Goal: Information Seeking & Learning: Learn about a topic

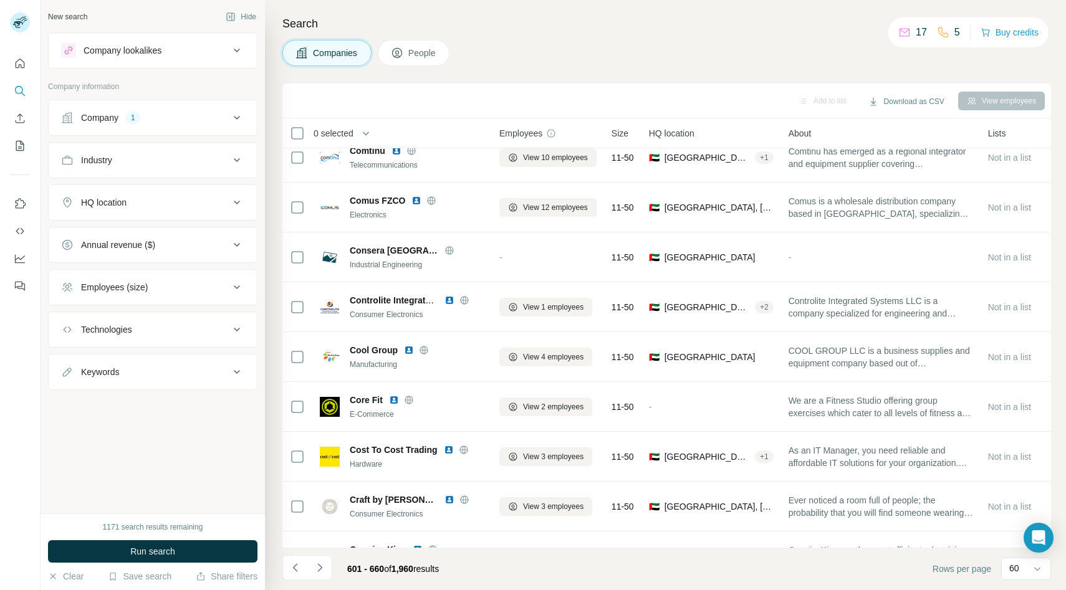
scroll to position [2119, 0]
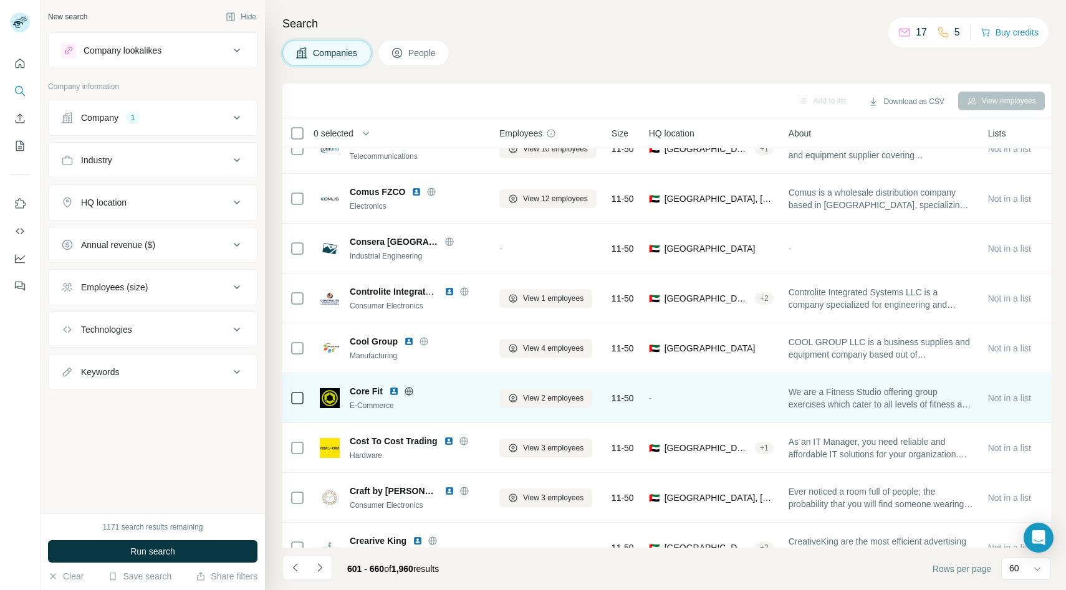
click at [413, 391] on icon at bounding box center [409, 392] width 10 height 10
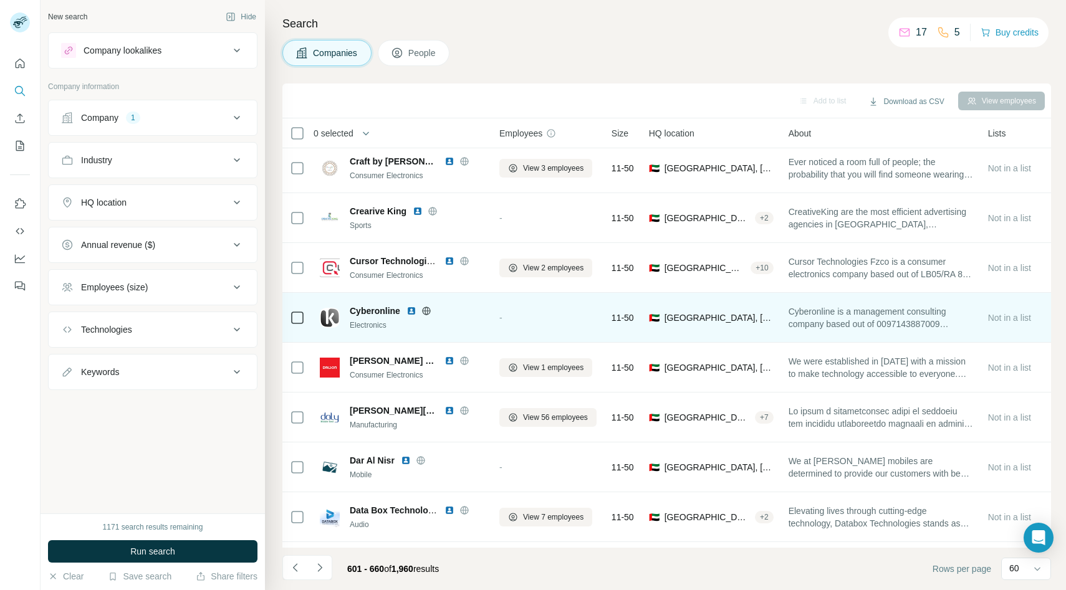
scroll to position [2453, 0]
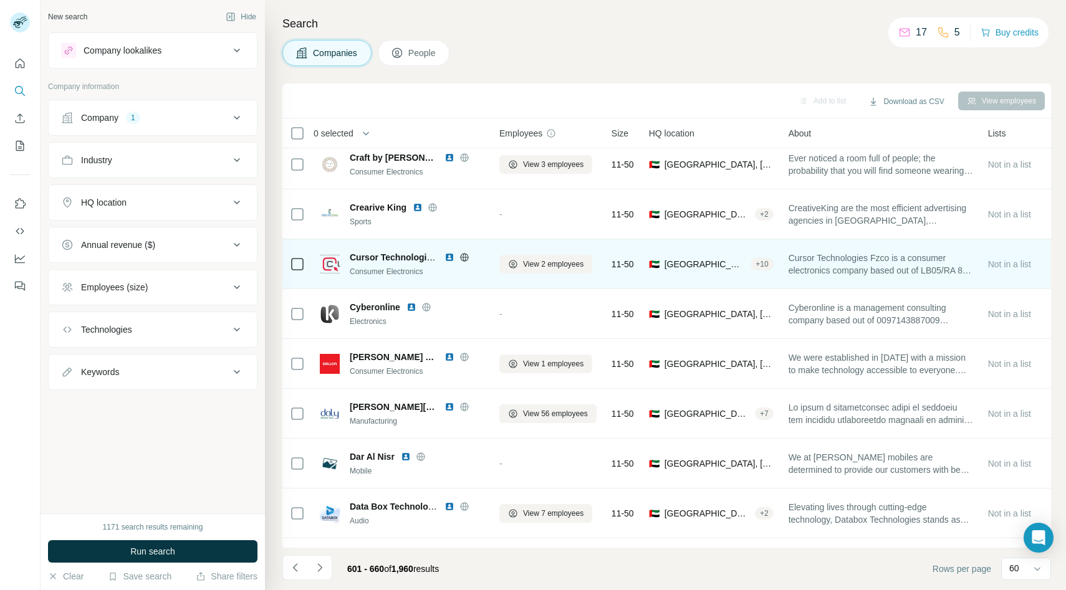
click at [465, 255] on icon at bounding box center [465, 258] width 10 height 10
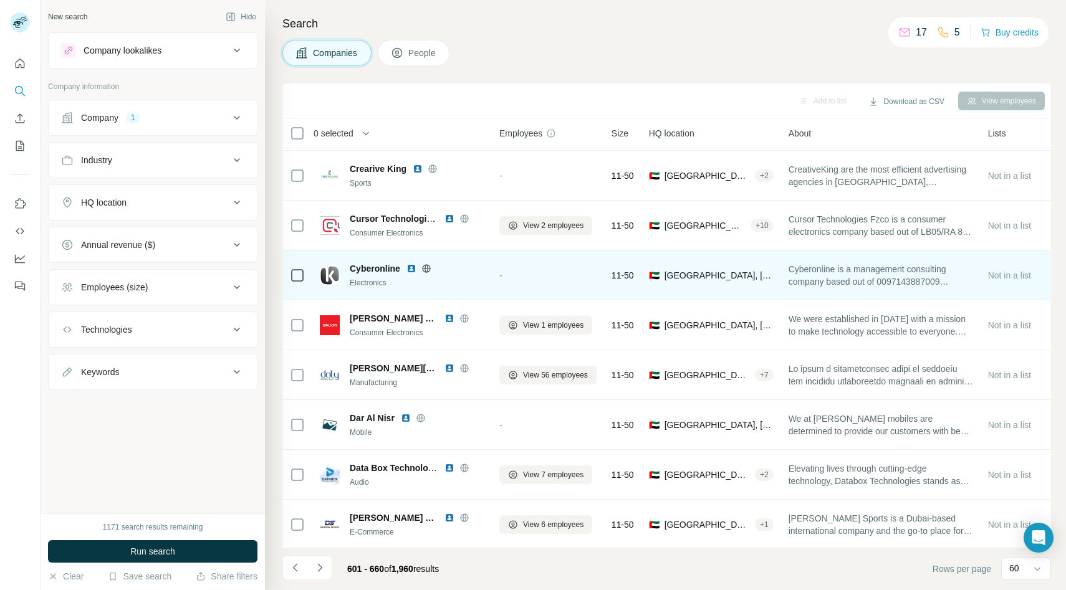
scroll to position [2533, 0]
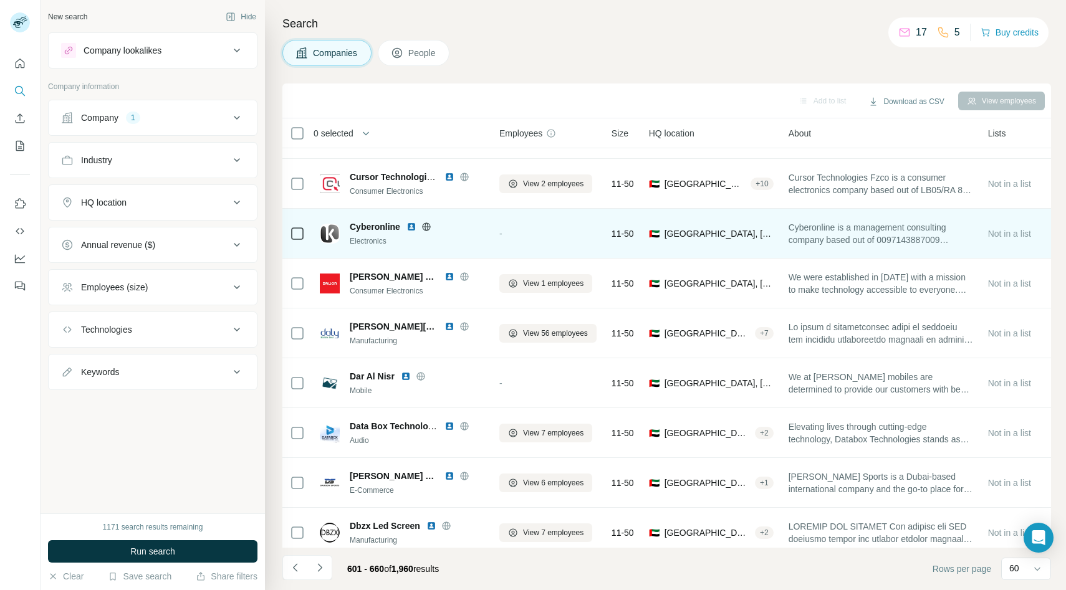
click at [426, 227] on icon at bounding box center [426, 227] width 10 height 10
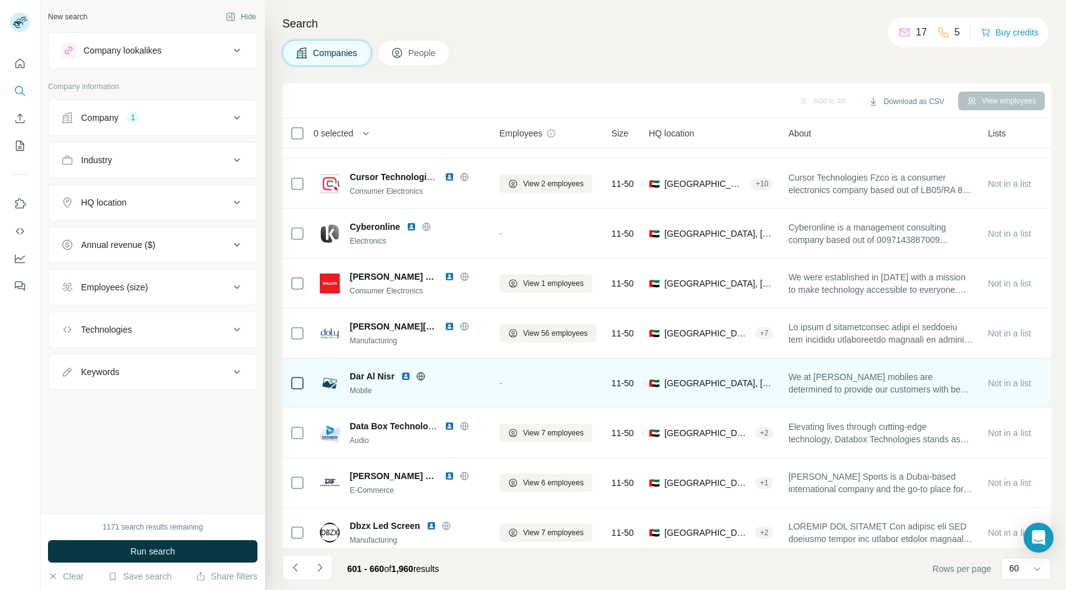
scroll to position [2593, 0]
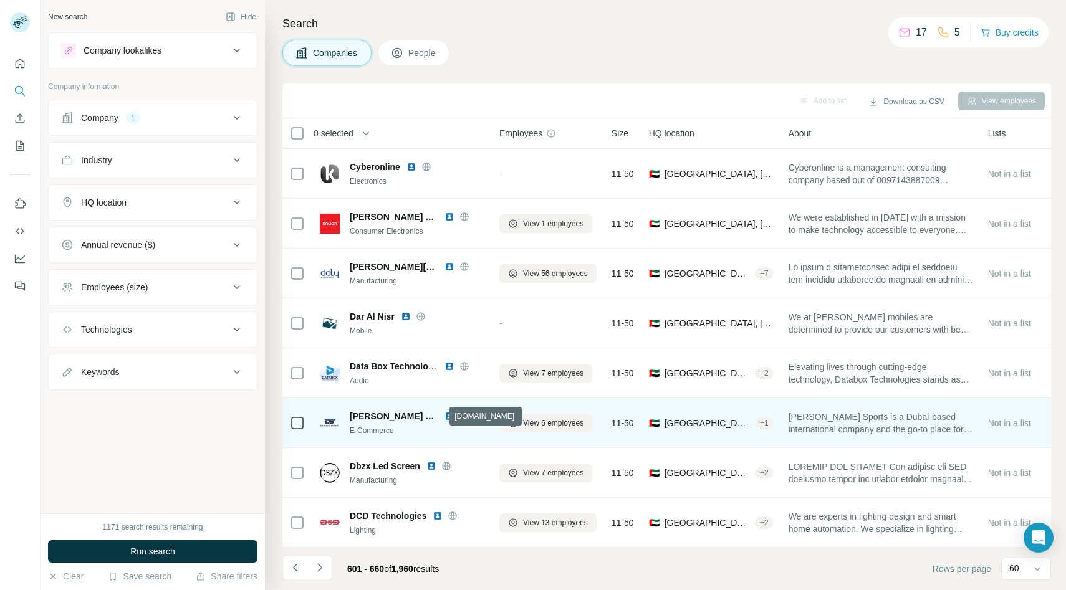
click at [460, 413] on icon at bounding box center [465, 417] width 10 height 10
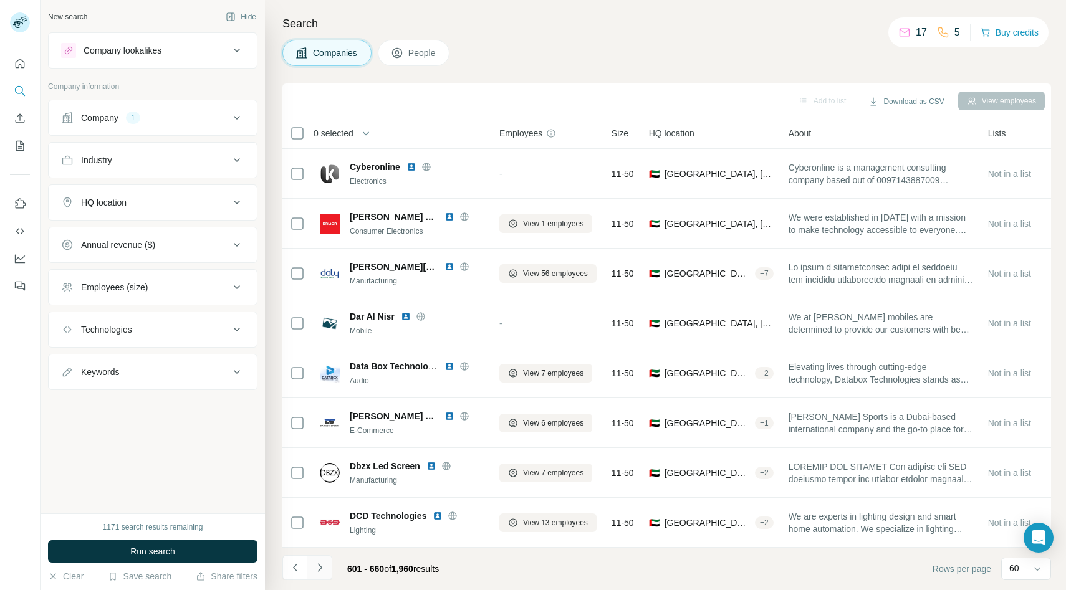
click at [320, 566] on icon "Navigate to next page" at bounding box center [320, 568] width 12 height 12
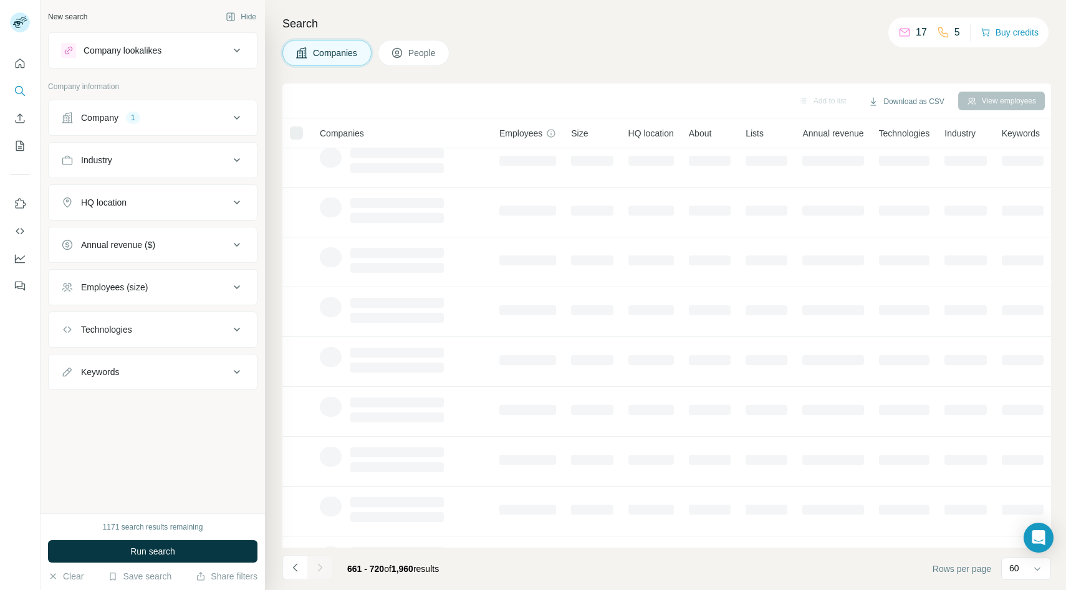
scroll to position [0, 0]
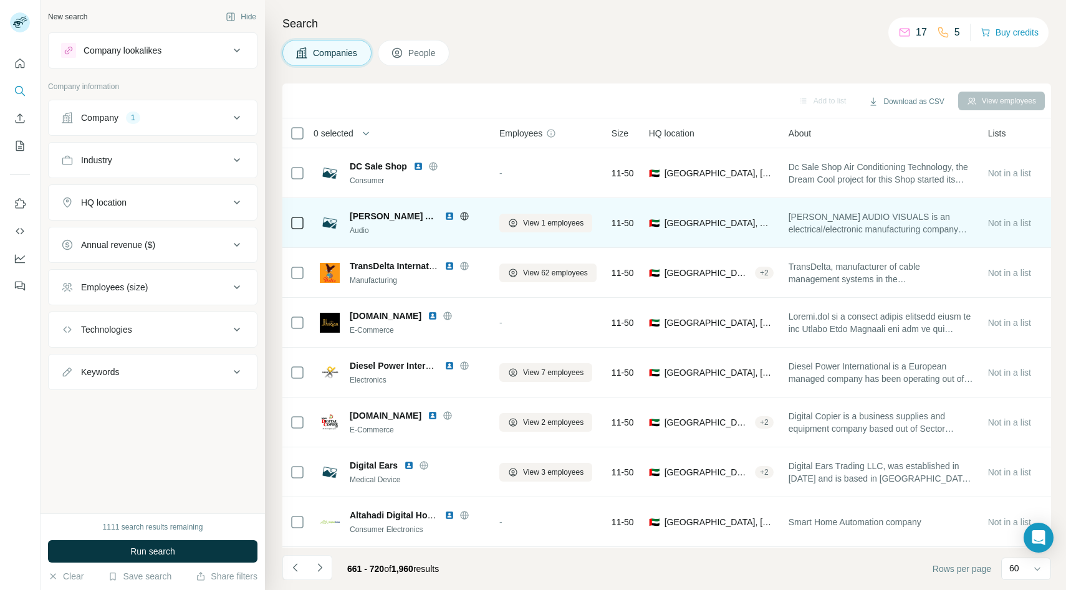
click at [460, 216] on icon at bounding box center [465, 216] width 10 height 10
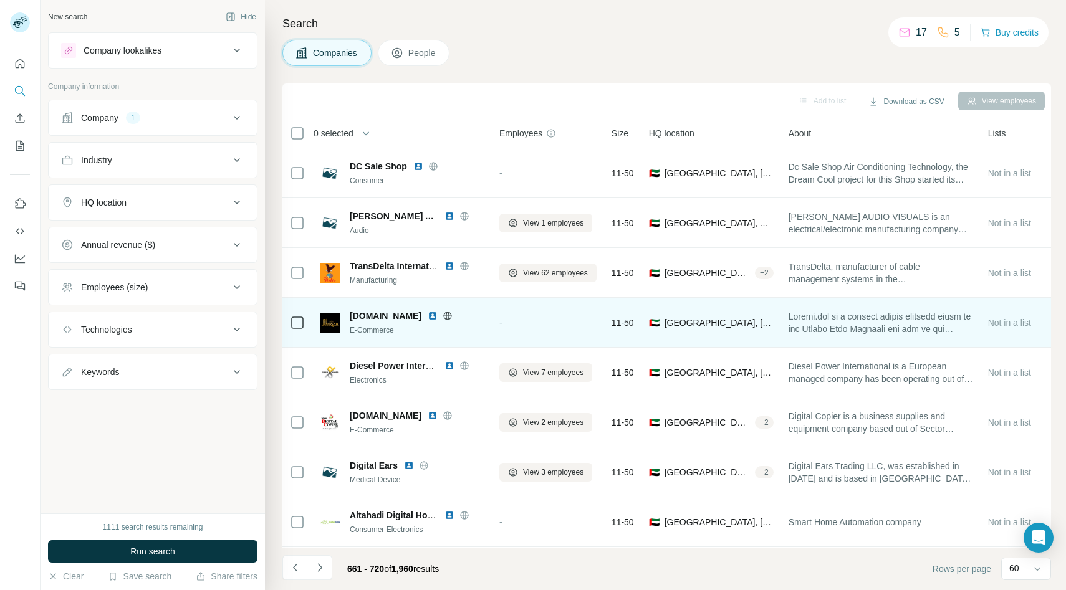
click at [443, 314] on icon at bounding box center [448, 316] width 10 height 10
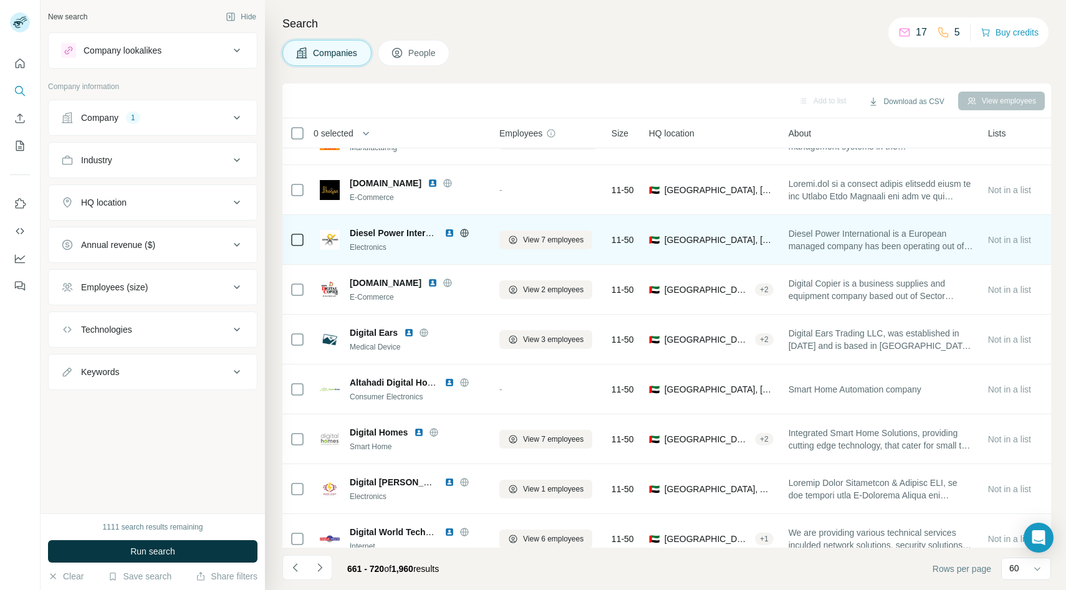
scroll to position [133, 0]
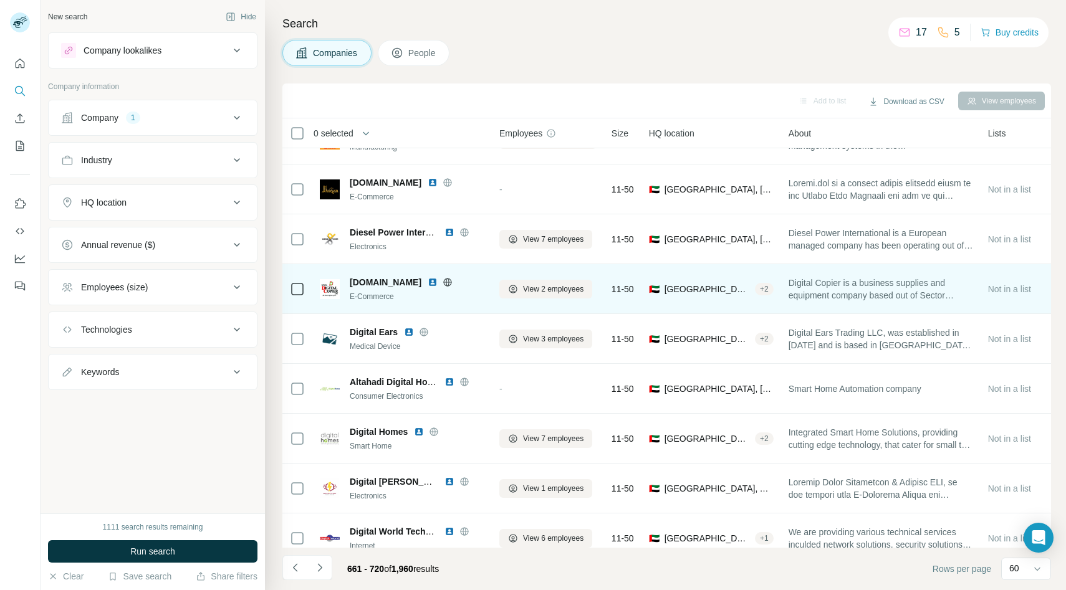
click at [443, 283] on icon at bounding box center [448, 282] width 10 height 10
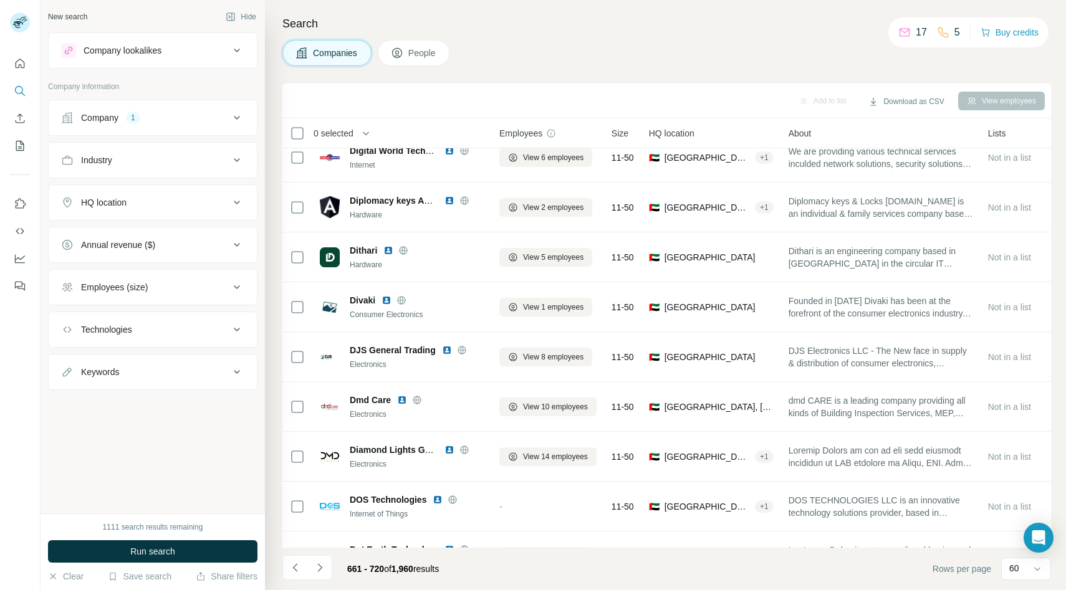
scroll to position [522, 0]
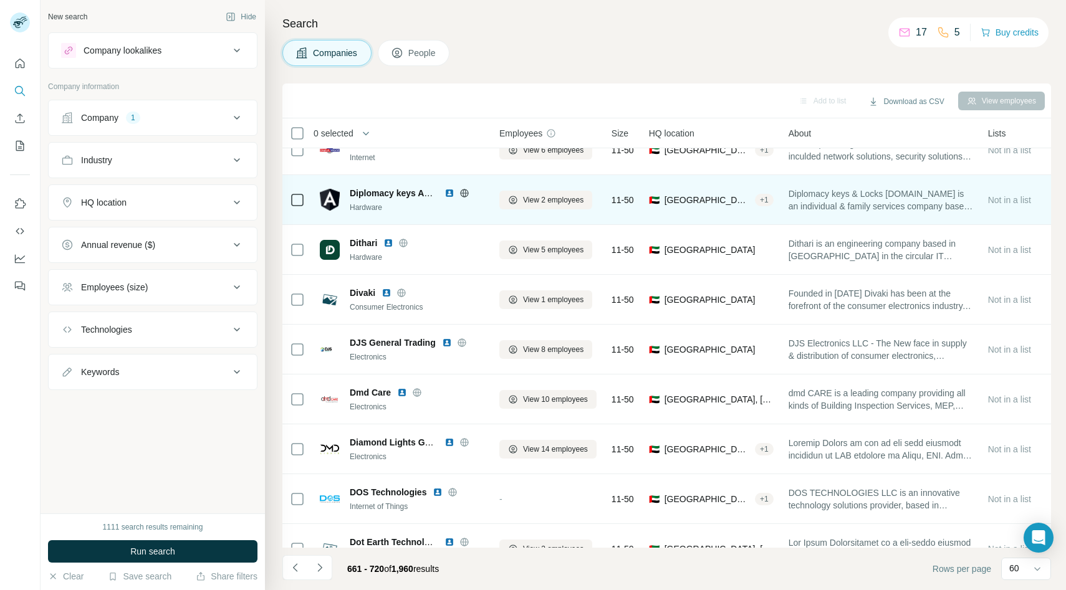
click at [465, 191] on icon at bounding box center [465, 193] width 10 height 10
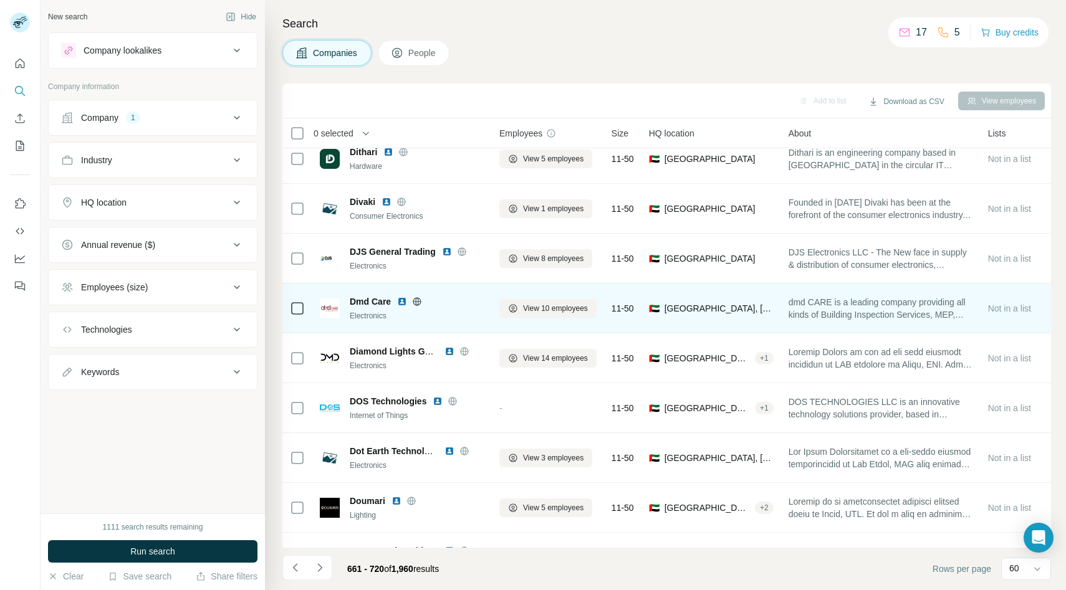
scroll to position [619, 0]
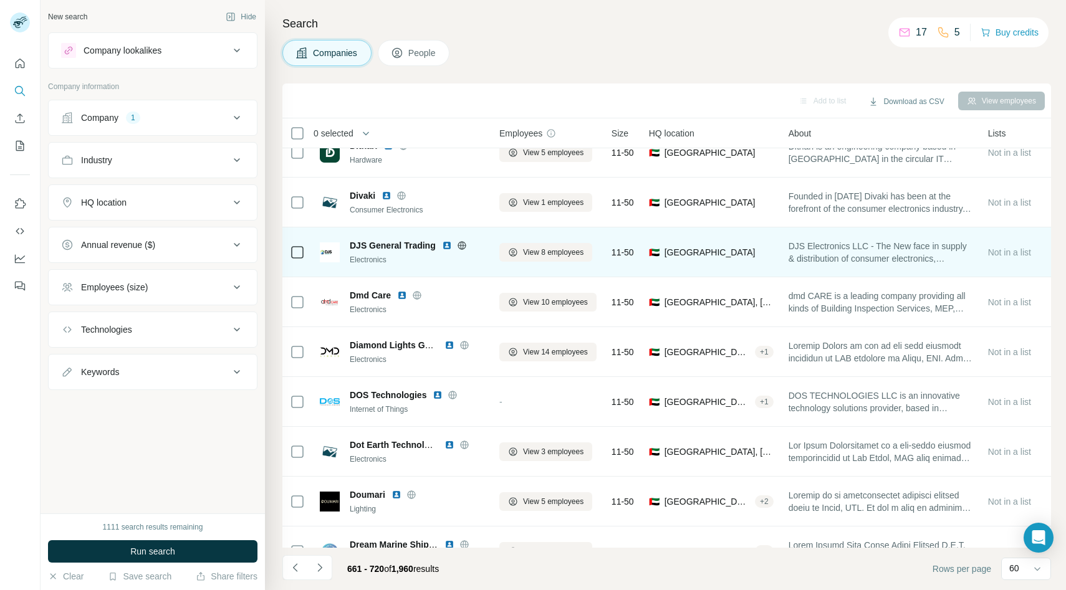
click at [463, 241] on icon at bounding box center [462, 246] width 10 height 10
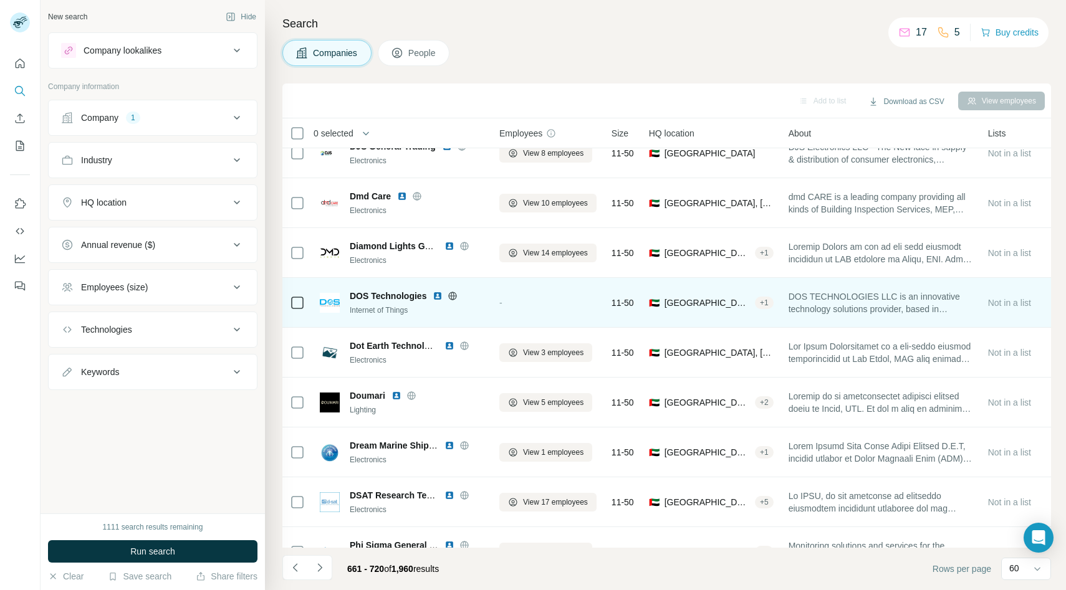
scroll to position [720, 0]
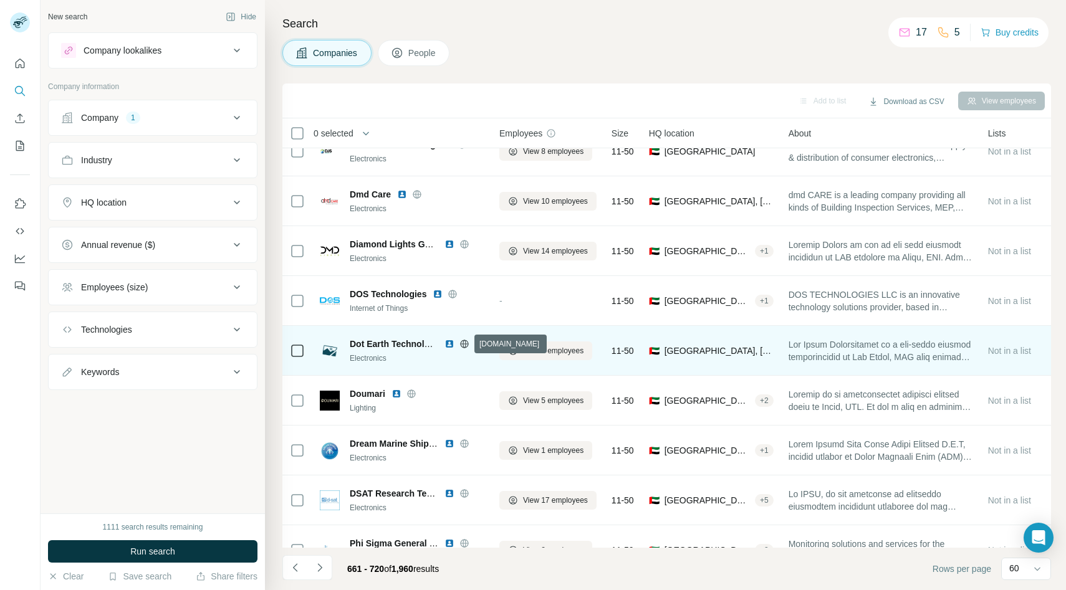
click at [465, 344] on icon at bounding box center [464, 344] width 8 height 1
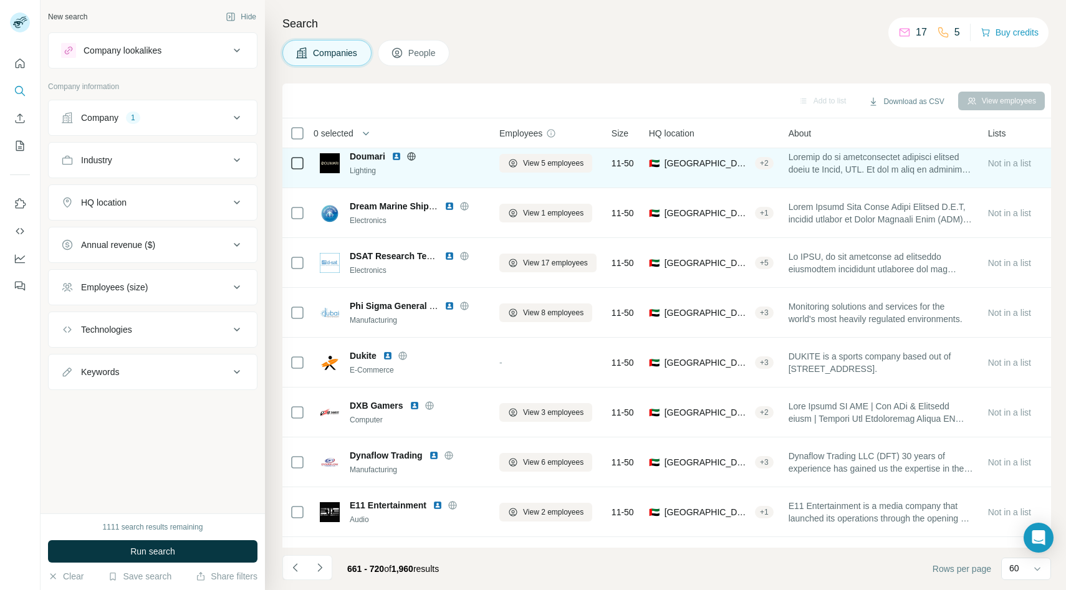
scroll to position [963, 0]
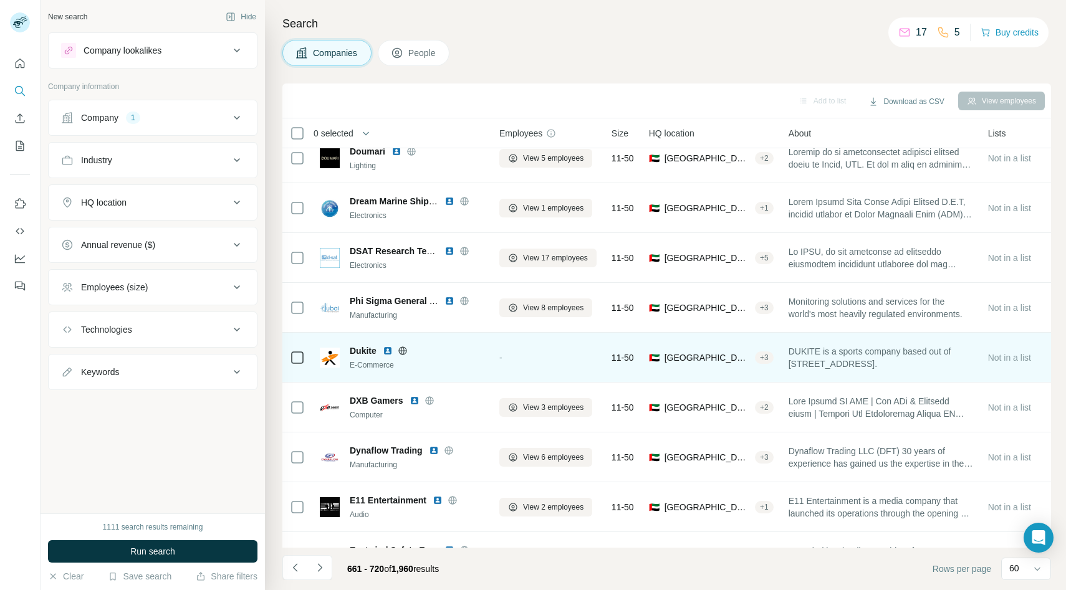
click at [405, 355] on div "Dukite" at bounding box center [417, 351] width 135 height 12
click at [403, 350] on icon at bounding box center [403, 351] width 10 height 10
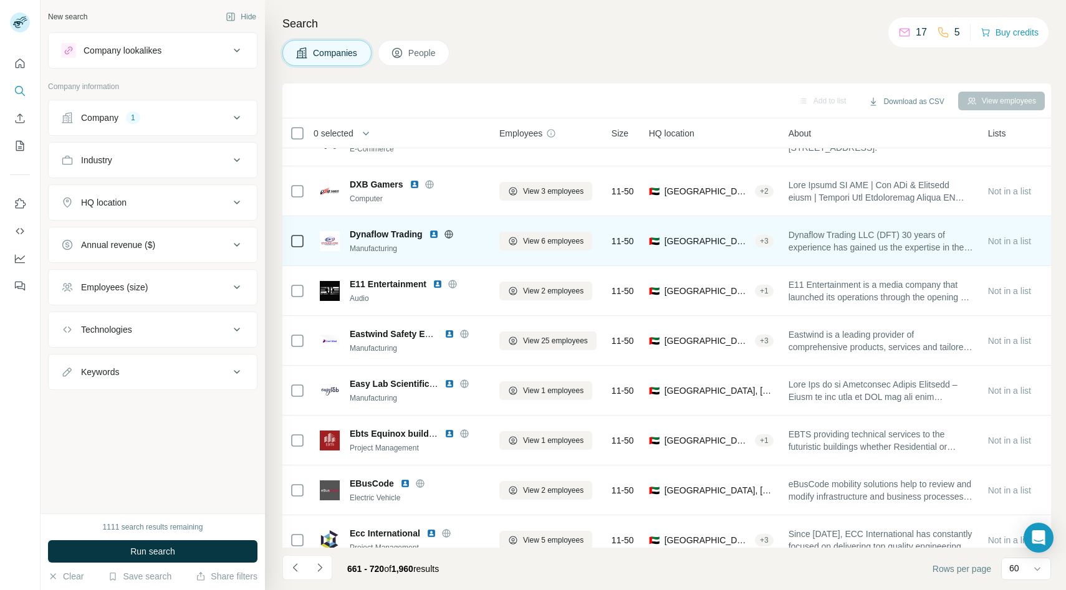
scroll to position [1182, 0]
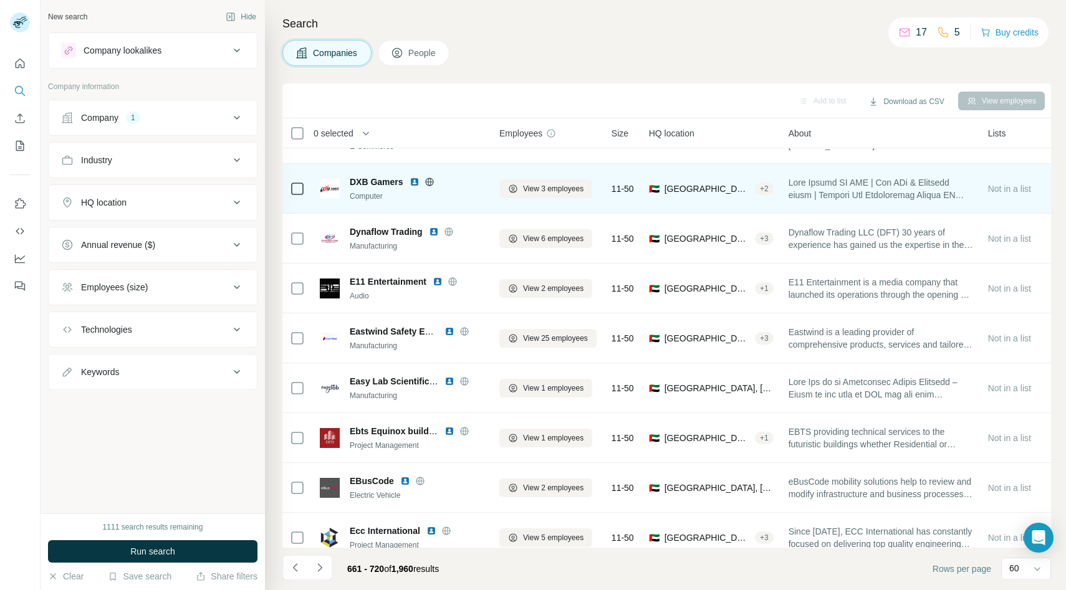
click at [431, 181] on icon at bounding box center [430, 182] width 10 height 10
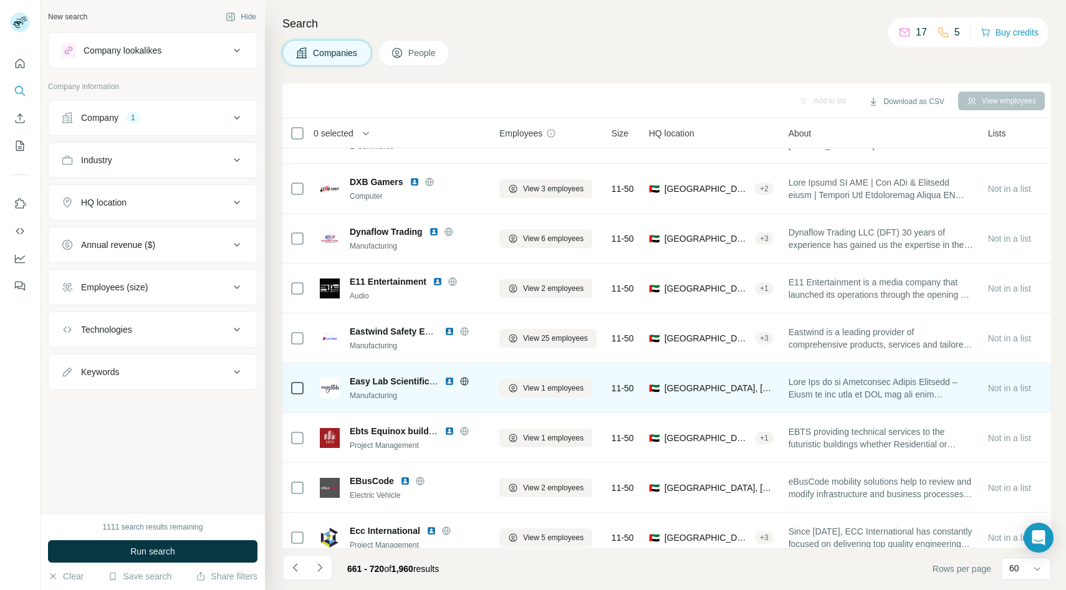
scroll to position [1210, 0]
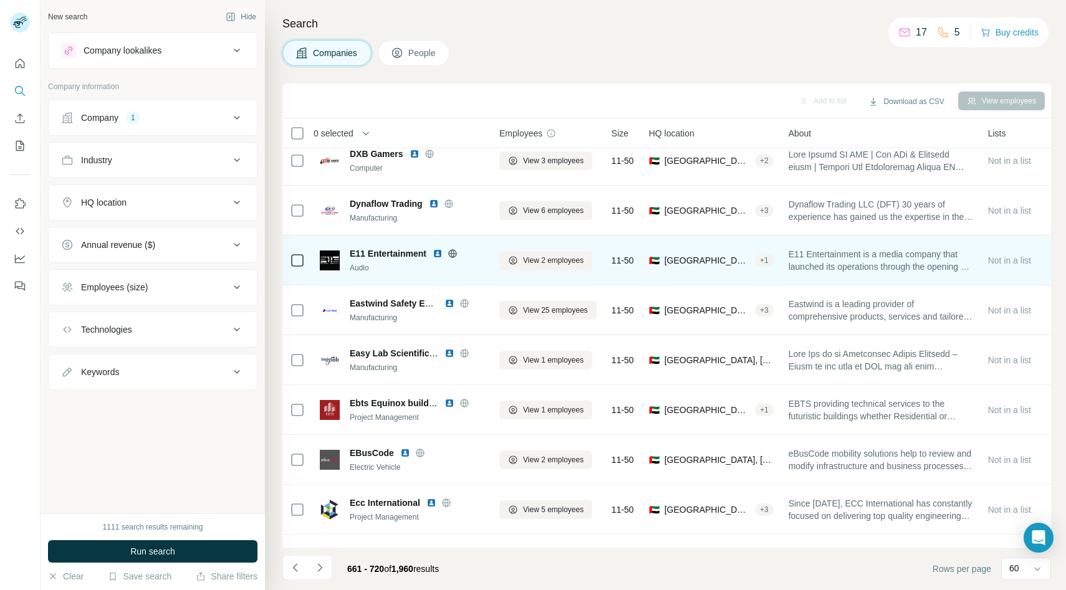
click at [459, 254] on div at bounding box center [453, 254] width 40 height 10
click at [453, 253] on icon at bounding box center [453, 254] width 10 height 10
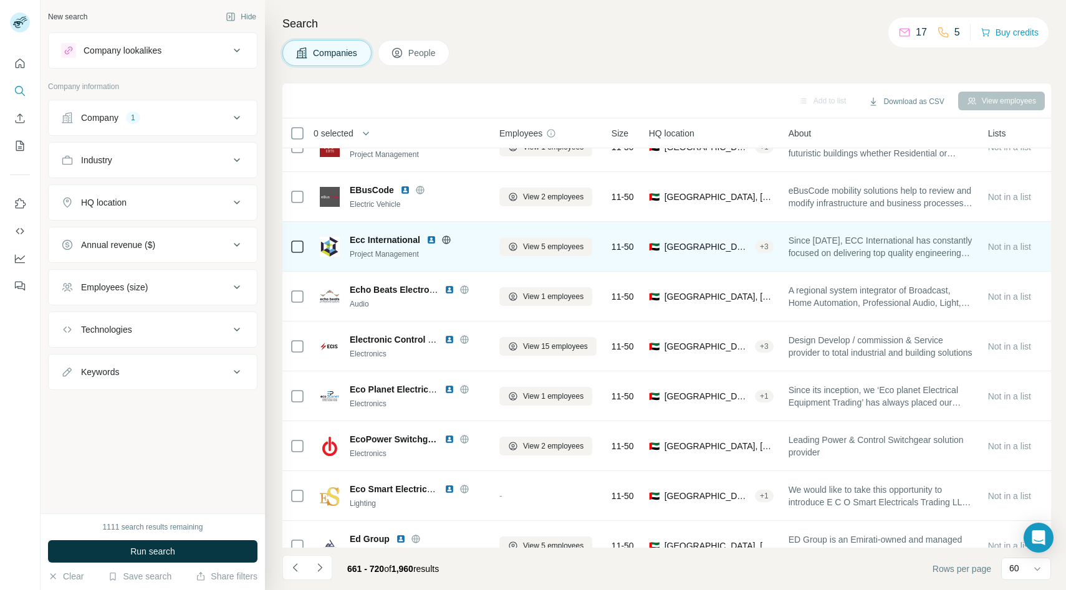
scroll to position [1511, 0]
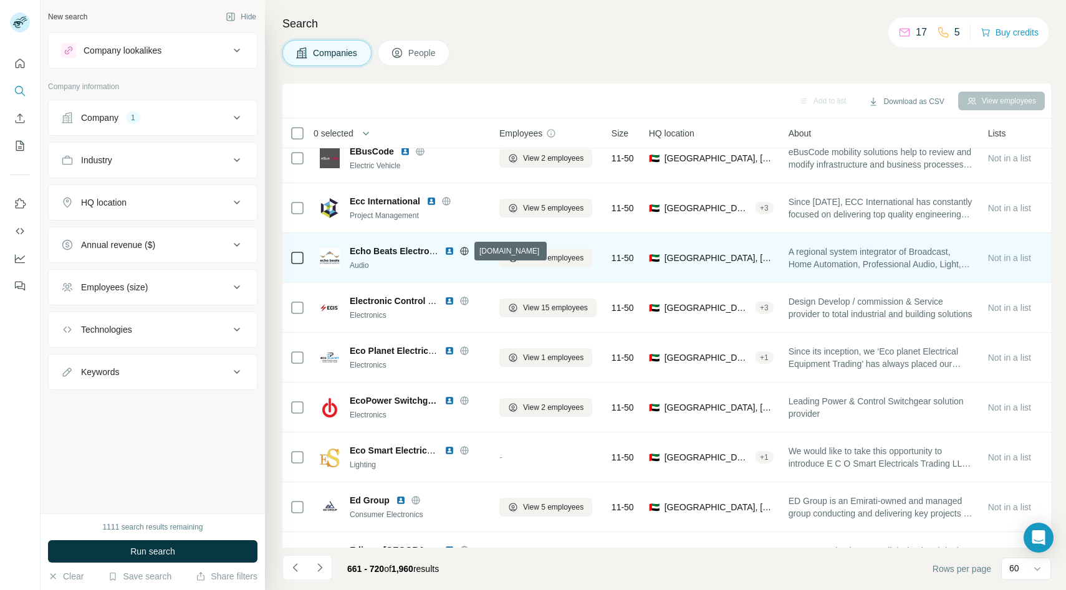
click at [463, 251] on icon at bounding box center [464, 251] width 3 height 8
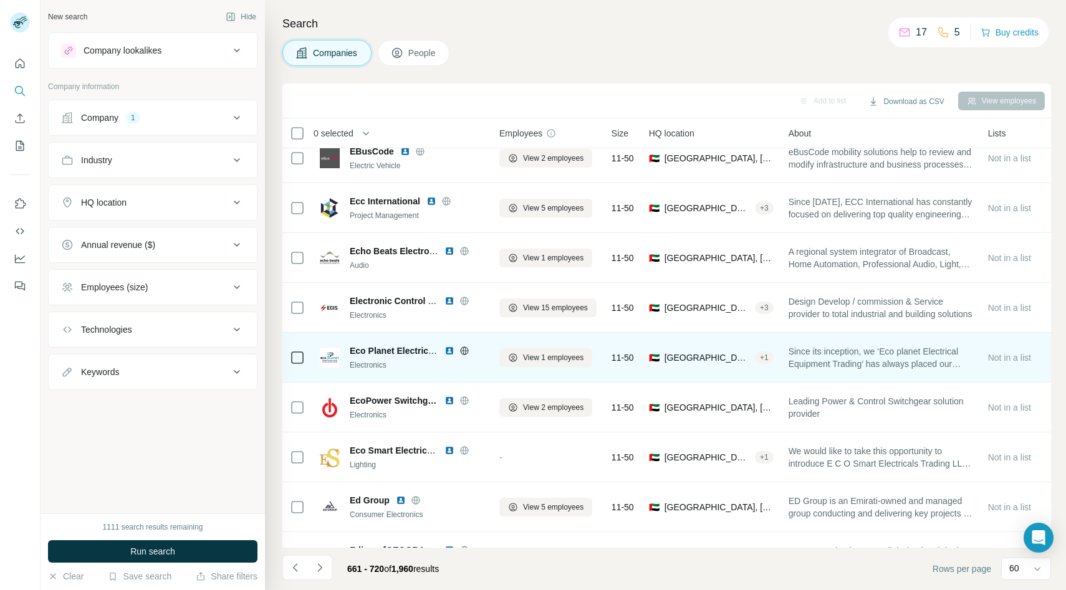
scroll to position [1545, 0]
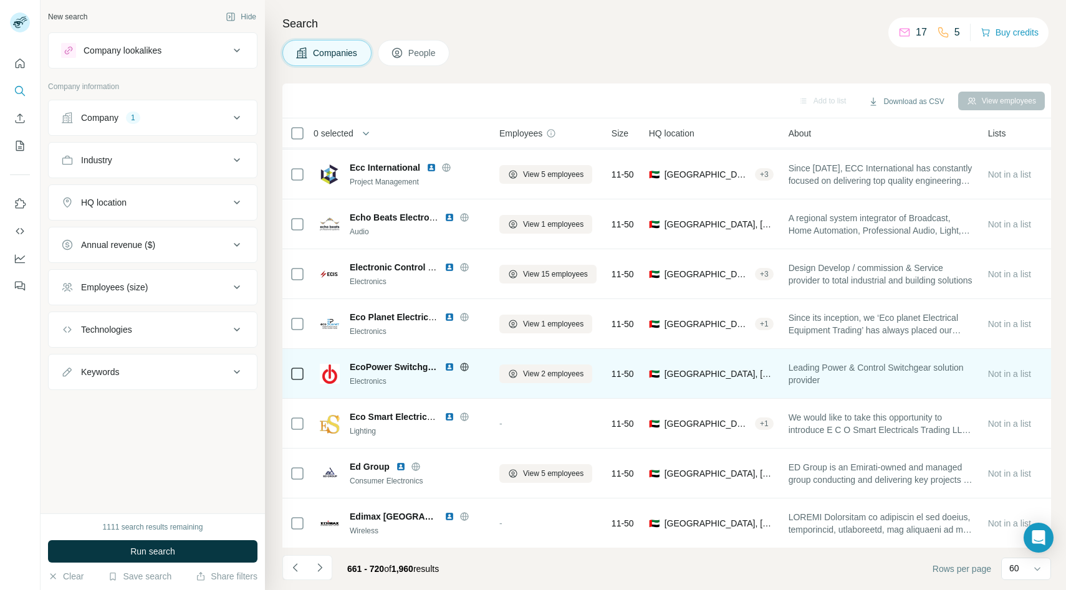
click at [466, 367] on icon at bounding box center [464, 367] width 3 height 8
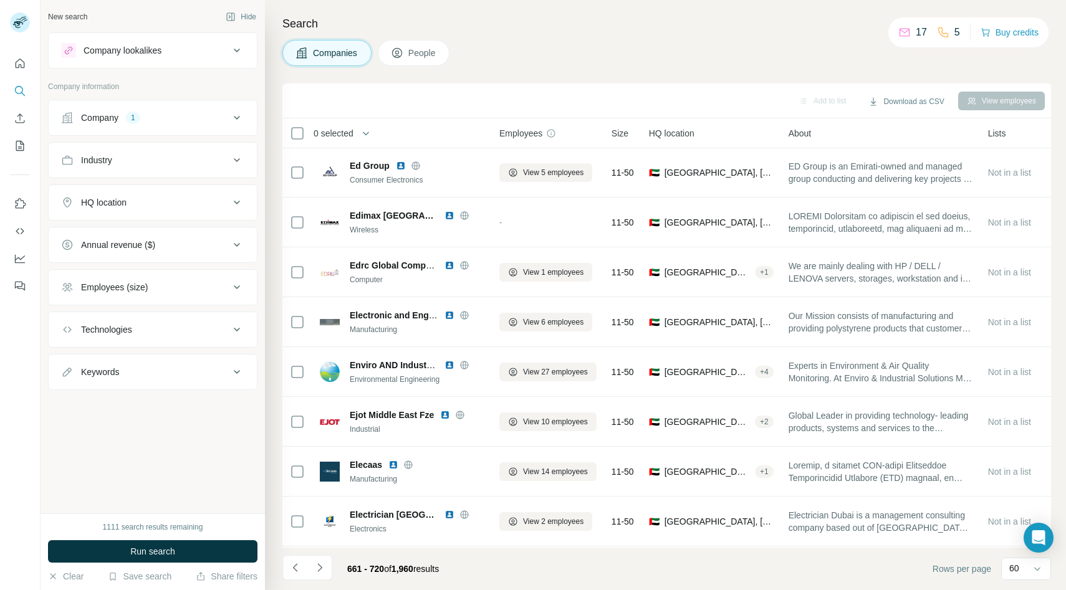
scroll to position [1849, 0]
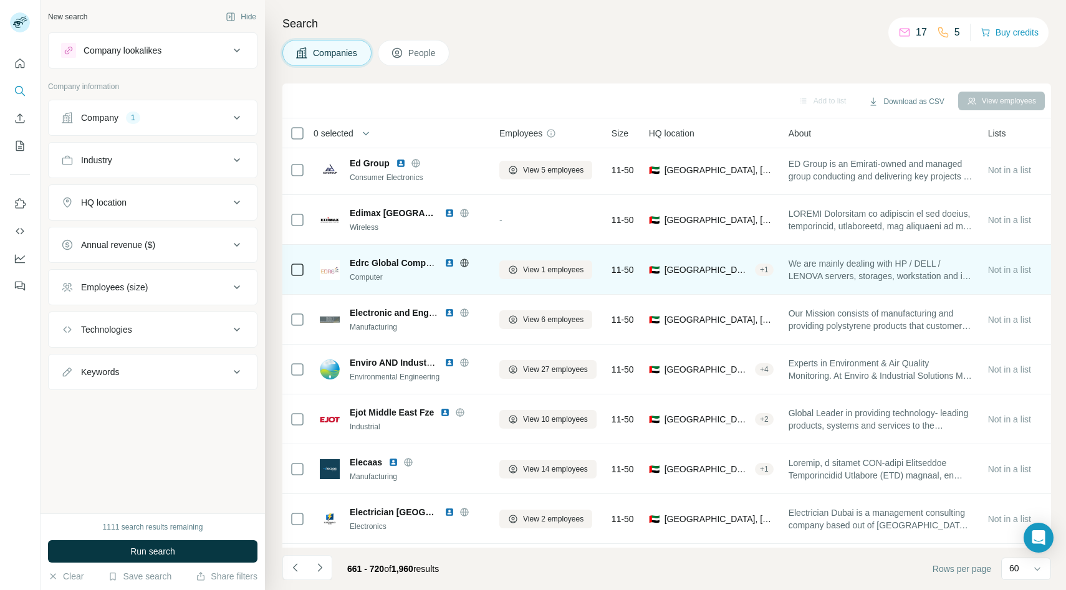
click at [464, 262] on icon at bounding box center [464, 262] width 8 height 1
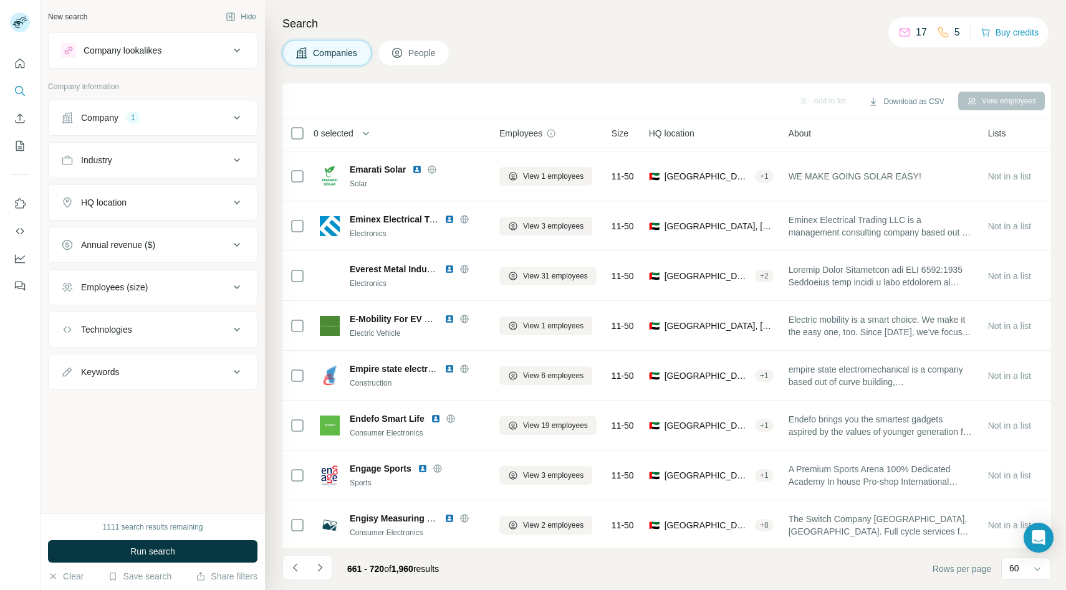
scroll to position [2593, 0]
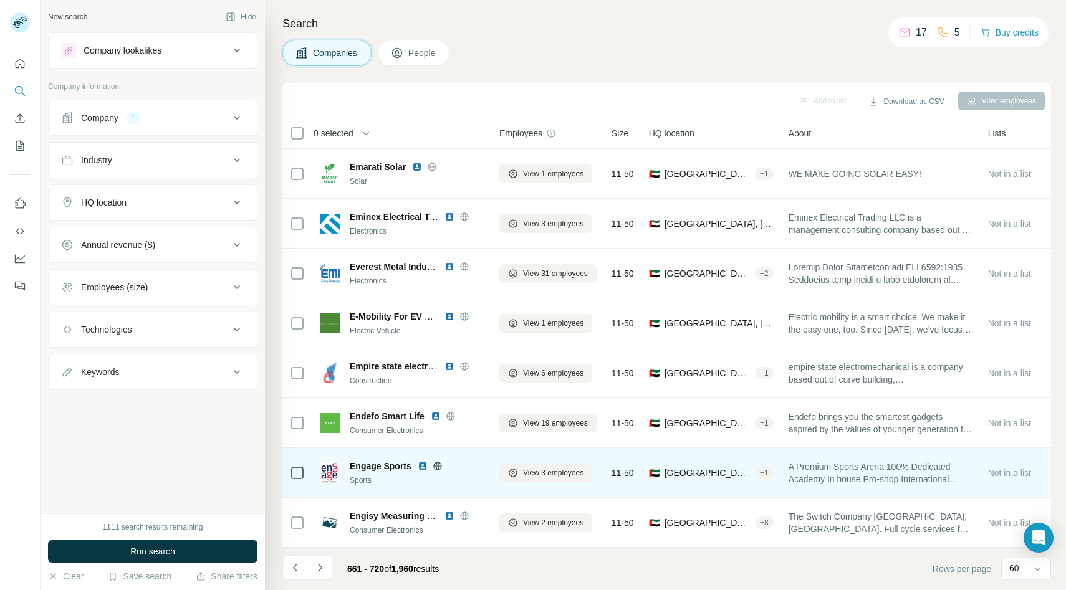
click at [439, 467] on icon at bounding box center [438, 466] width 10 height 10
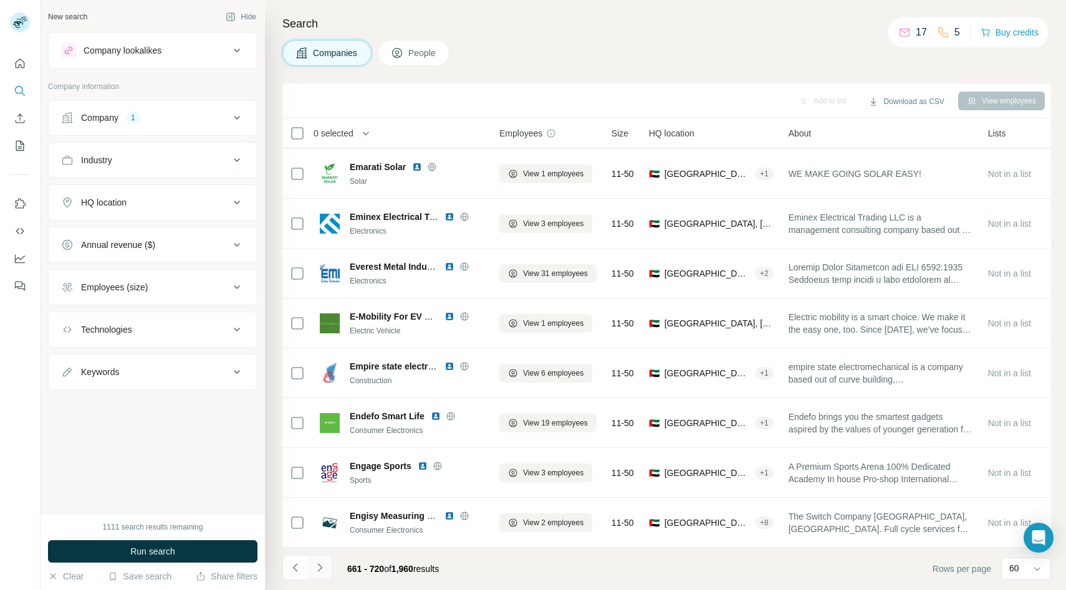
click at [314, 572] on icon "Navigate to next page" at bounding box center [320, 568] width 12 height 12
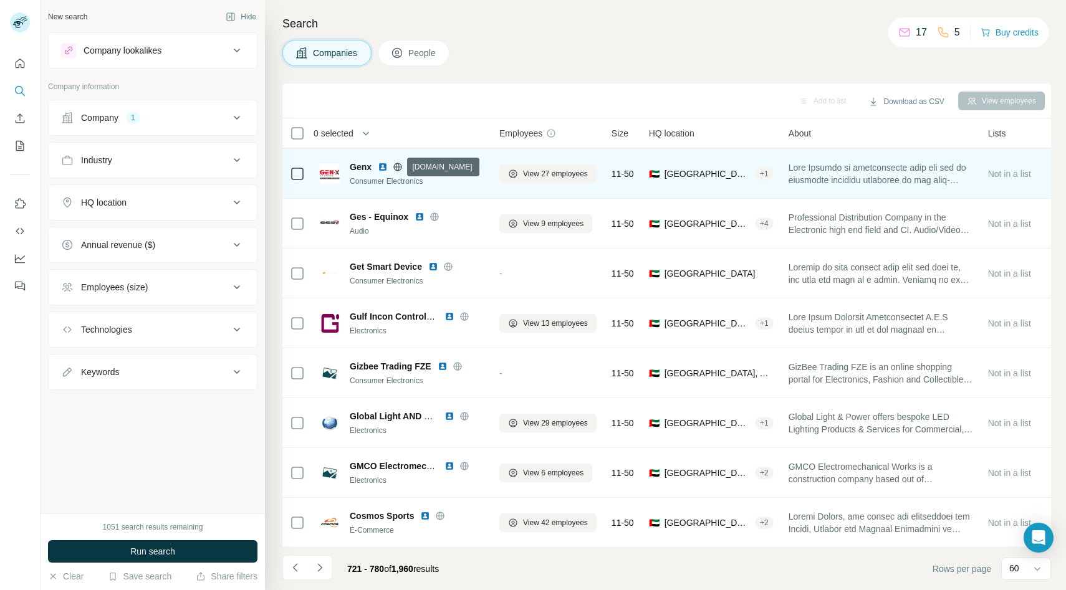
click at [399, 164] on icon at bounding box center [398, 167] width 10 height 10
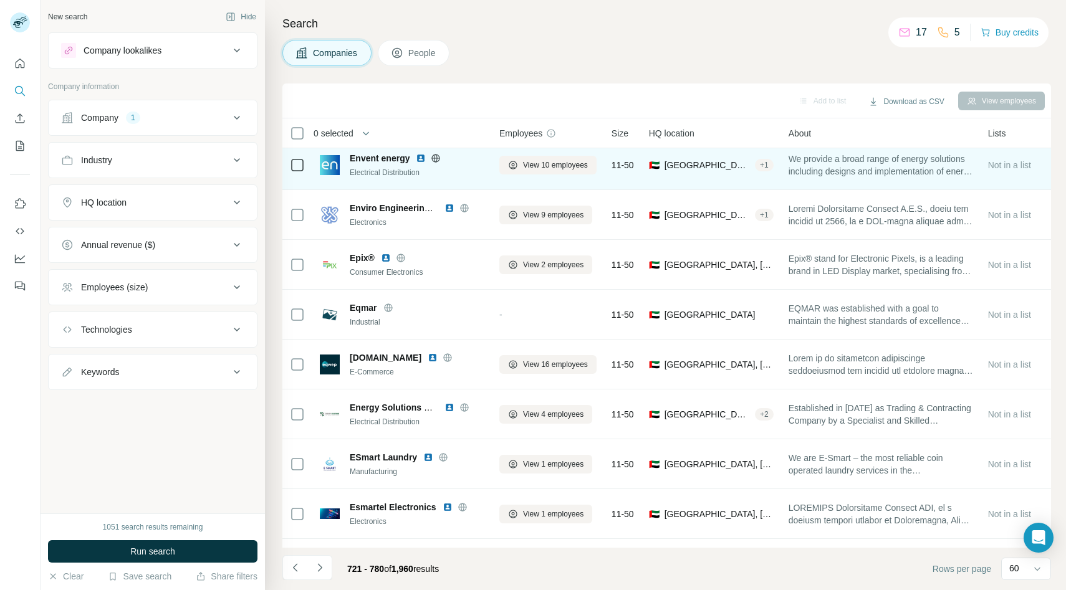
scroll to position [65, 0]
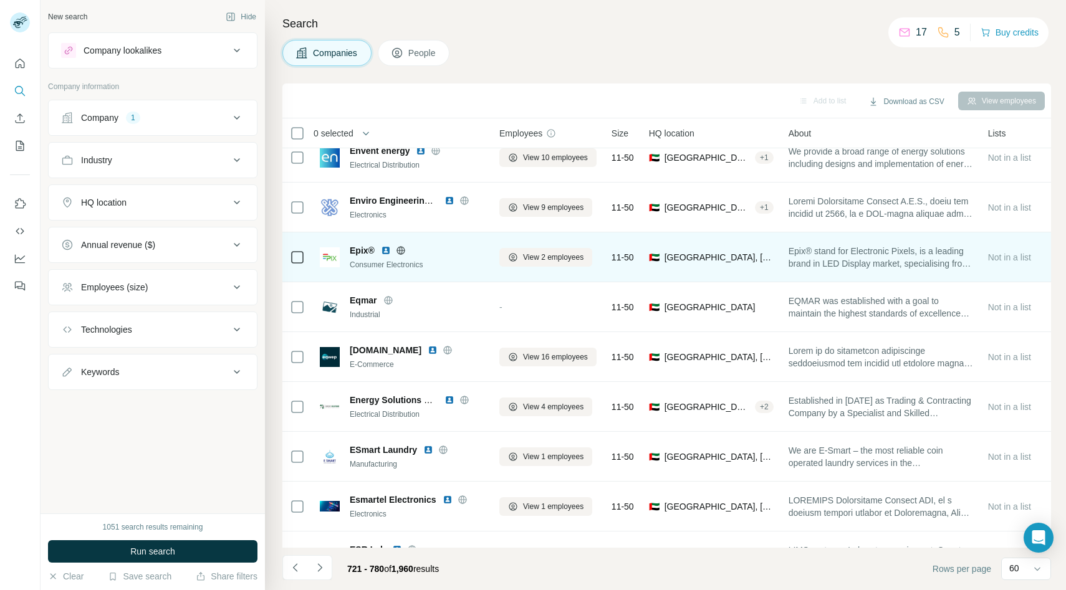
click at [400, 249] on icon at bounding box center [401, 251] width 10 height 10
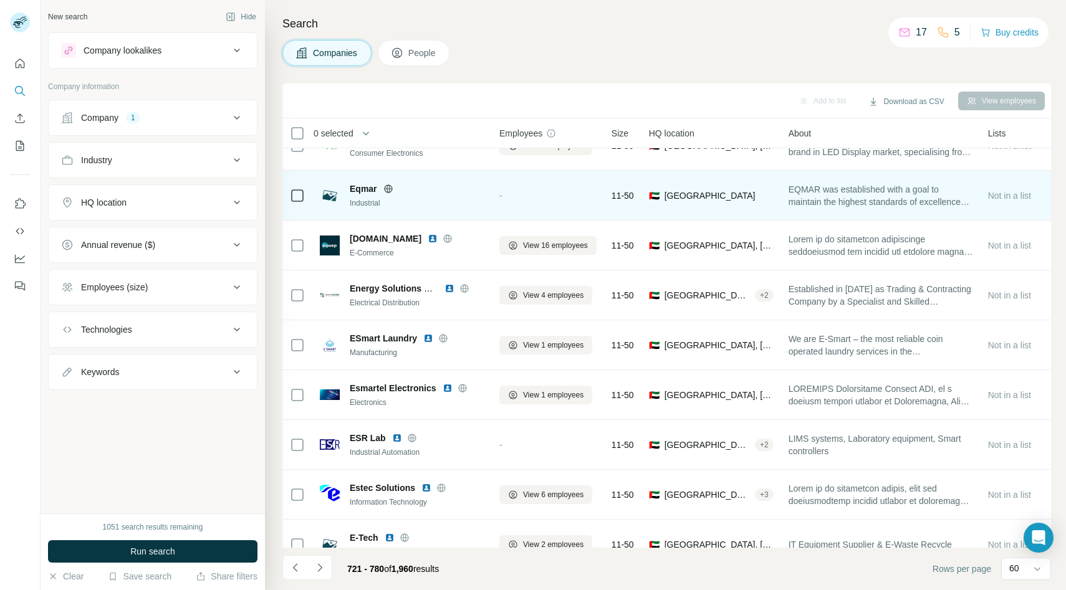
scroll to position [177, 1]
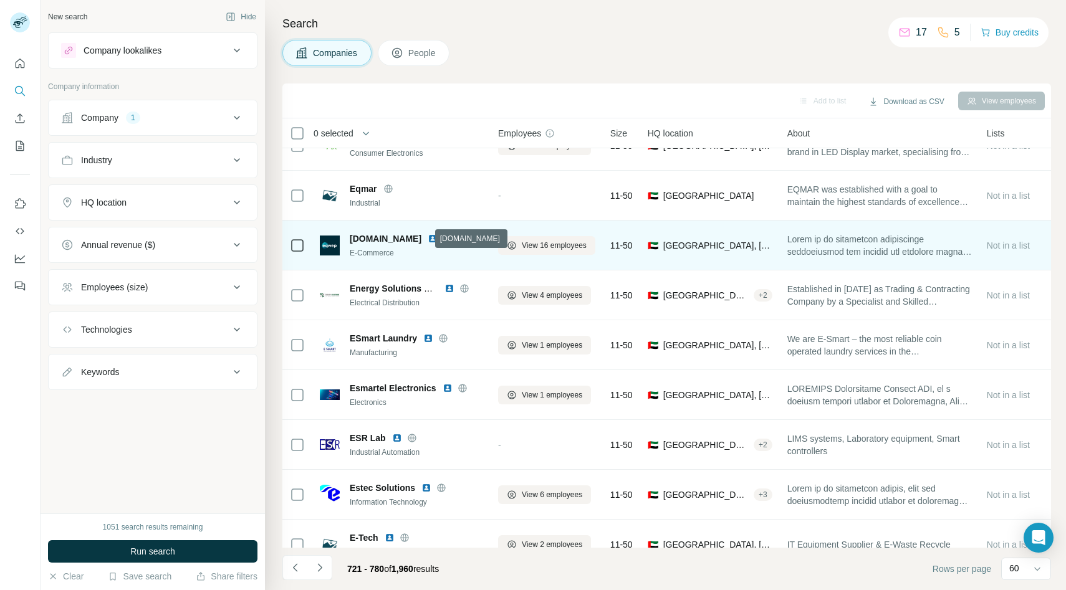
click at [443, 237] on icon at bounding box center [448, 239] width 10 height 10
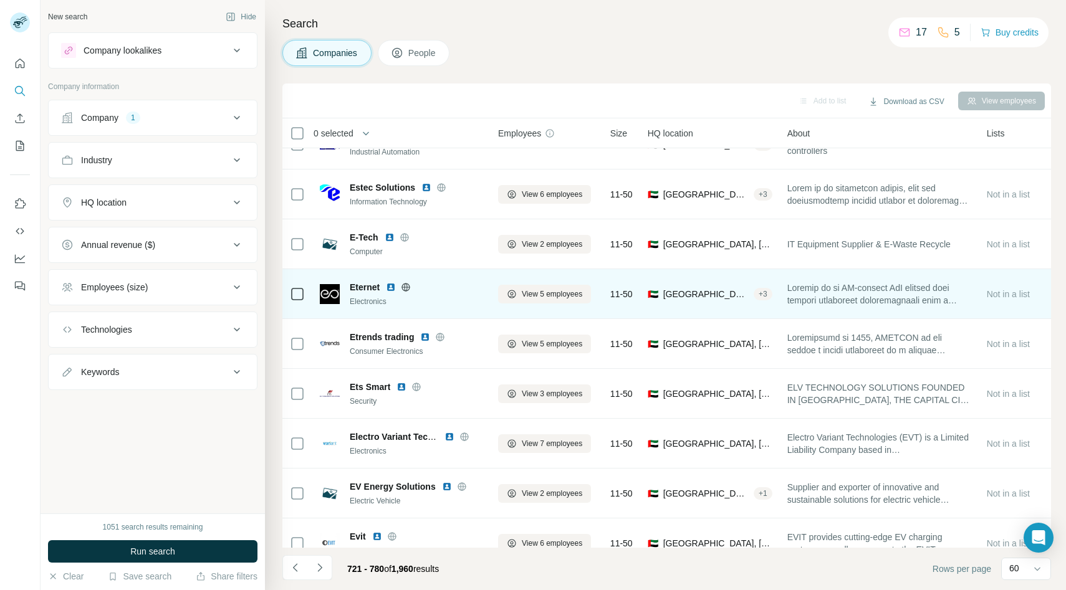
scroll to position [486, 1]
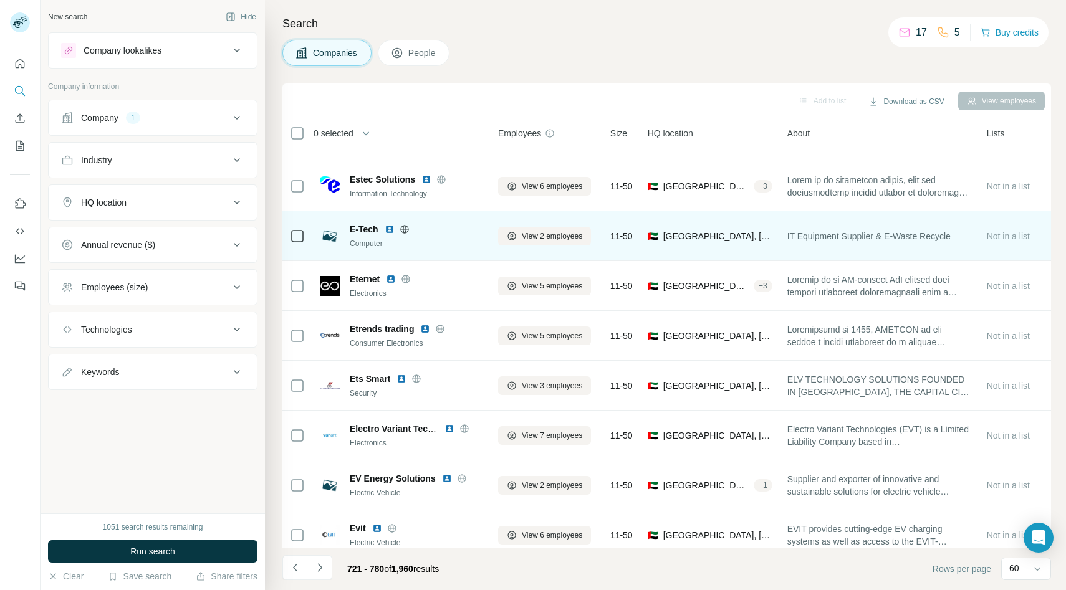
click at [407, 226] on icon at bounding box center [405, 229] width 10 height 10
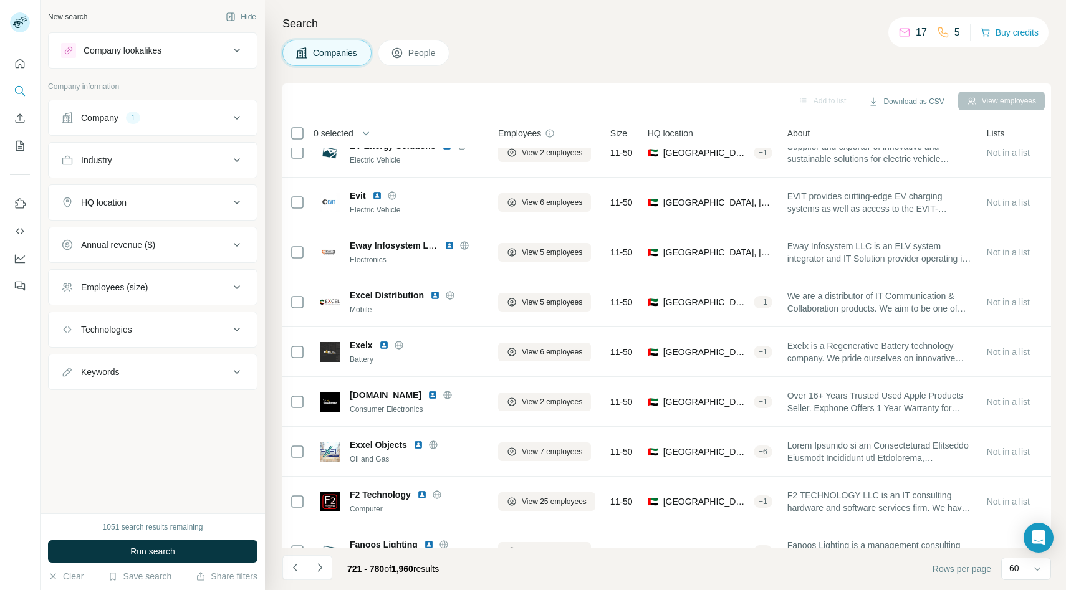
scroll to position [836, 1]
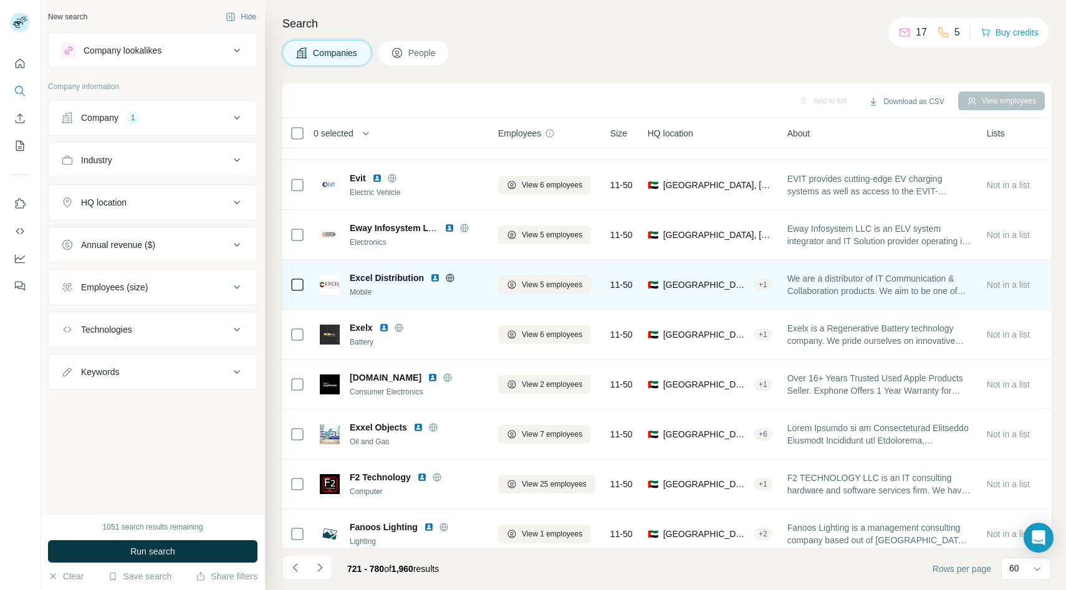
click at [451, 276] on icon at bounding box center [450, 278] width 10 height 10
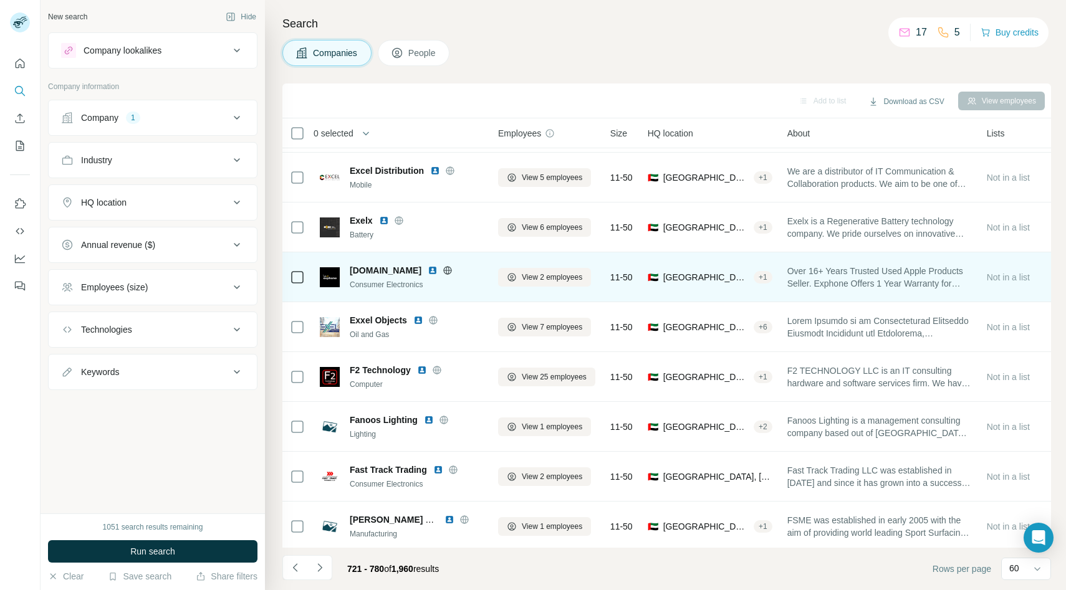
scroll to position [946, 1]
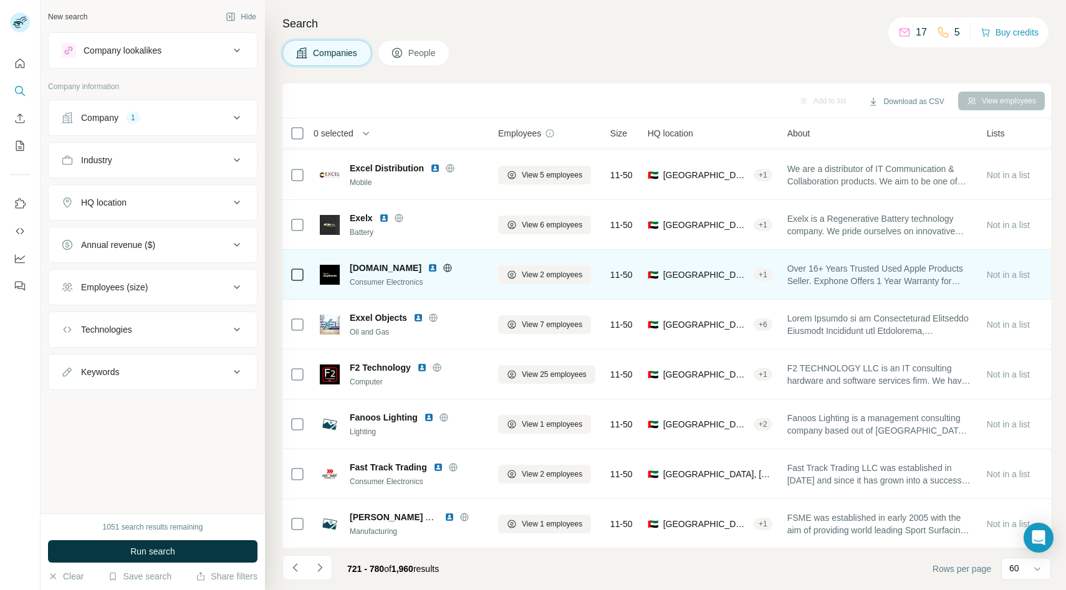
click at [443, 265] on icon at bounding box center [448, 268] width 10 height 10
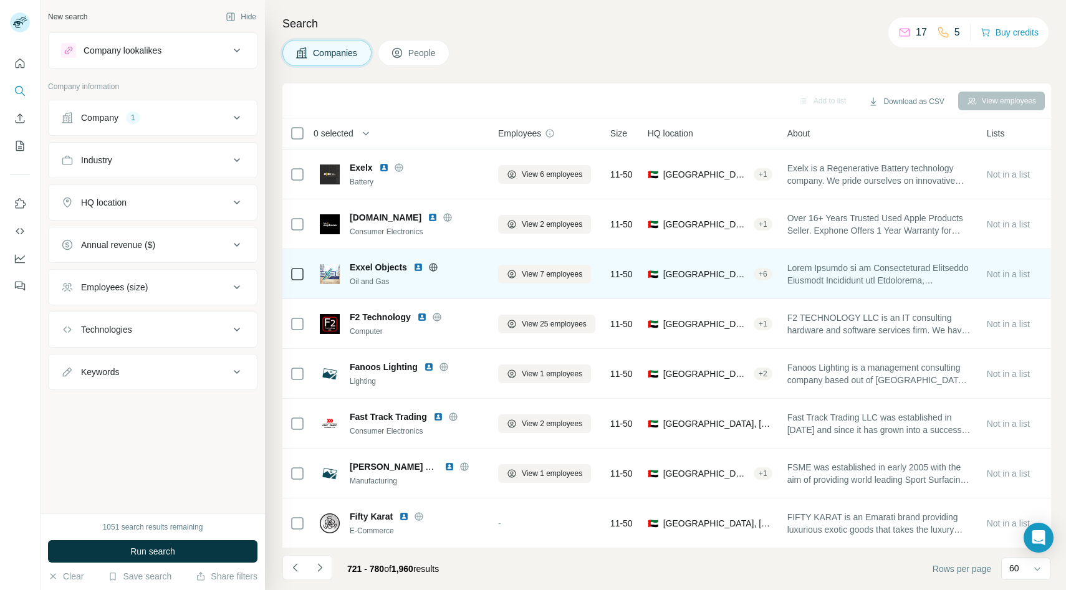
scroll to position [1005, 1]
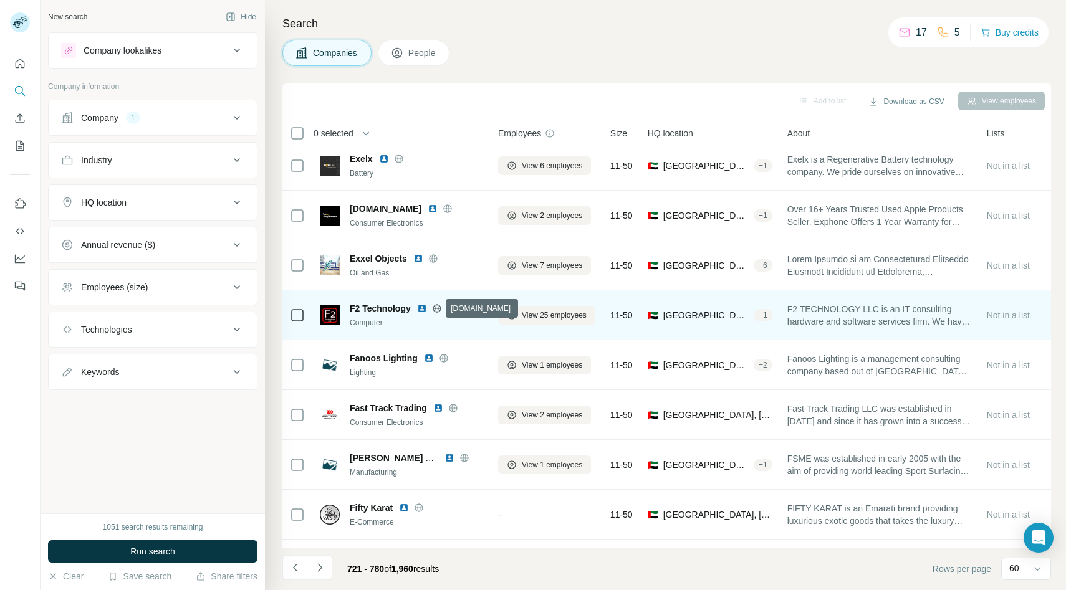
click at [437, 309] on icon at bounding box center [436, 308] width 3 height 8
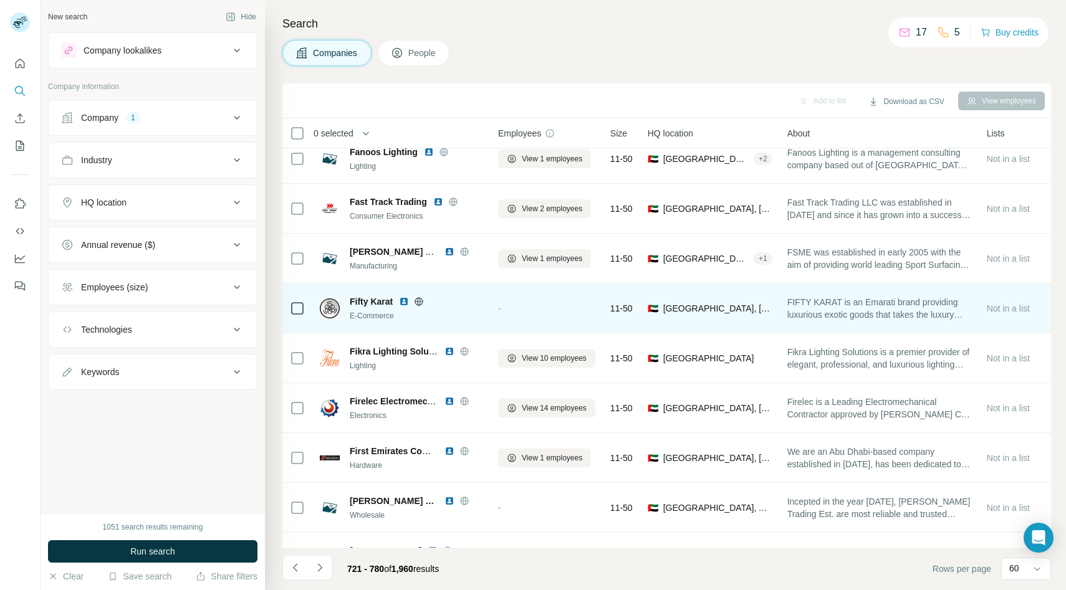
scroll to position [1212, 1]
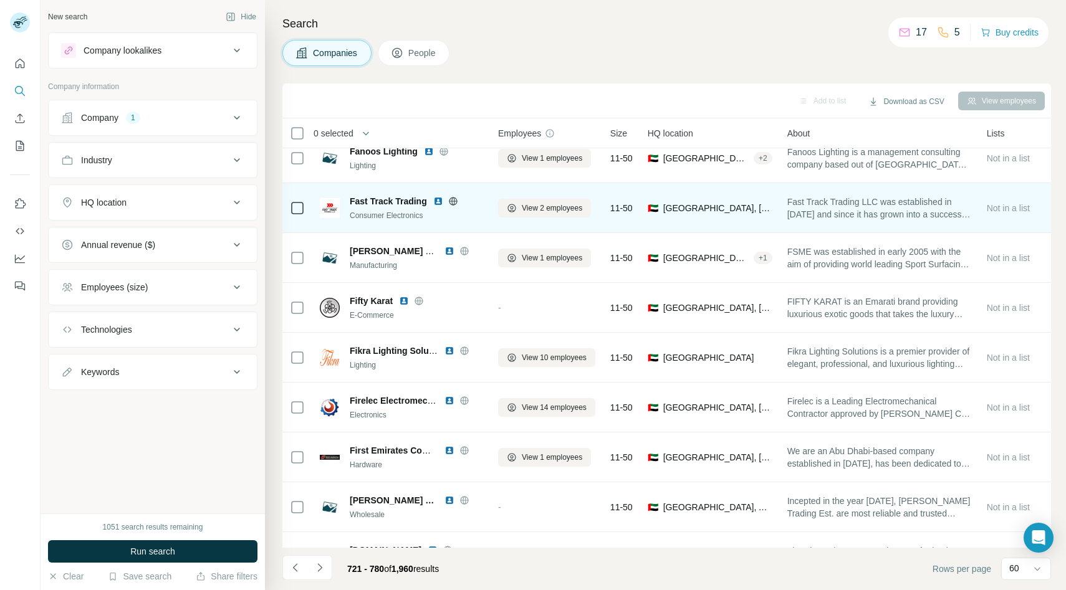
click at [455, 198] on icon at bounding box center [453, 201] width 10 height 10
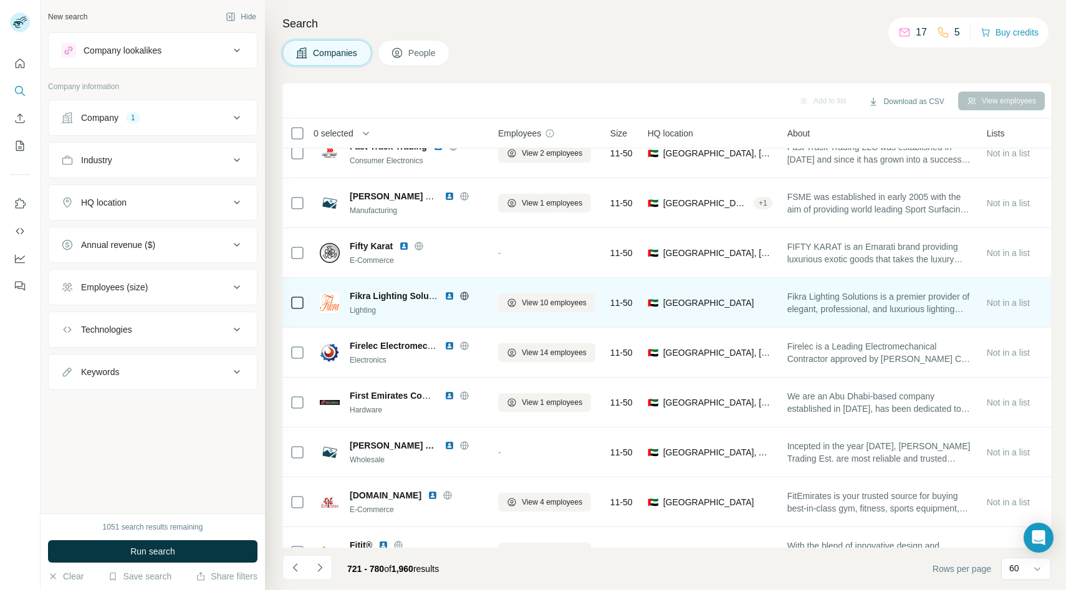
scroll to position [1268, 1]
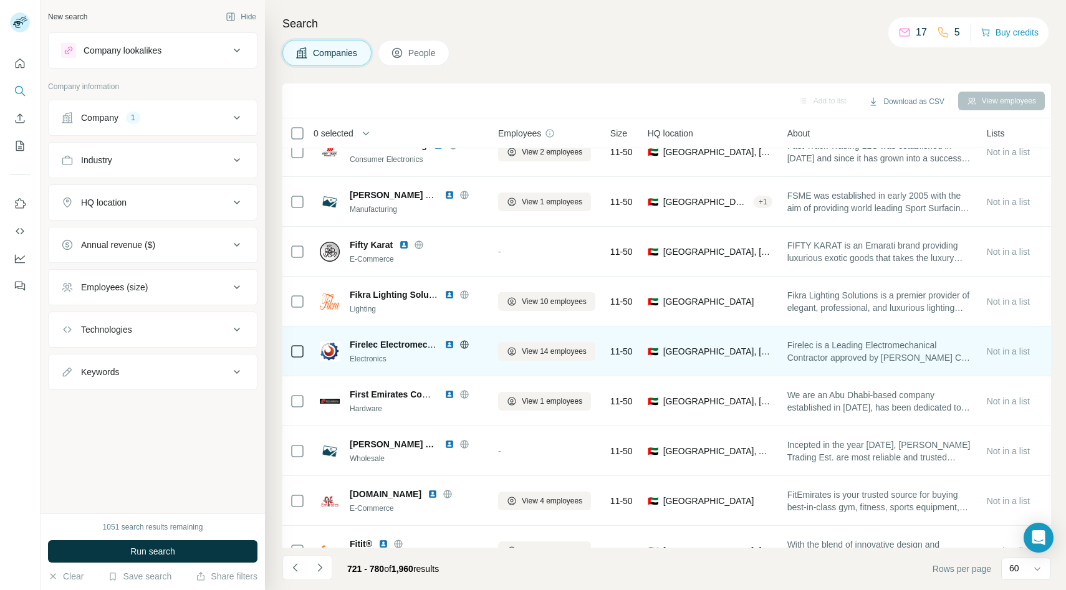
click at [463, 344] on icon at bounding box center [464, 344] width 3 height 8
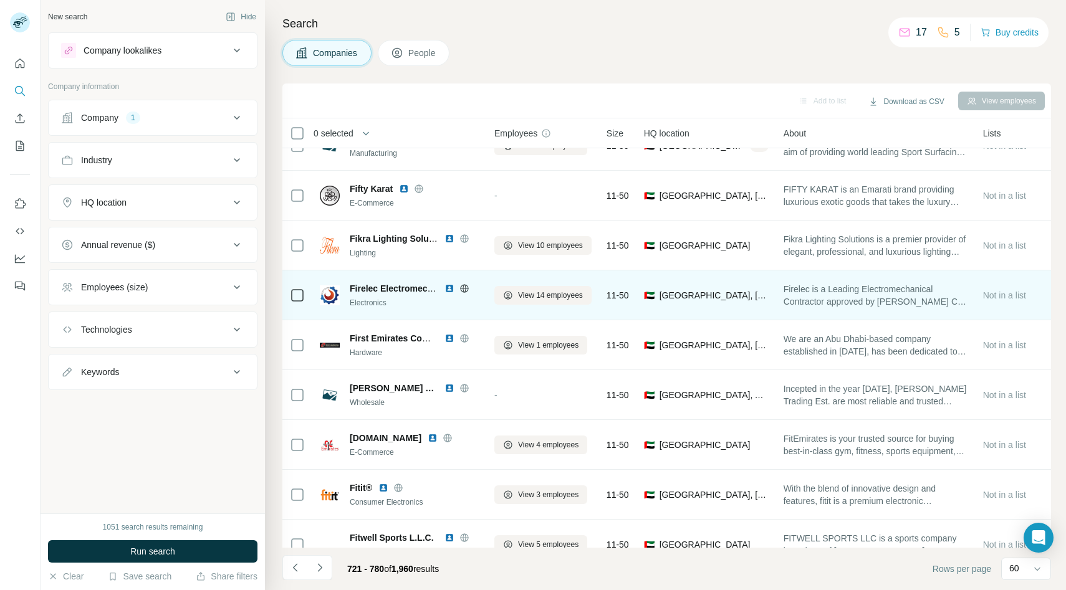
scroll to position [1324, 6]
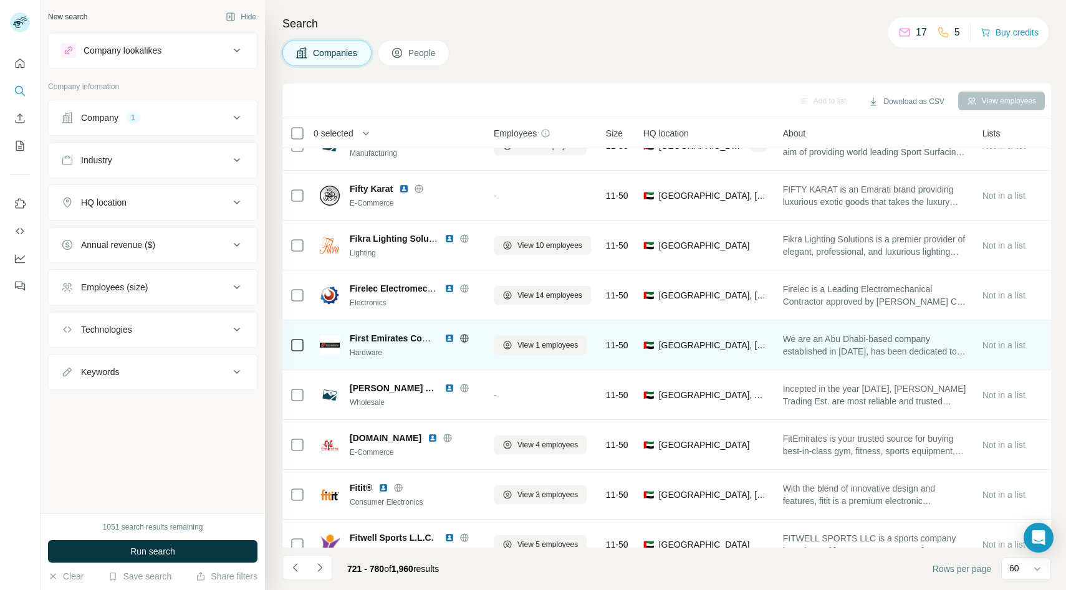
click at [464, 337] on icon at bounding box center [465, 339] width 10 height 10
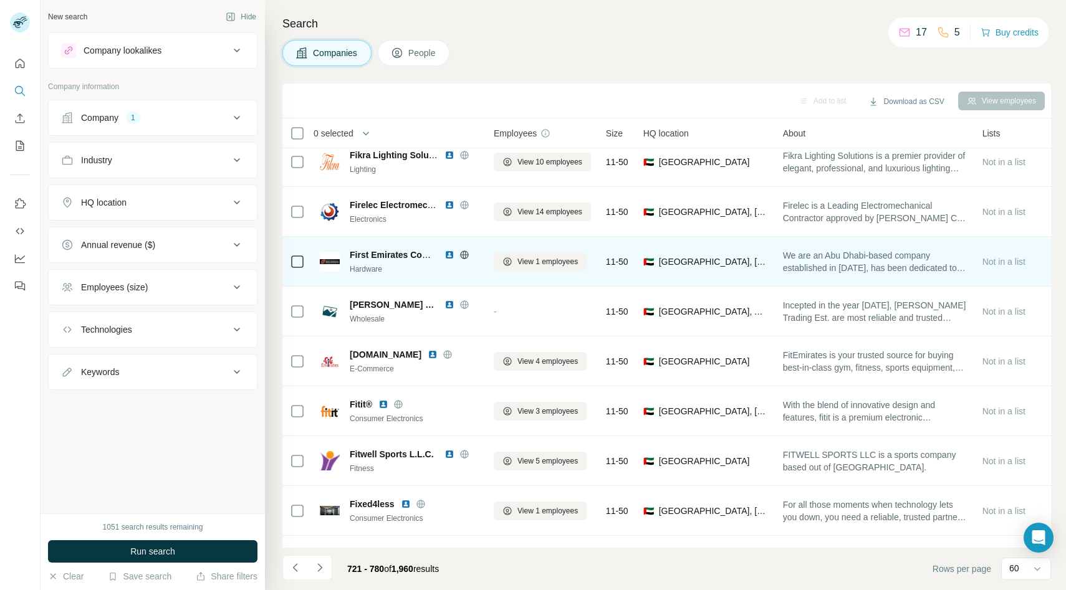
scroll to position [1409, 6]
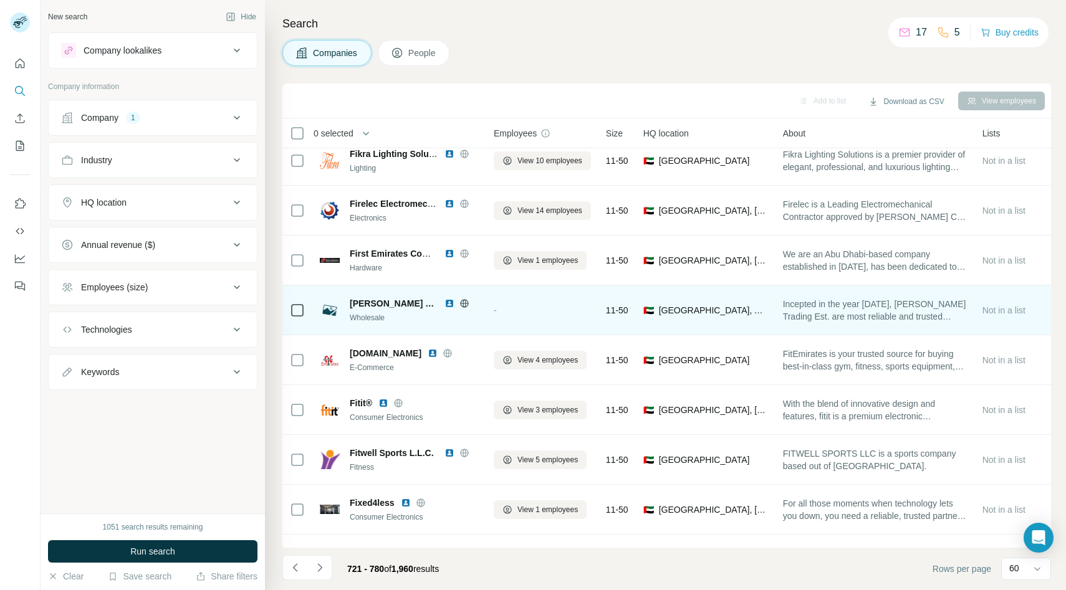
click at [460, 299] on icon at bounding box center [465, 304] width 10 height 10
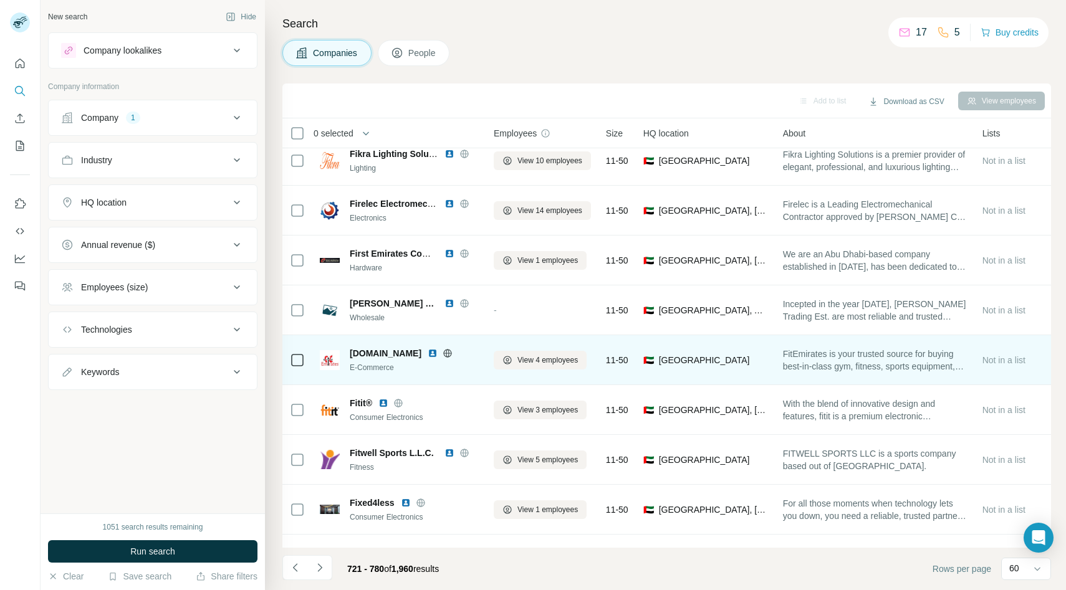
click at [444, 353] on icon at bounding box center [448, 353] width 8 height 1
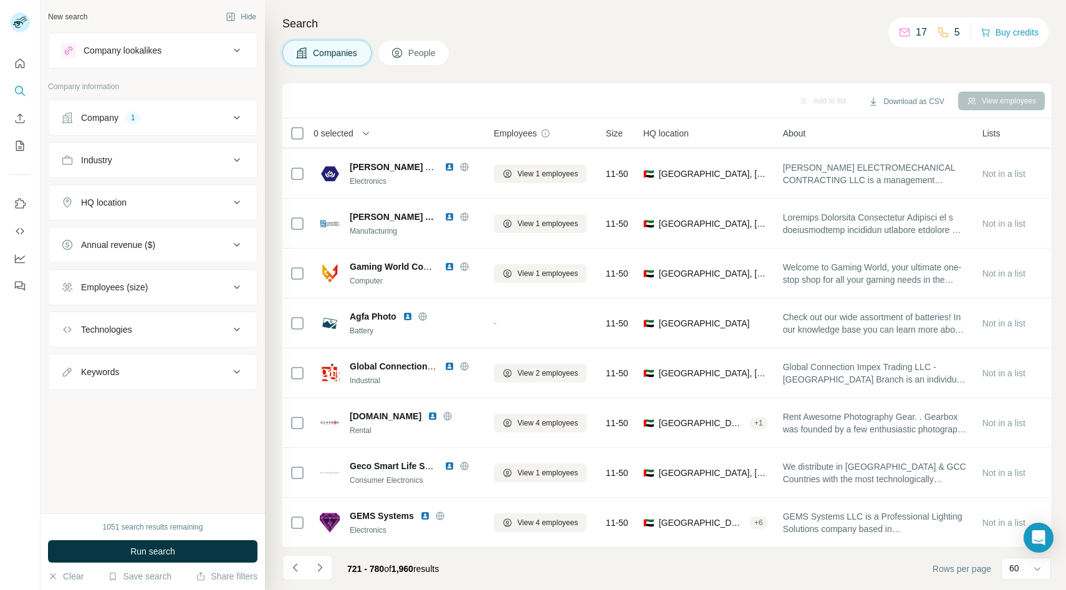
scroll to position [2149, 6]
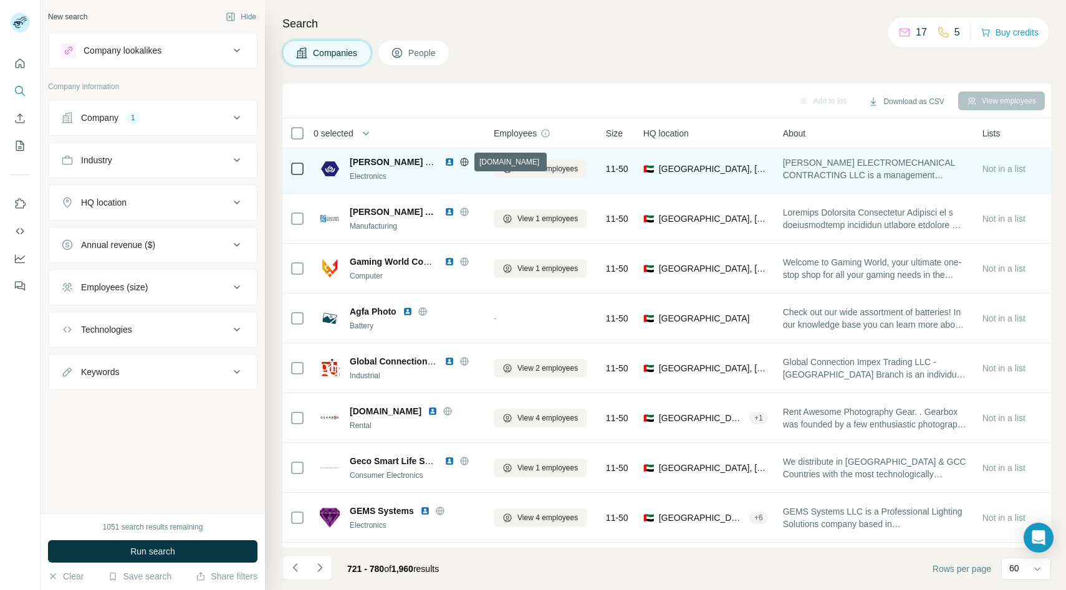
click at [467, 164] on icon at bounding box center [464, 162] width 8 height 8
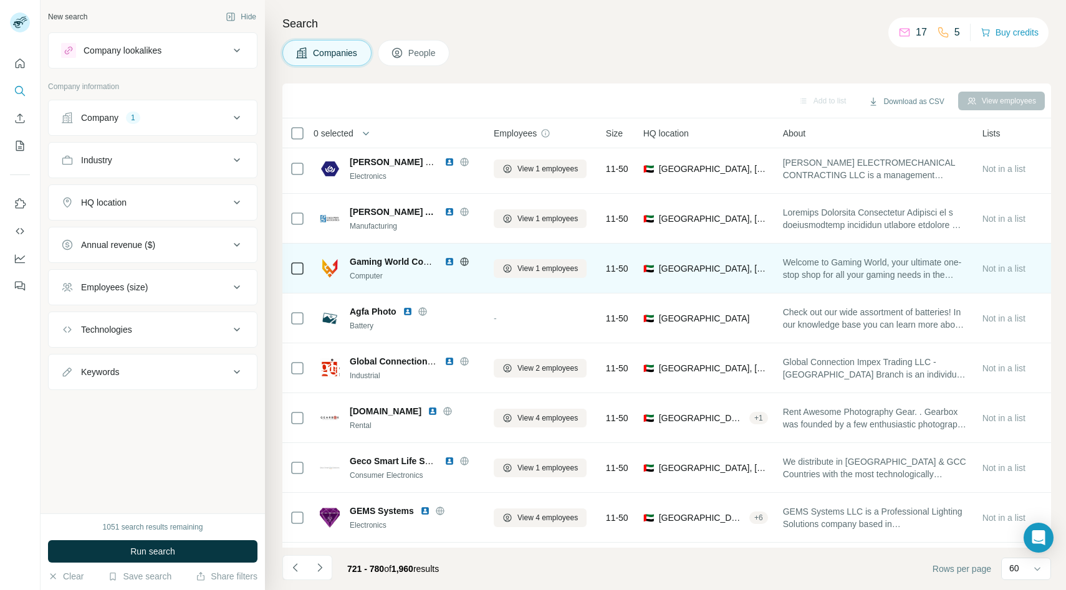
click at [464, 261] on icon at bounding box center [465, 262] width 10 height 10
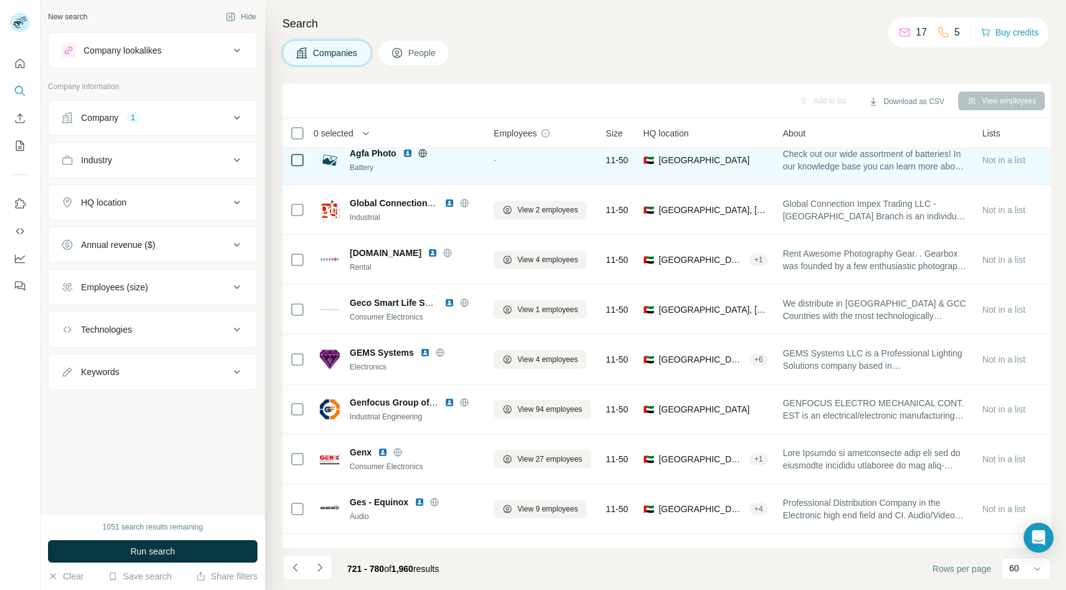
scroll to position [2314, 6]
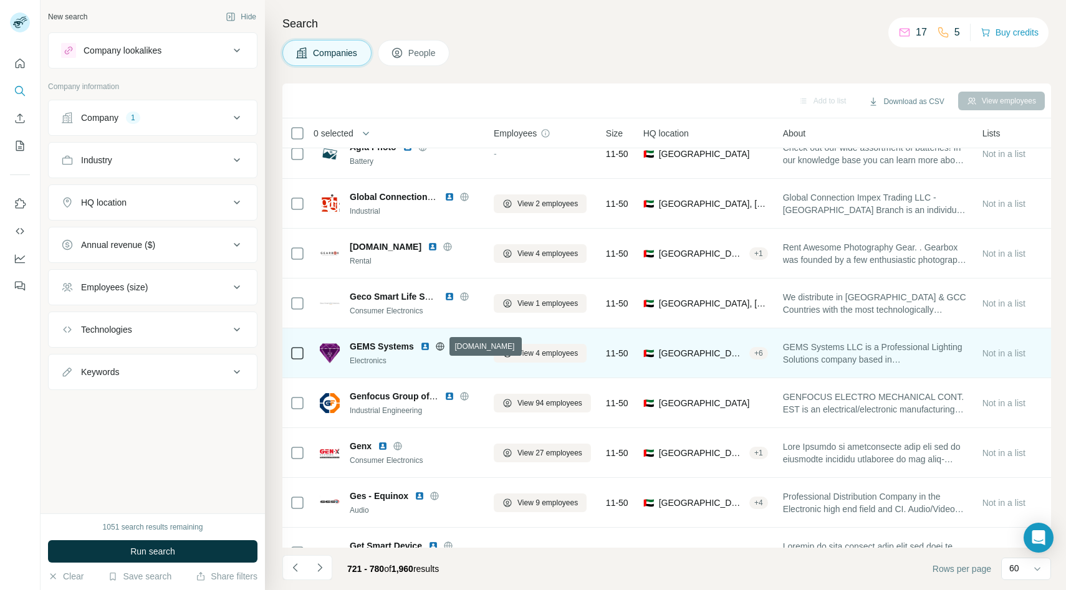
click at [439, 345] on icon at bounding box center [440, 347] width 10 height 10
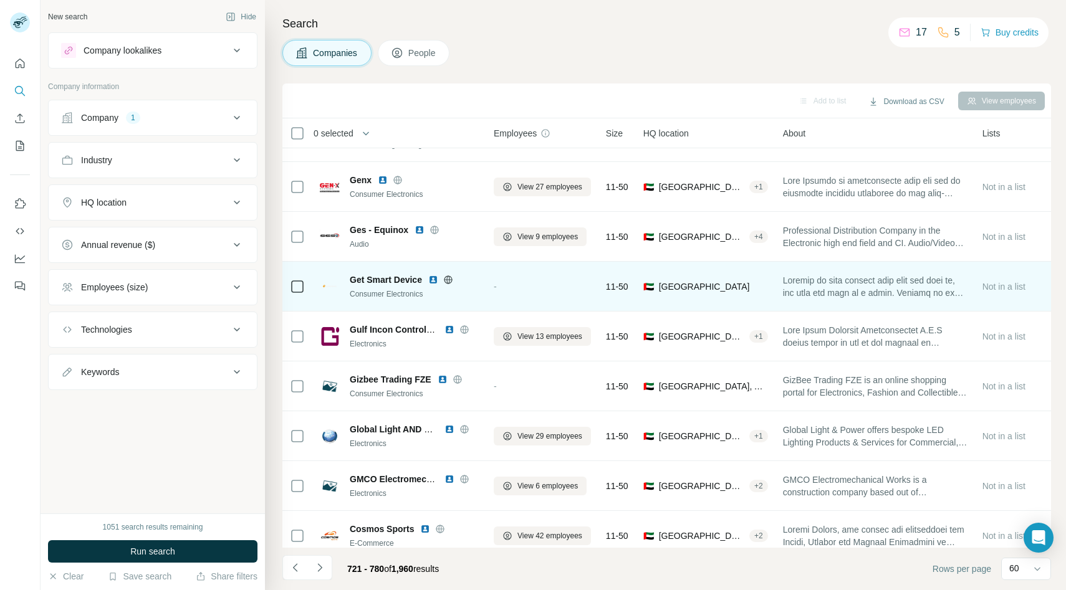
scroll to position [2593, 6]
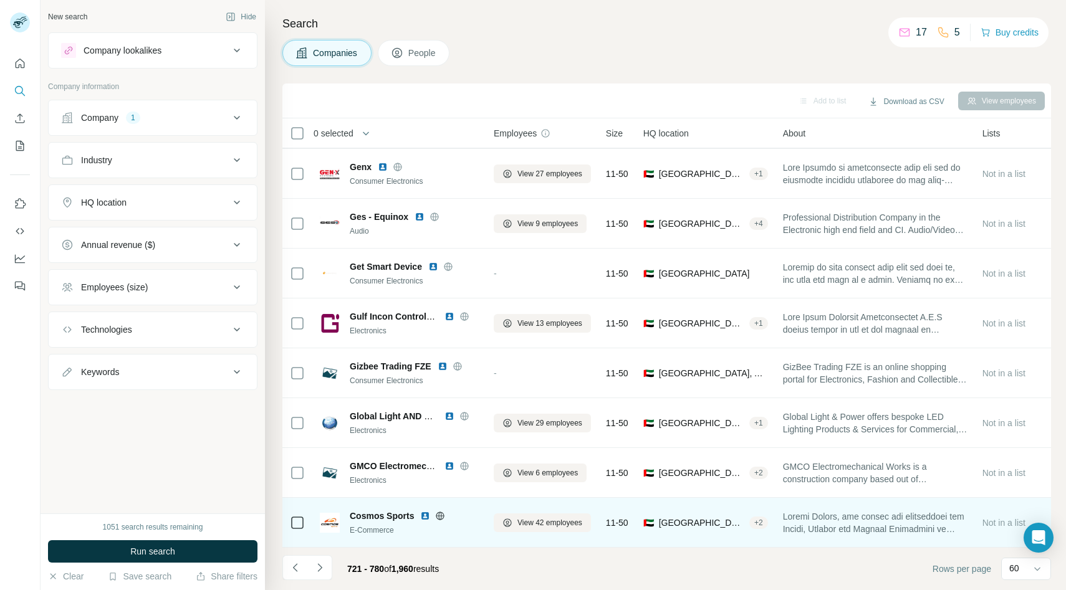
click at [441, 516] on icon at bounding box center [440, 516] width 8 height 1
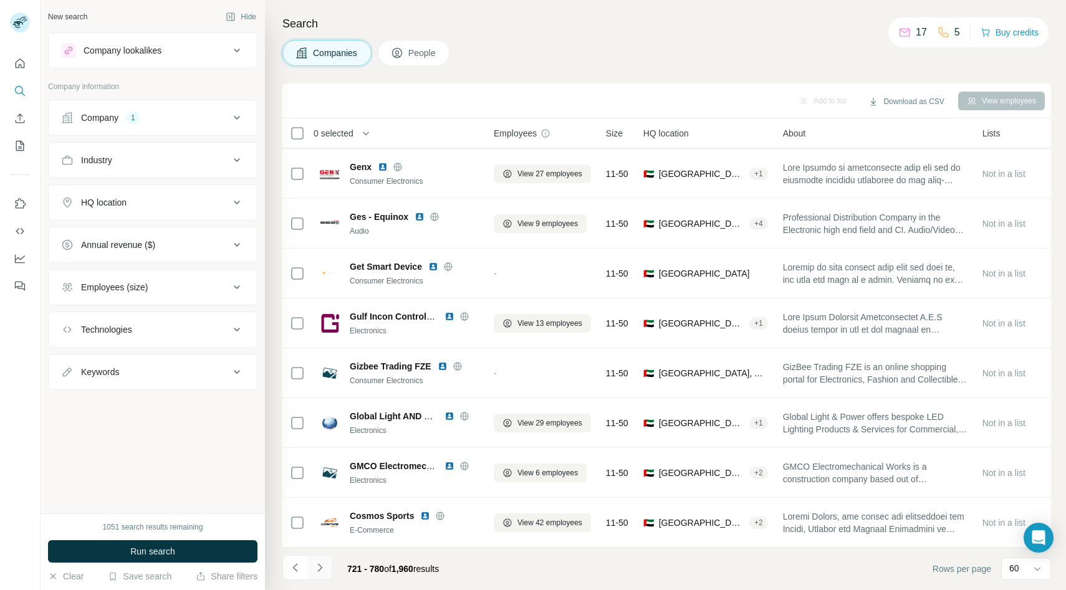
click at [326, 569] on button "Navigate to next page" at bounding box center [319, 568] width 25 height 25
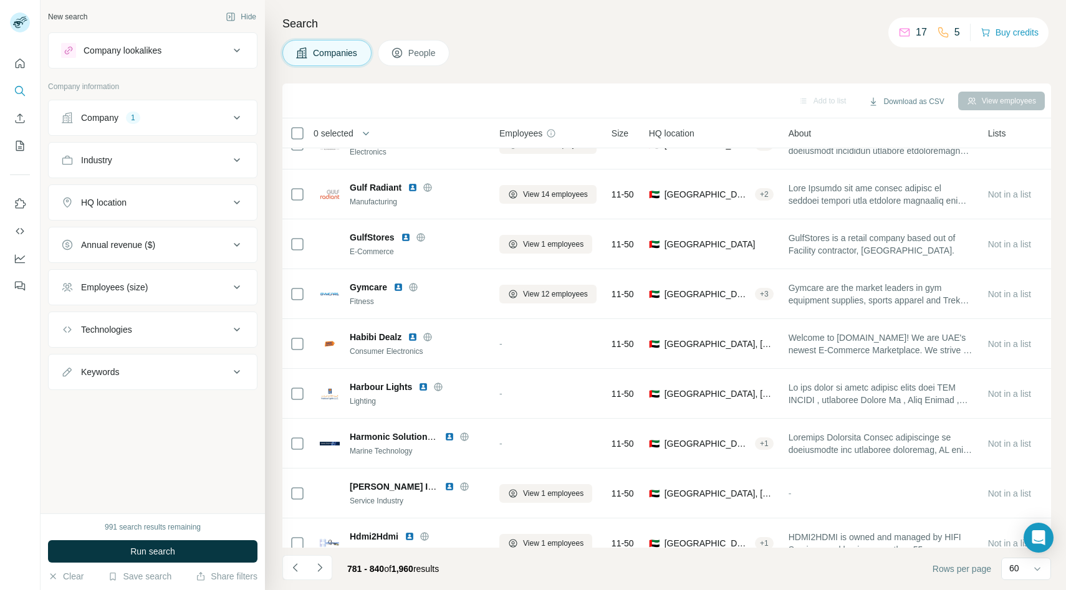
scroll to position [0, 0]
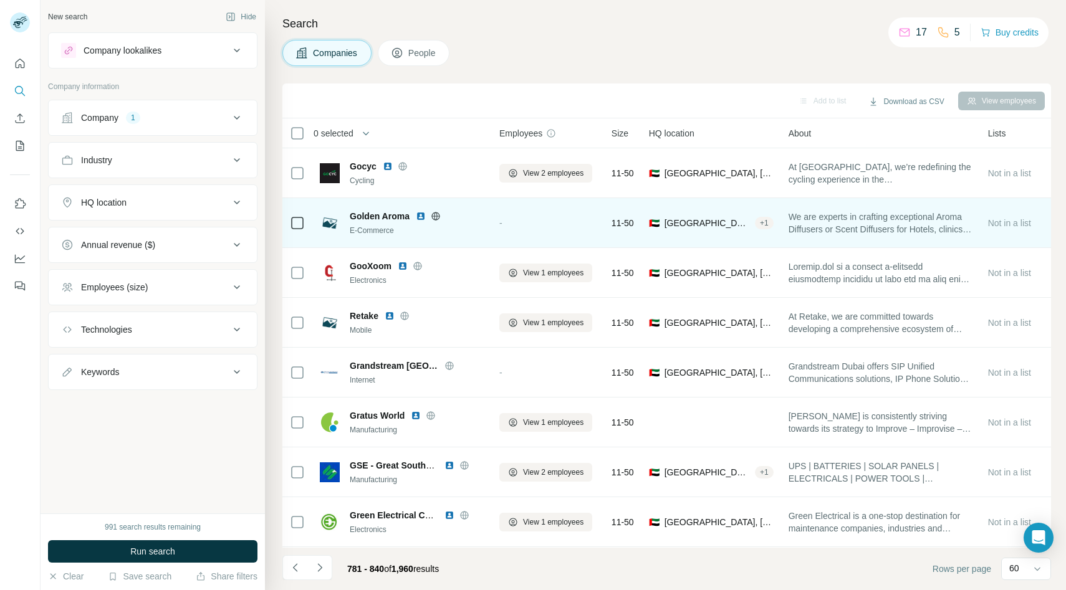
click at [439, 216] on icon at bounding box center [435, 216] width 8 height 8
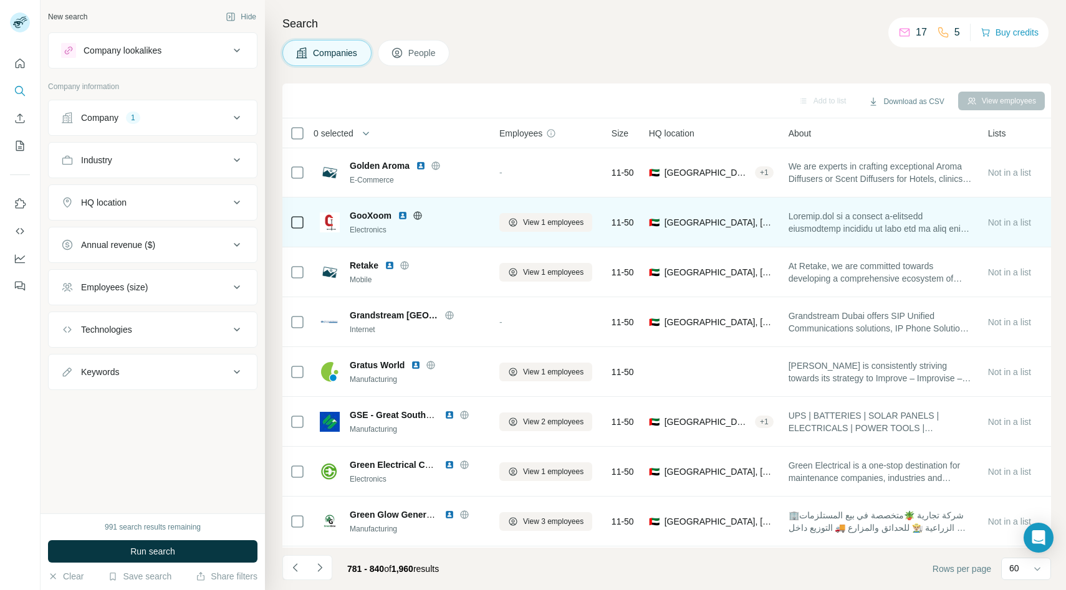
scroll to position [85, 0]
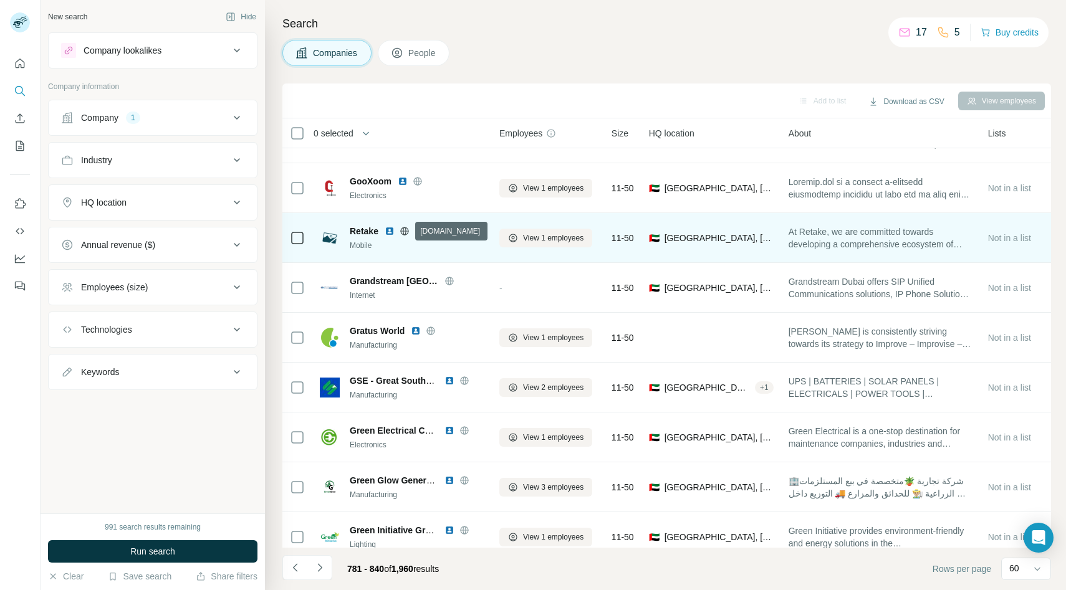
click at [406, 234] on icon at bounding box center [404, 231] width 8 height 8
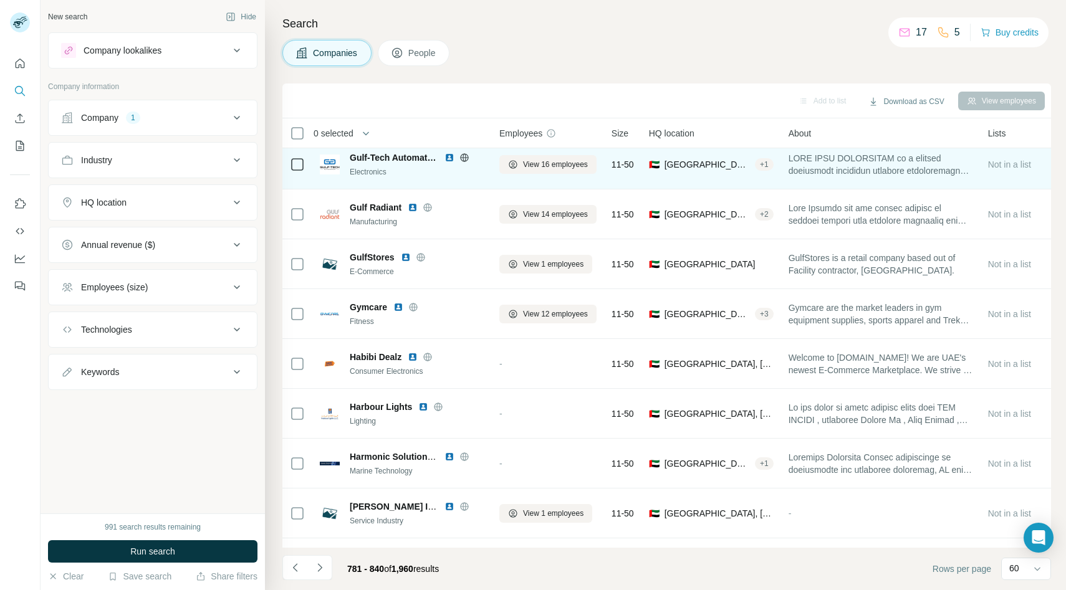
scroll to position [784, 0]
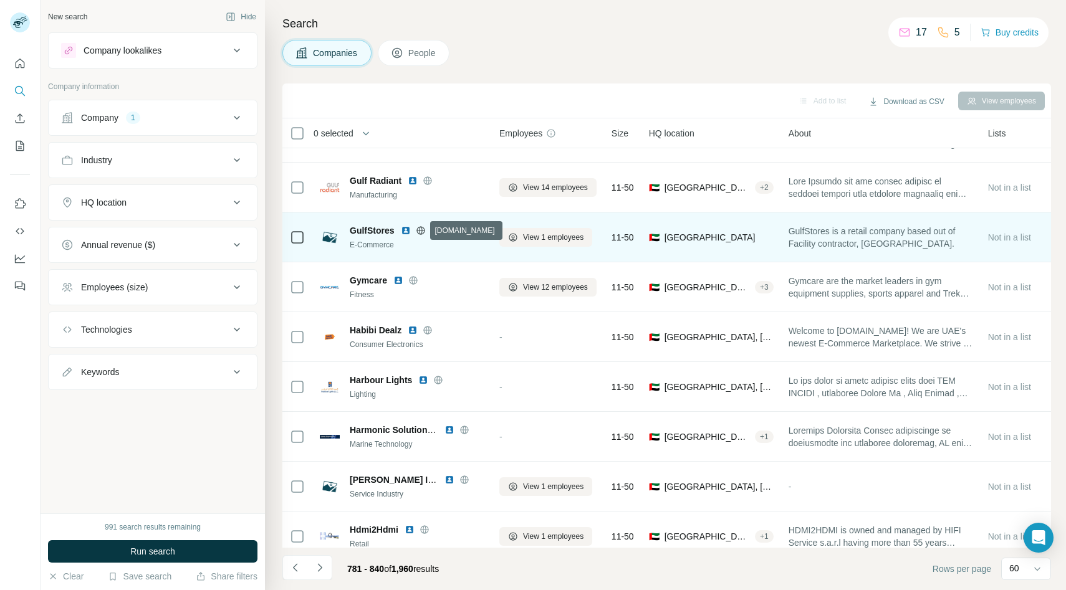
click at [421, 231] on icon at bounding box center [420, 230] width 3 height 8
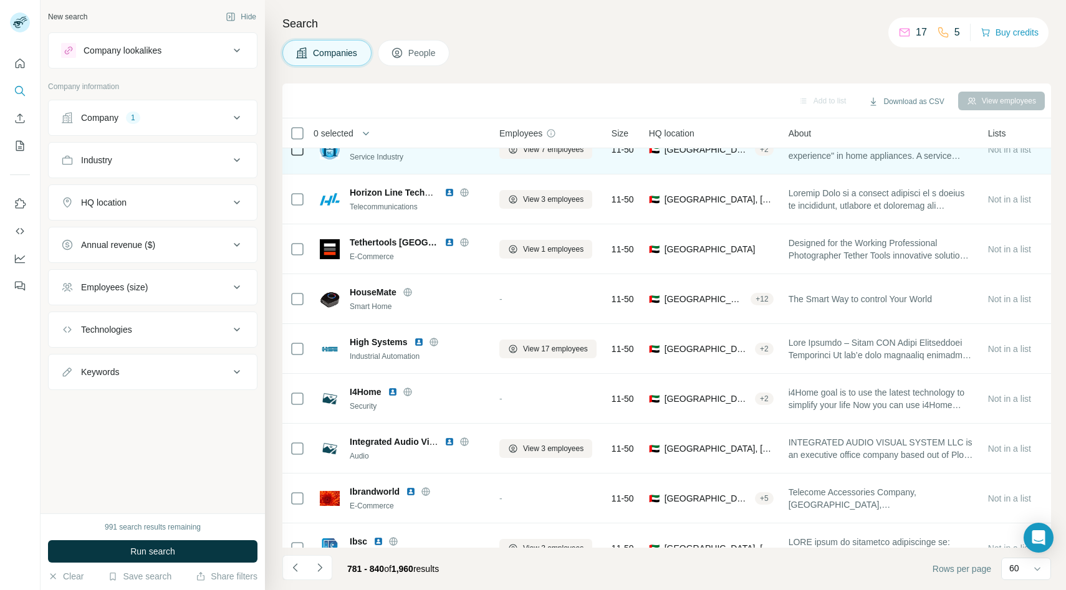
scroll to position [1571, 0]
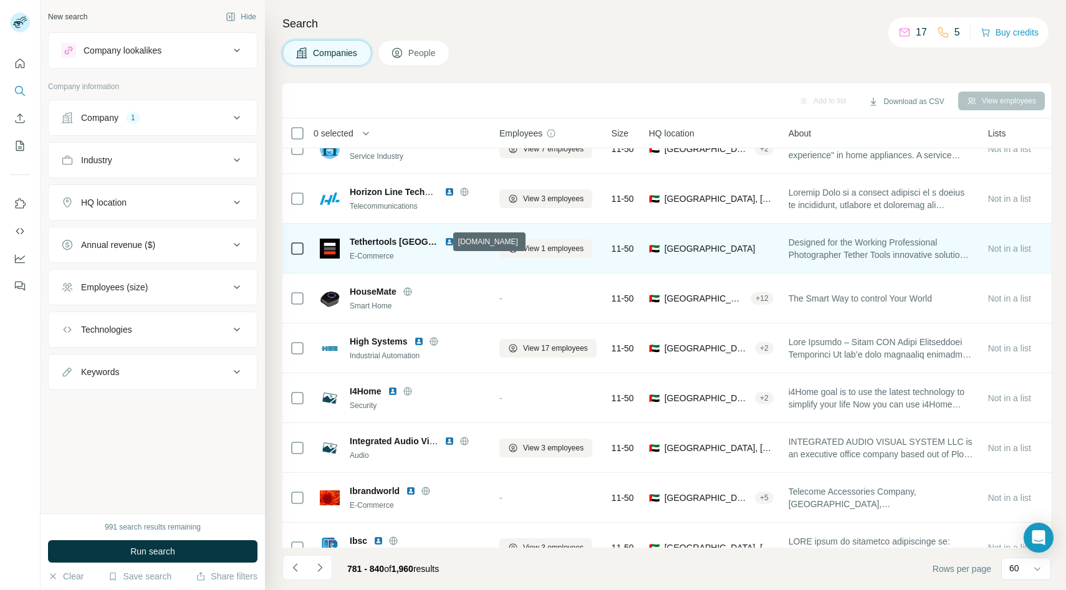
click at [460, 241] on icon at bounding box center [465, 242] width 10 height 10
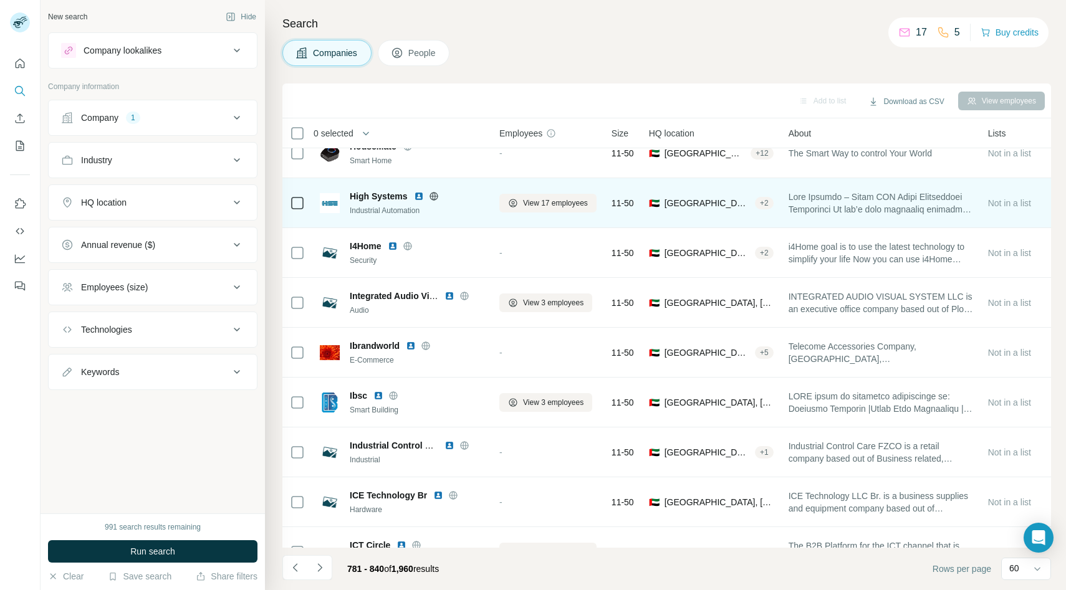
scroll to position [1730, 0]
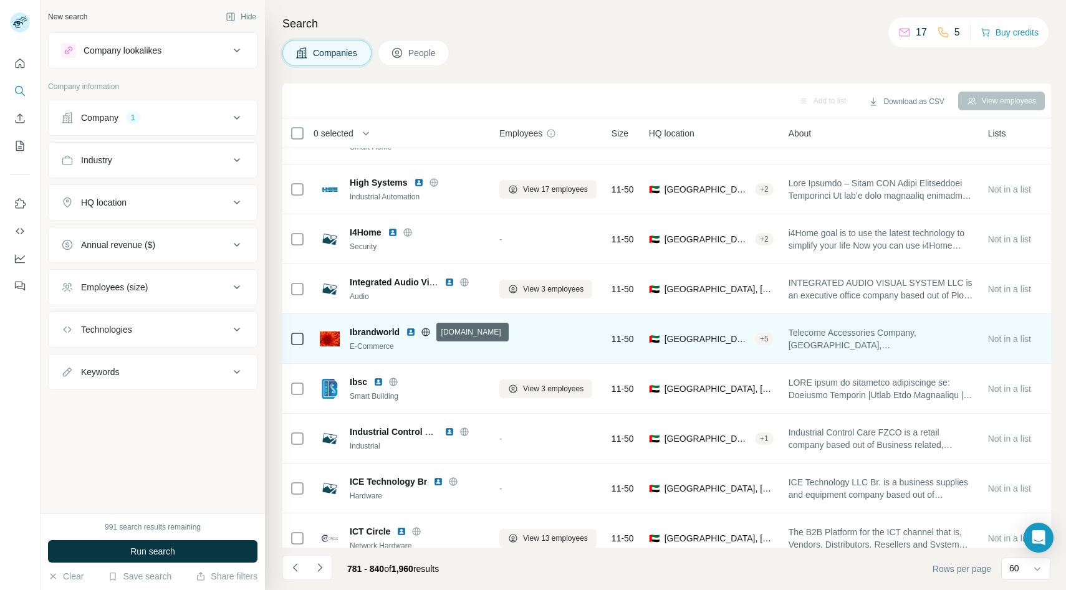
click at [426, 329] on icon at bounding box center [426, 332] width 10 height 10
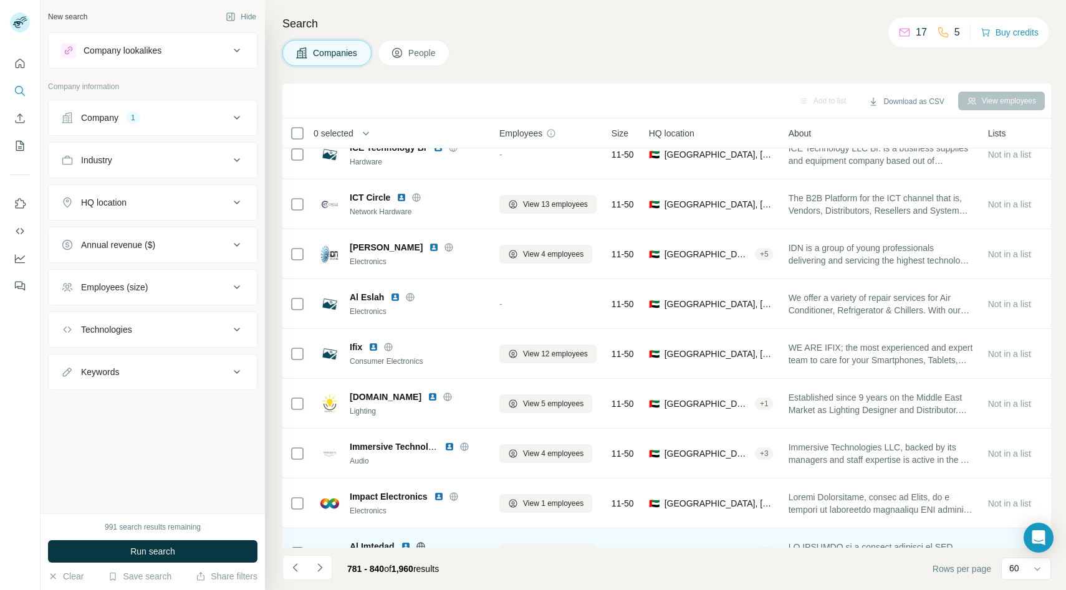
scroll to position [2065, 0]
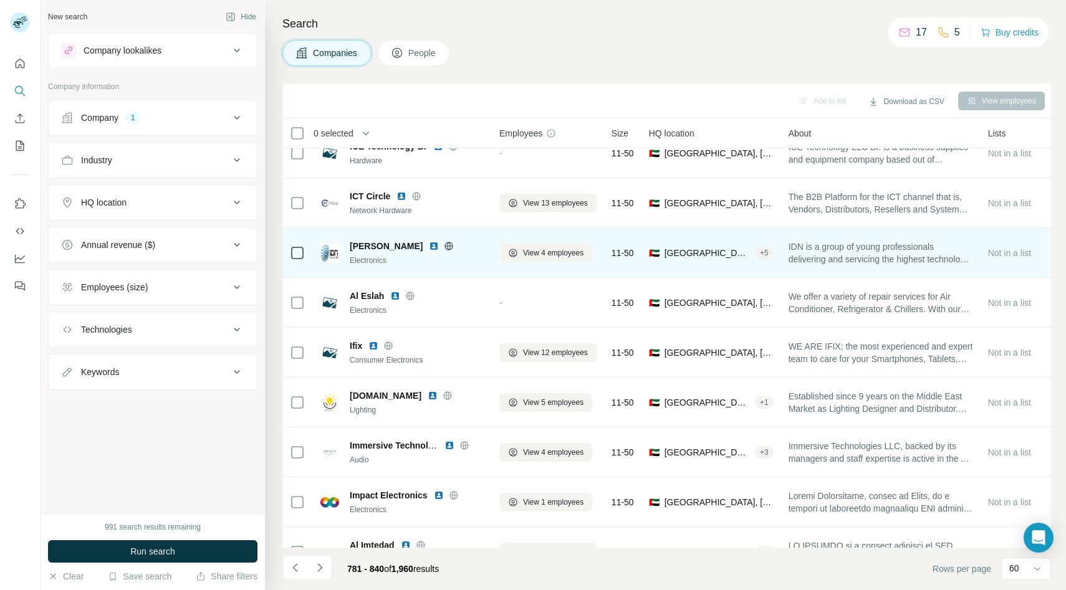
click at [448, 244] on icon at bounding box center [449, 246] width 3 height 8
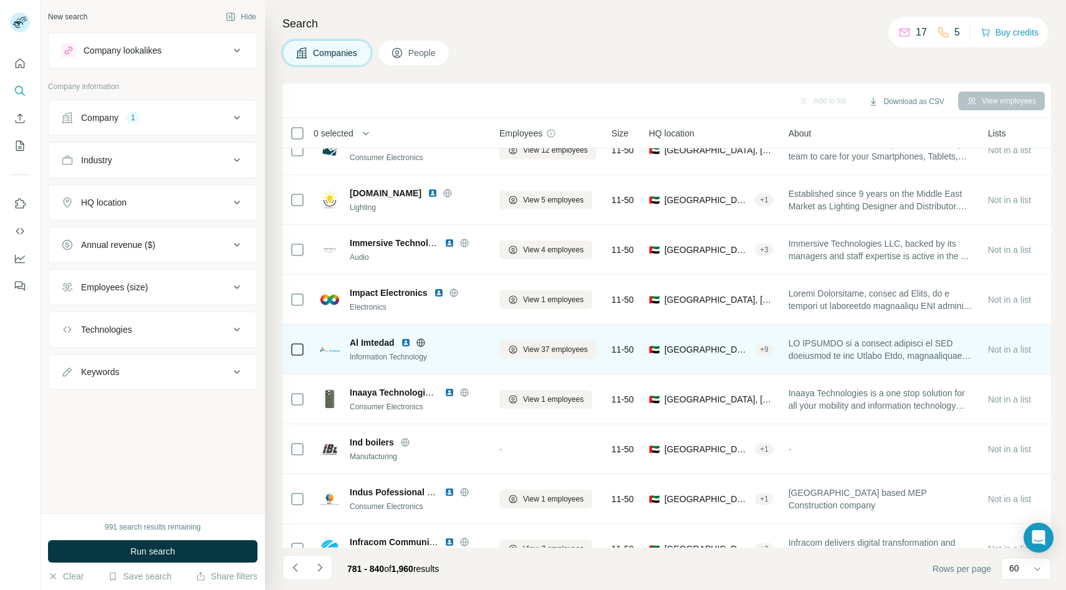
scroll to position [2309, 0]
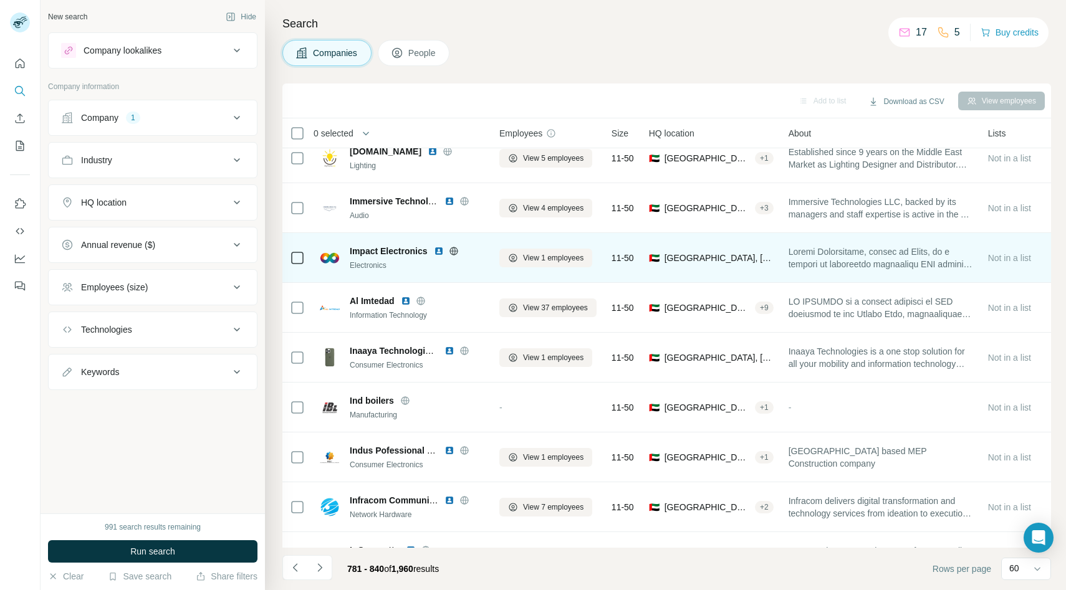
click at [454, 248] on icon at bounding box center [454, 251] width 10 height 10
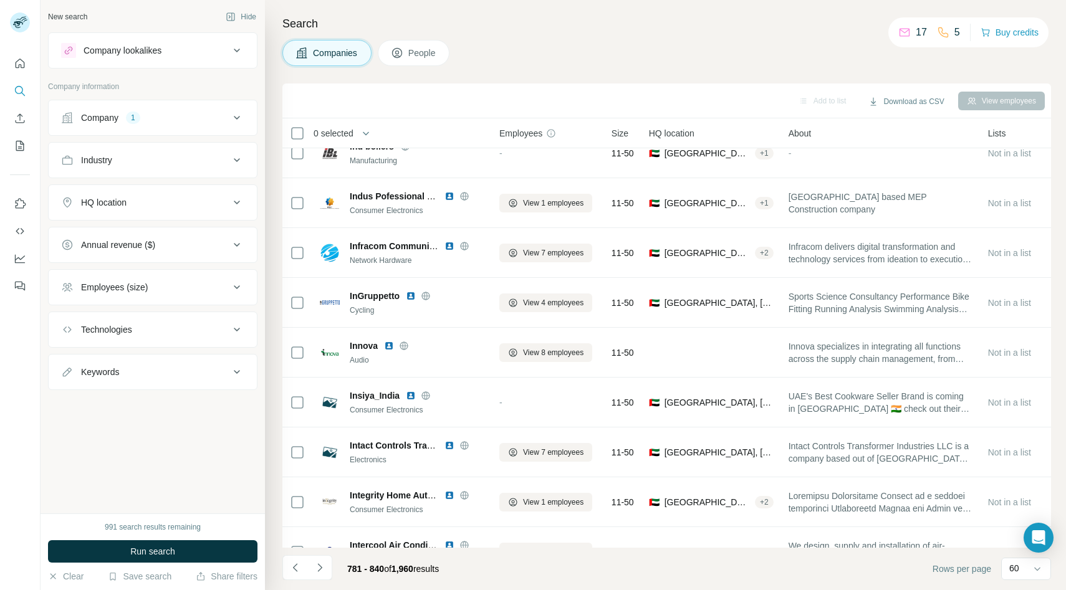
scroll to position [2593, 0]
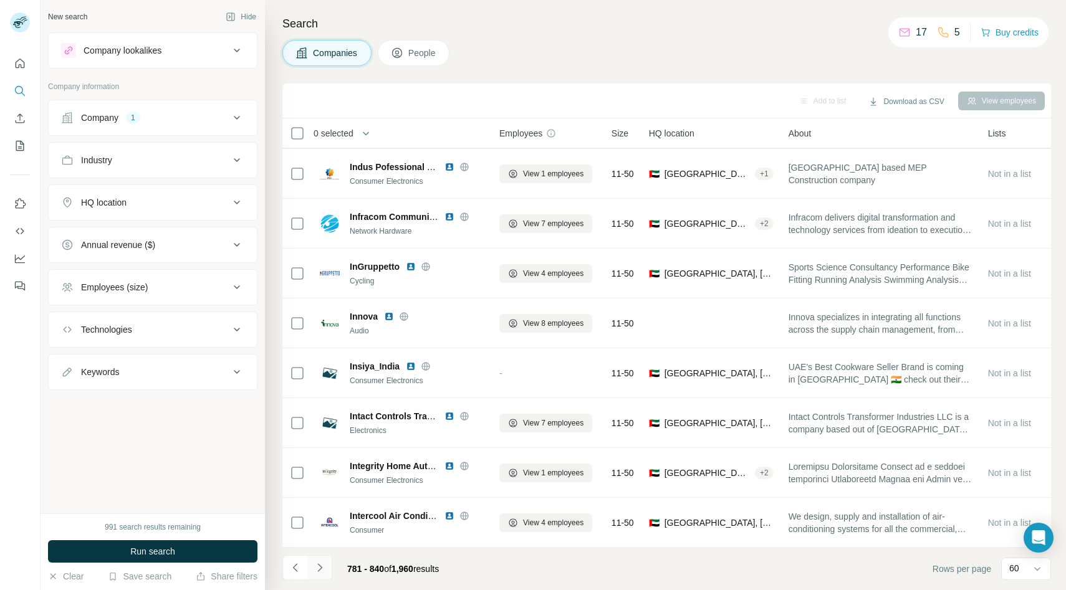
click at [317, 569] on icon "Navigate to next page" at bounding box center [320, 568] width 12 height 12
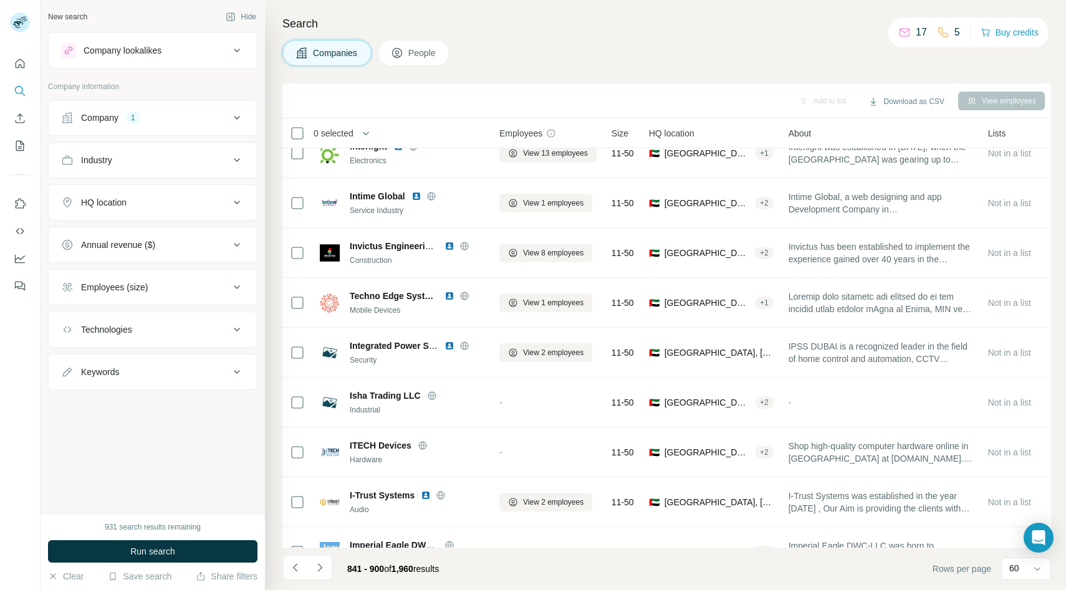
scroll to position [0, 0]
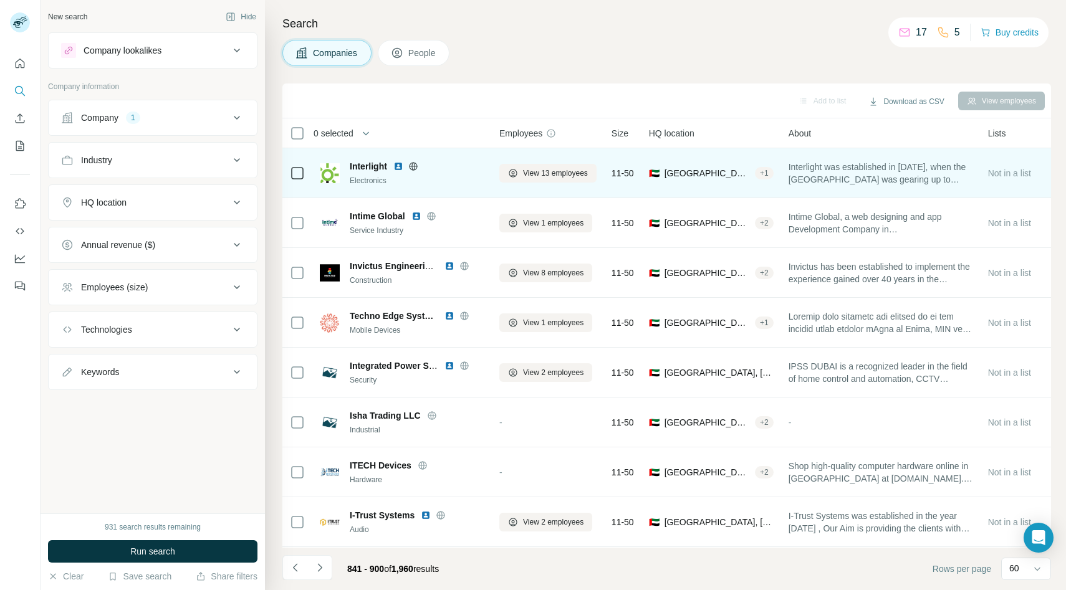
click at [416, 165] on icon at bounding box center [413, 166] width 10 height 10
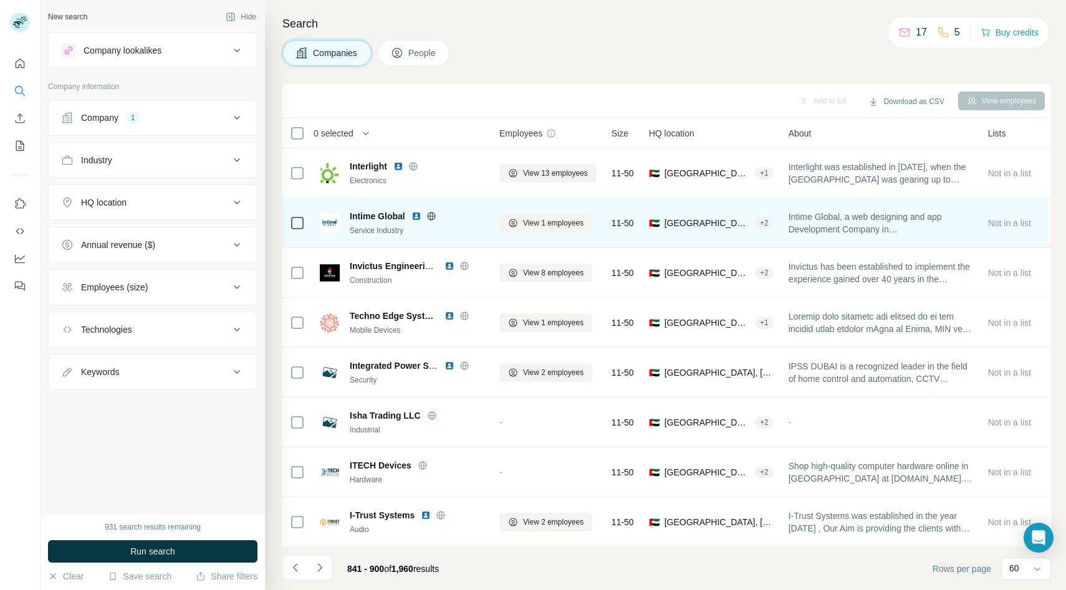
scroll to position [14, 0]
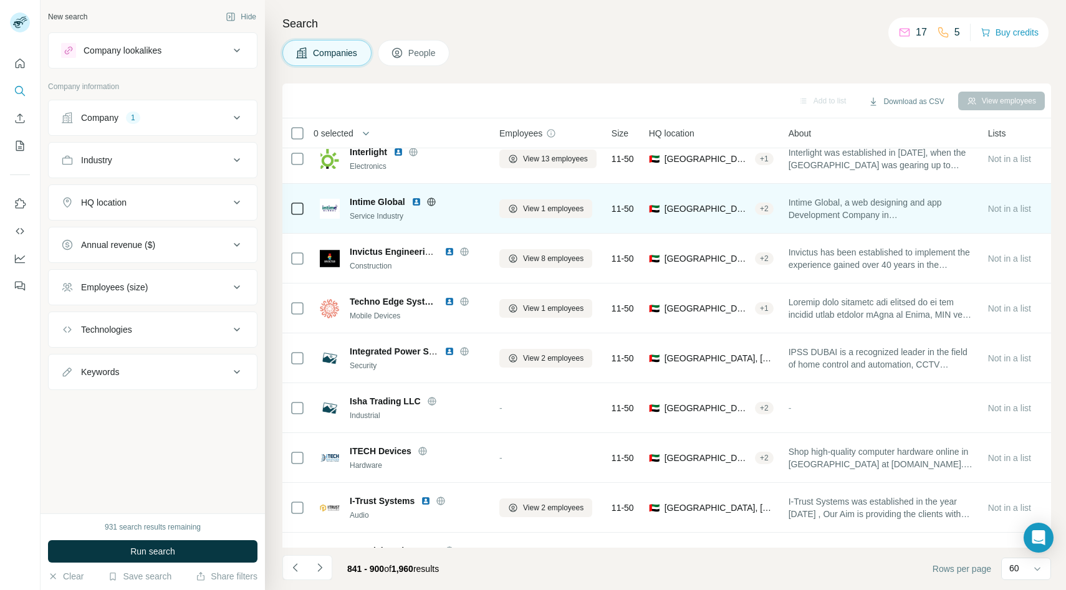
click at [435, 204] on icon at bounding box center [431, 202] width 10 height 10
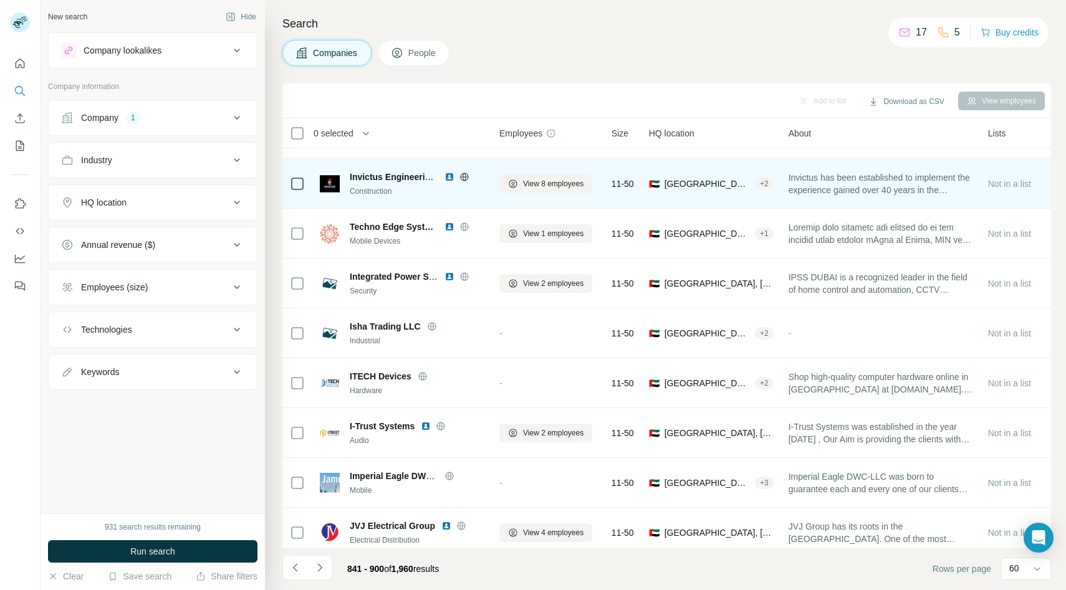
scroll to position [100, 0]
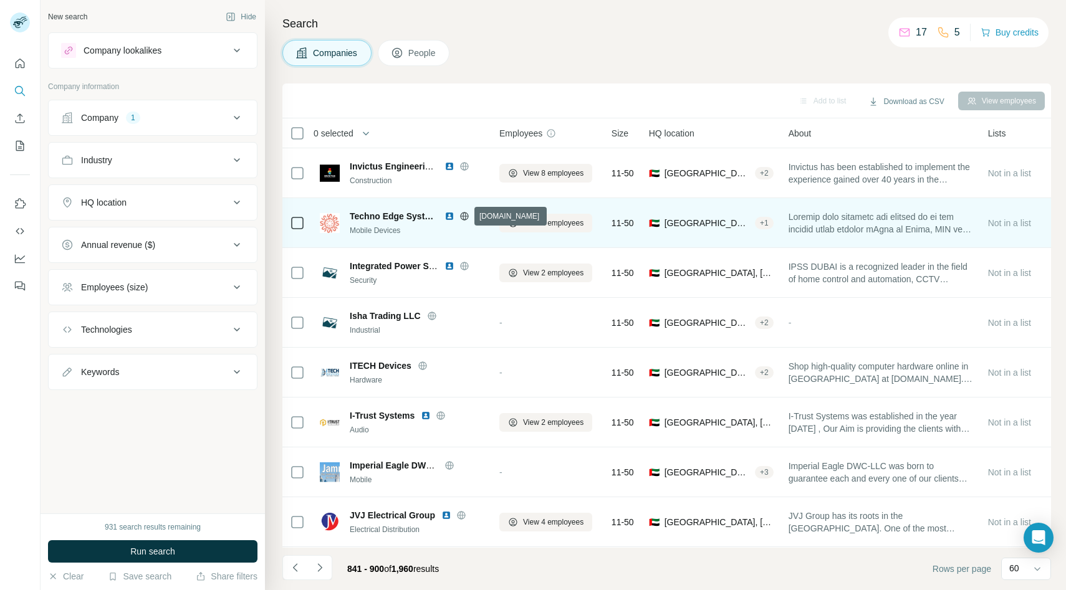
click at [465, 213] on icon at bounding box center [464, 216] width 3 height 8
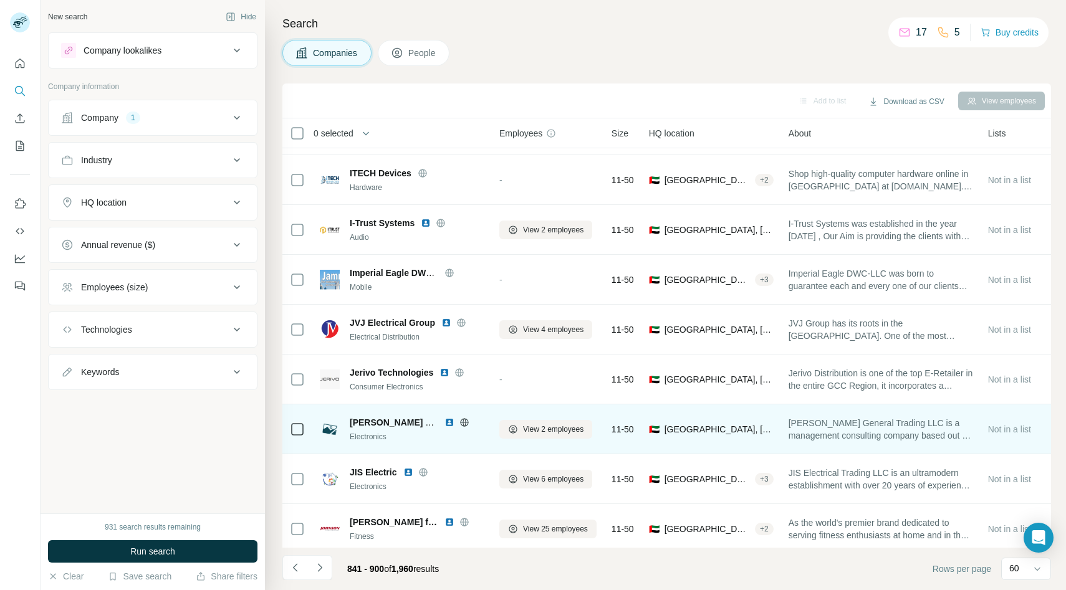
scroll to position [292, 0]
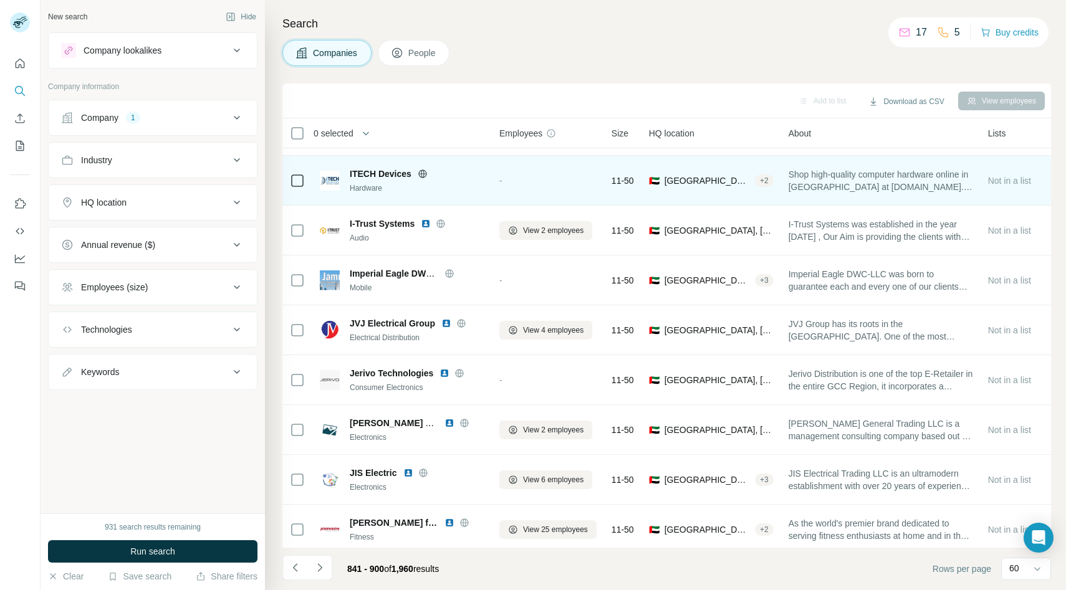
click at [421, 170] on icon at bounding box center [422, 174] width 8 height 8
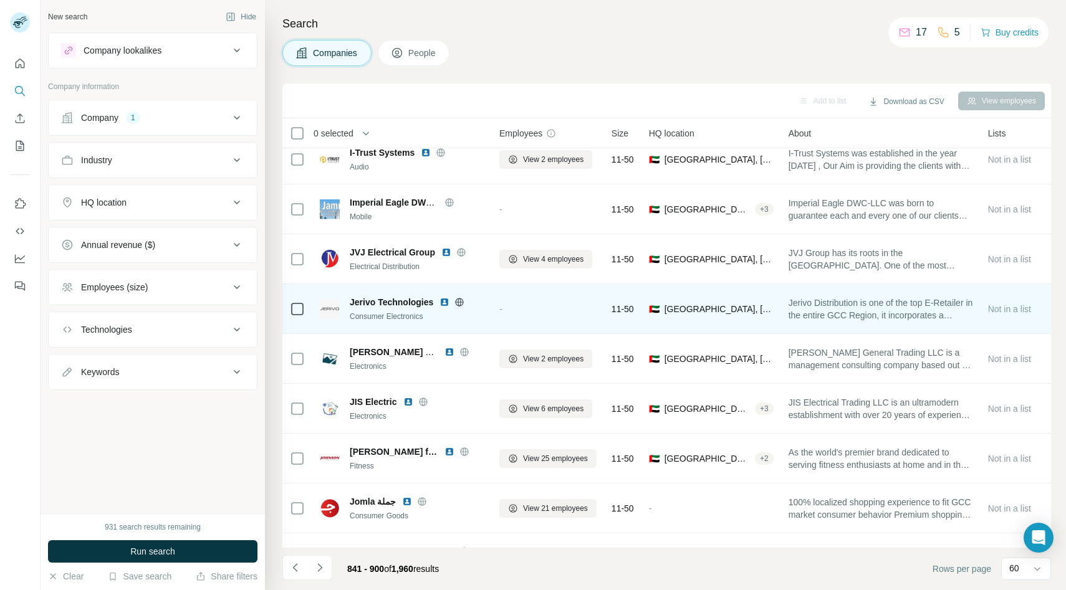
scroll to position [365, 0]
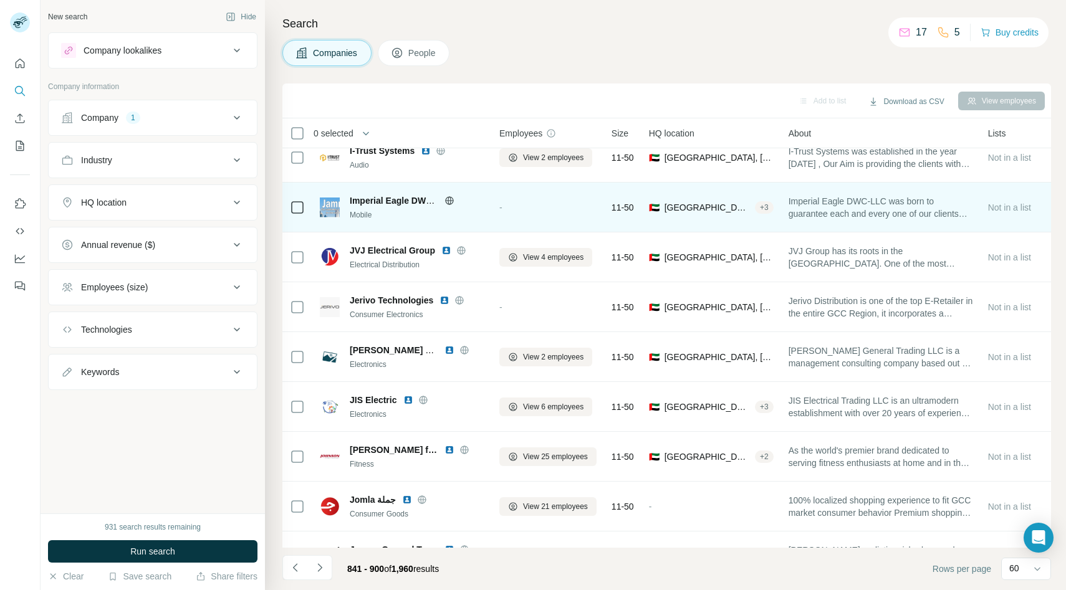
click at [453, 200] on icon at bounding box center [450, 201] width 10 height 10
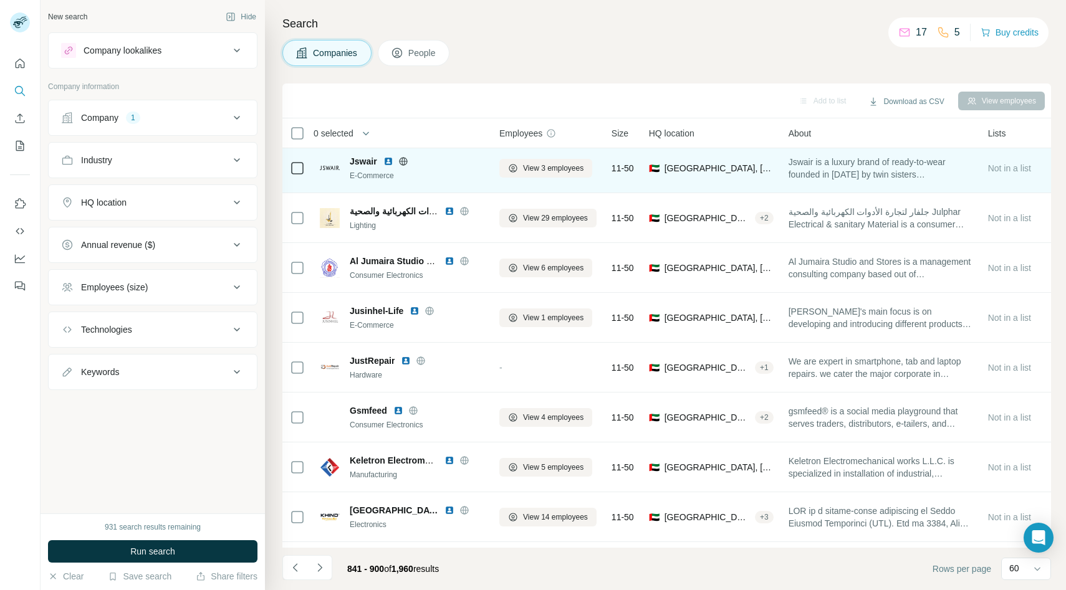
scroll to position [811, 0]
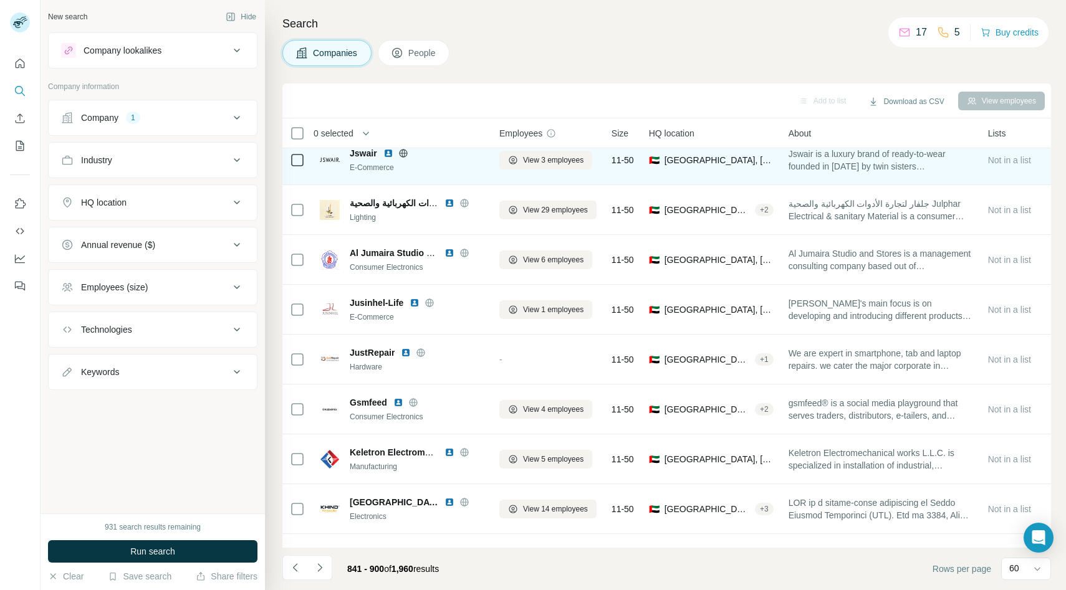
click at [404, 152] on icon at bounding box center [403, 153] width 3 height 8
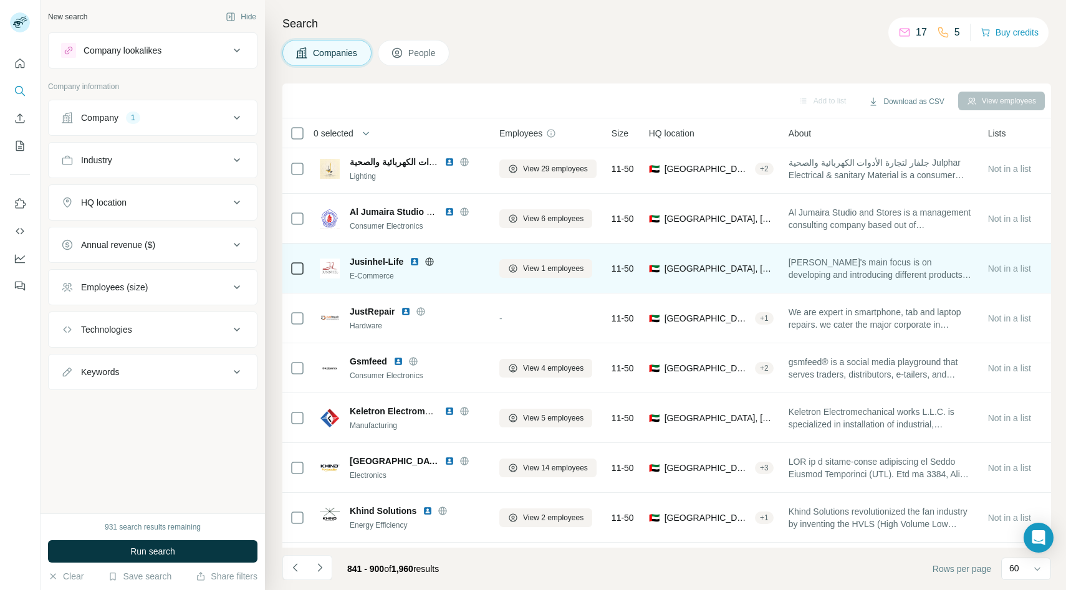
scroll to position [868, 0]
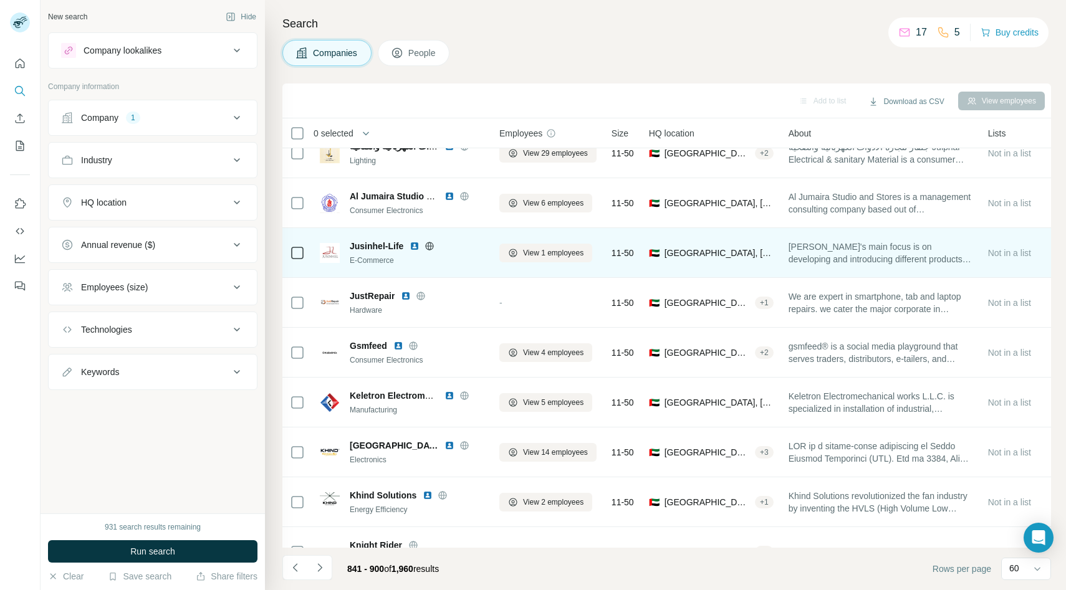
click at [430, 240] on div "Jusinhel-Life" at bounding box center [417, 246] width 135 height 12
click at [429, 243] on icon at bounding box center [430, 246] width 10 height 10
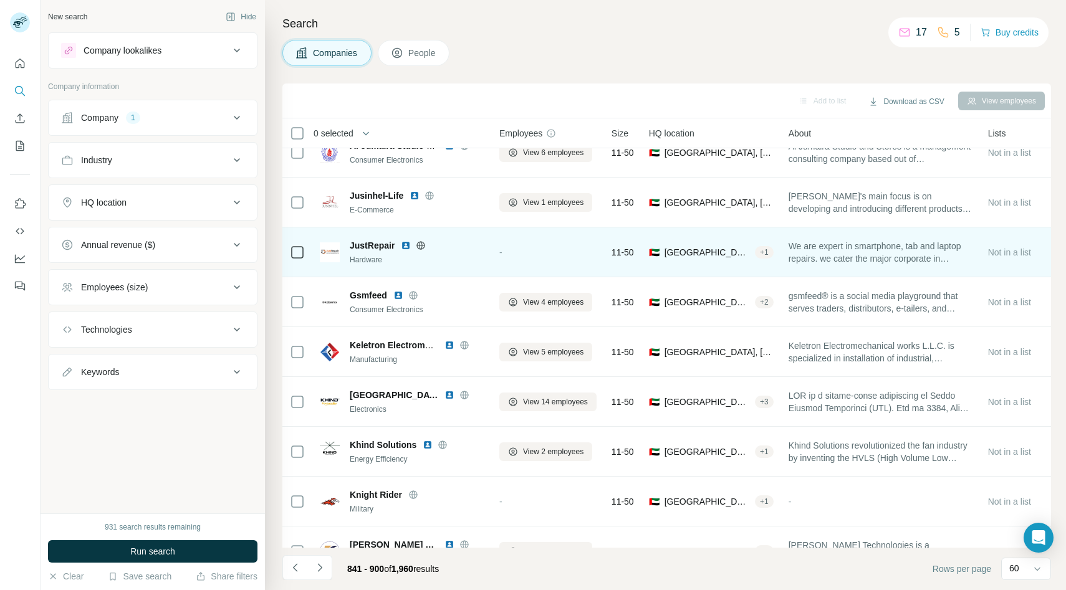
scroll to position [921, 0]
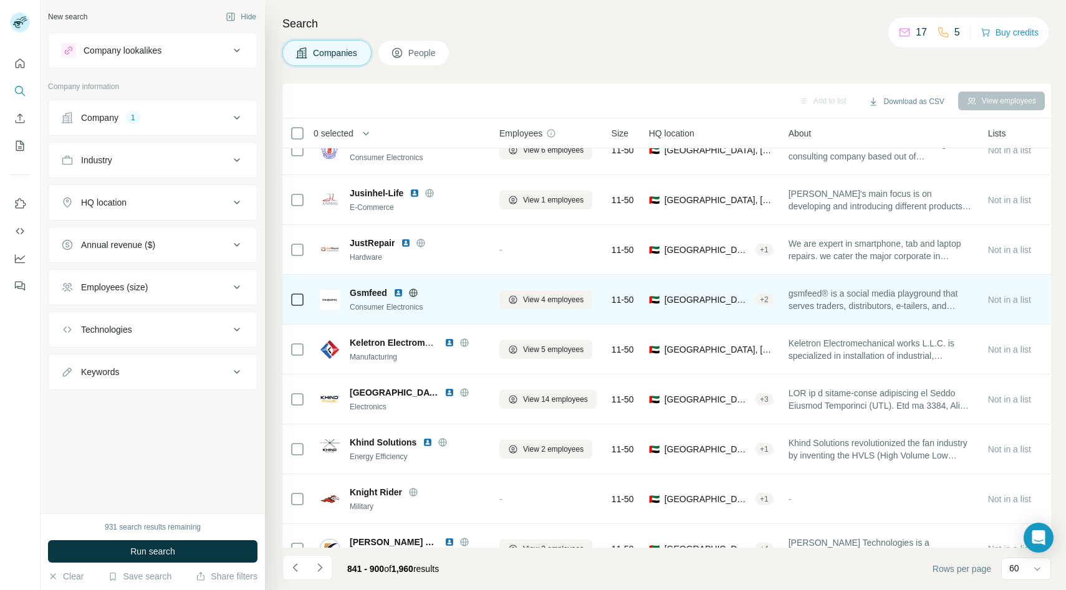
click at [415, 290] on icon at bounding box center [413, 293] width 10 height 10
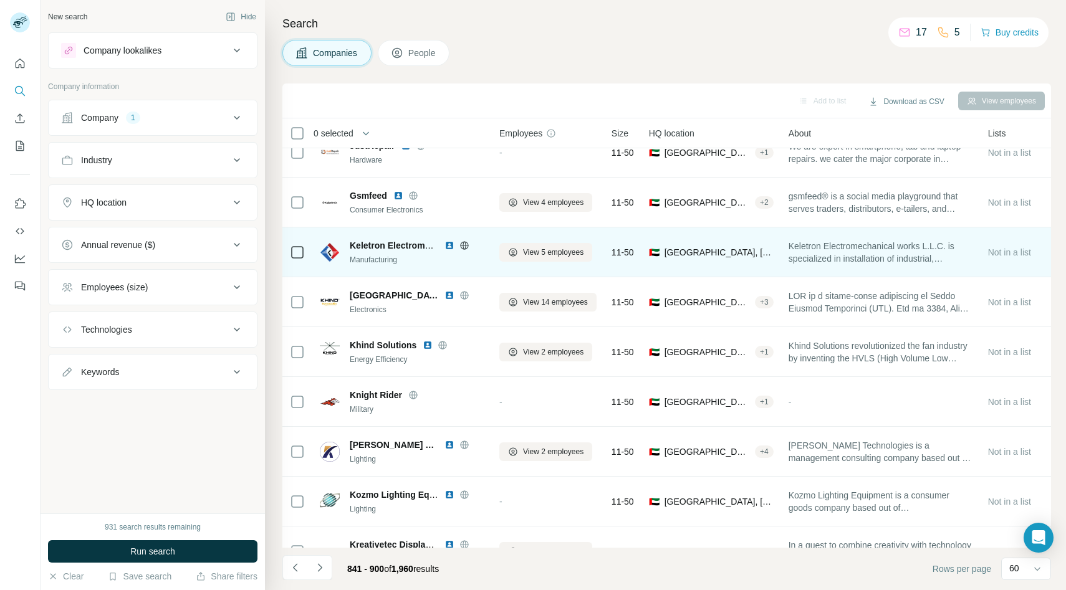
scroll to position [1026, 0]
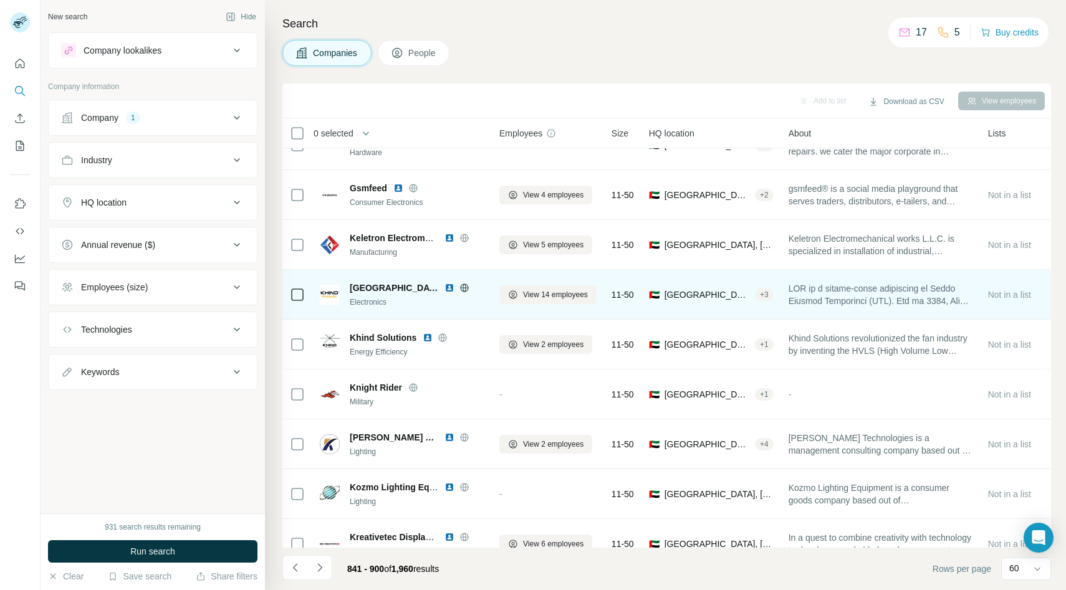
click at [460, 288] on icon at bounding box center [465, 288] width 10 height 10
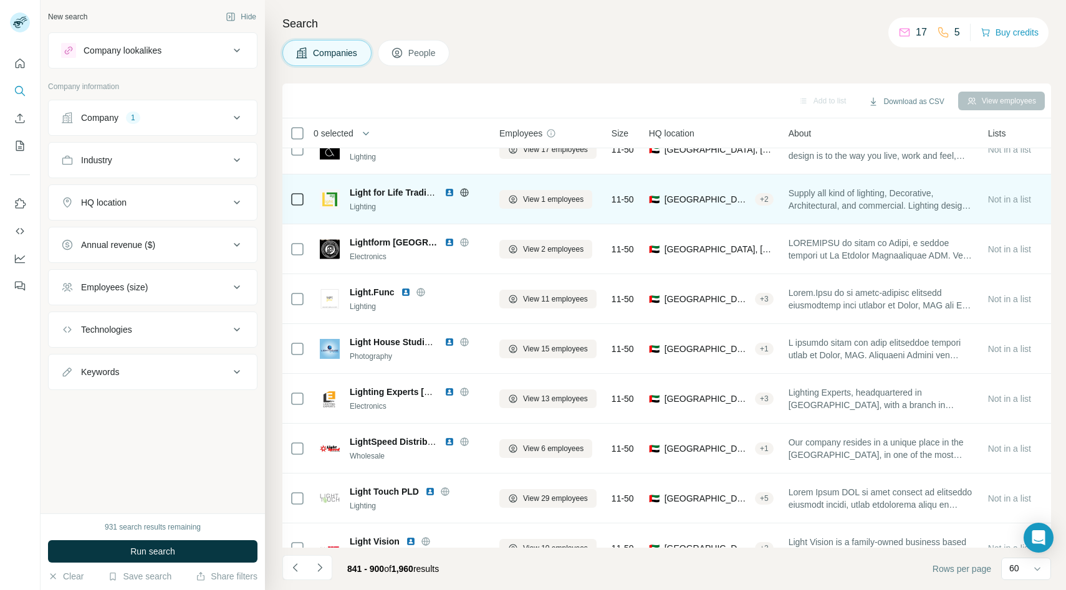
scroll to position [2220, 0]
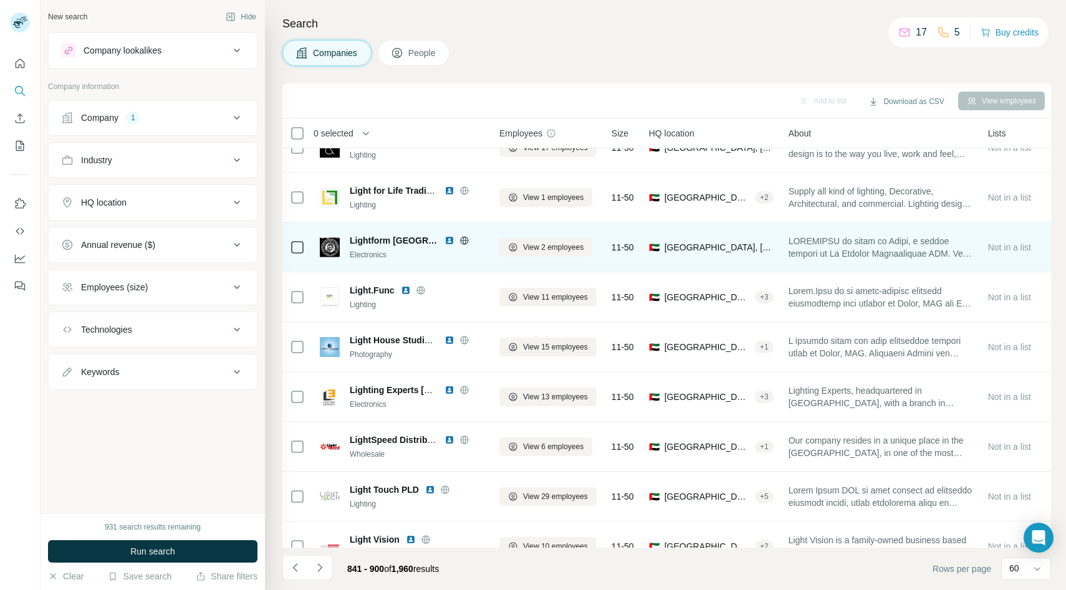
click at [463, 243] on icon at bounding box center [464, 240] width 3 height 8
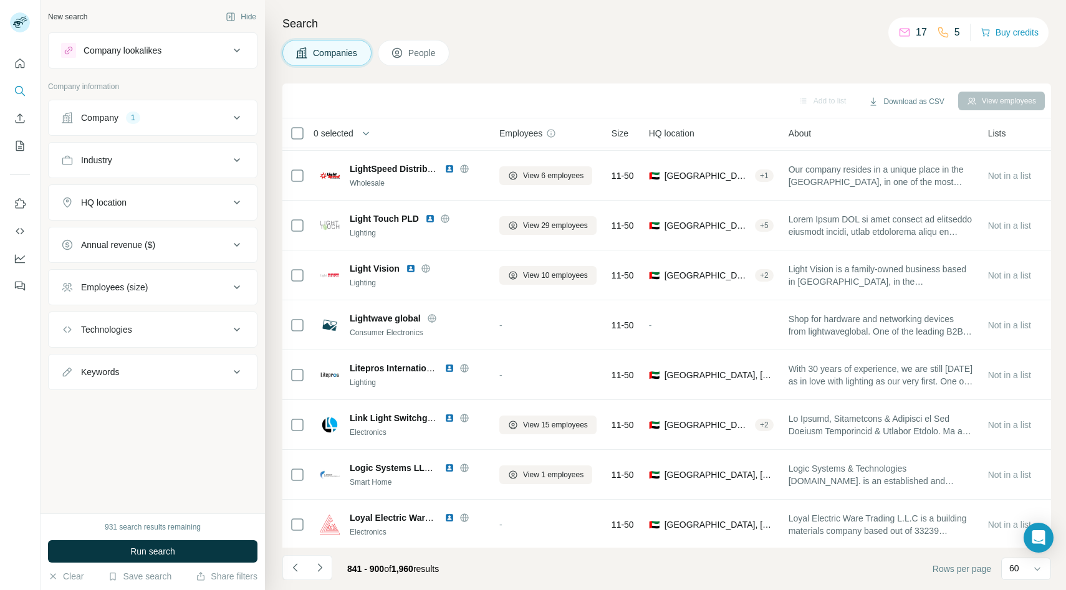
scroll to position [2593, 0]
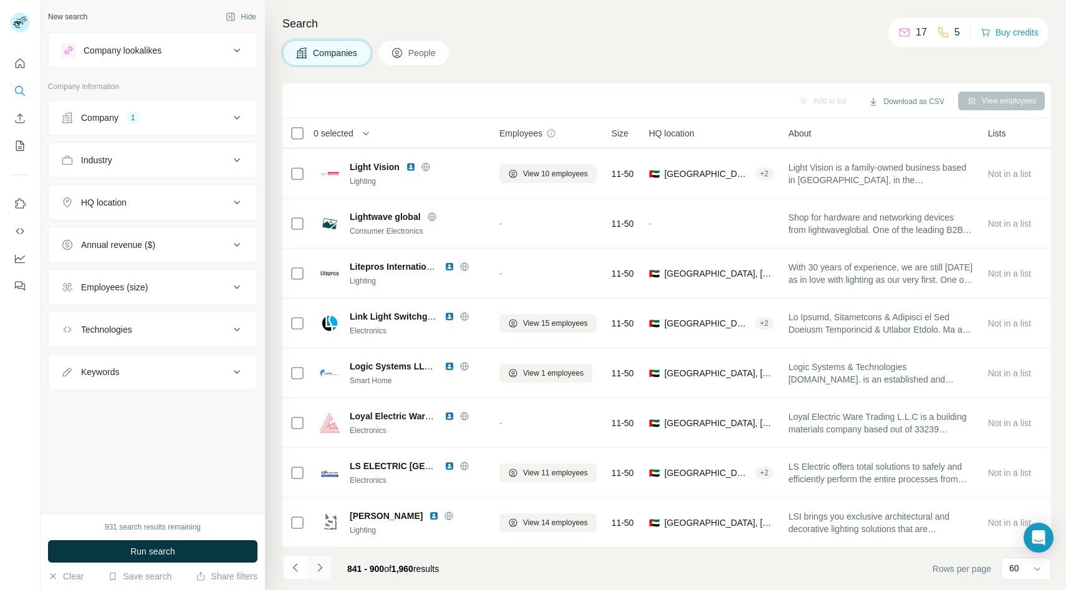
click at [322, 567] on icon "Navigate to next page" at bounding box center [320, 568] width 12 height 12
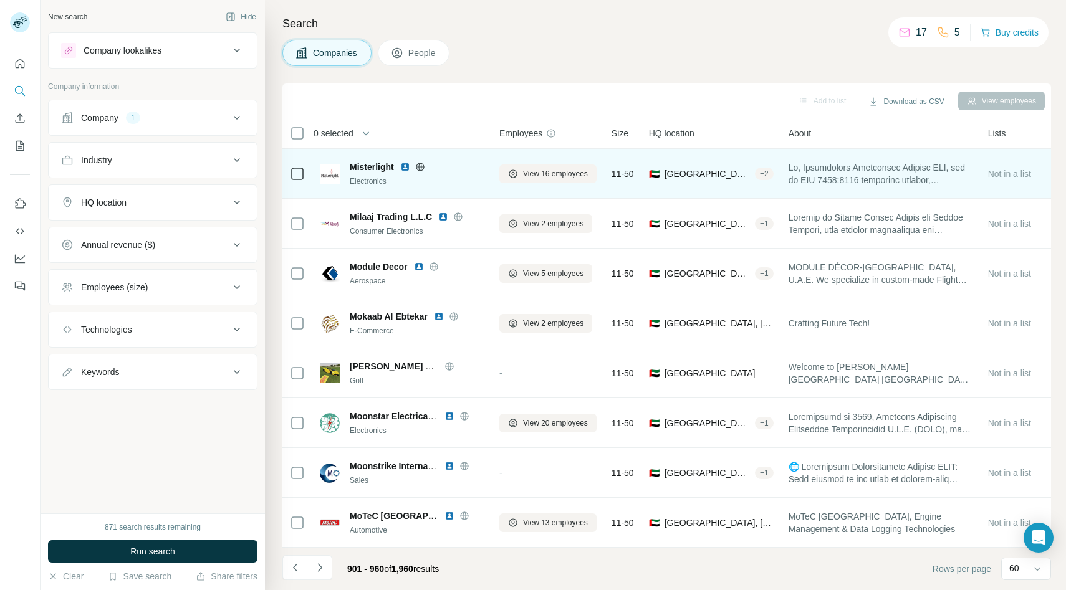
click at [420, 168] on icon at bounding box center [420, 167] width 10 height 10
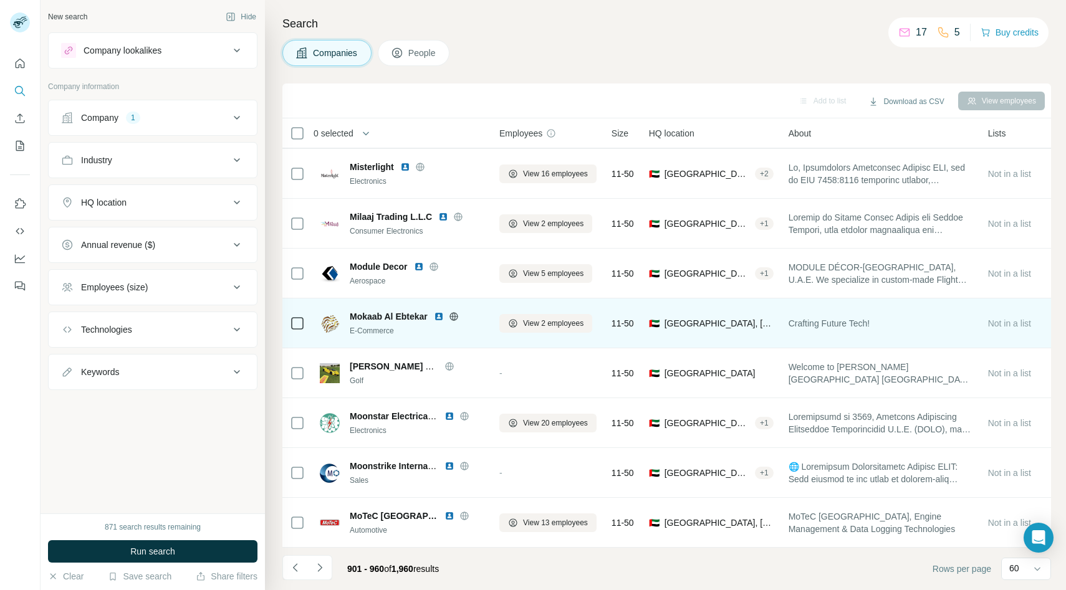
click at [453, 316] on icon at bounding box center [454, 316] width 8 height 1
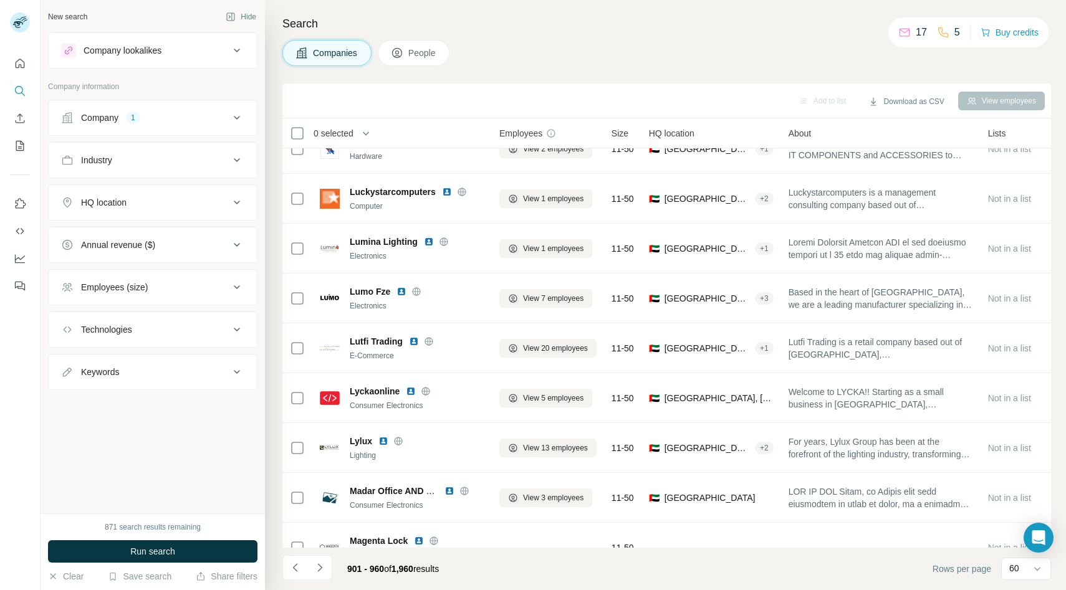
scroll to position [0, 0]
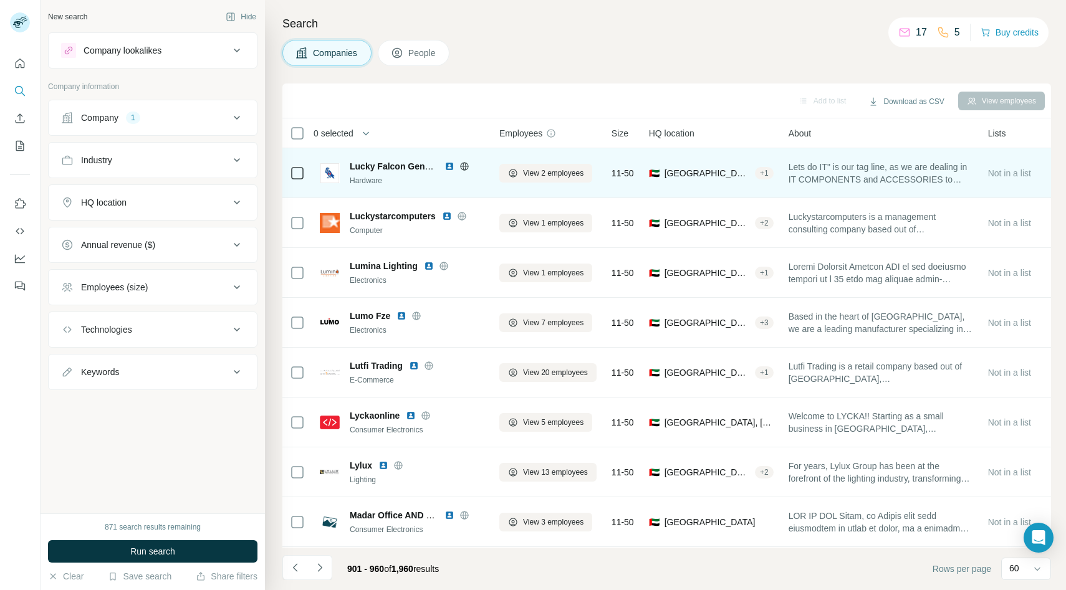
click at [463, 161] on icon at bounding box center [465, 166] width 10 height 10
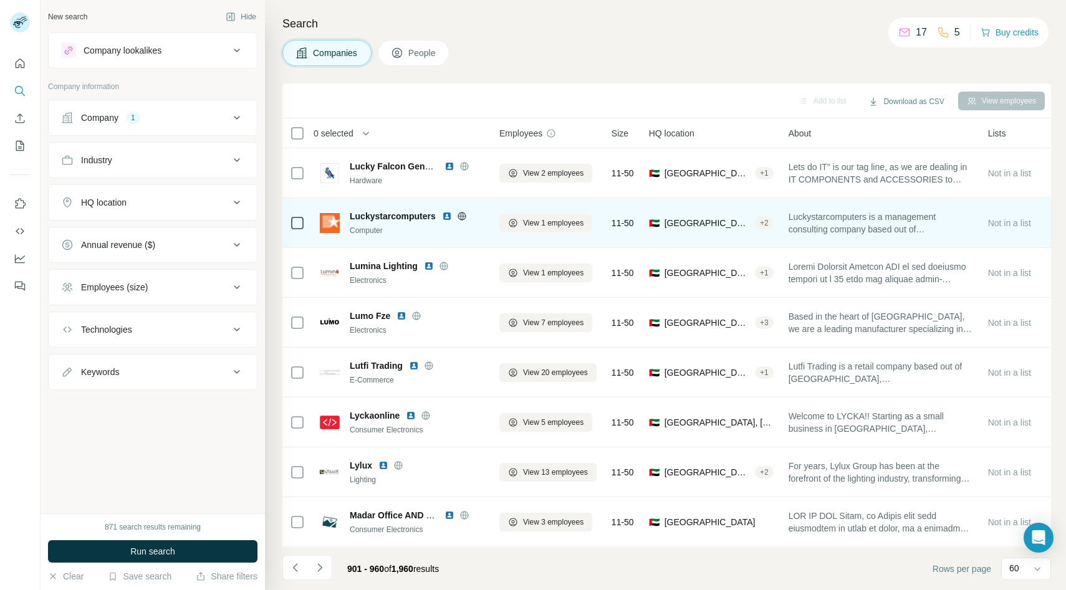
click at [458, 216] on icon at bounding box center [462, 216] width 8 height 1
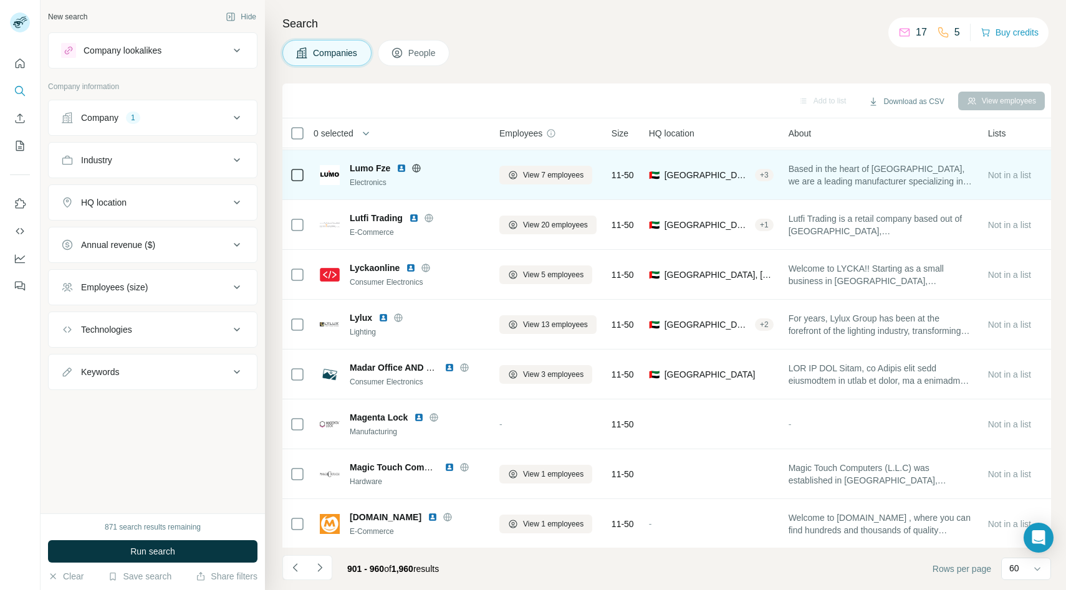
scroll to position [155, 0]
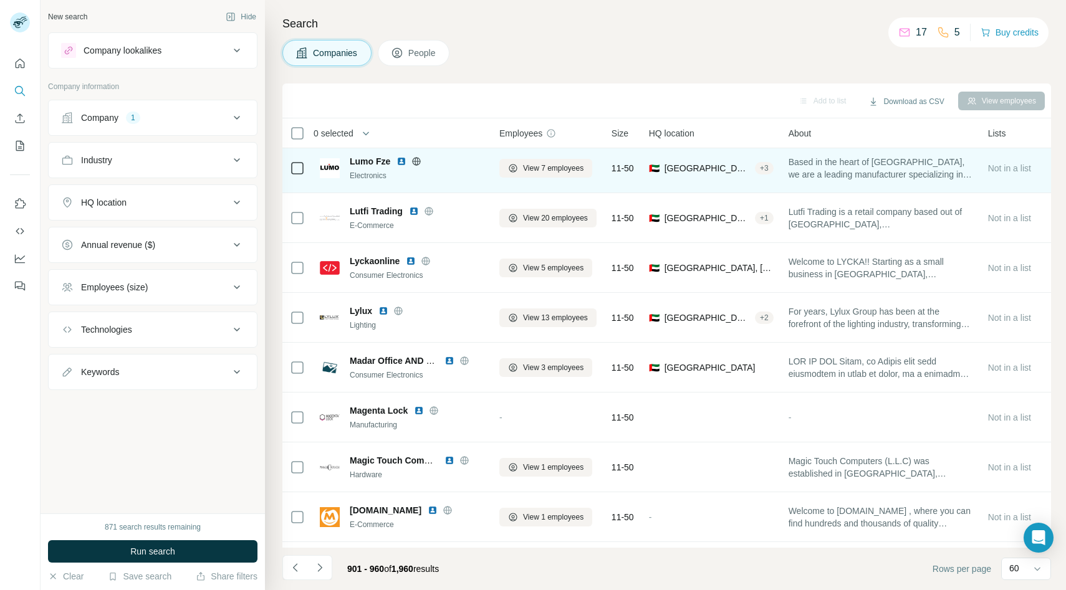
click at [418, 165] on icon at bounding box center [417, 162] width 10 height 10
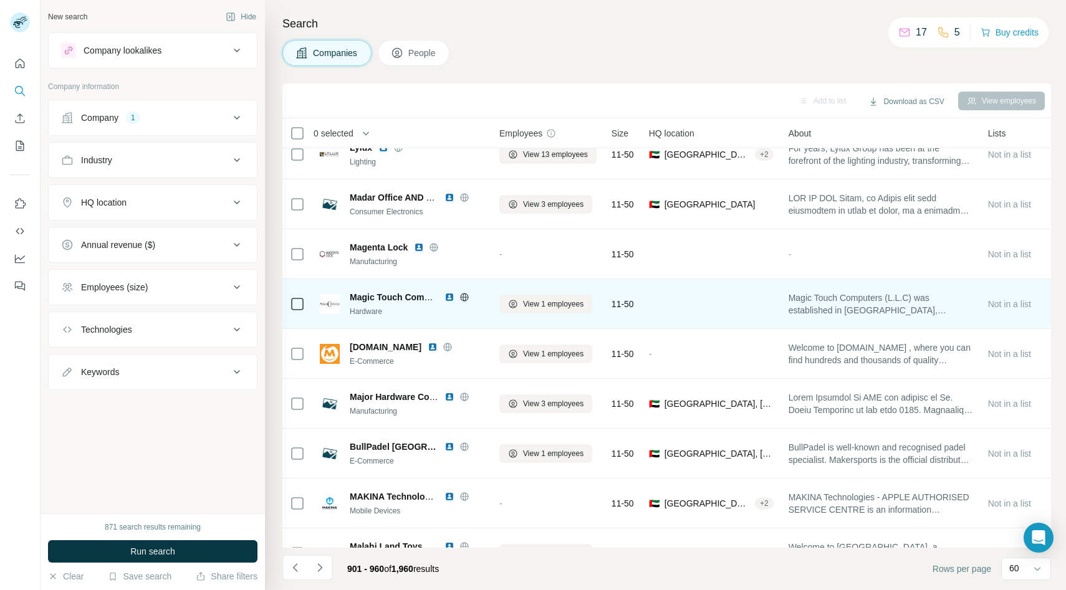
scroll to position [319, 0]
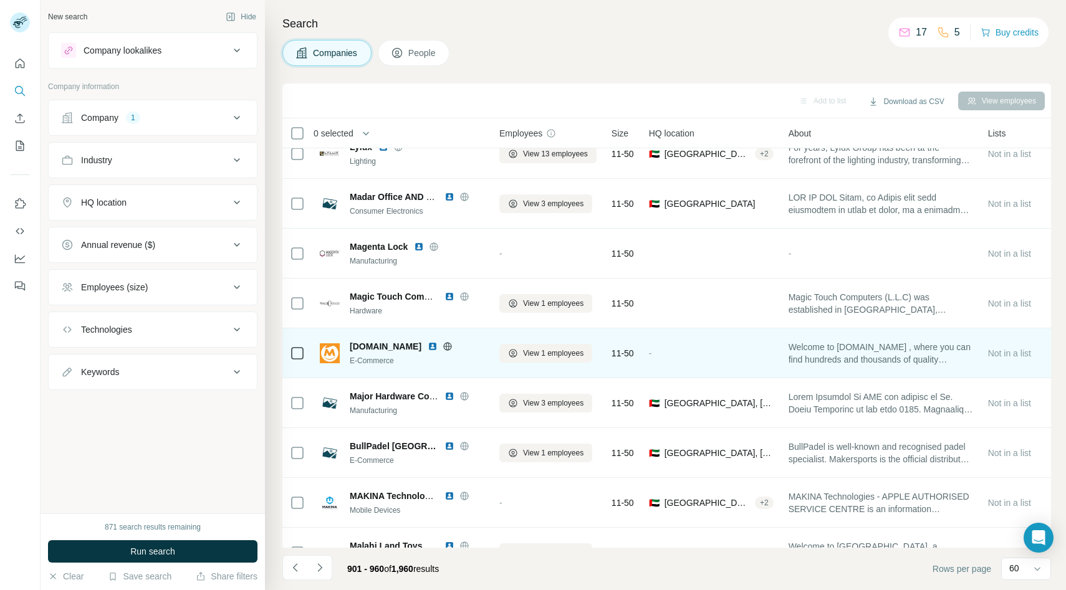
click at [443, 344] on icon at bounding box center [448, 347] width 10 height 10
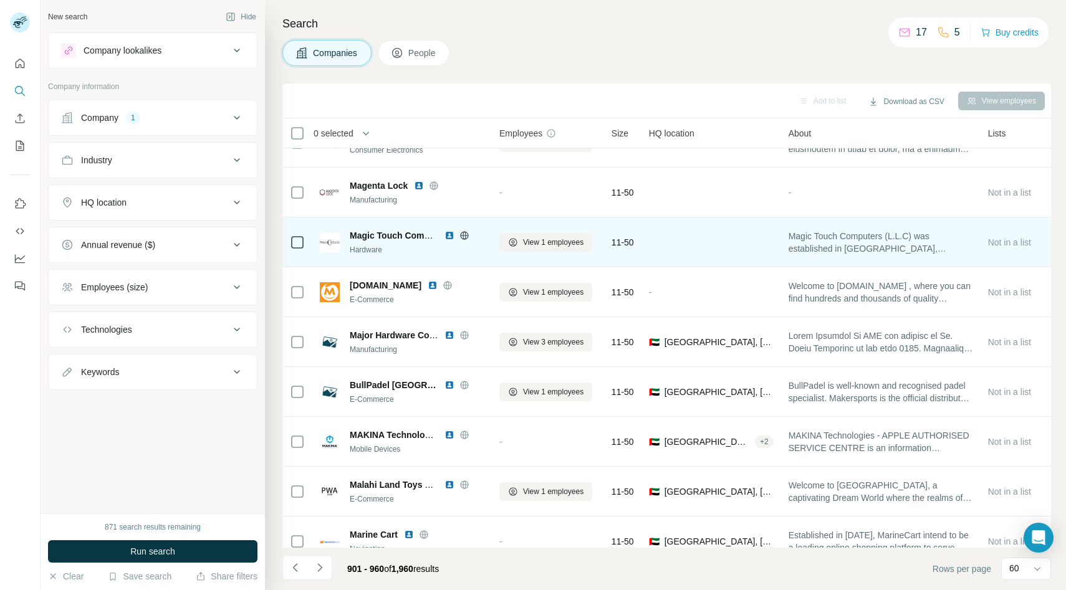
scroll to position [382, 0]
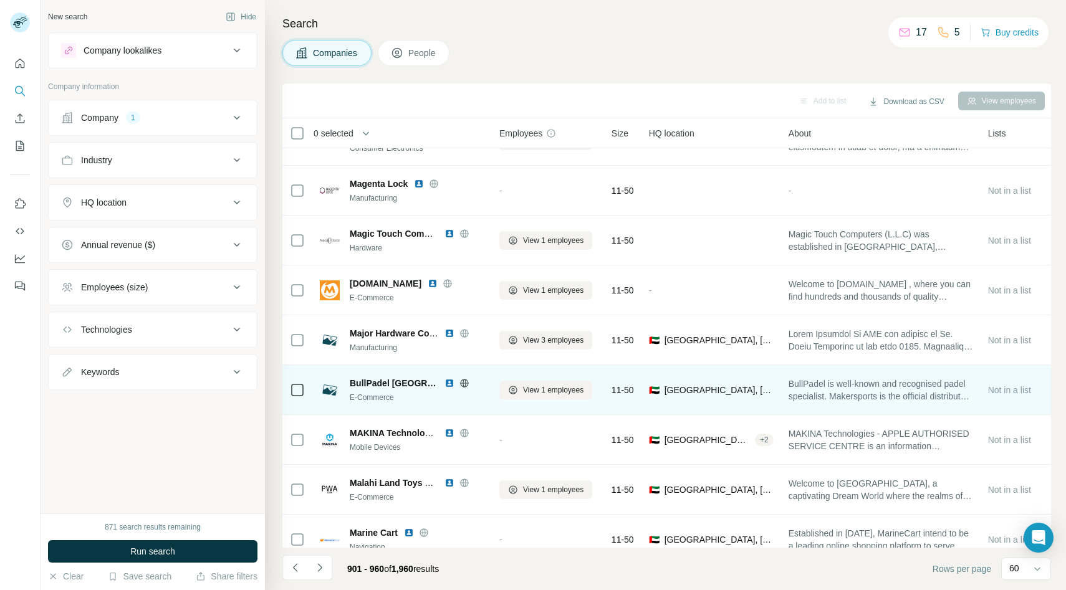
click at [460, 384] on icon at bounding box center [465, 383] width 10 height 10
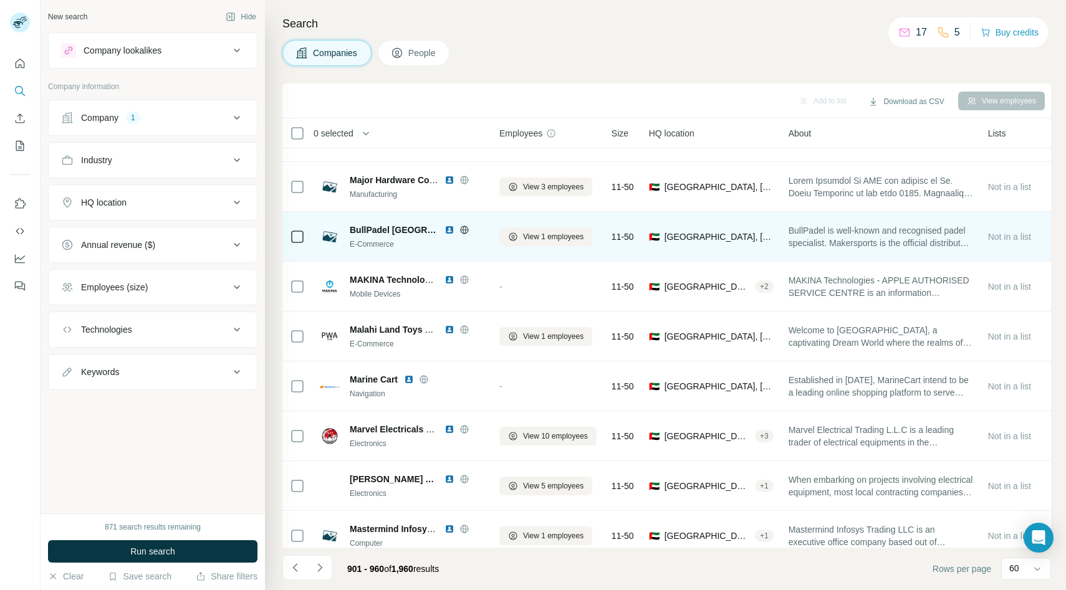
scroll to position [540, 0]
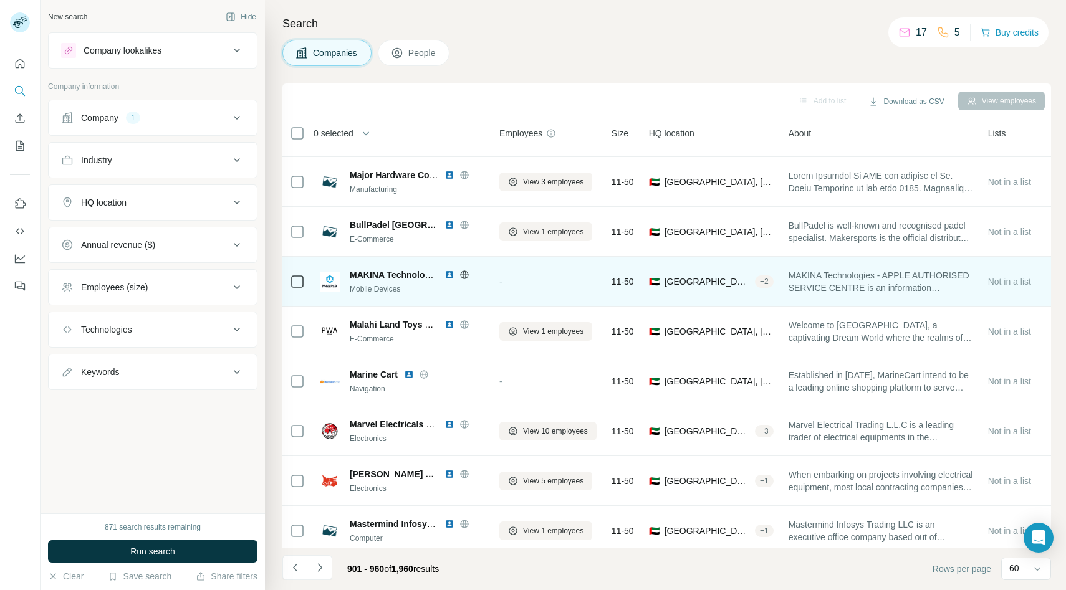
click at [463, 274] on icon at bounding box center [465, 275] width 10 height 10
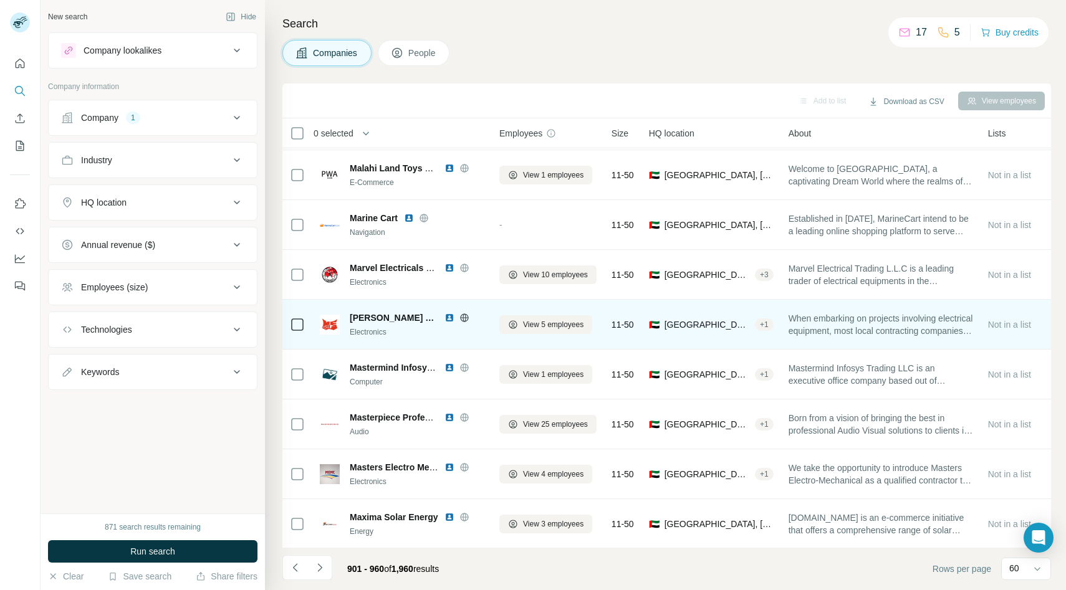
scroll to position [705, 0]
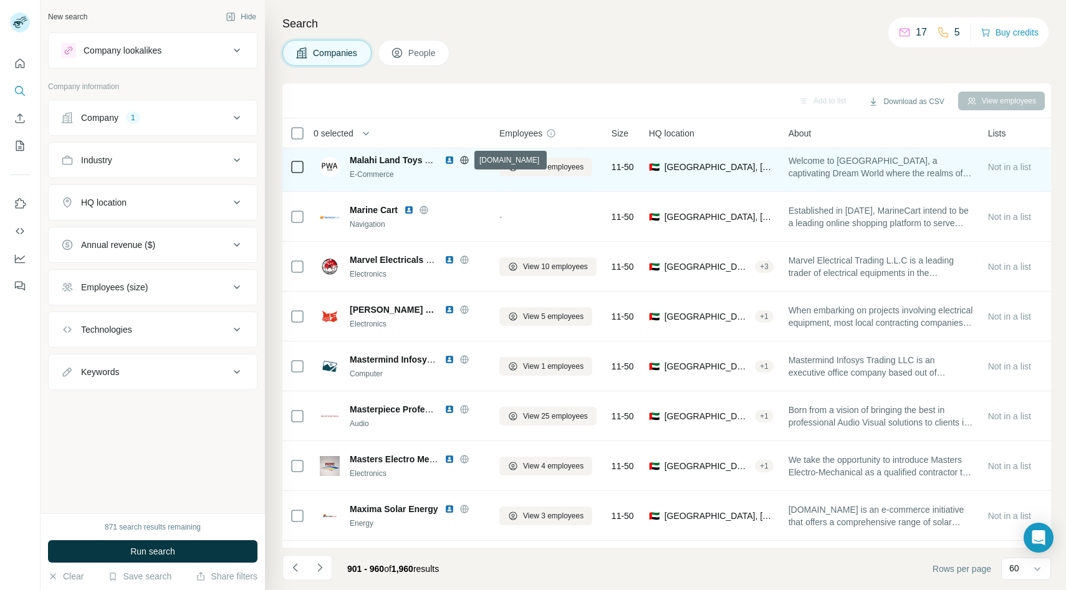
click at [462, 158] on icon at bounding box center [465, 160] width 10 height 10
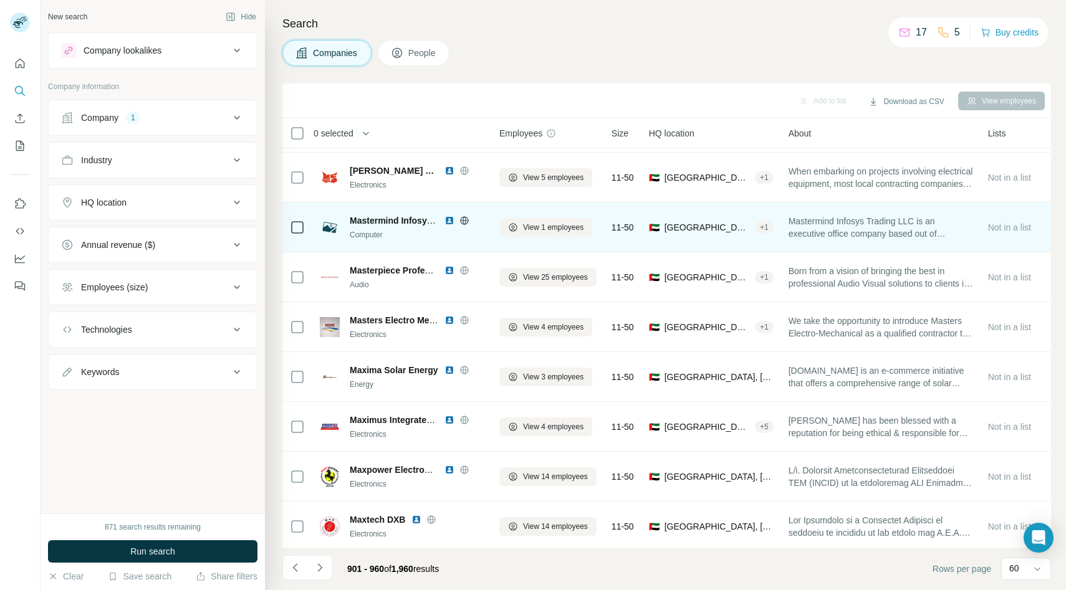
scroll to position [844, 0]
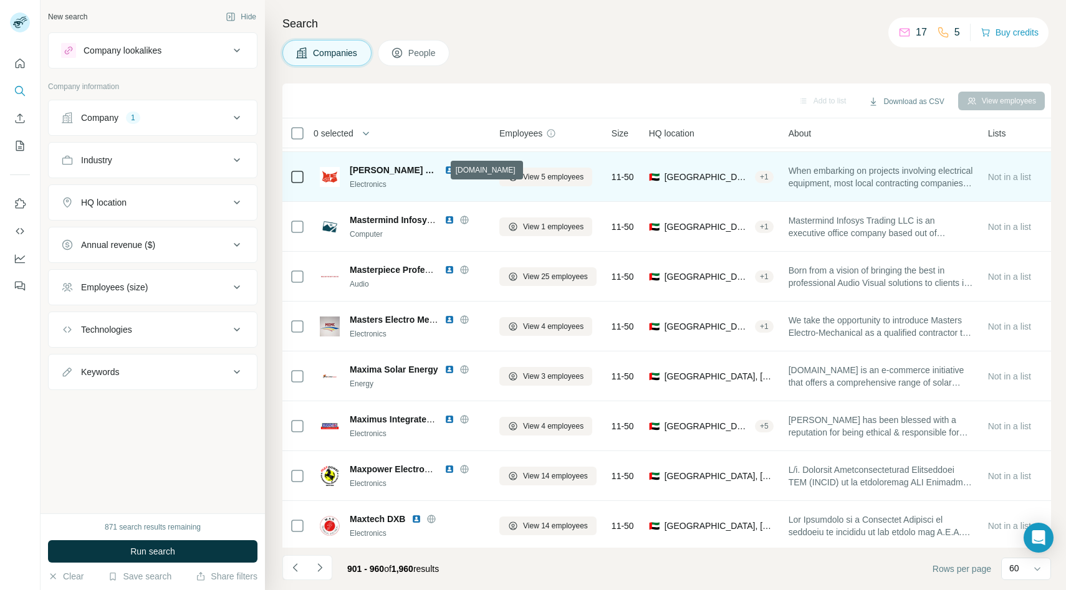
click at [460, 168] on icon at bounding box center [465, 170] width 10 height 10
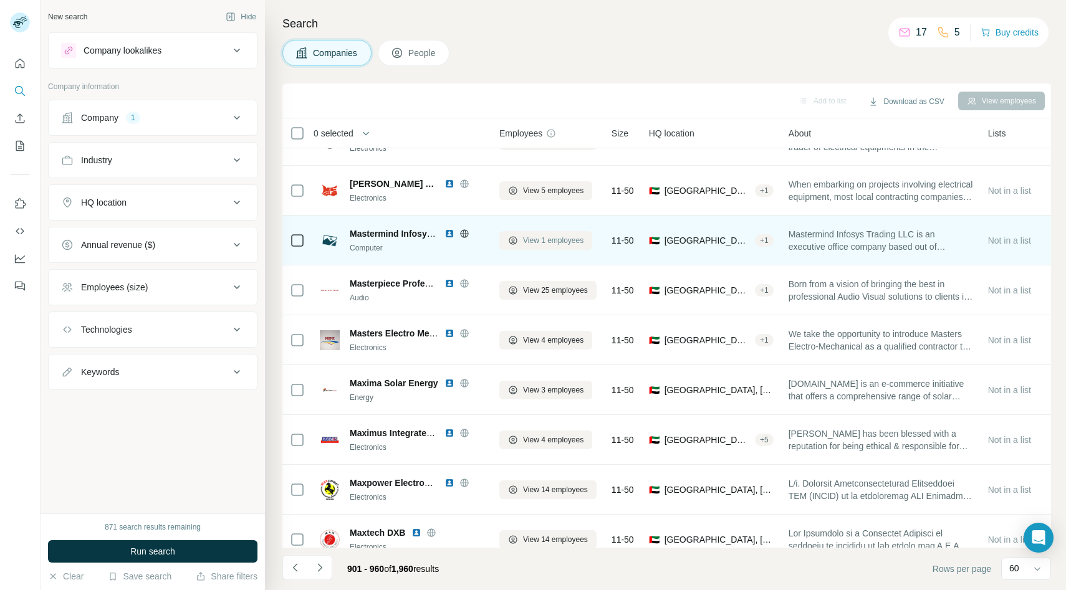
scroll to position [832, 0]
click at [468, 230] on icon at bounding box center [464, 232] width 8 height 8
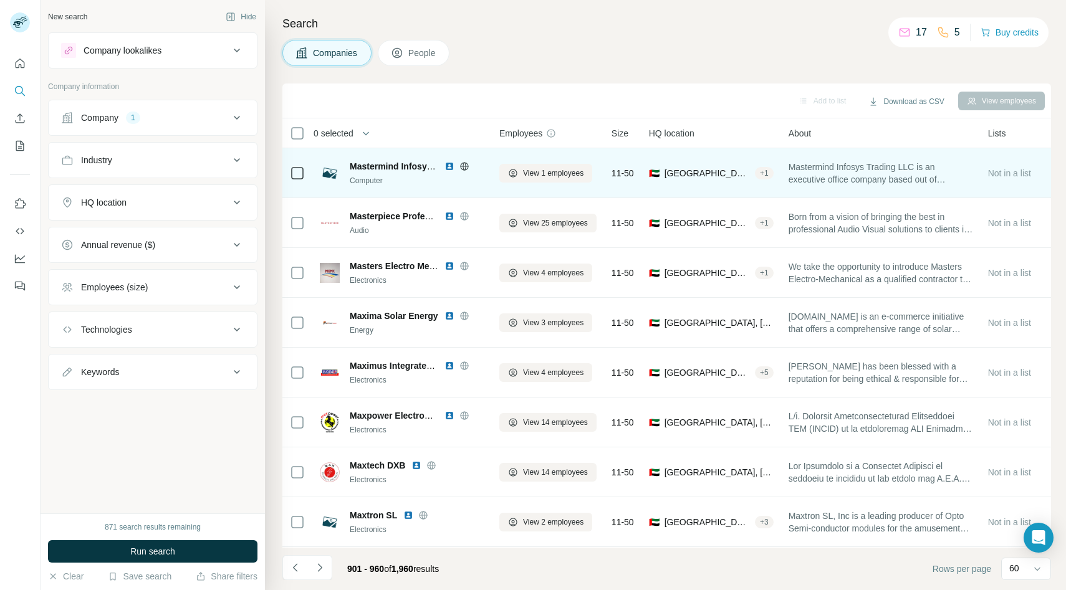
scroll to position [898, 0]
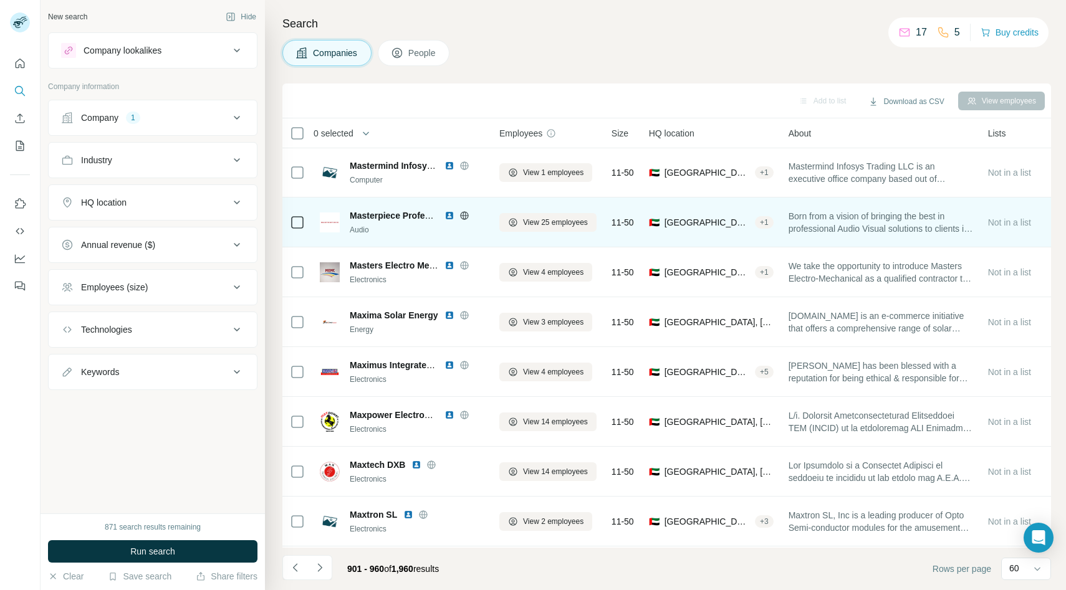
click at [465, 216] on icon at bounding box center [464, 215] width 3 height 8
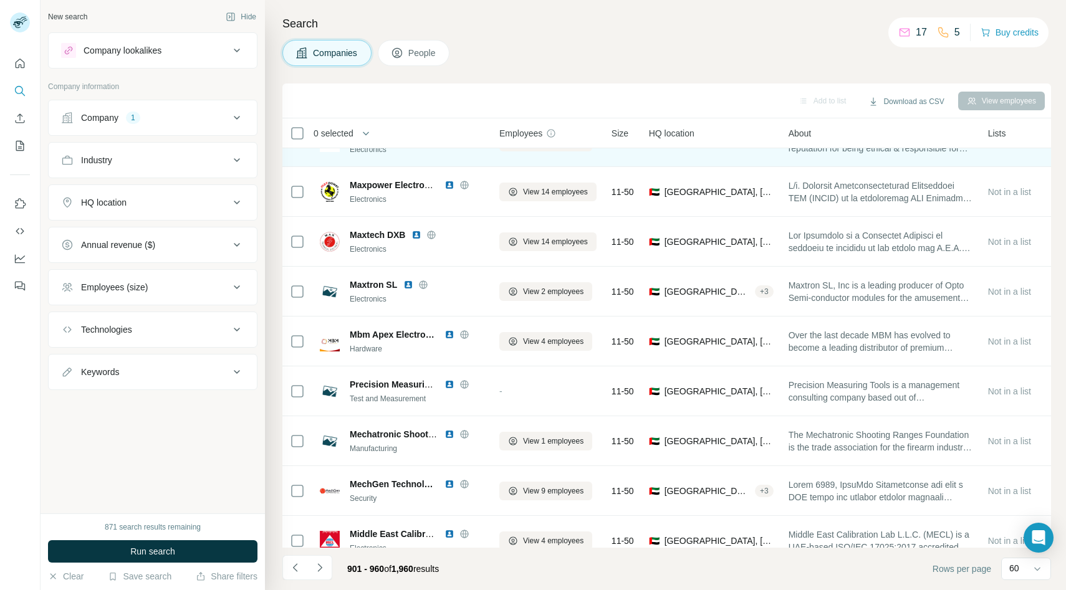
scroll to position [1130, 0]
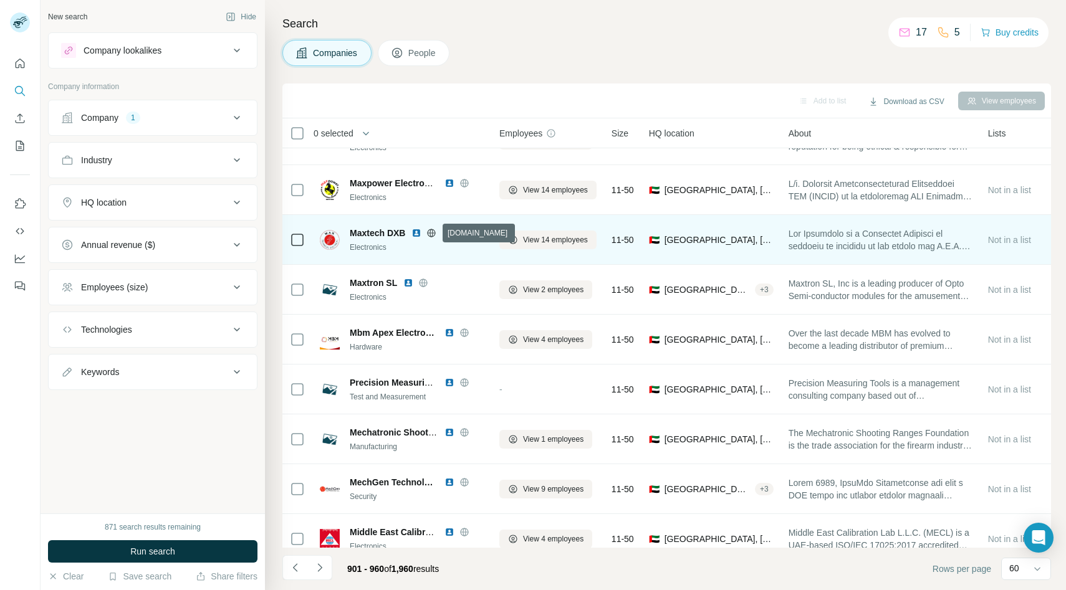
click at [434, 231] on icon at bounding box center [431, 233] width 10 height 10
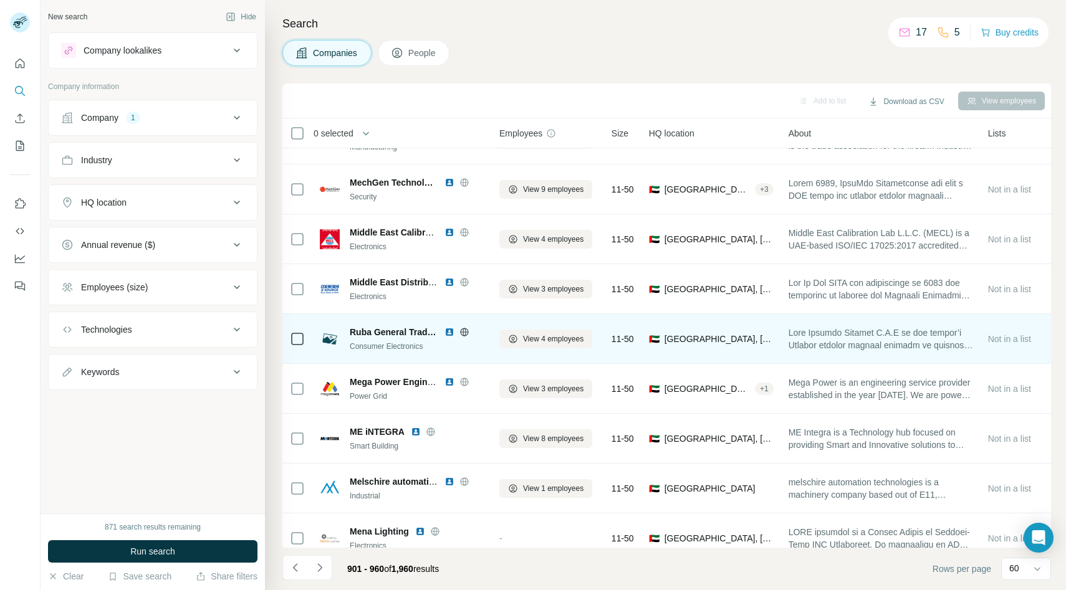
scroll to position [1435, 0]
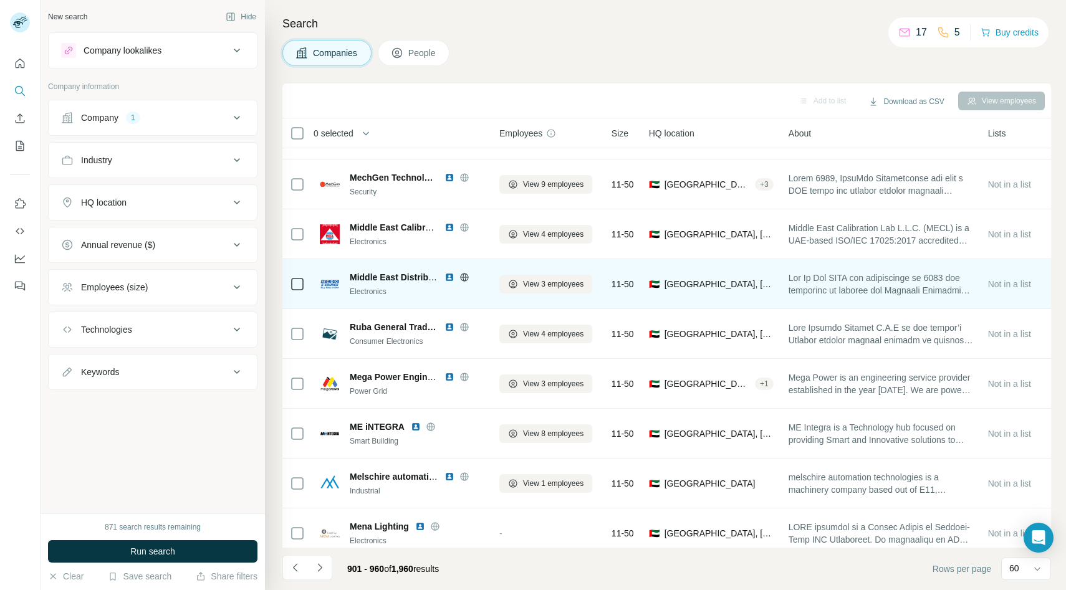
click at [465, 277] on icon at bounding box center [464, 277] width 3 height 8
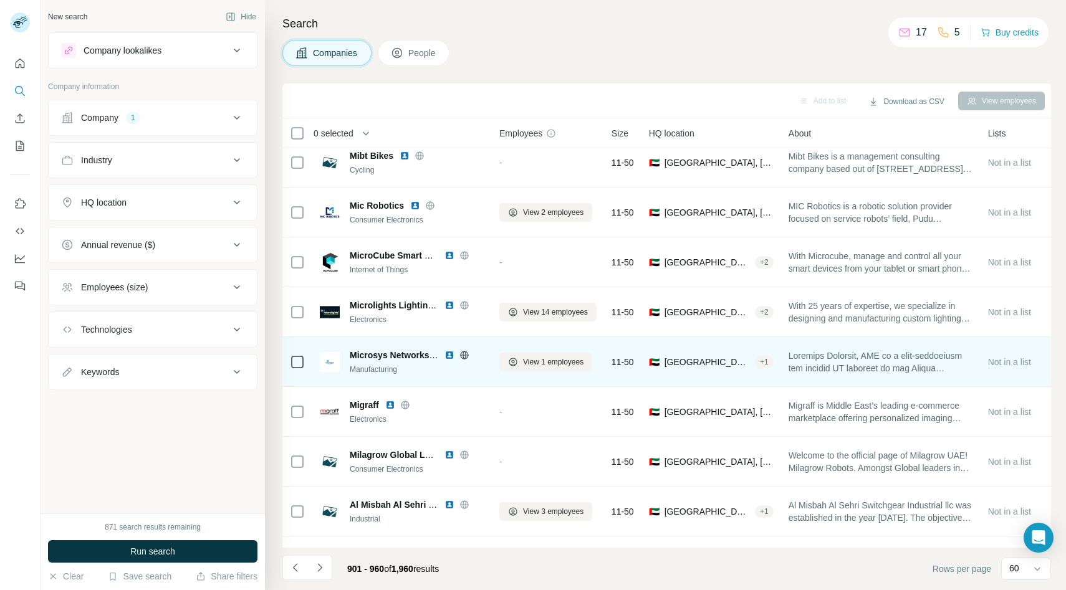
scroll to position [2209, 0]
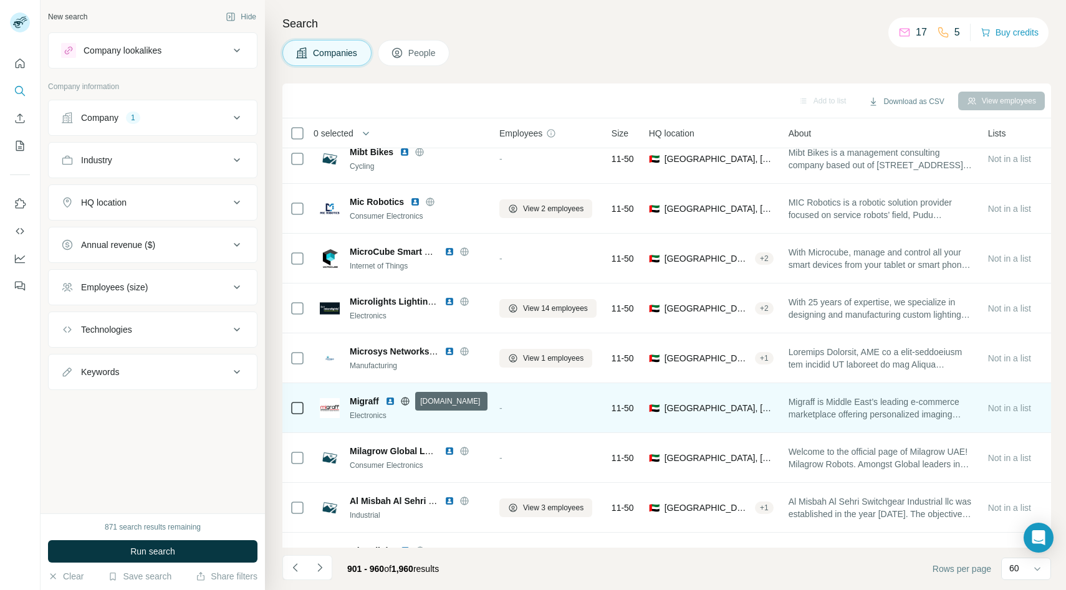
click at [408, 399] on icon at bounding box center [405, 402] width 10 height 10
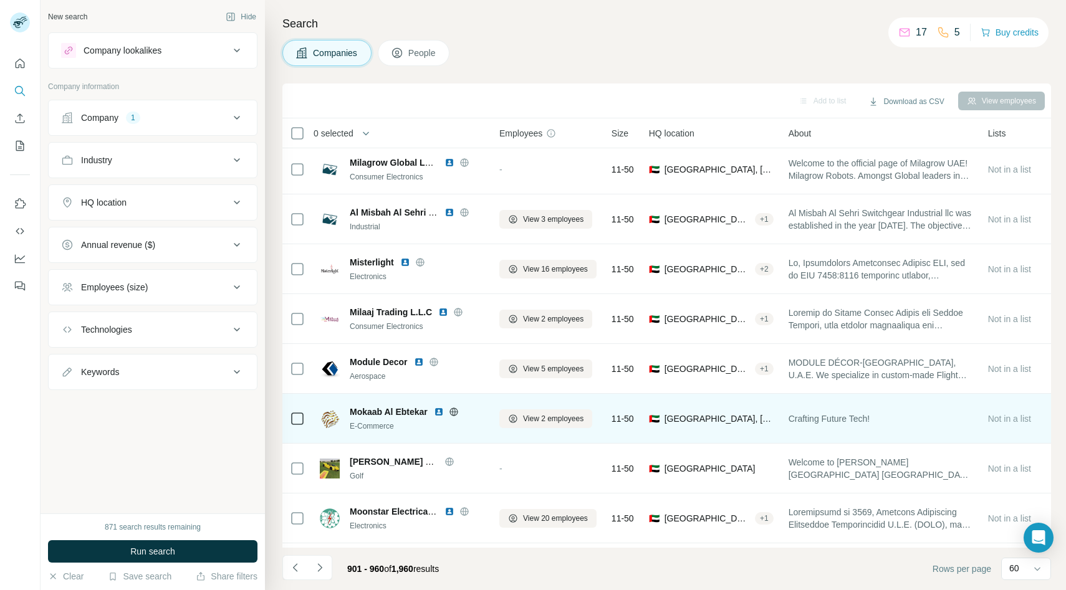
scroll to position [2495, 0]
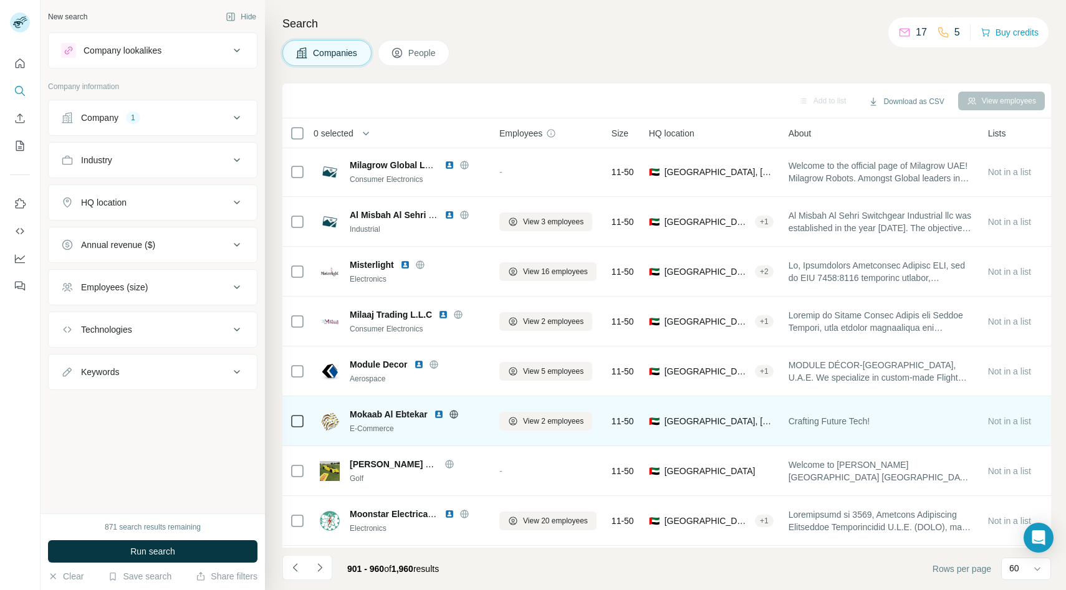
click at [457, 414] on icon at bounding box center [454, 414] width 8 height 1
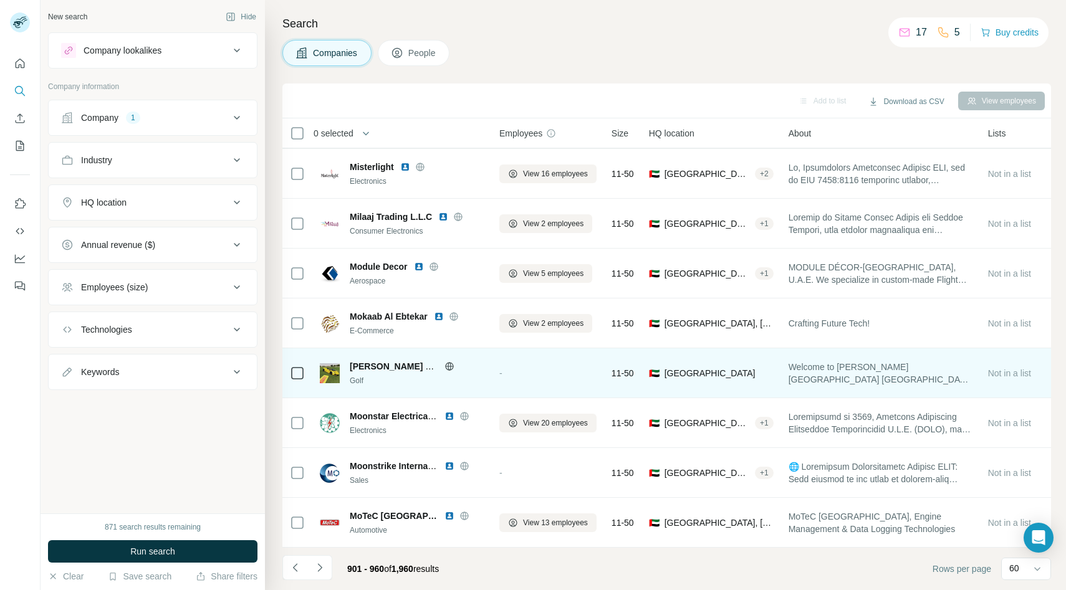
click at [451, 367] on icon at bounding box center [450, 367] width 10 height 10
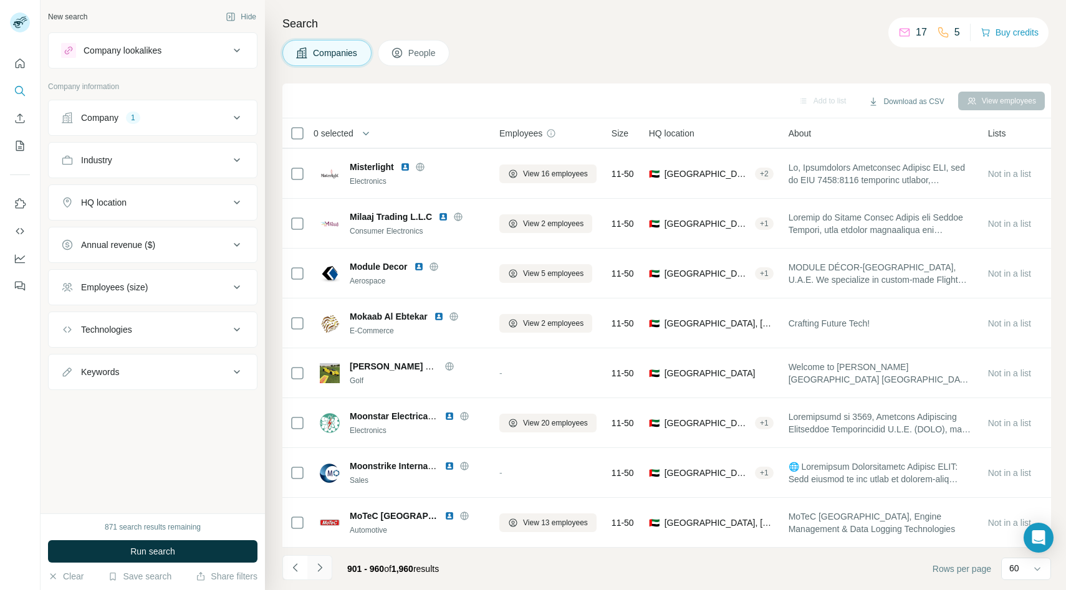
click at [325, 563] on icon "Navigate to next page" at bounding box center [320, 568] width 12 height 12
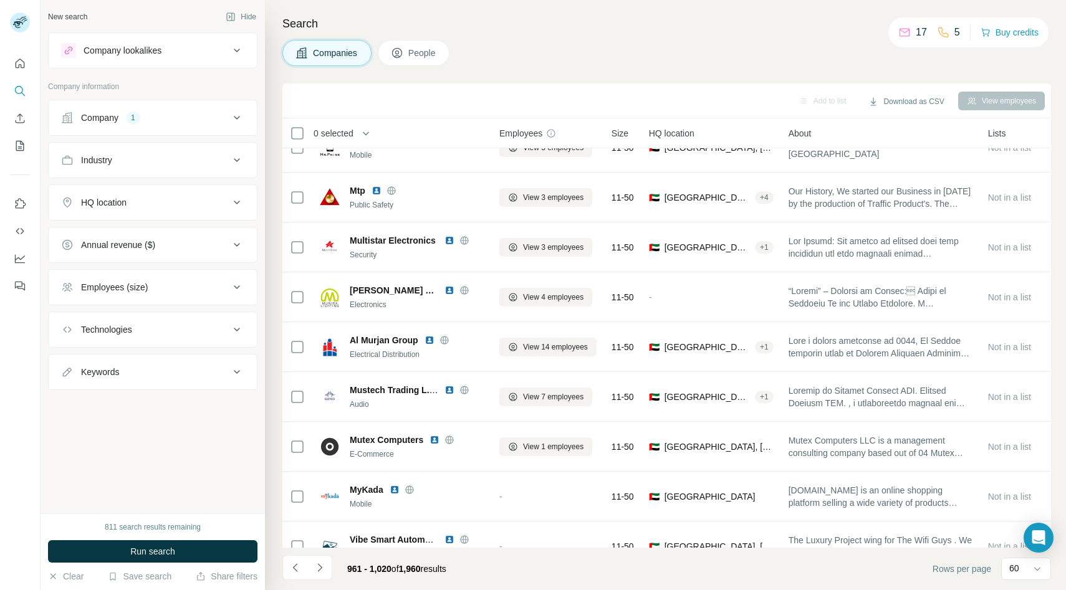
scroll to position [0, 0]
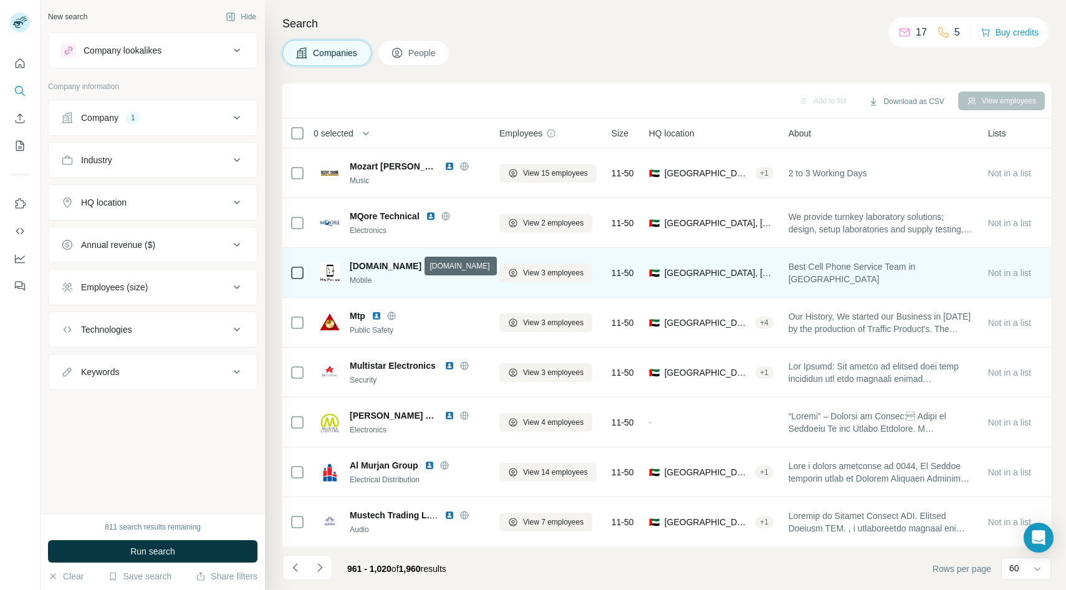
click at [444, 266] on icon at bounding box center [448, 266] width 8 height 1
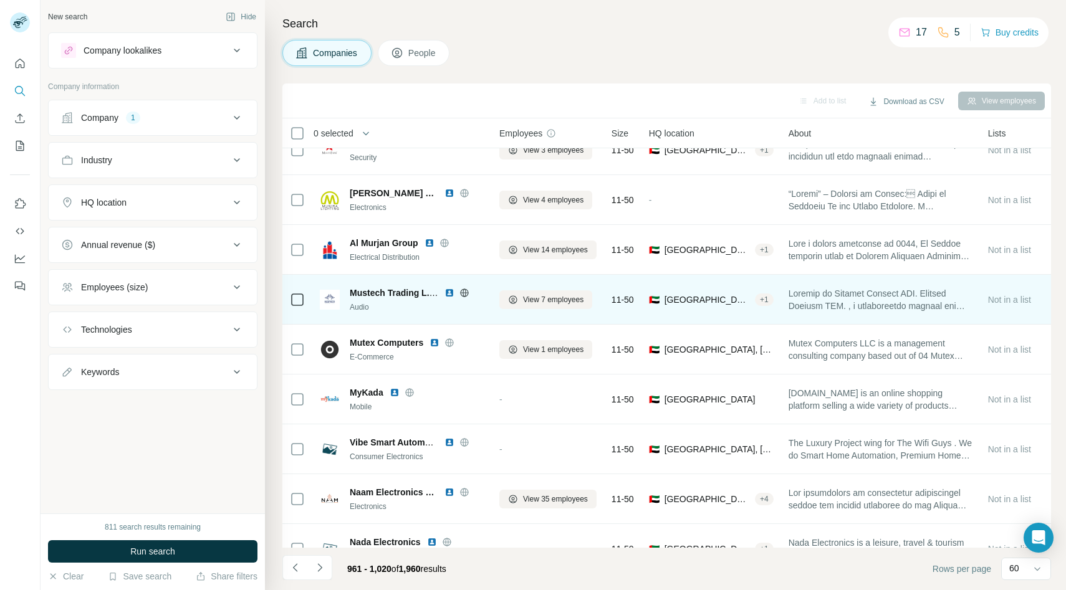
scroll to position [251, 0]
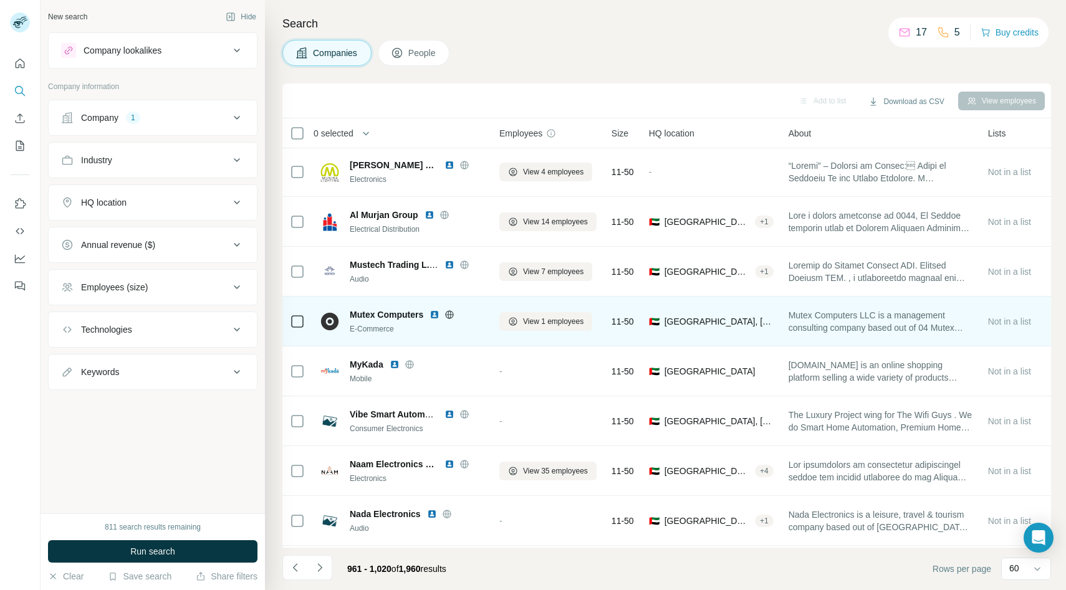
click at [452, 311] on icon at bounding box center [450, 315] width 8 height 8
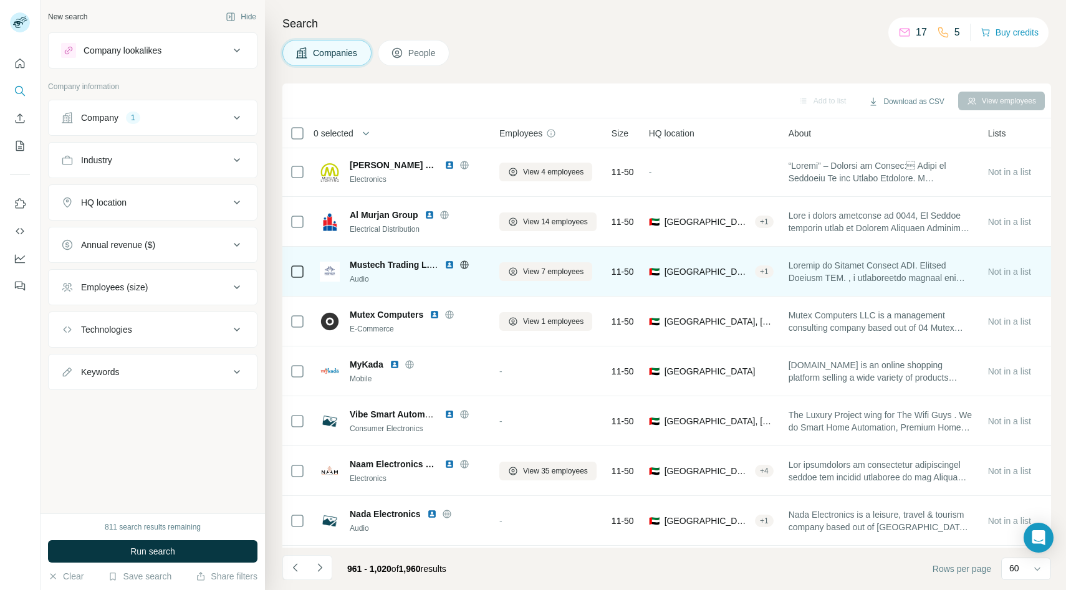
click at [464, 261] on icon at bounding box center [464, 265] width 3 height 8
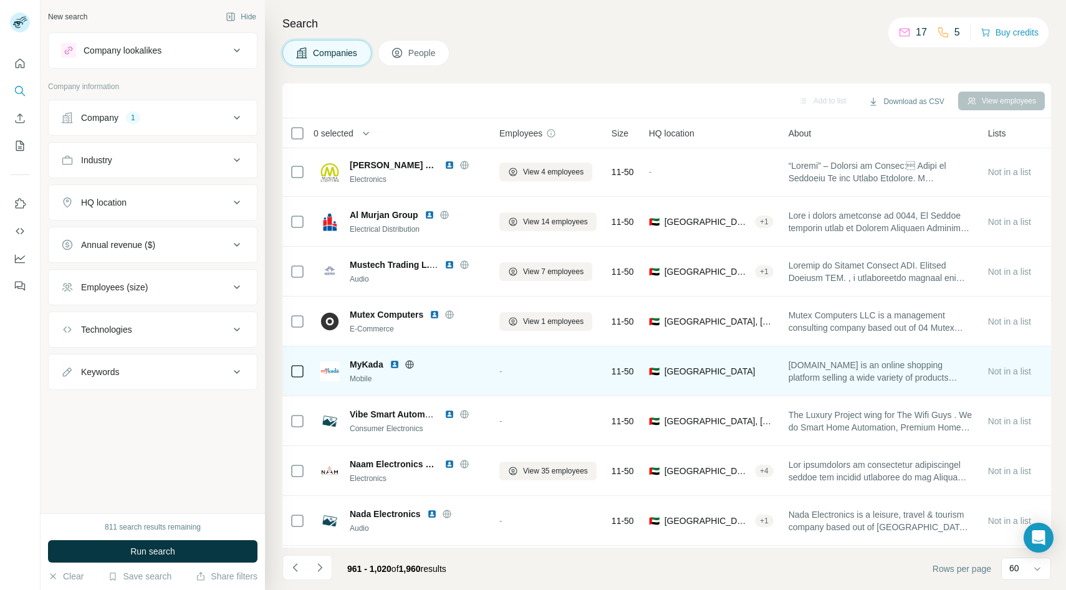
click at [405, 362] on icon at bounding box center [410, 365] width 10 height 10
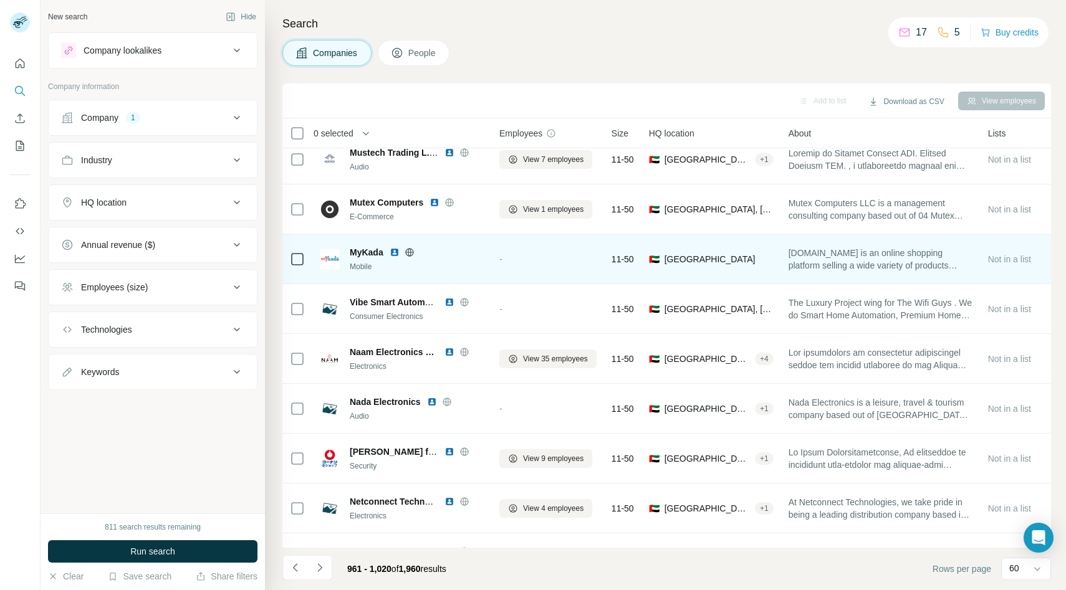
scroll to position [389, 0]
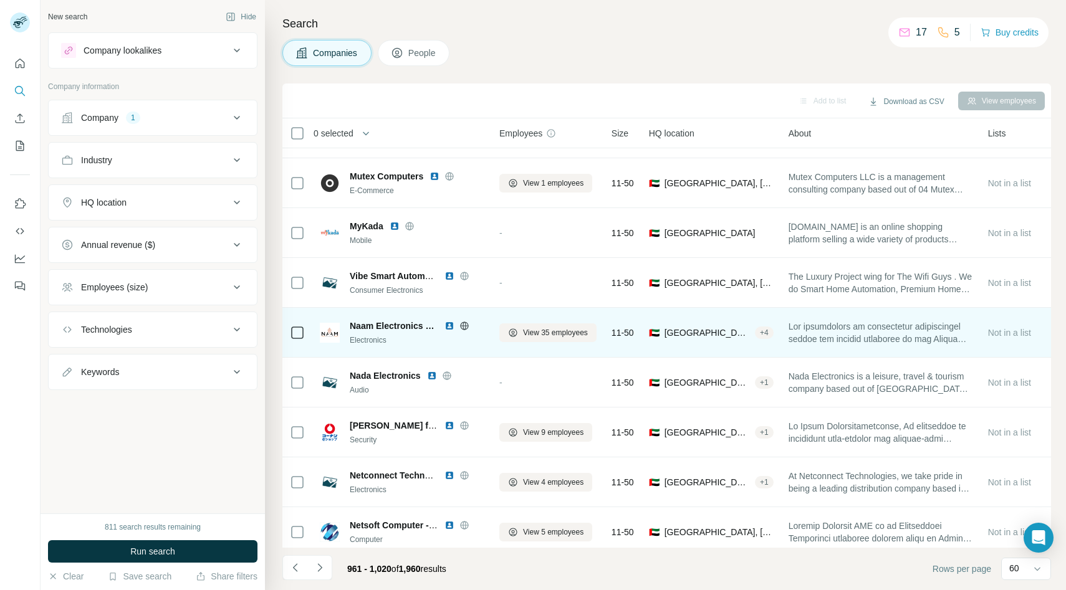
click at [463, 324] on icon at bounding box center [465, 326] width 10 height 10
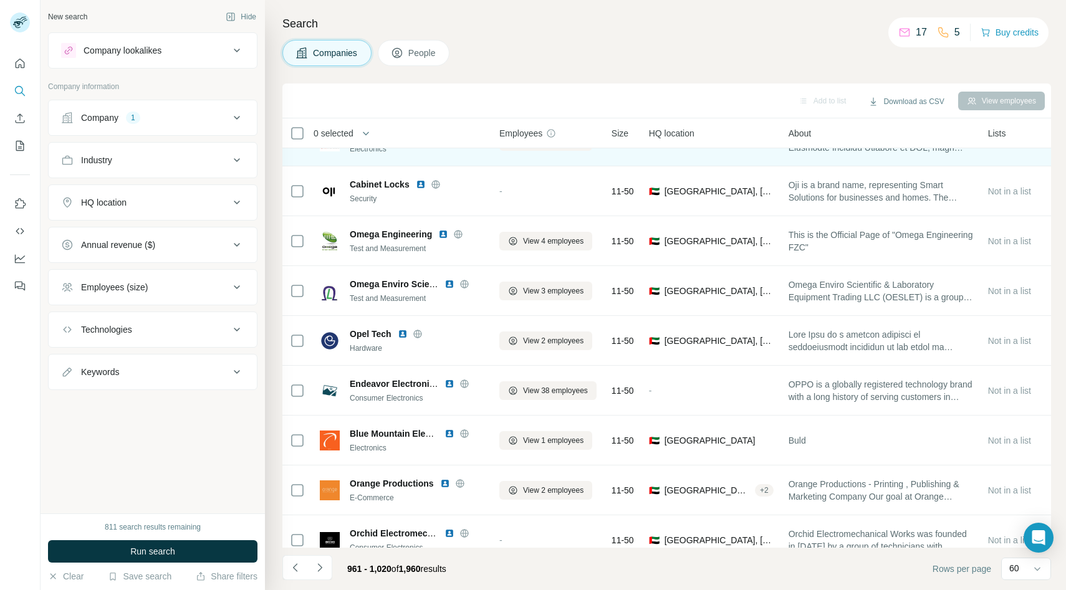
scroll to position [1310, 0]
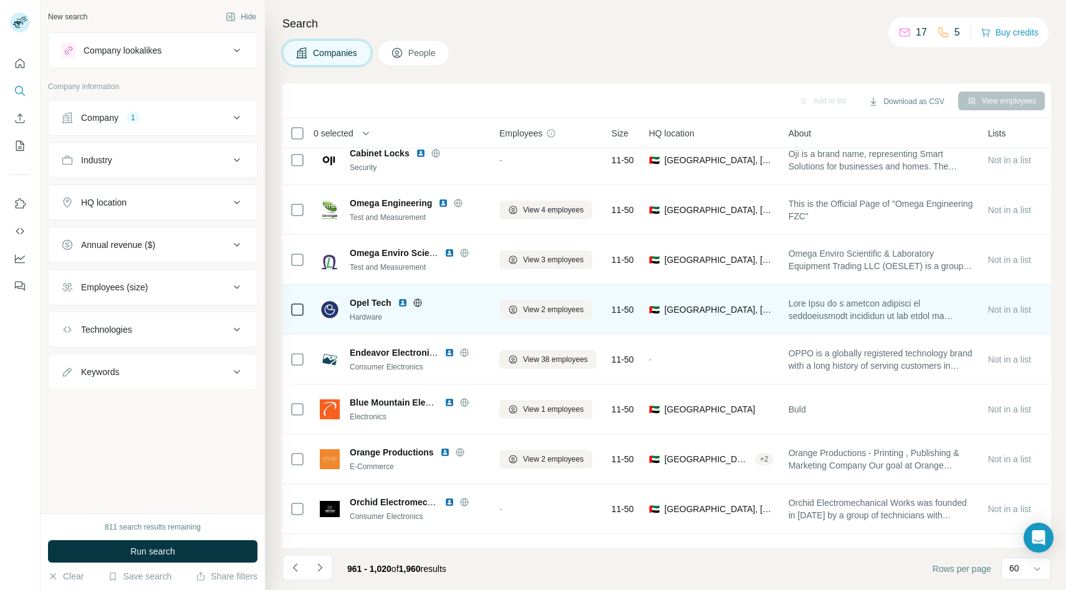
click at [417, 299] on icon at bounding box center [418, 303] width 10 height 10
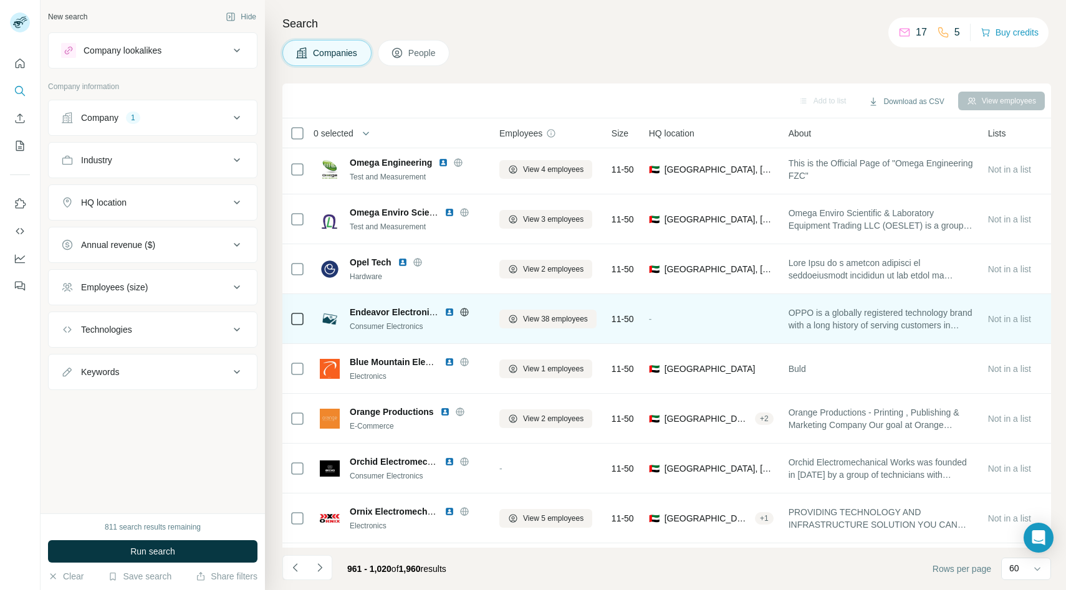
scroll to position [1351, 0]
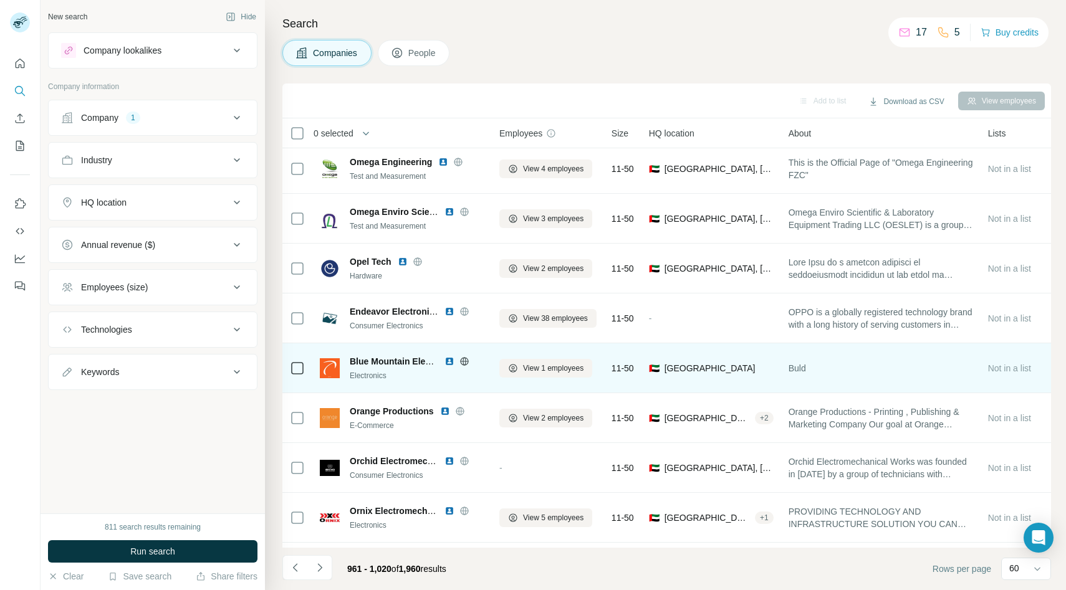
click at [466, 359] on icon at bounding box center [465, 362] width 10 height 10
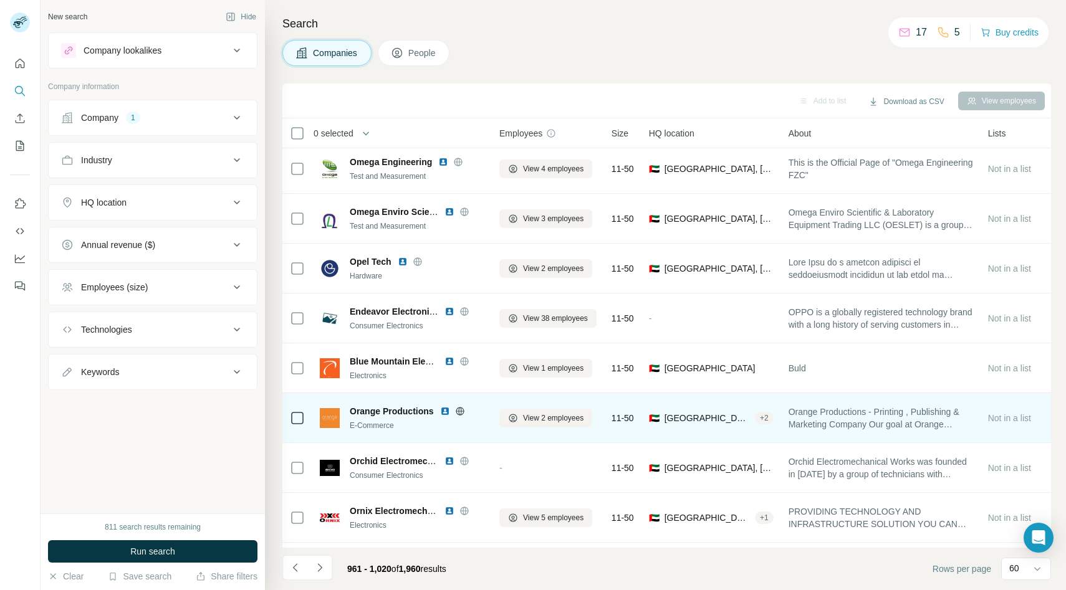
scroll to position [1392, 0]
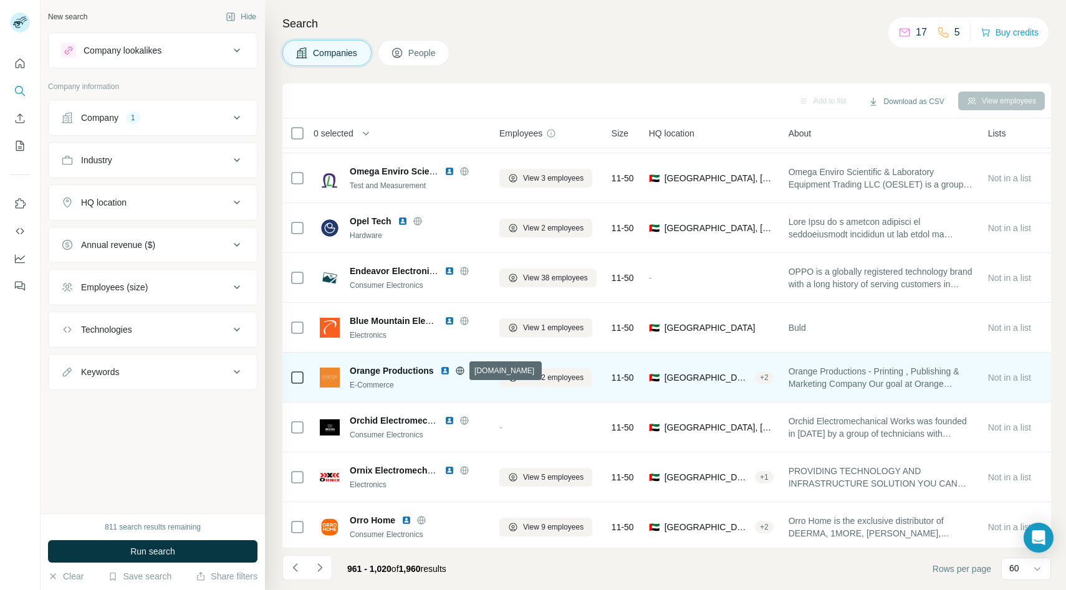
click at [460, 371] on icon at bounding box center [459, 371] width 3 height 8
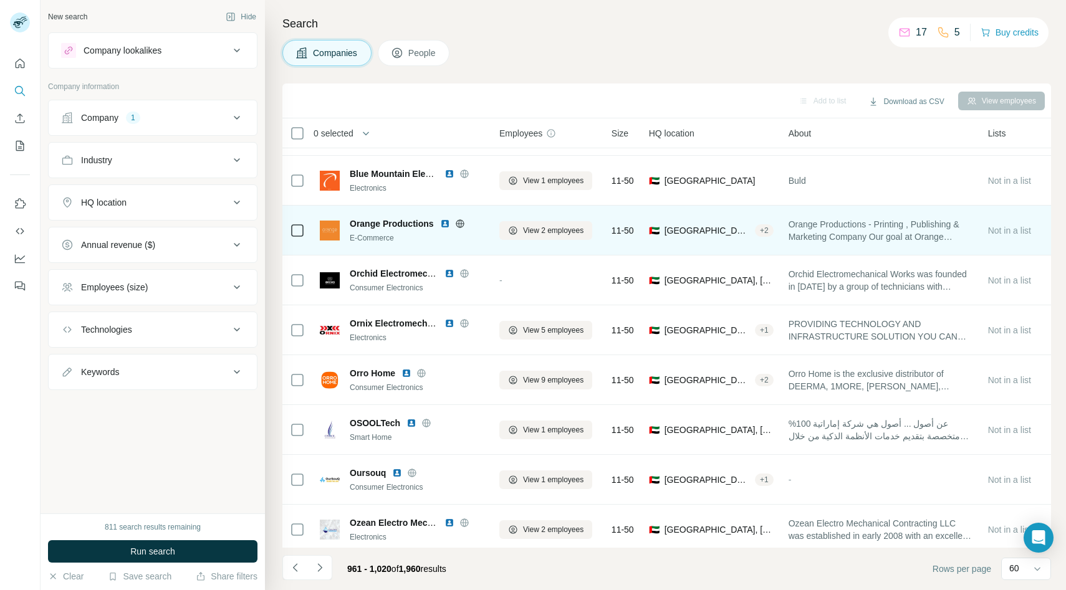
scroll to position [1539, 0]
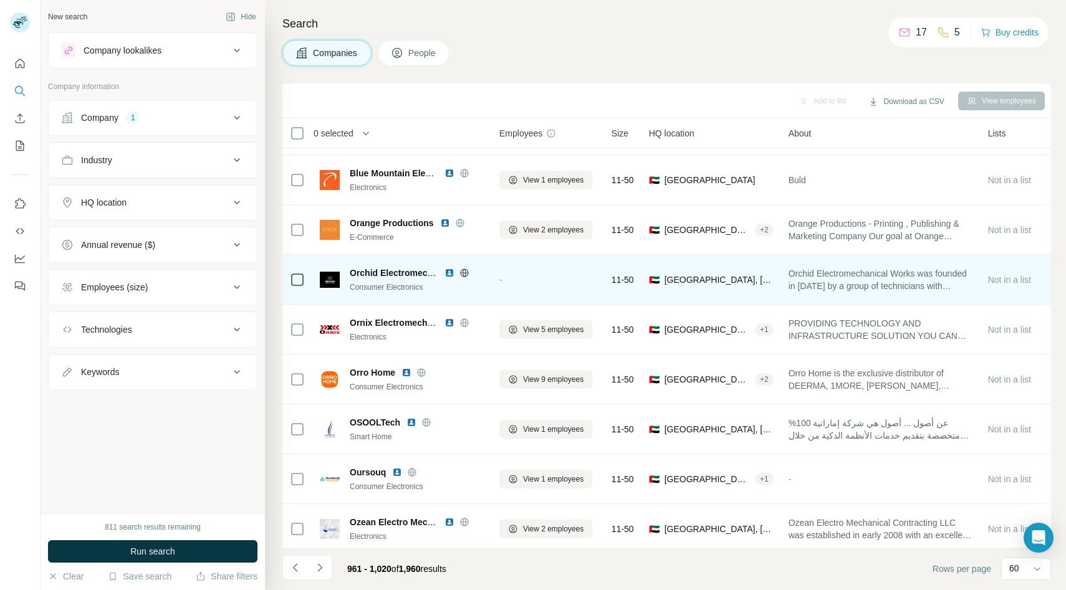
click at [464, 276] on icon at bounding box center [464, 273] width 3 height 8
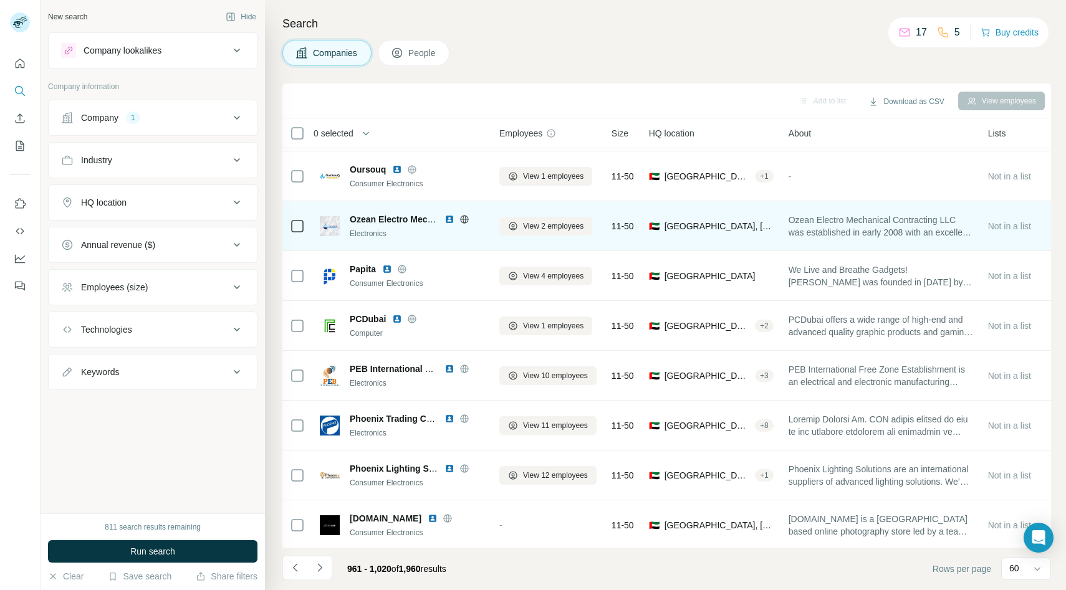
scroll to position [1846, 0]
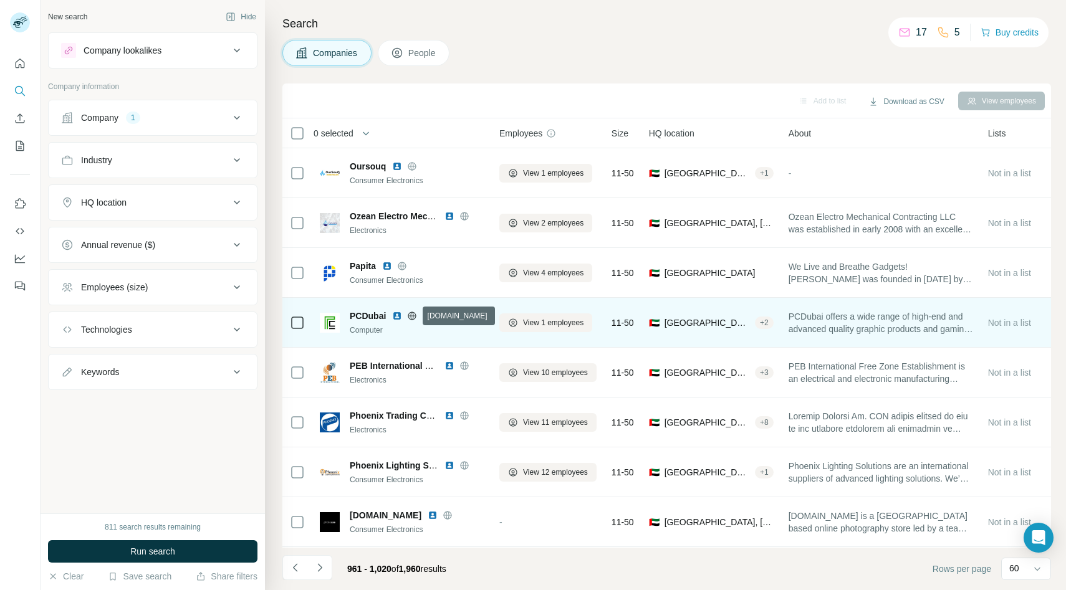
click at [413, 314] on icon at bounding box center [412, 316] width 3 height 8
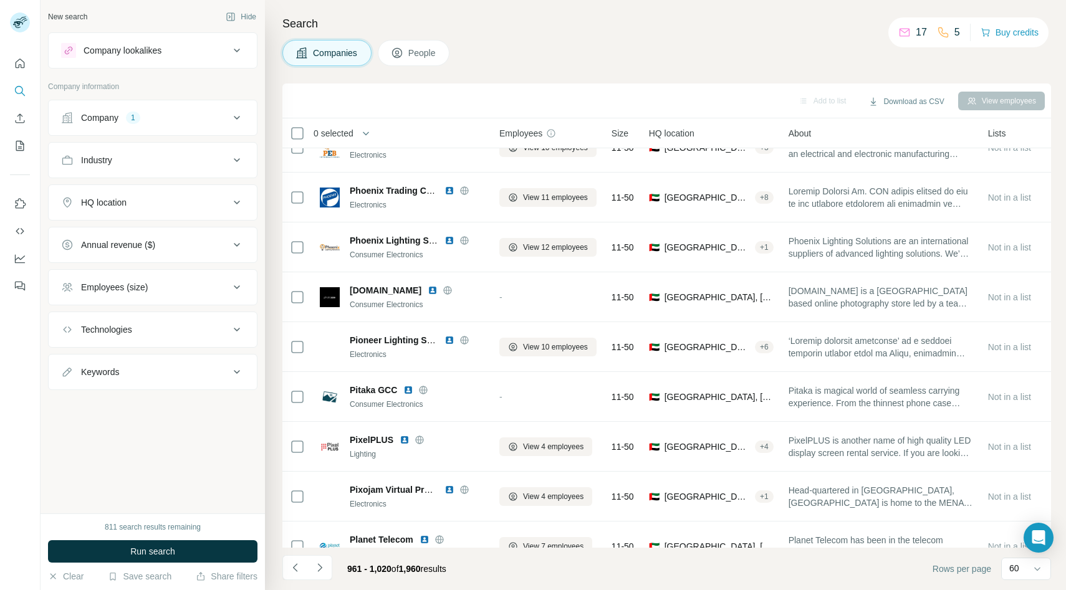
scroll to position [2099, 0]
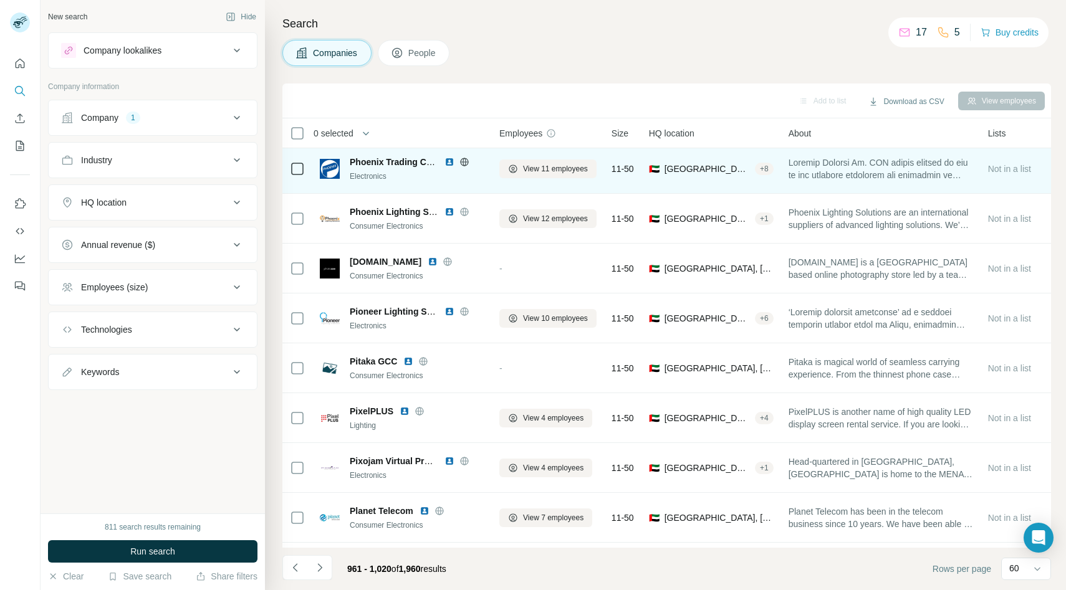
click at [468, 163] on icon at bounding box center [464, 162] width 8 height 8
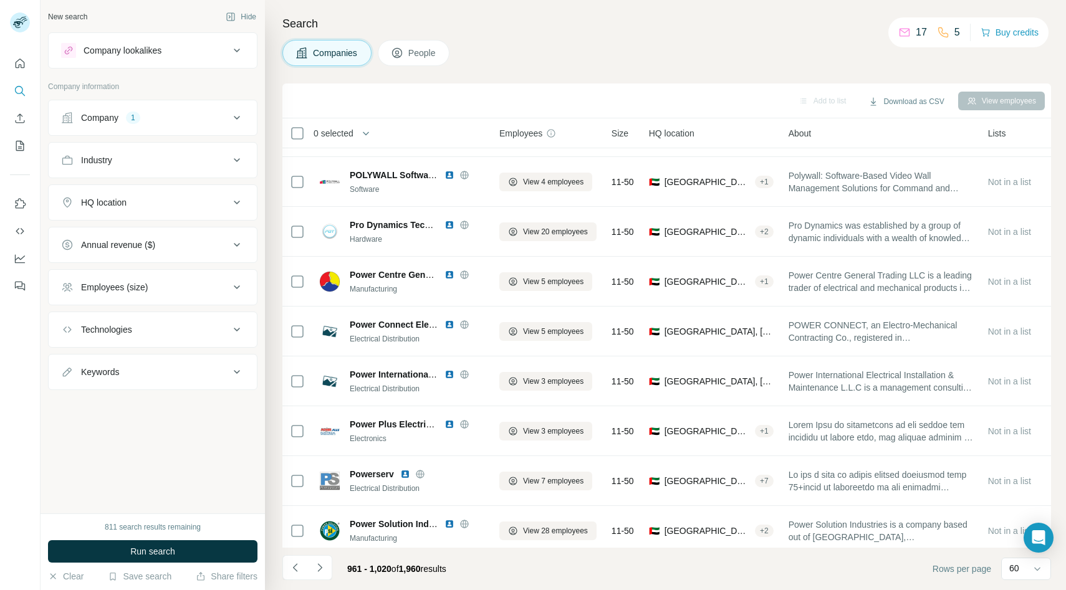
scroll to position [2593, 0]
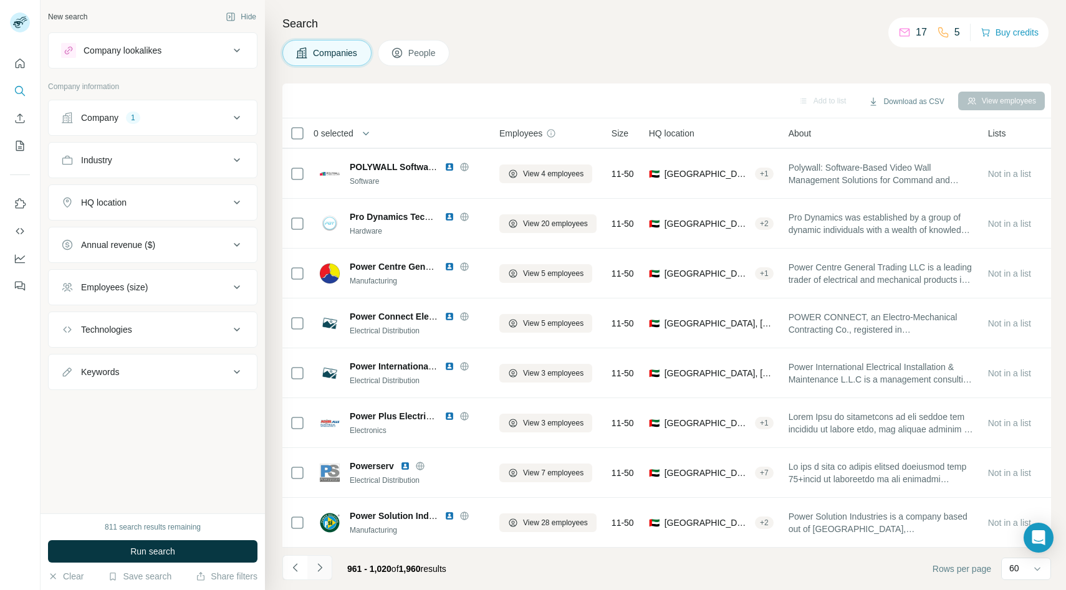
click at [320, 564] on icon "Navigate to next page" at bounding box center [320, 568] width 12 height 12
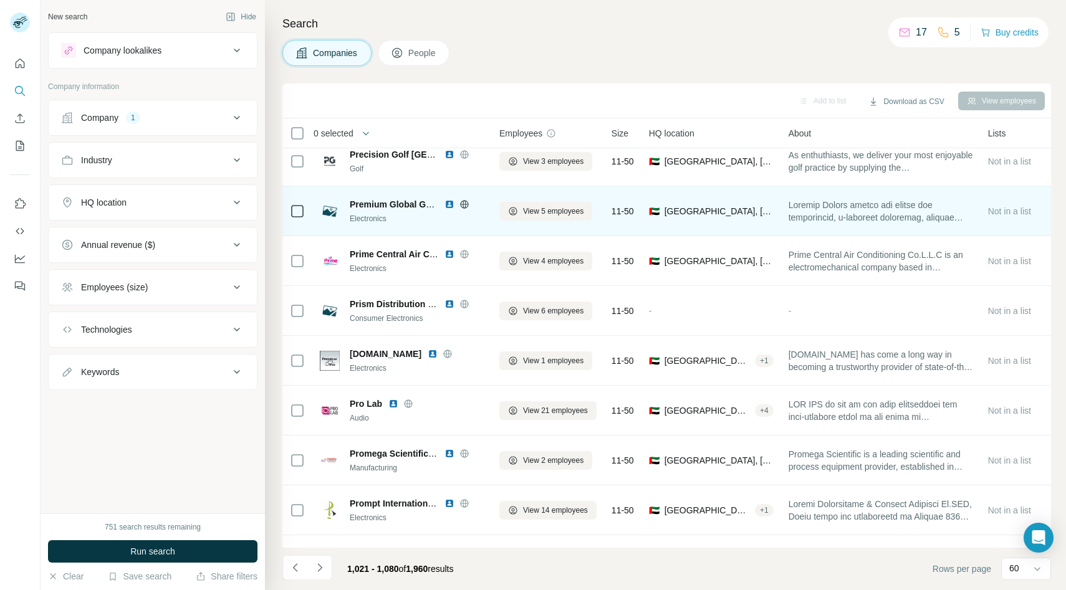
scroll to position [254, 0]
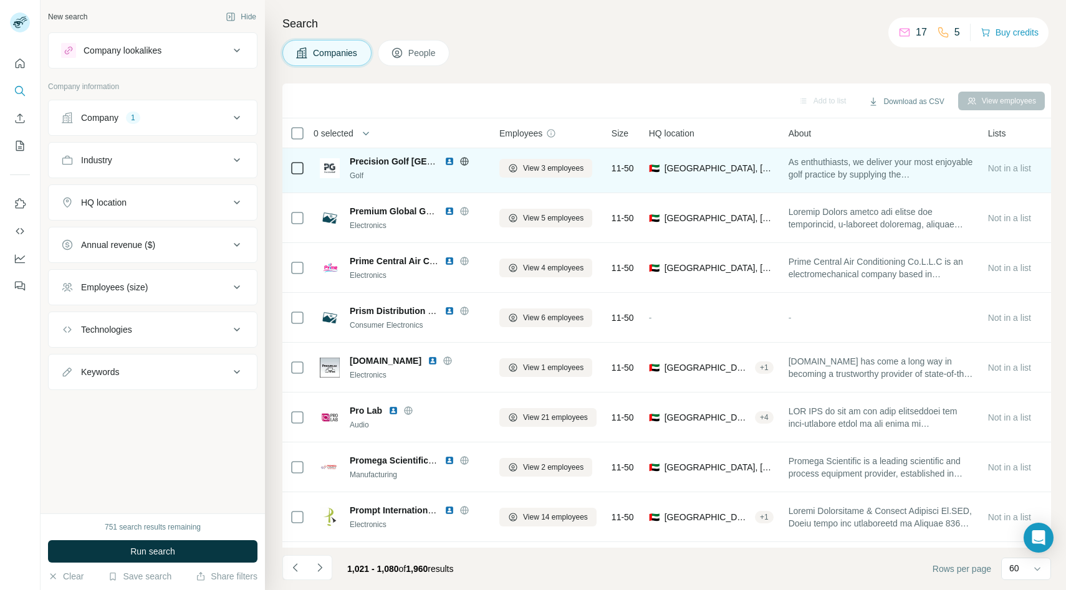
click at [465, 163] on icon at bounding box center [465, 162] width 10 height 10
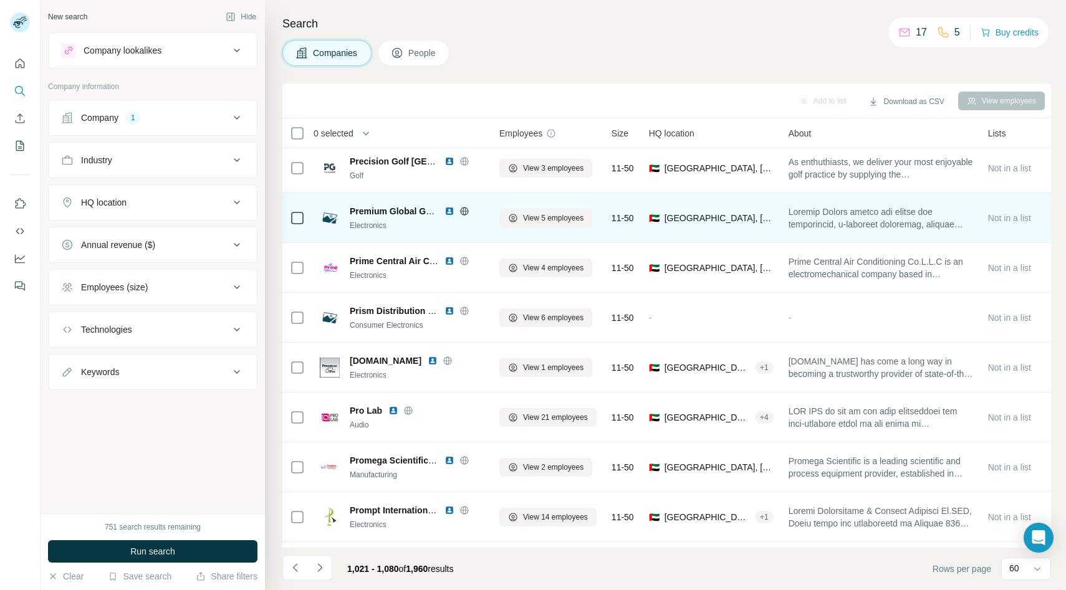
click at [465, 205] on div "Premium Global GT FZ-LLC" at bounding box center [417, 211] width 135 height 12
click at [465, 208] on icon at bounding box center [465, 211] width 10 height 10
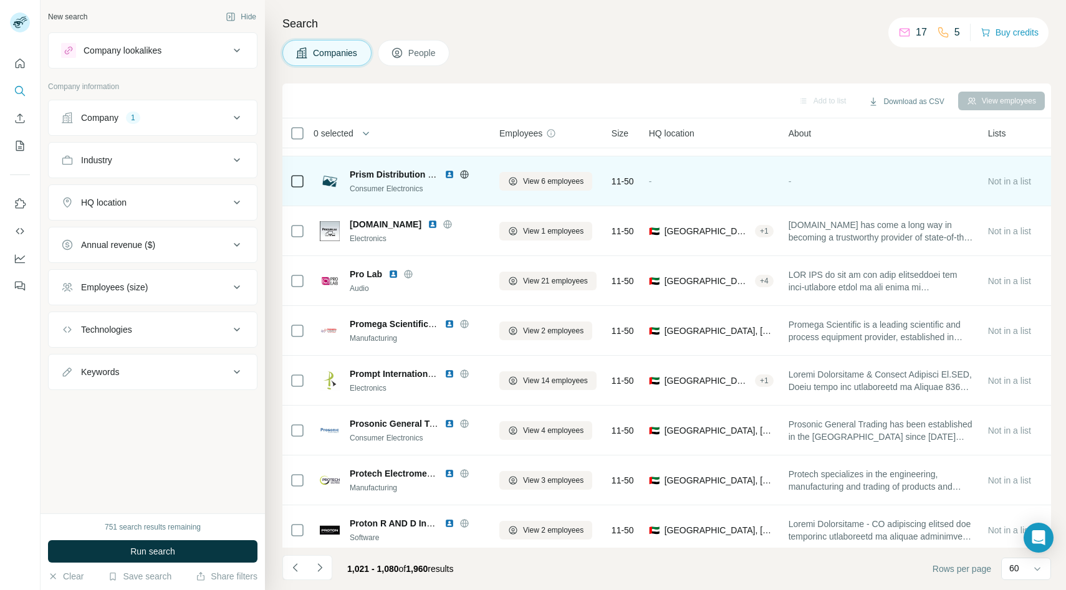
scroll to position [402, 0]
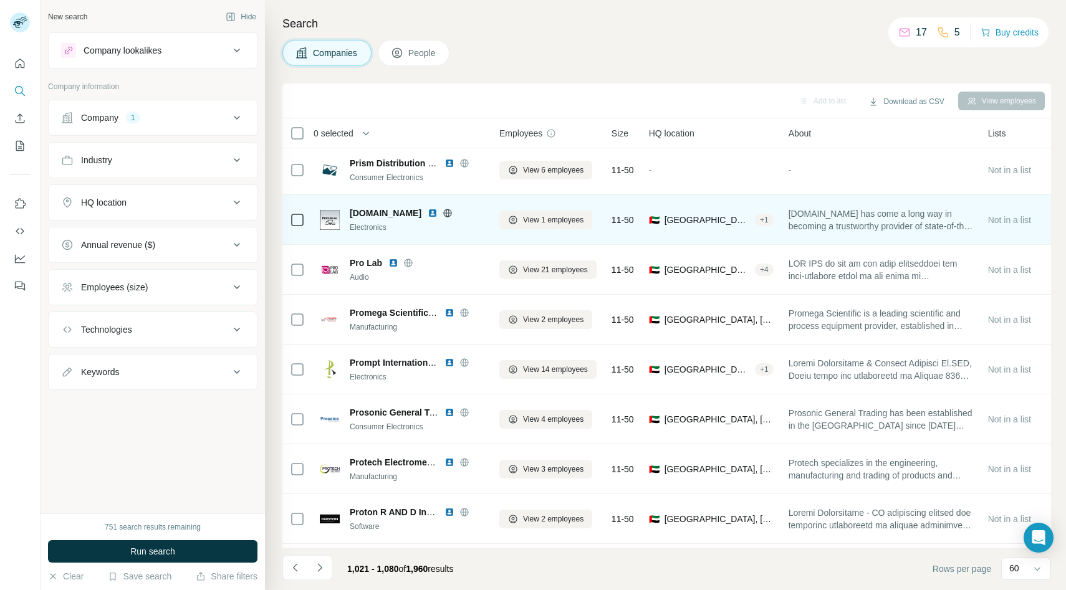
click at [443, 213] on icon at bounding box center [448, 213] width 10 height 10
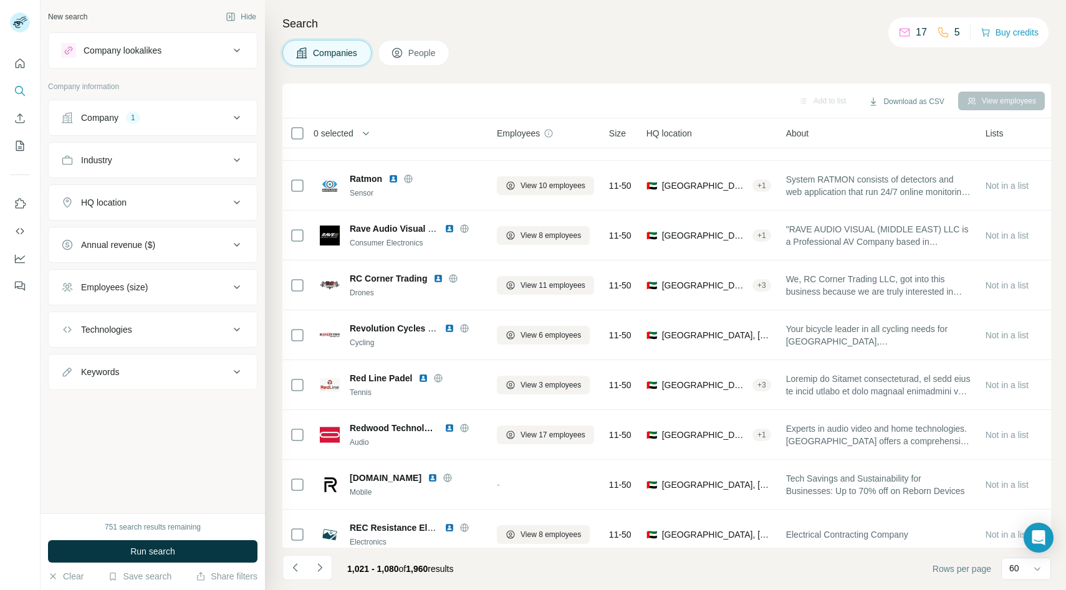
scroll to position [1137, 2]
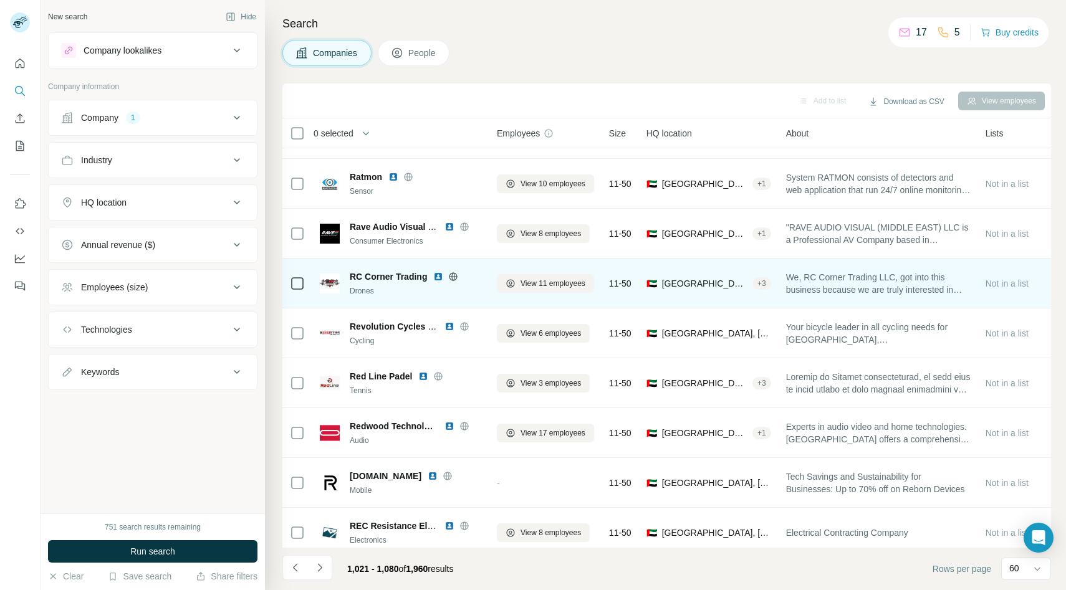
click at [451, 277] on icon at bounding box center [453, 277] width 10 height 10
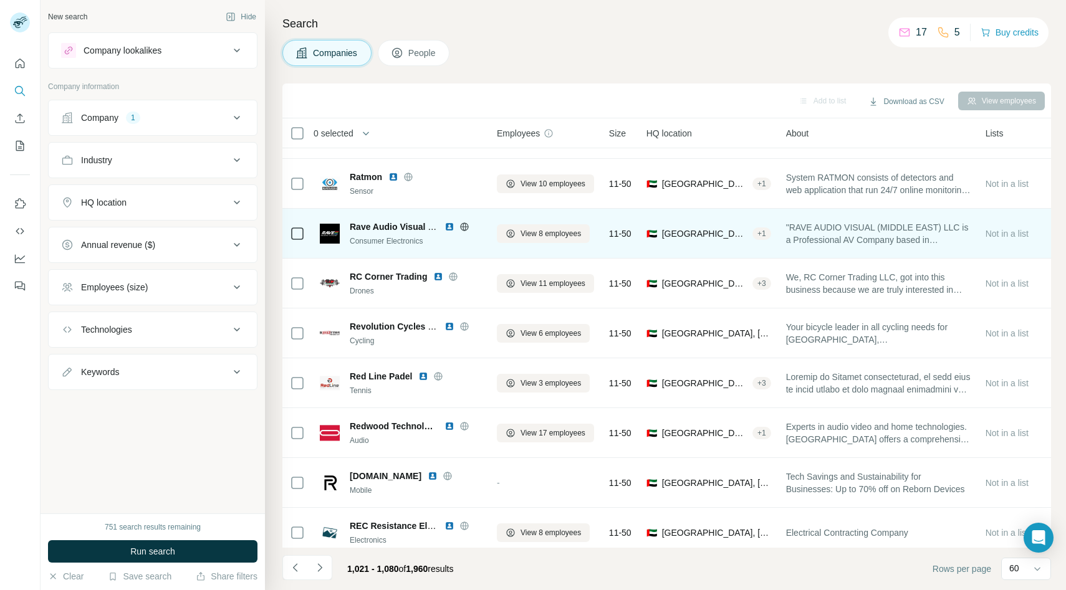
scroll to position [1106, 2]
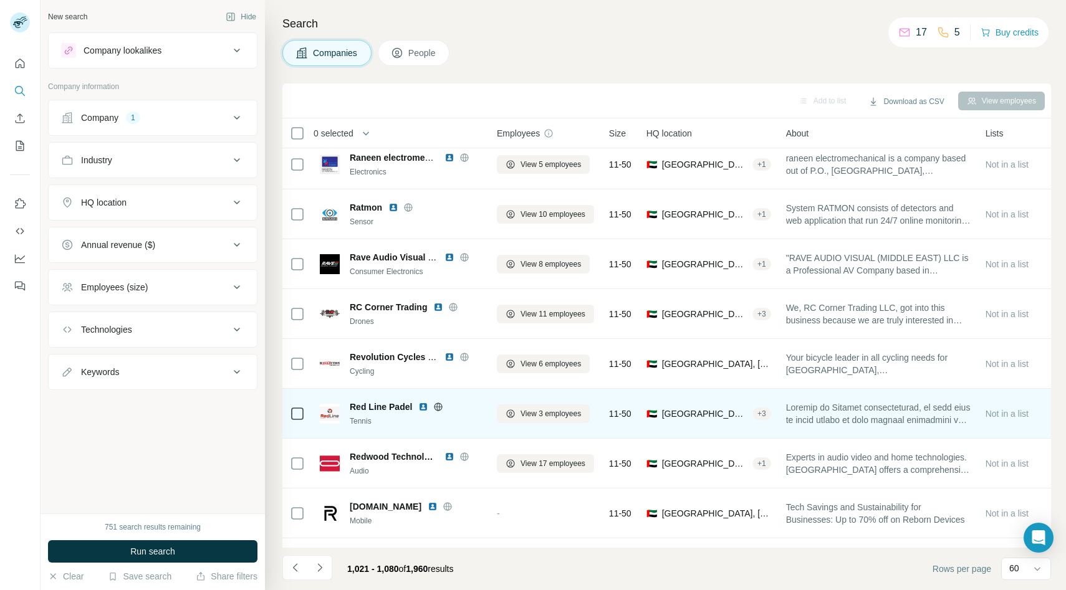
click at [438, 407] on icon at bounding box center [438, 407] width 10 height 10
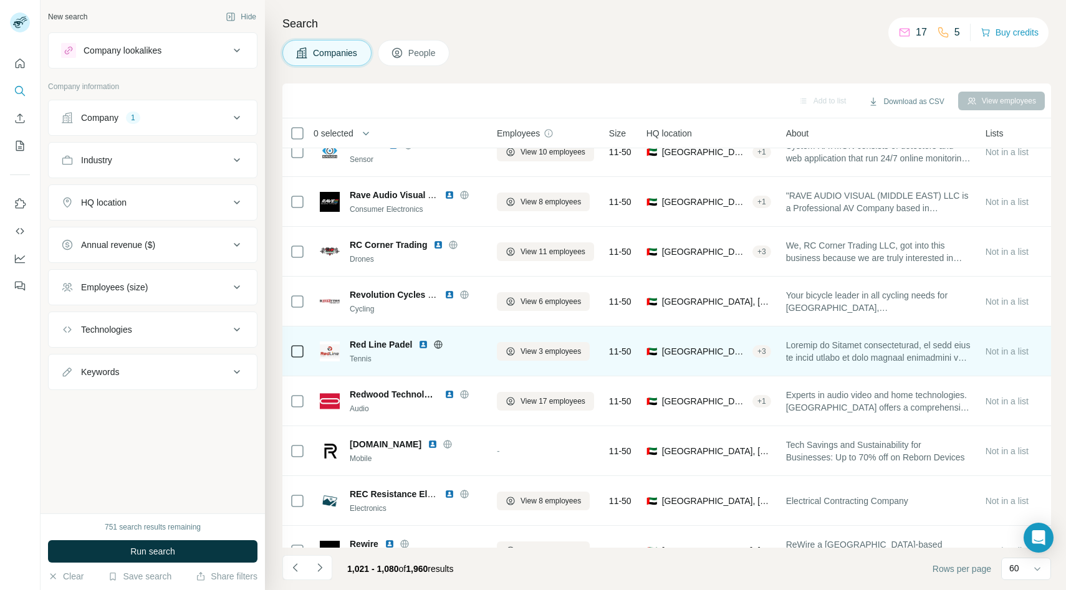
scroll to position [1170, 2]
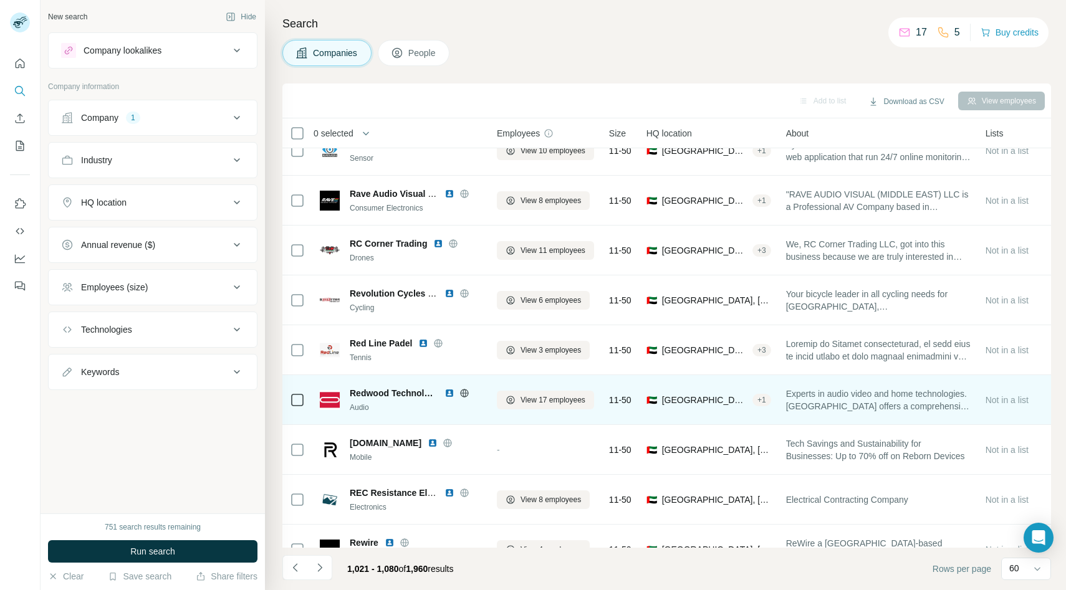
click at [466, 389] on icon at bounding box center [465, 393] width 10 height 10
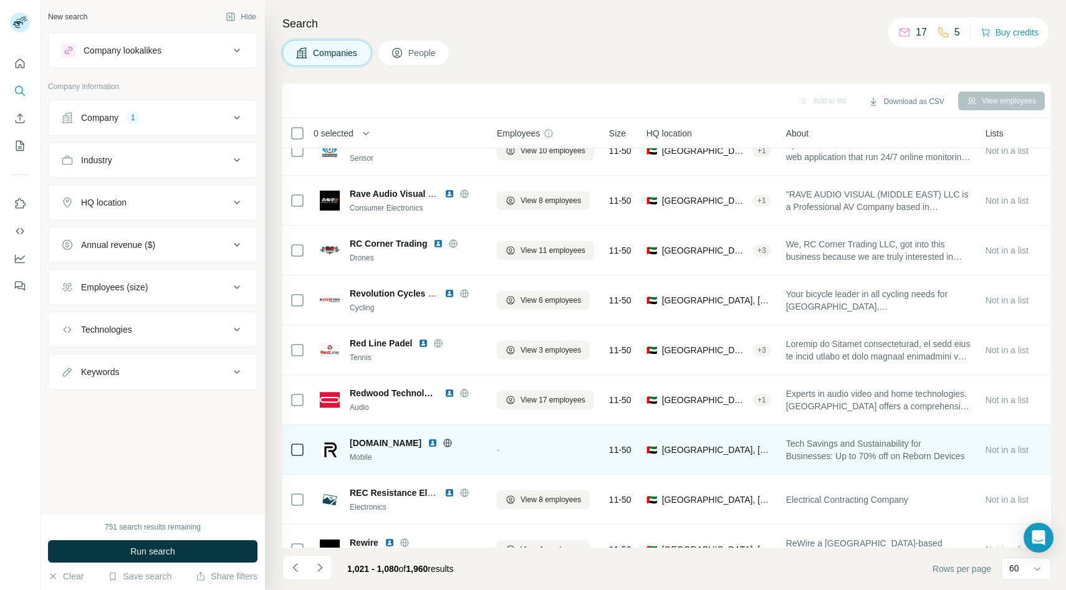
click at [443, 445] on icon at bounding box center [448, 443] width 10 height 10
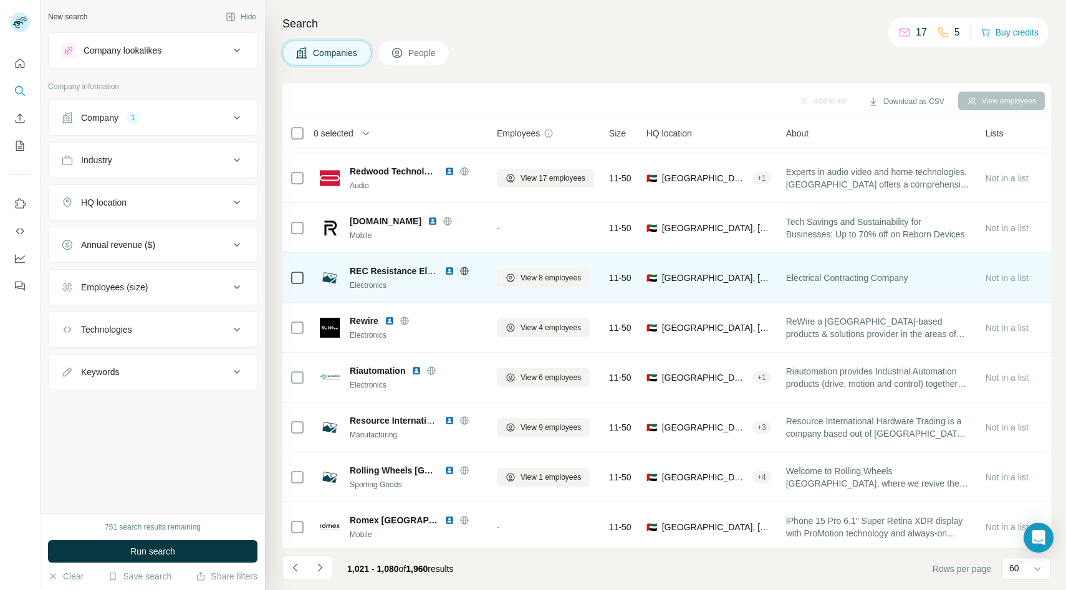
scroll to position [1392, 2]
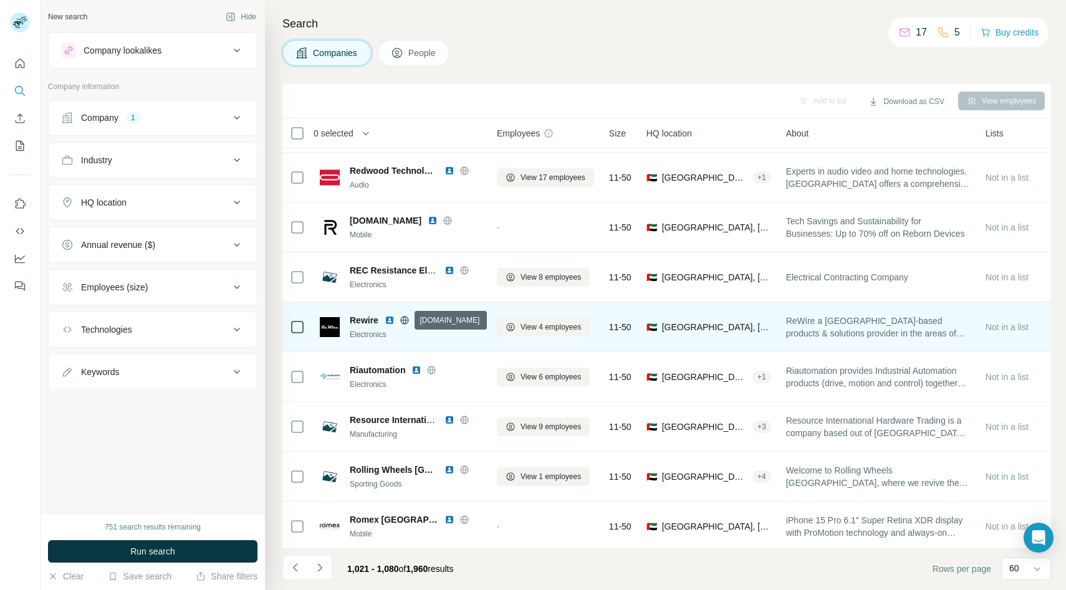
click at [407, 318] on icon at bounding box center [405, 320] width 10 height 10
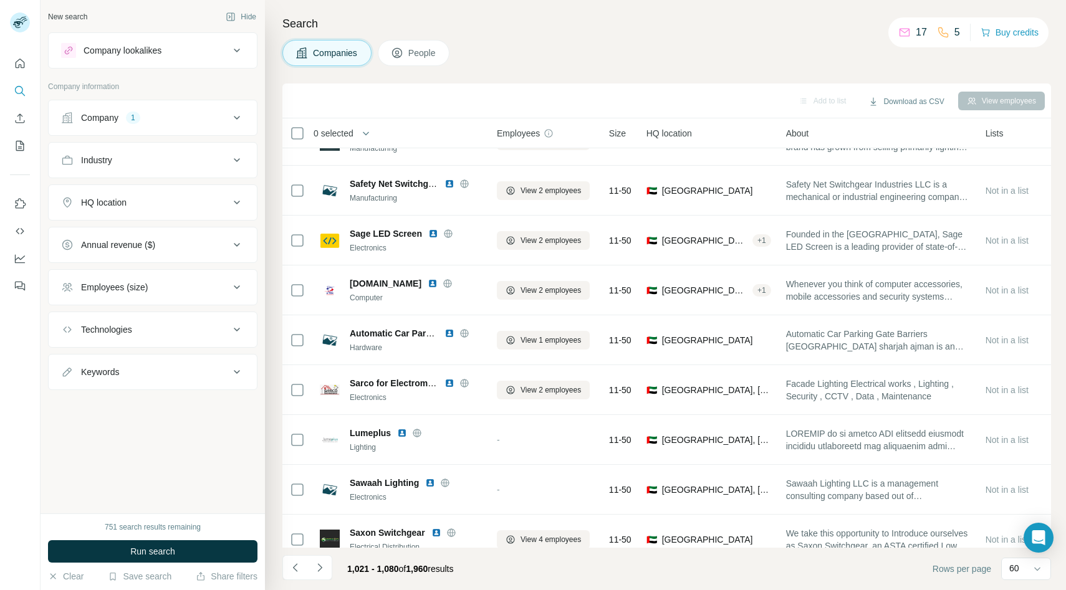
scroll to position [2136, 2]
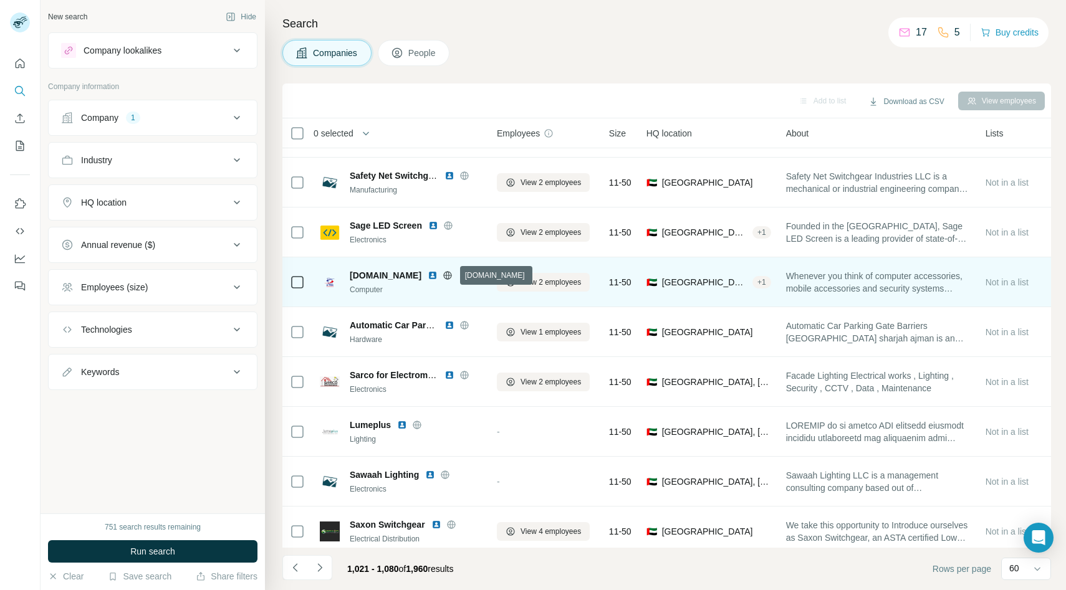
click at [452, 275] on icon at bounding box center [448, 275] width 8 height 1
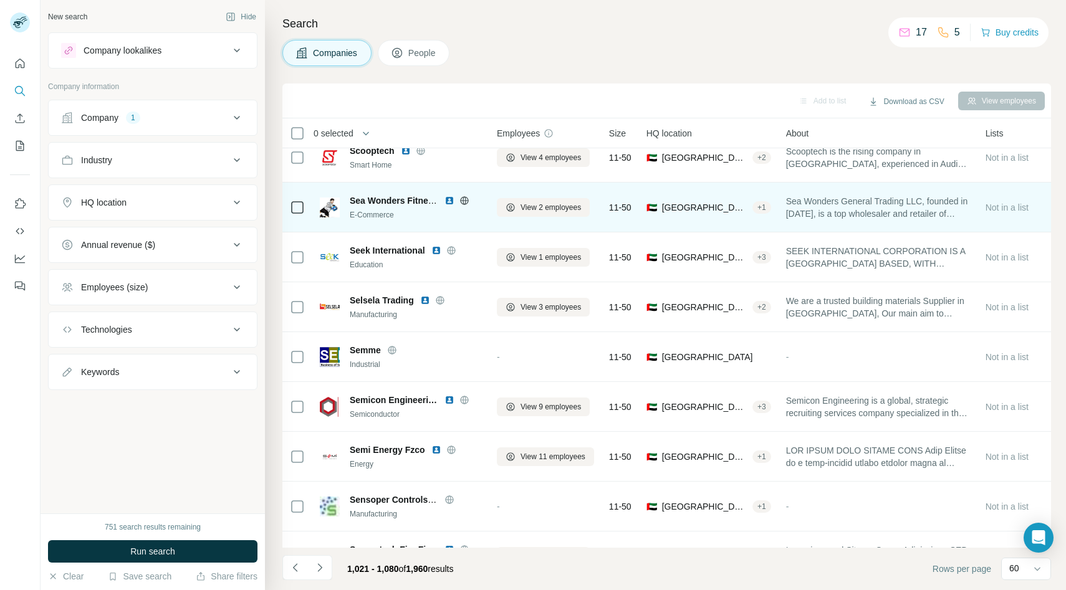
scroll to position [2593, 2]
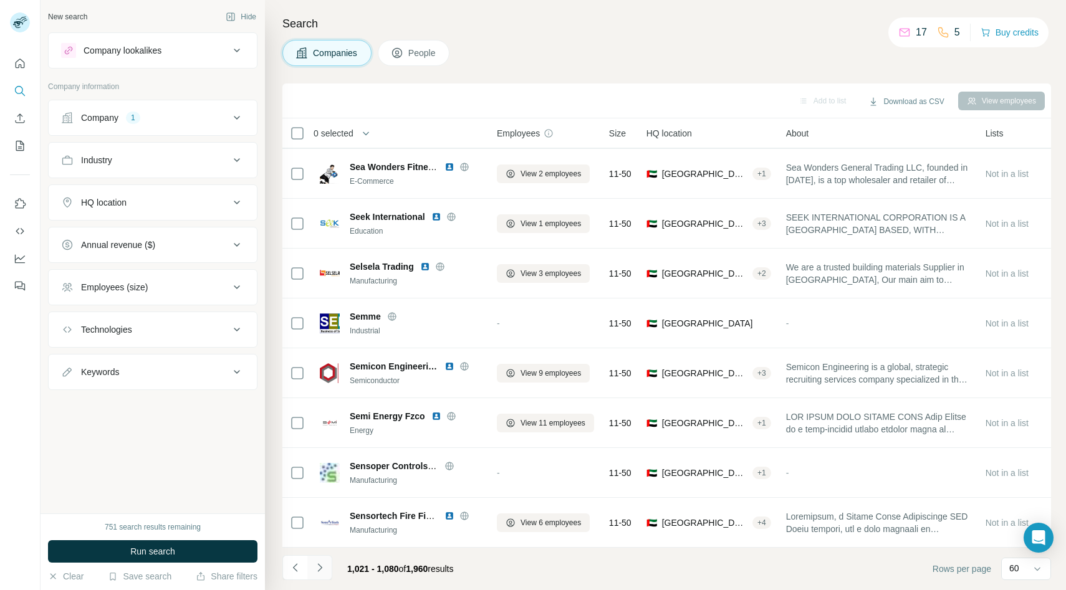
click at [321, 575] on button "Navigate to next page" at bounding box center [319, 568] width 25 height 25
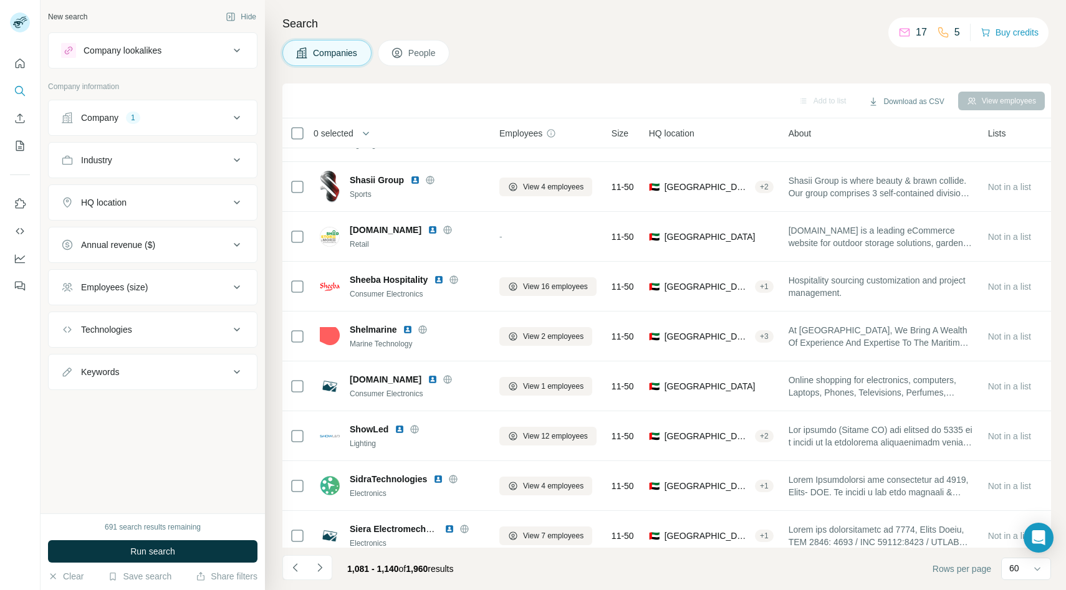
scroll to position [0, 0]
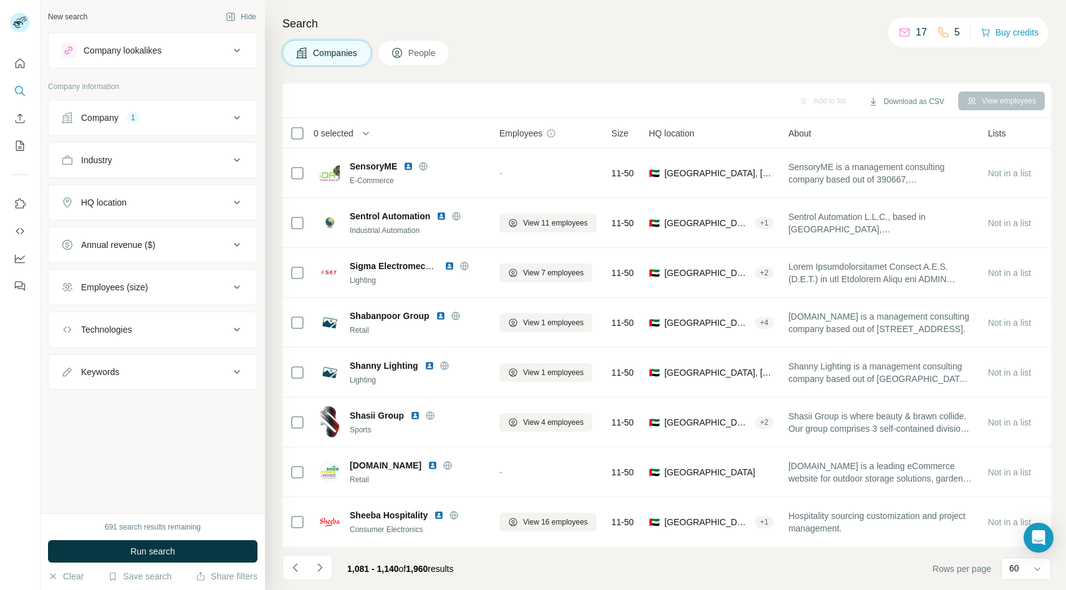
click at [578, 20] on h4 "Search" at bounding box center [666, 23] width 769 height 17
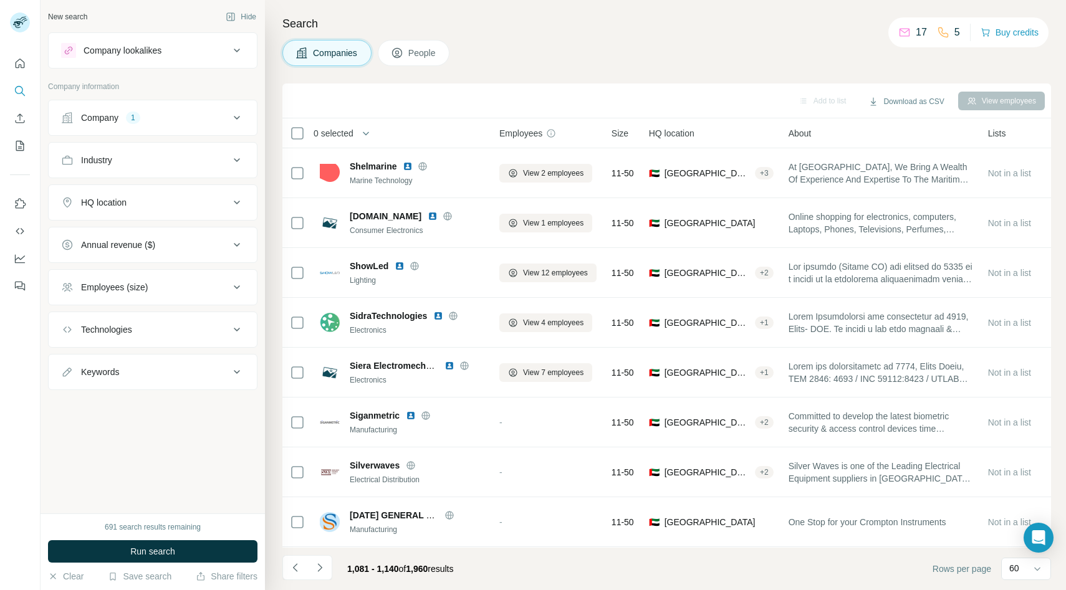
scroll to position [410, 0]
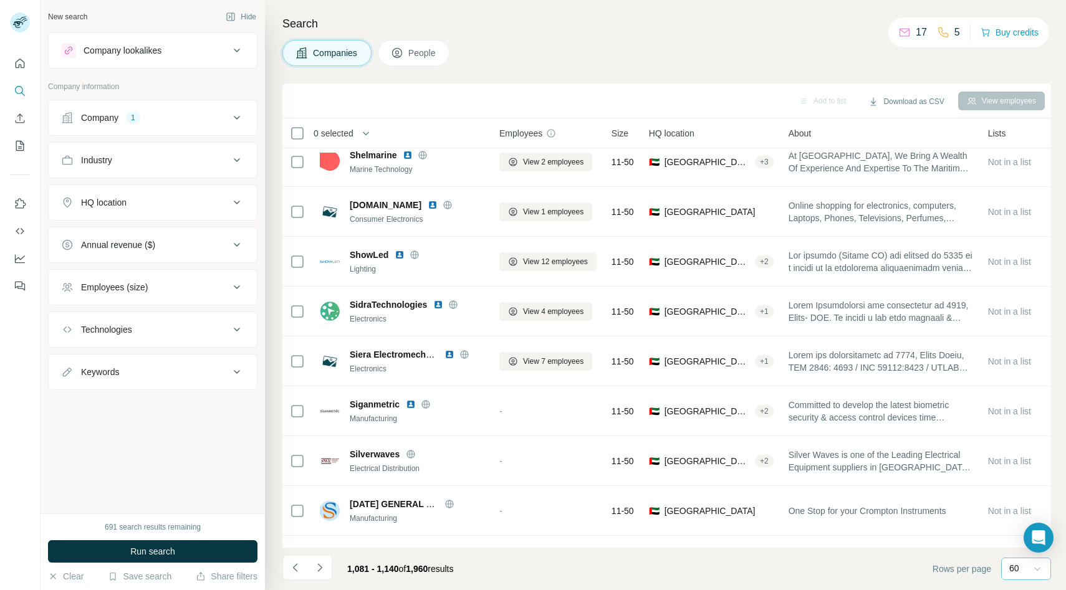
click at [1042, 567] on icon at bounding box center [1037, 569] width 12 height 12
click at [1020, 503] on div "40" at bounding box center [1026, 496] width 44 height 22
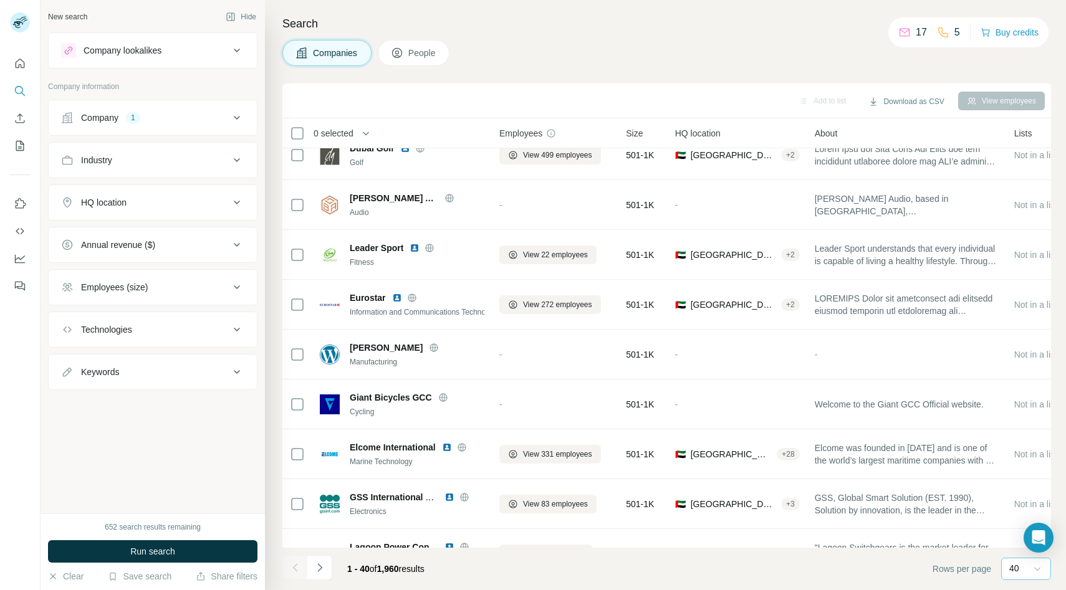
scroll to position [1244, 0]
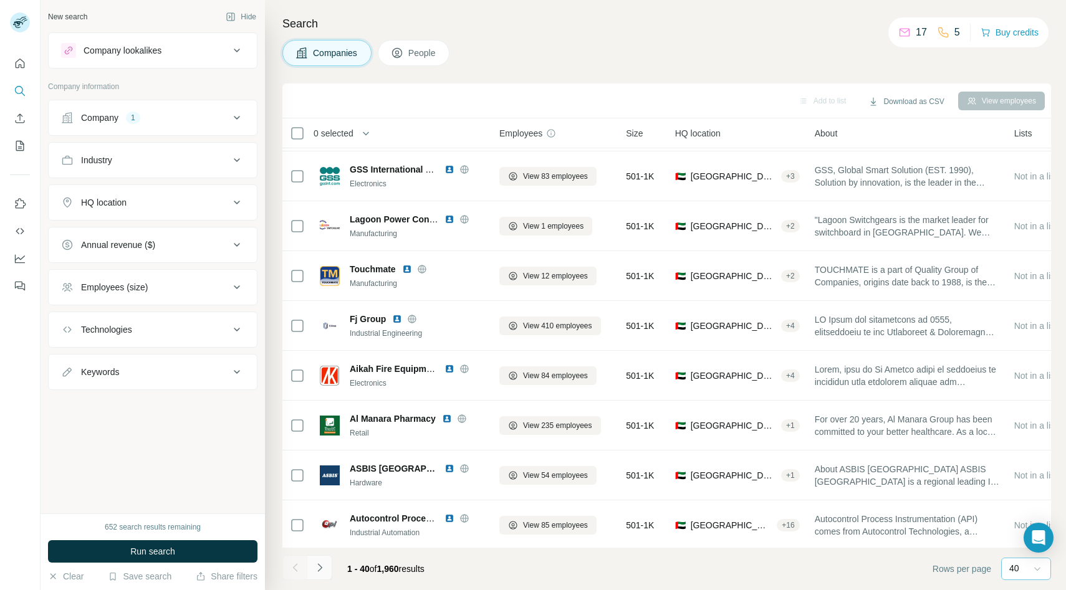
click at [329, 567] on button "Navigate to next page" at bounding box center [319, 568] width 25 height 25
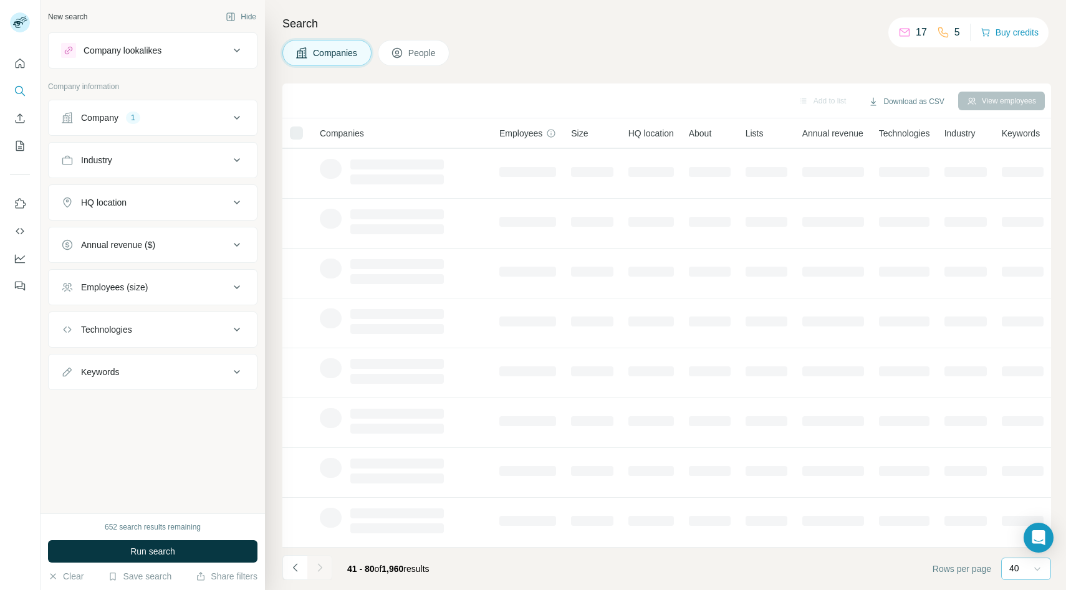
click at [329, 567] on div at bounding box center [319, 568] width 25 height 25
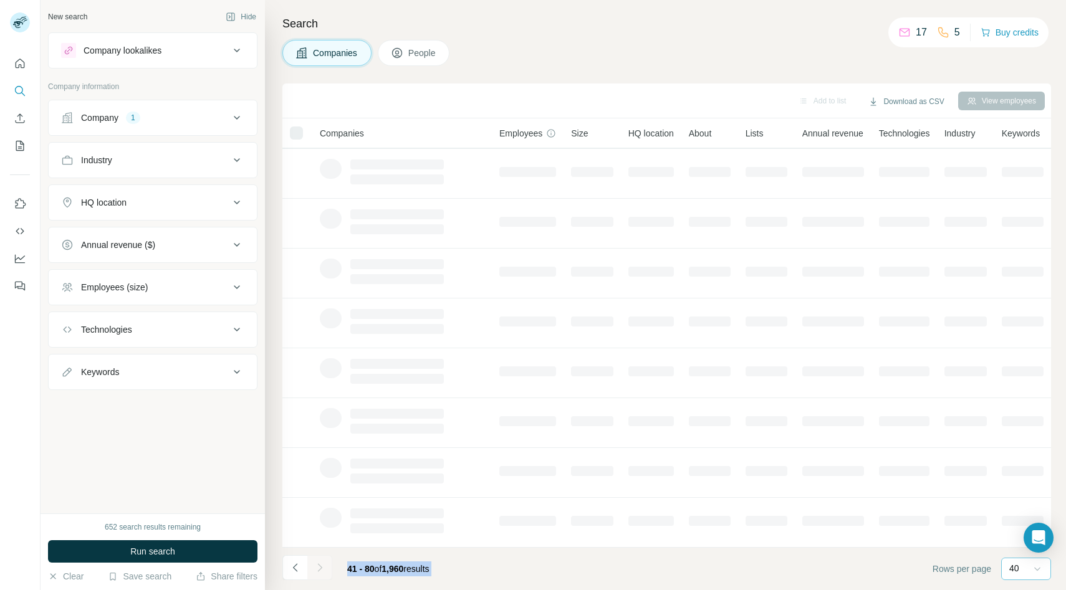
click at [329, 567] on button "Navigate to next page" at bounding box center [319, 568] width 25 height 25
click at [329, 567] on div at bounding box center [319, 568] width 25 height 25
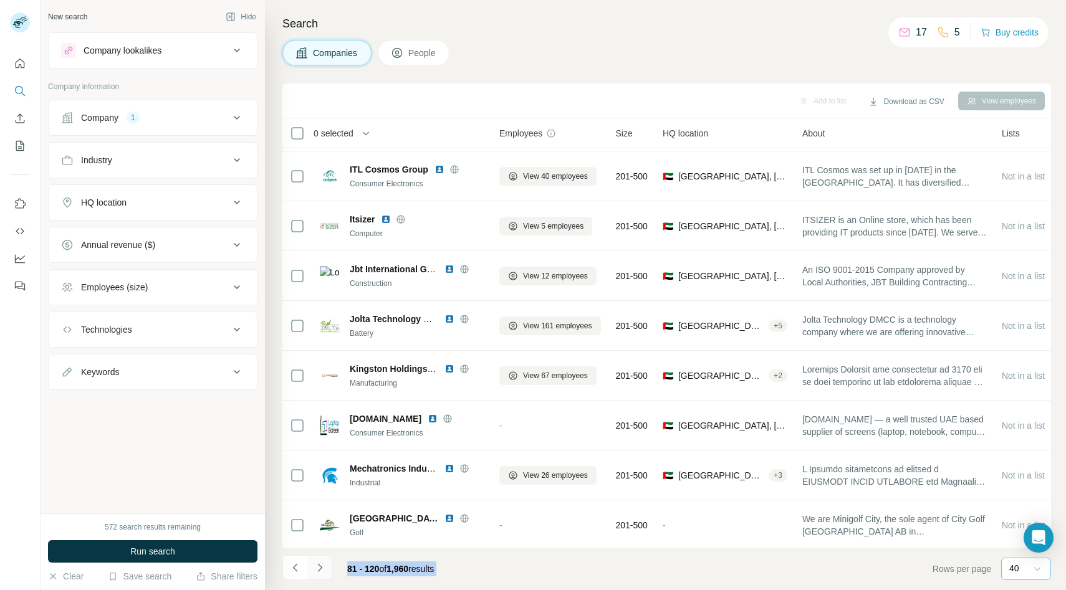
click at [319, 572] on icon "Navigate to next page" at bounding box center [320, 568] width 12 height 12
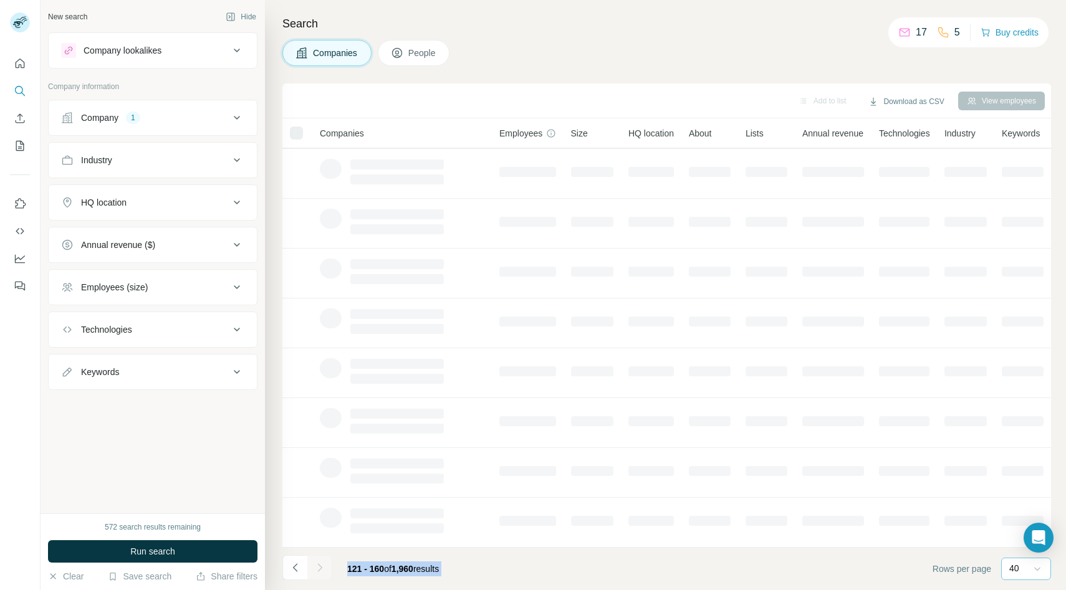
click at [319, 572] on div at bounding box center [319, 568] width 25 height 25
click at [319, 572] on icon "Navigate to next page" at bounding box center [320, 568] width 12 height 12
click at [319, 572] on div at bounding box center [319, 568] width 25 height 25
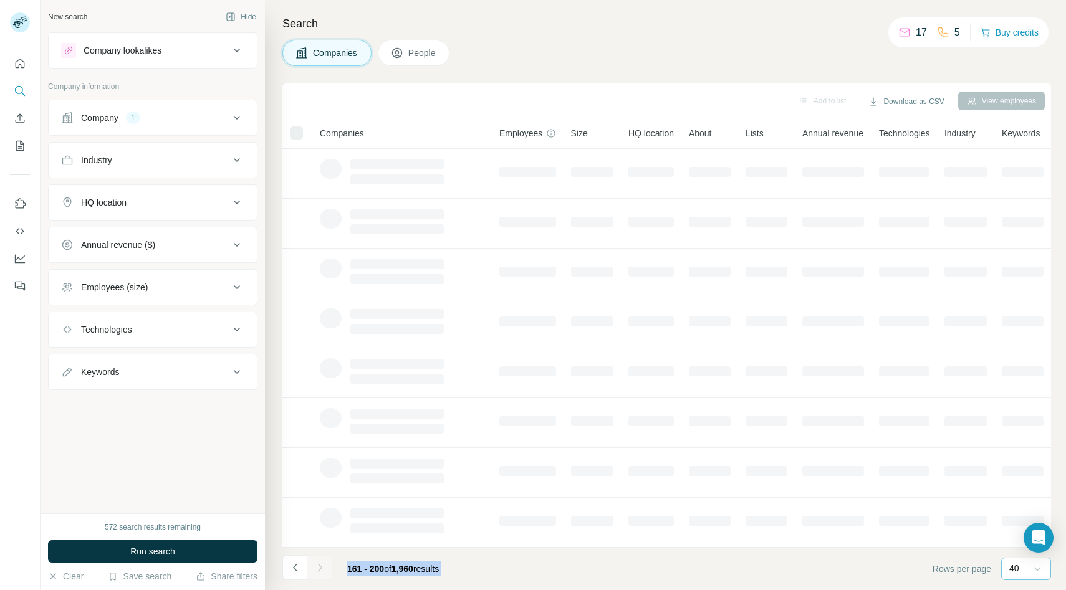
click at [319, 572] on div at bounding box center [319, 568] width 25 height 25
click at [319, 572] on icon "Navigate to next page" at bounding box center [320, 568] width 12 height 12
click at [319, 572] on div at bounding box center [319, 568] width 25 height 25
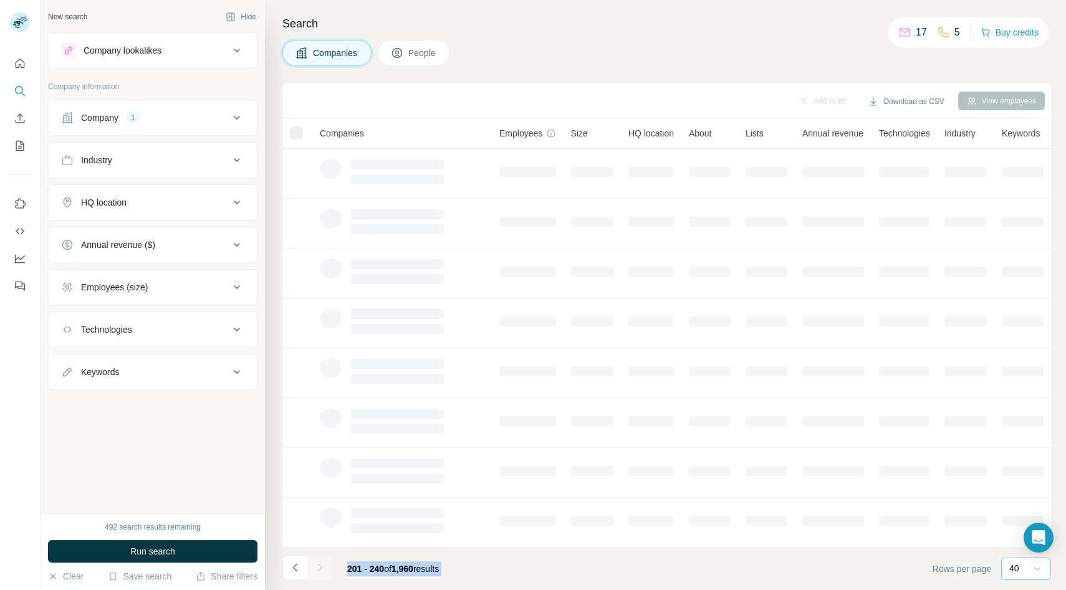
click at [319, 572] on div at bounding box center [319, 568] width 25 height 25
click at [319, 572] on icon "Navigate to next page" at bounding box center [320, 568] width 12 height 12
click at [319, 572] on div at bounding box center [319, 568] width 25 height 25
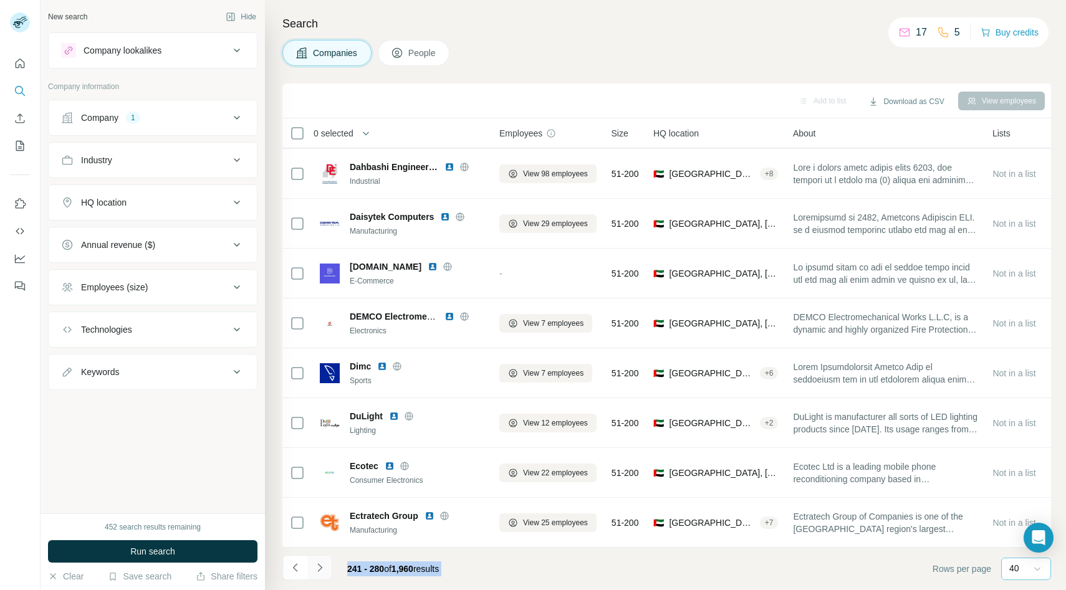
scroll to position [1244, 0]
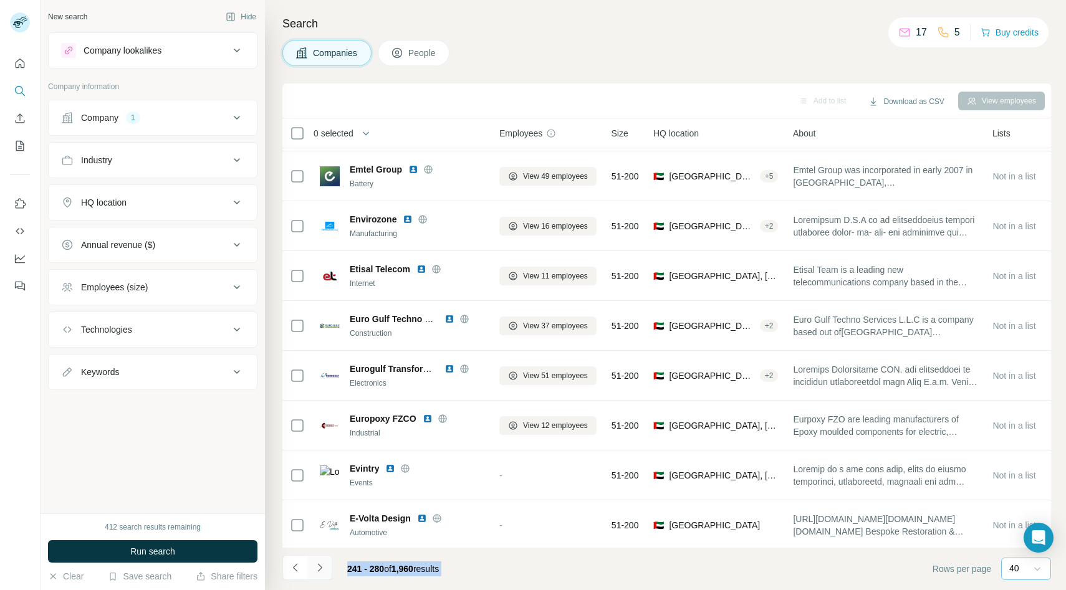
click at [319, 572] on icon "Navigate to next page" at bounding box center [320, 568] width 12 height 12
click at [319, 572] on div at bounding box center [319, 568] width 25 height 25
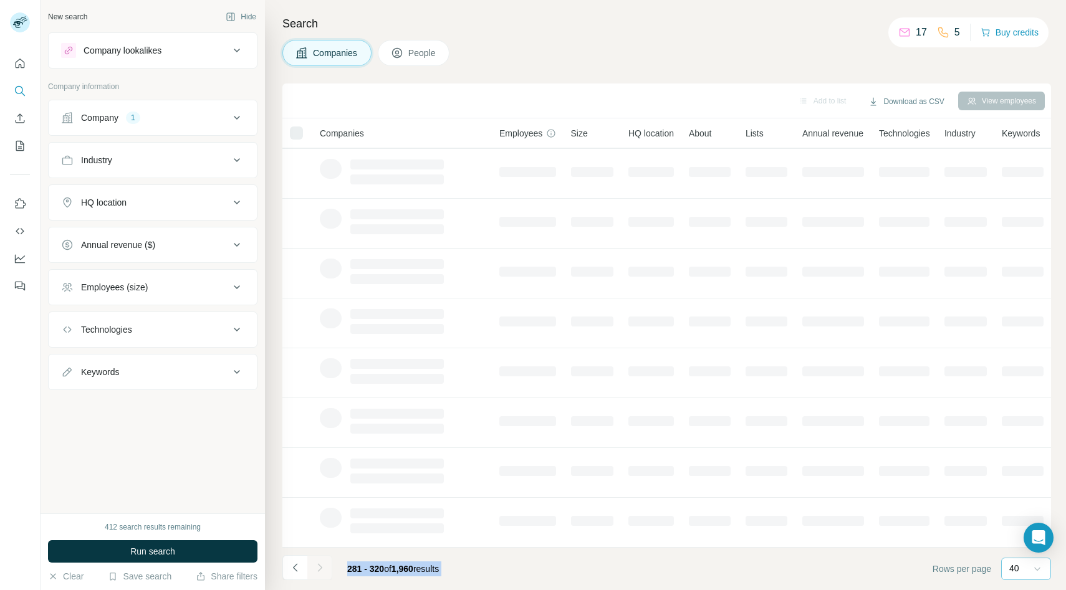
click at [319, 572] on div at bounding box center [319, 568] width 25 height 25
click at [319, 572] on icon "Navigate to next page" at bounding box center [320, 568] width 12 height 12
click at [319, 572] on div at bounding box center [319, 568] width 25 height 25
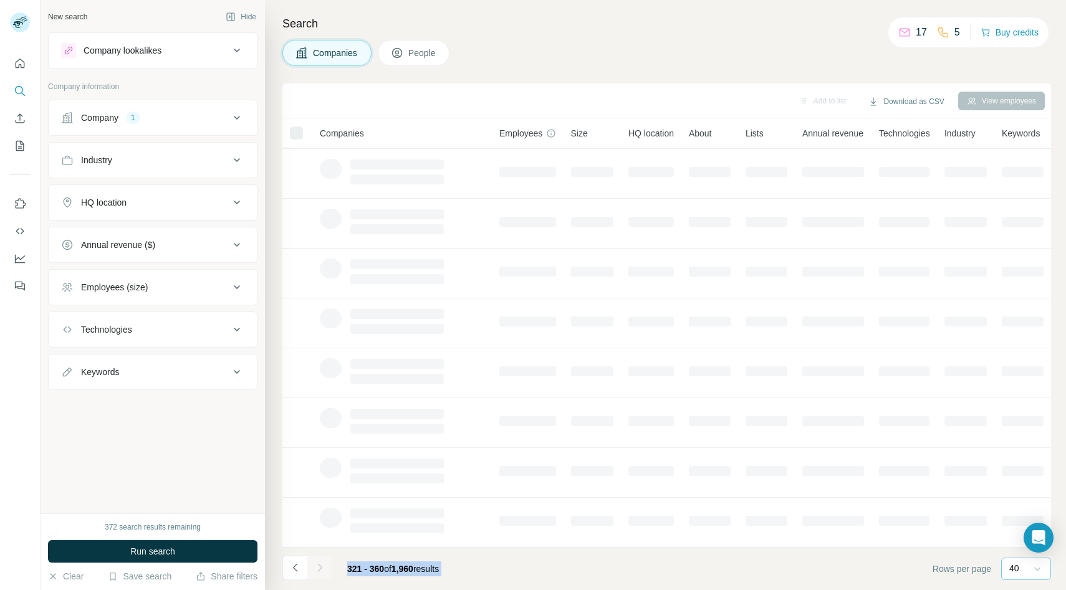
click at [319, 572] on icon "Navigate to next page" at bounding box center [320, 568] width 12 height 12
click at [319, 572] on div at bounding box center [319, 568] width 25 height 25
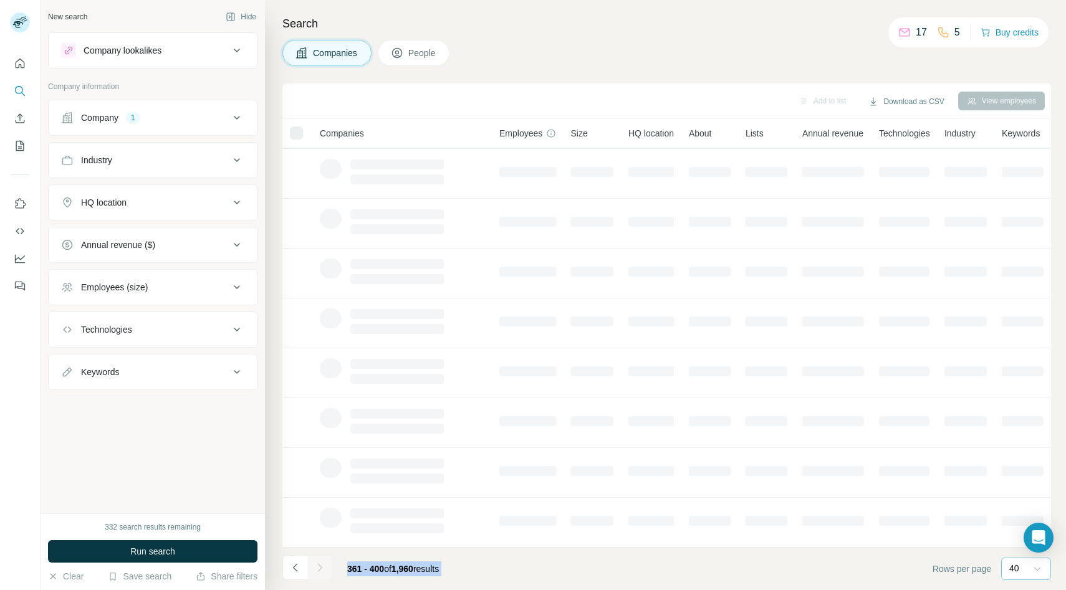
click at [319, 572] on icon "Navigate to next page" at bounding box center [320, 568] width 12 height 12
click at [319, 572] on div at bounding box center [319, 568] width 25 height 25
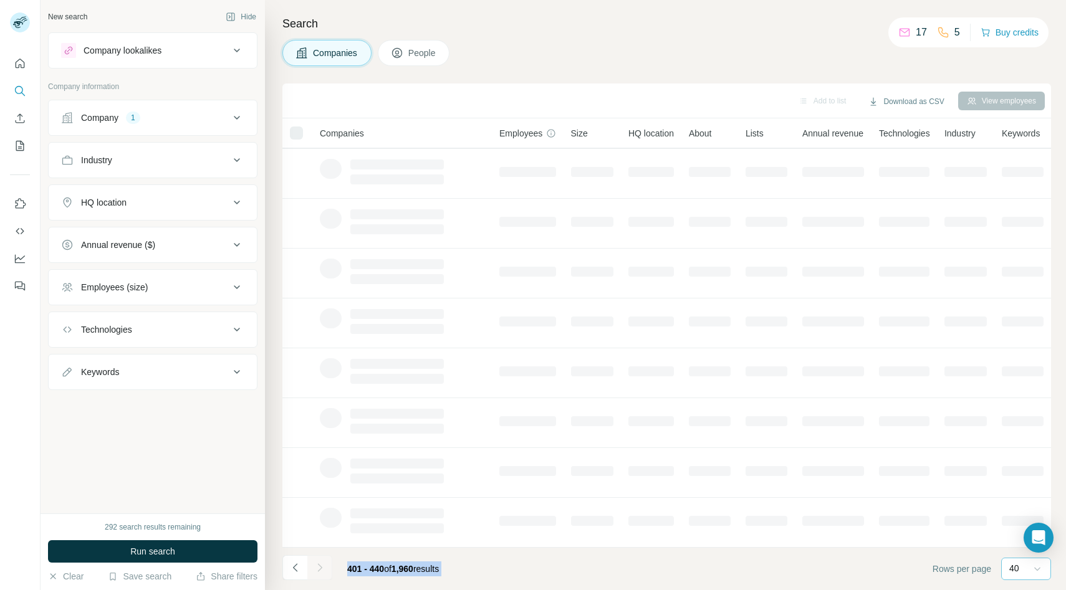
click at [319, 572] on icon "Navigate to next page" at bounding box center [320, 568] width 12 height 12
click at [319, 572] on div at bounding box center [319, 568] width 25 height 25
click at [319, 572] on icon "Navigate to next page" at bounding box center [320, 568] width 12 height 12
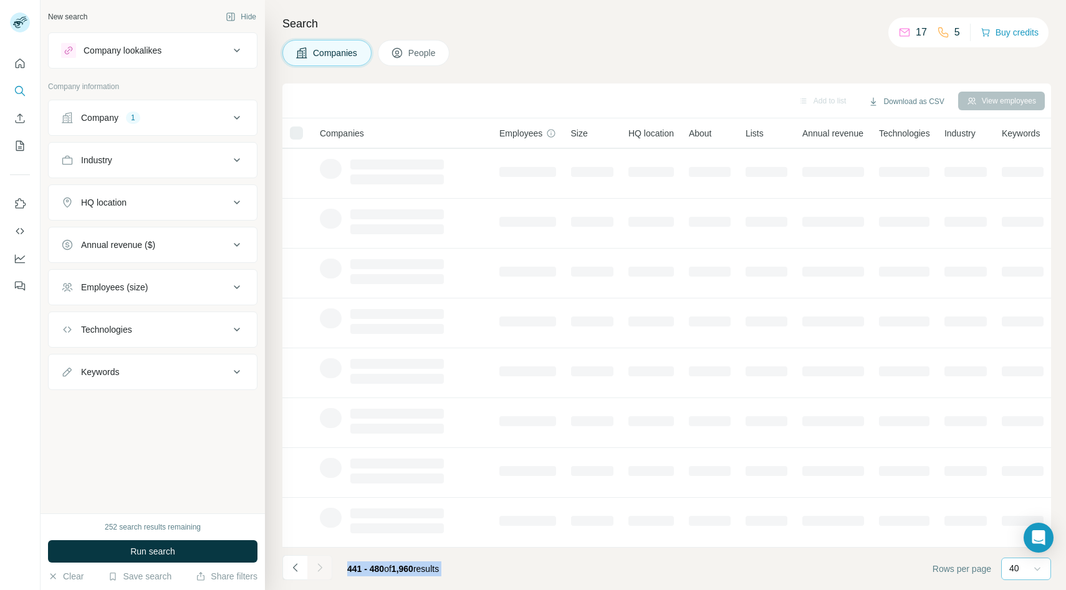
click at [319, 572] on div at bounding box center [319, 568] width 25 height 25
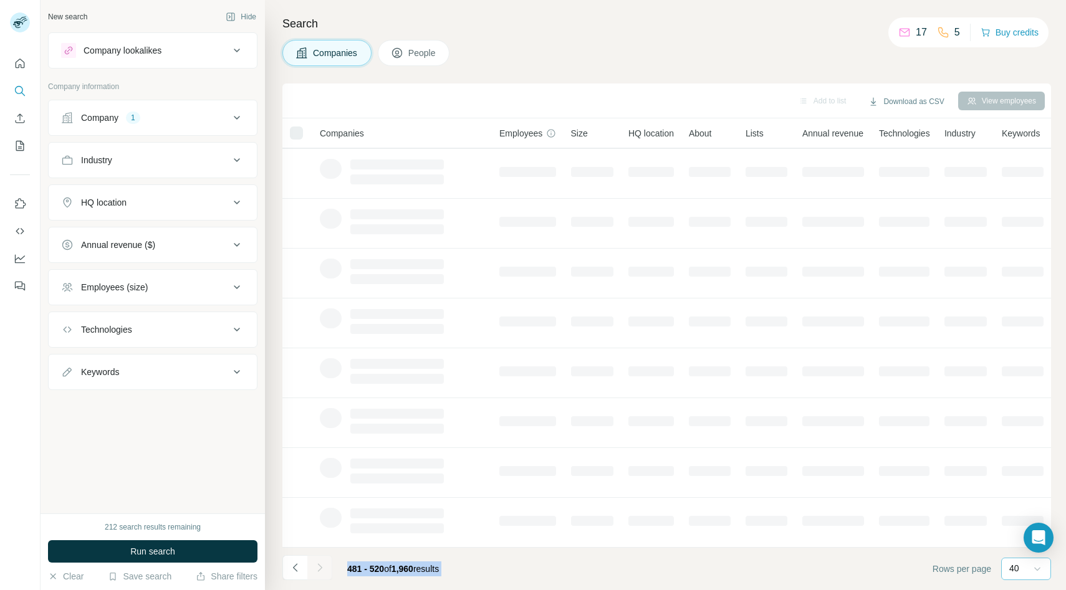
click at [319, 572] on icon "Navigate to next page" at bounding box center [320, 568] width 12 height 12
click at [319, 572] on div at bounding box center [319, 568] width 25 height 25
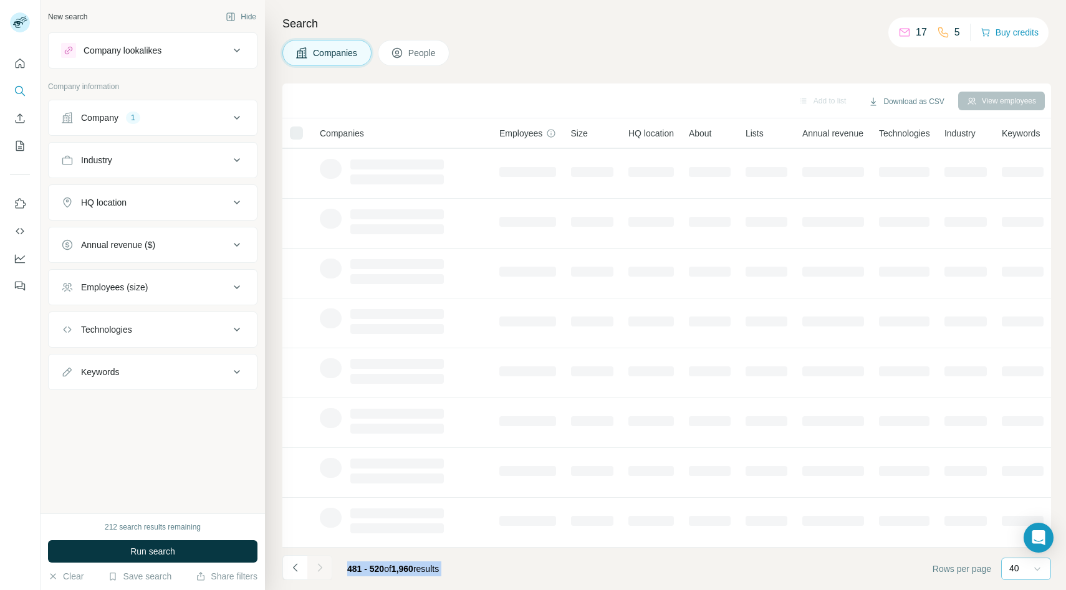
click at [319, 572] on div at bounding box center [319, 568] width 25 height 25
click at [319, 572] on icon "Navigate to next page" at bounding box center [320, 568] width 12 height 12
click at [319, 572] on div at bounding box center [319, 568] width 25 height 25
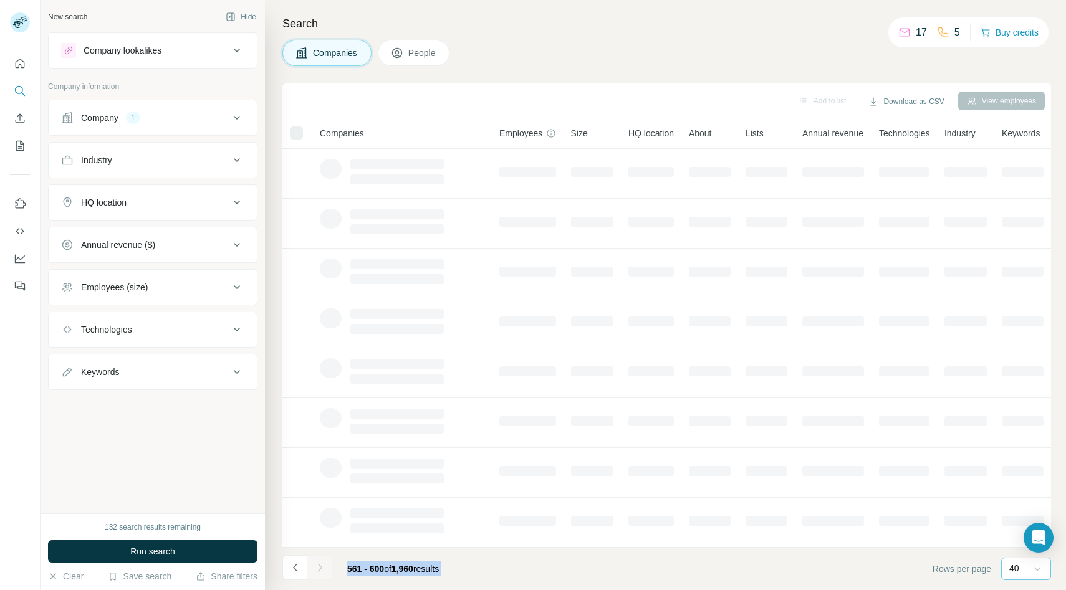
click at [319, 572] on div at bounding box center [319, 568] width 25 height 25
click at [319, 572] on icon "Navigate to next page" at bounding box center [320, 568] width 12 height 12
click at [319, 572] on div at bounding box center [319, 568] width 25 height 25
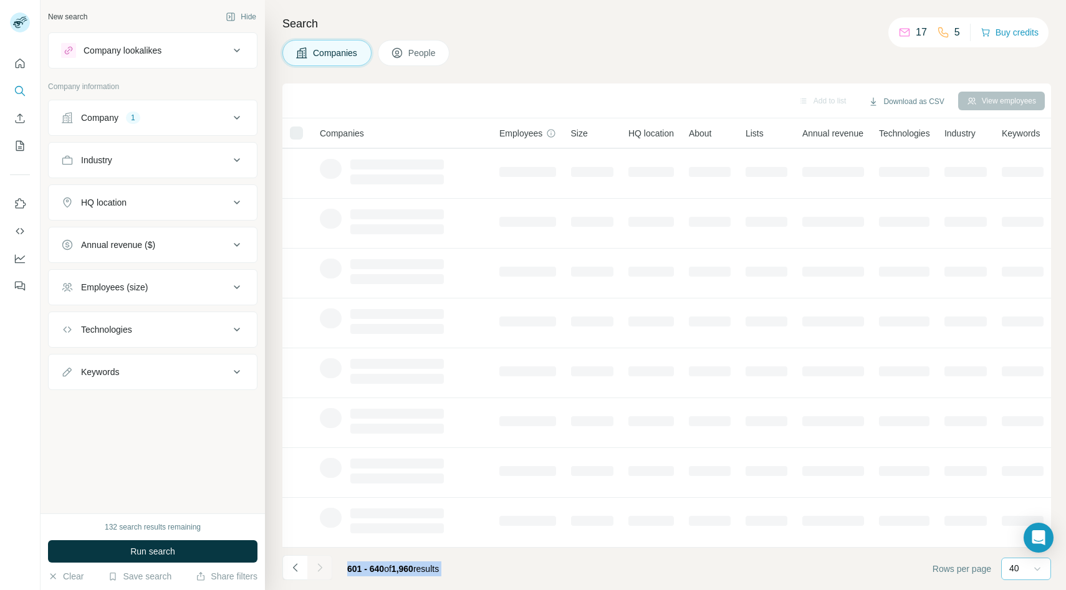
click at [319, 572] on div at bounding box center [319, 568] width 25 height 25
click at [319, 572] on icon "Navigate to next page" at bounding box center [320, 568] width 12 height 12
click at [319, 572] on div at bounding box center [319, 568] width 25 height 25
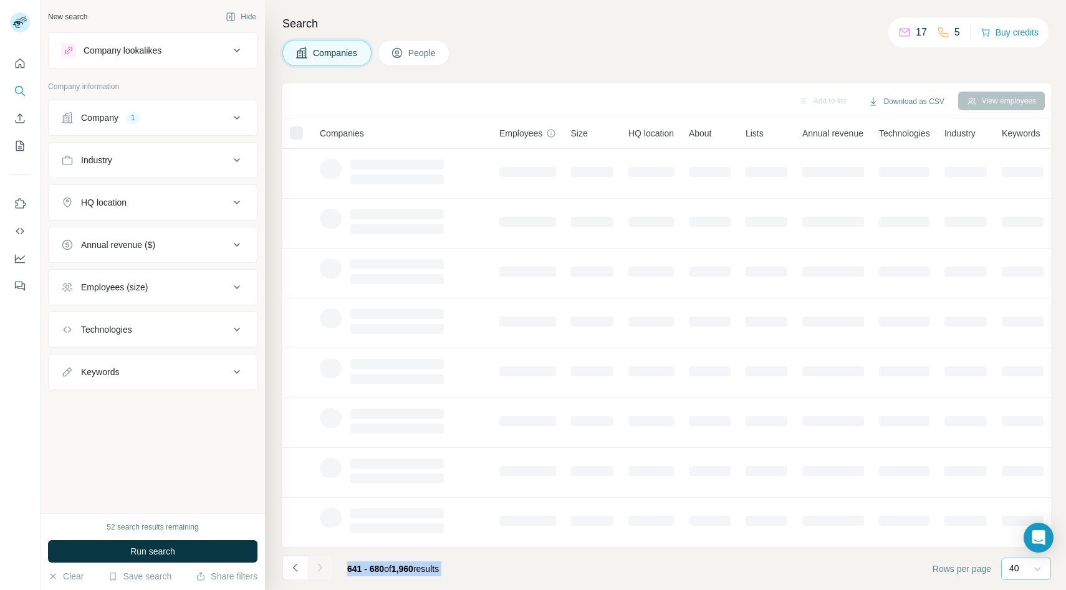
click at [319, 572] on div at bounding box center [319, 568] width 25 height 25
click at [319, 572] on icon "Navigate to next page" at bounding box center [320, 568] width 12 height 12
click at [319, 572] on div at bounding box center [319, 568] width 25 height 25
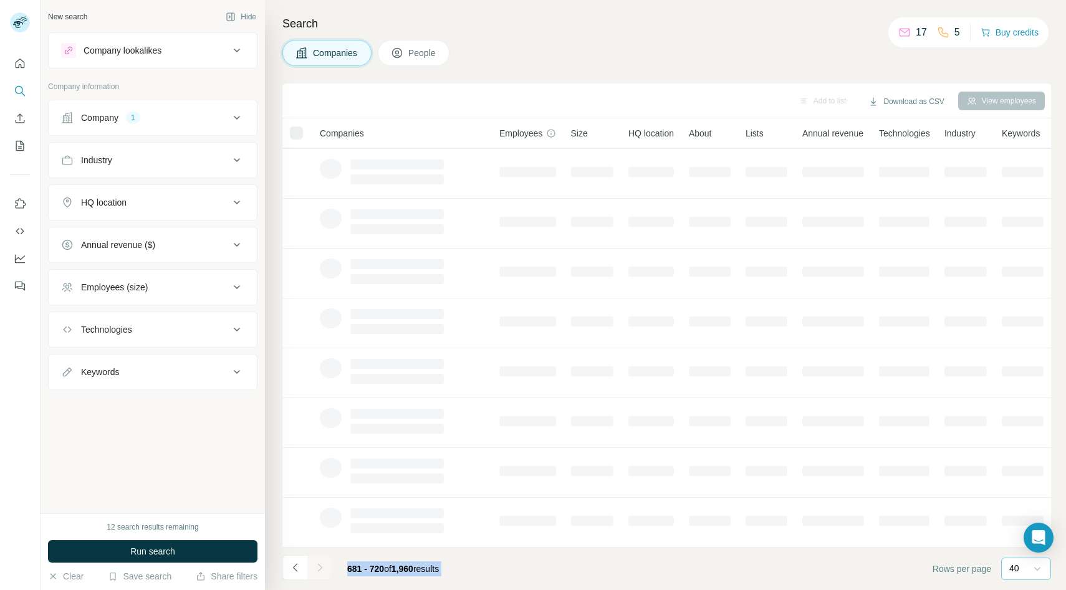
click at [319, 572] on div at bounding box center [319, 568] width 25 height 25
click at [319, 572] on icon "Navigate to next page" at bounding box center [320, 568] width 12 height 12
click at [319, 572] on div at bounding box center [319, 568] width 25 height 25
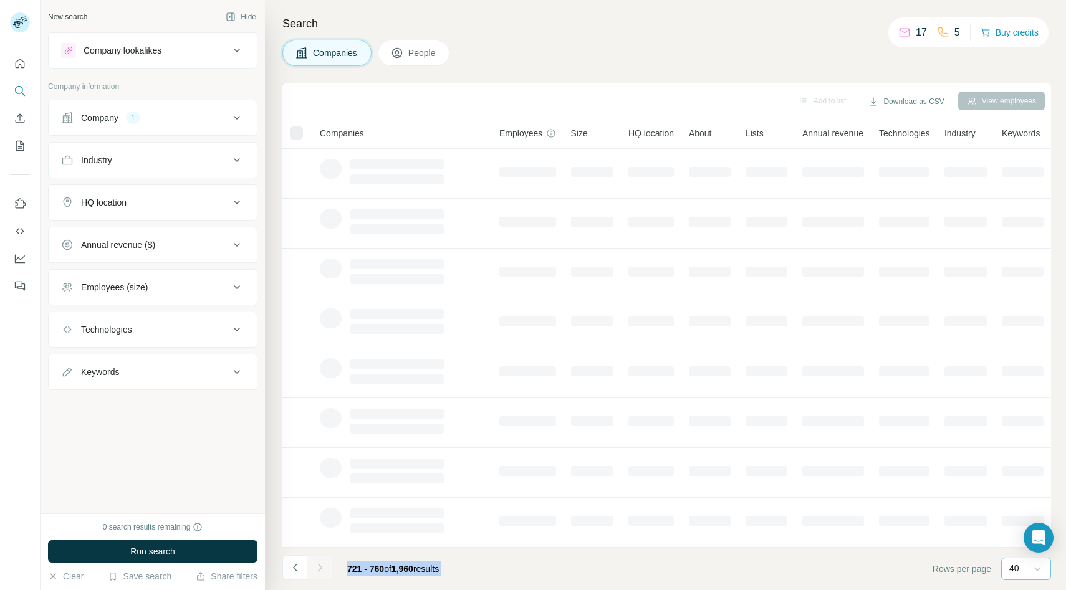
click at [319, 572] on icon "Navigate to next page" at bounding box center [320, 568] width 12 height 12
click at [319, 572] on div at bounding box center [319, 568] width 25 height 25
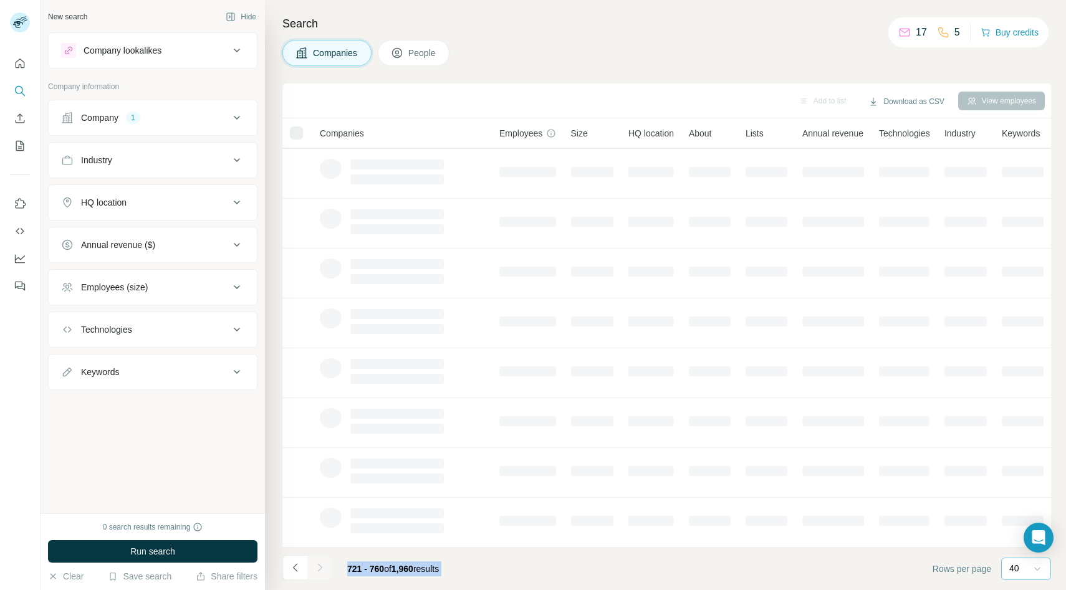
click at [319, 572] on div at bounding box center [319, 568] width 25 height 25
click at [319, 572] on icon "Navigate to next page" at bounding box center [320, 568] width 12 height 12
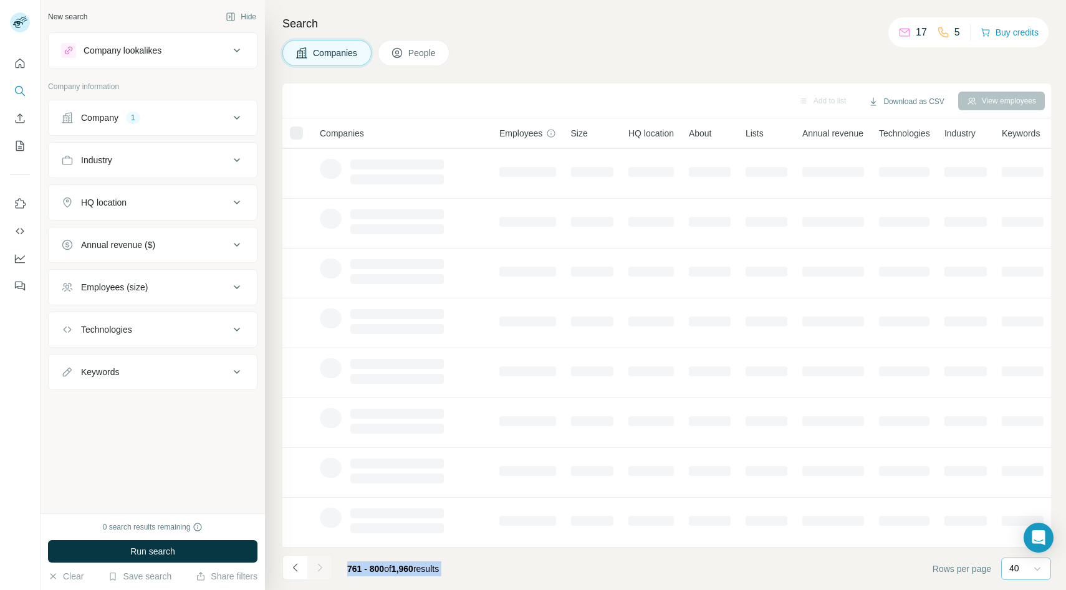
click at [319, 572] on div at bounding box center [319, 568] width 25 height 25
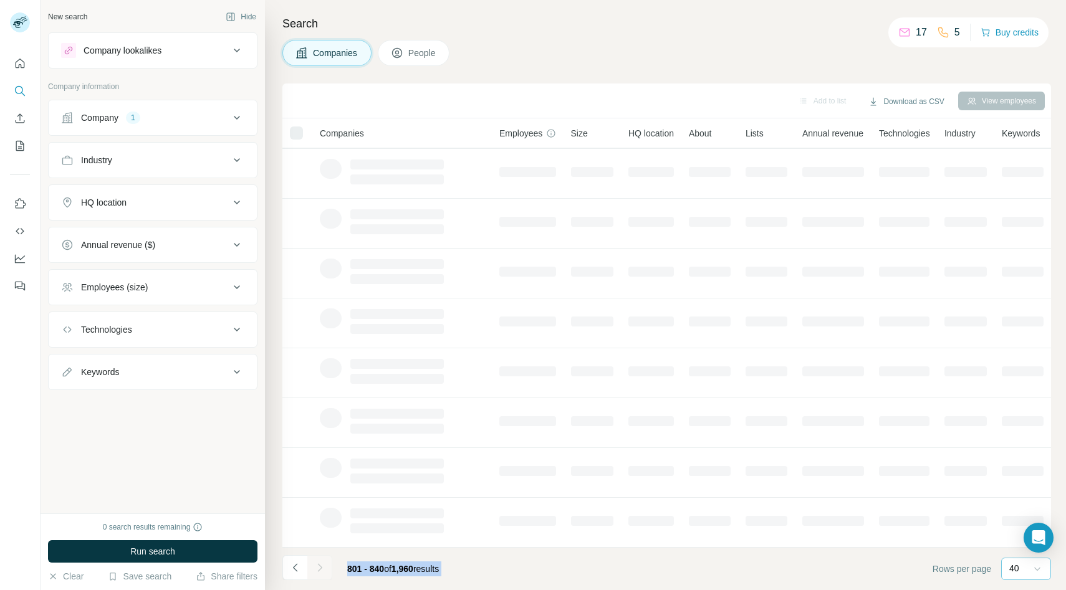
click at [319, 572] on icon "Navigate to next page" at bounding box center [320, 568] width 12 height 12
click at [319, 572] on div at bounding box center [319, 568] width 25 height 25
click at [319, 572] on icon "Navigate to next page" at bounding box center [320, 568] width 12 height 12
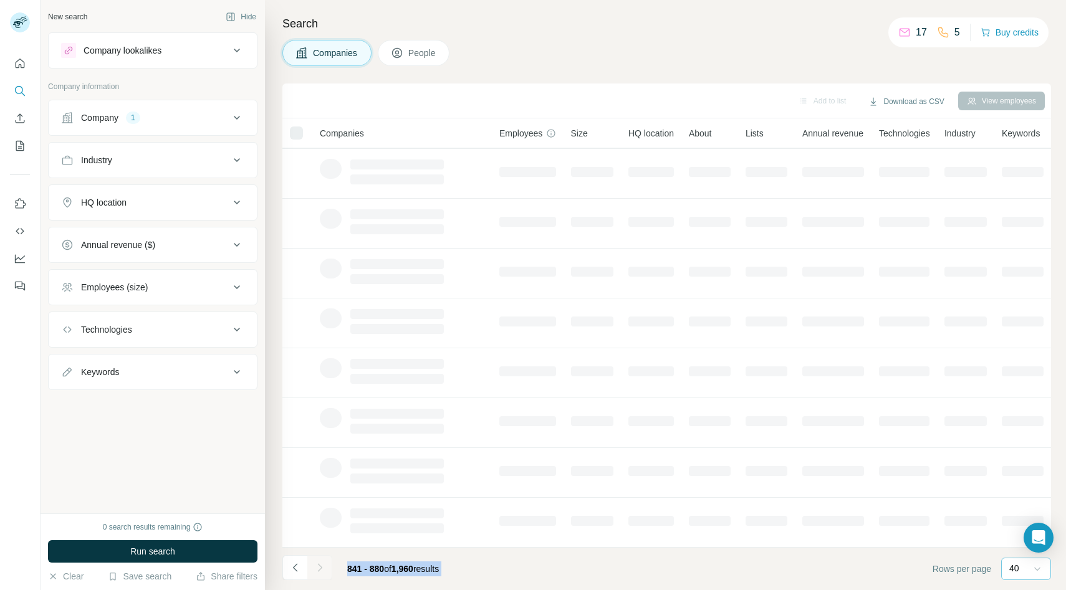
click at [319, 572] on div at bounding box center [319, 568] width 25 height 25
click at [319, 572] on icon "Navigate to next page" at bounding box center [320, 568] width 12 height 12
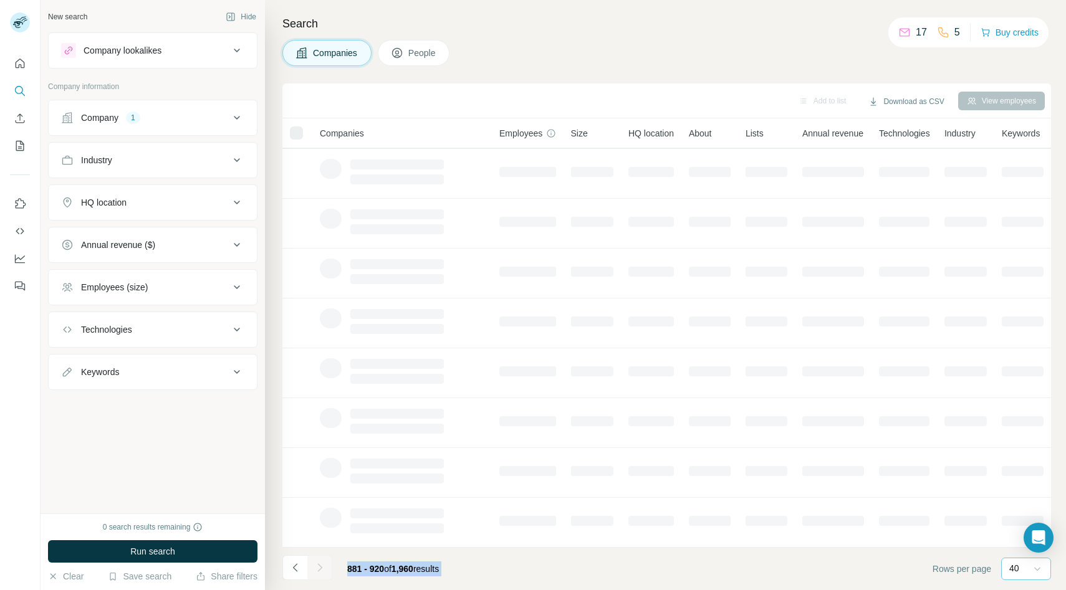
click at [319, 572] on div at bounding box center [319, 568] width 25 height 25
click at [319, 572] on icon "Navigate to next page" at bounding box center [320, 568] width 12 height 12
click at [319, 572] on div at bounding box center [319, 568] width 25 height 25
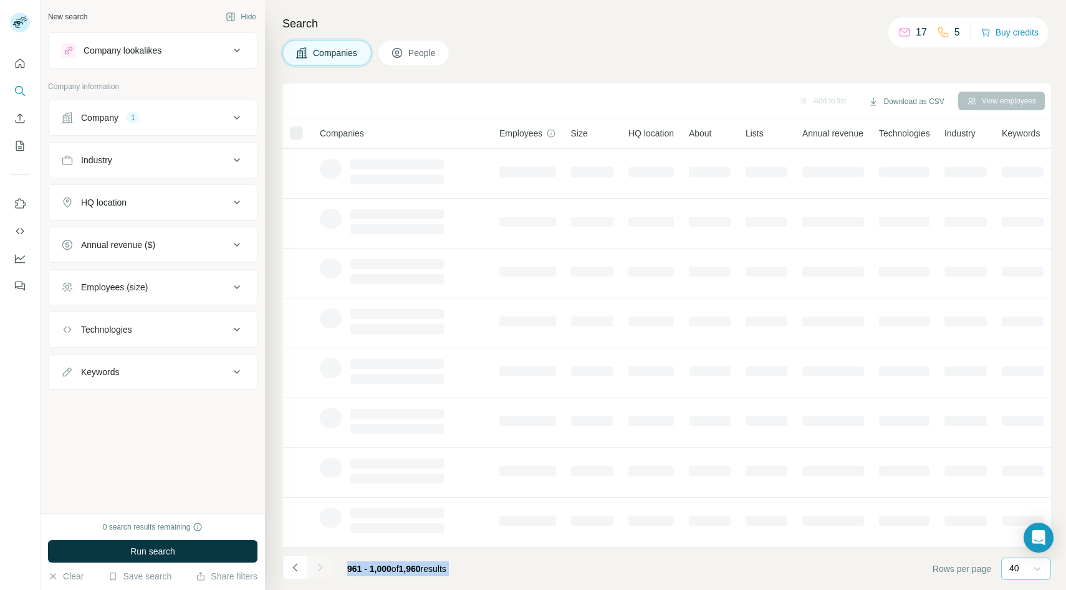
click at [319, 572] on div at bounding box center [319, 568] width 25 height 25
click at [319, 572] on icon "Navigate to next page" at bounding box center [320, 568] width 12 height 12
click at [319, 572] on div at bounding box center [319, 568] width 25 height 25
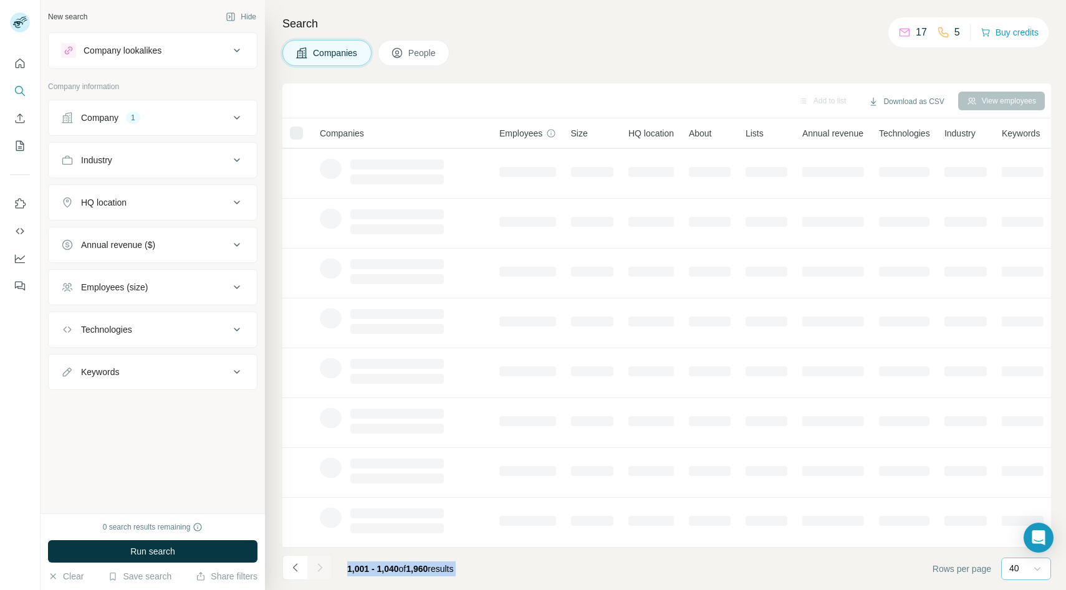
click at [319, 572] on div at bounding box center [319, 568] width 25 height 25
click at [319, 572] on icon "Navigate to next page" at bounding box center [320, 568] width 12 height 12
click at [319, 572] on div at bounding box center [319, 568] width 25 height 25
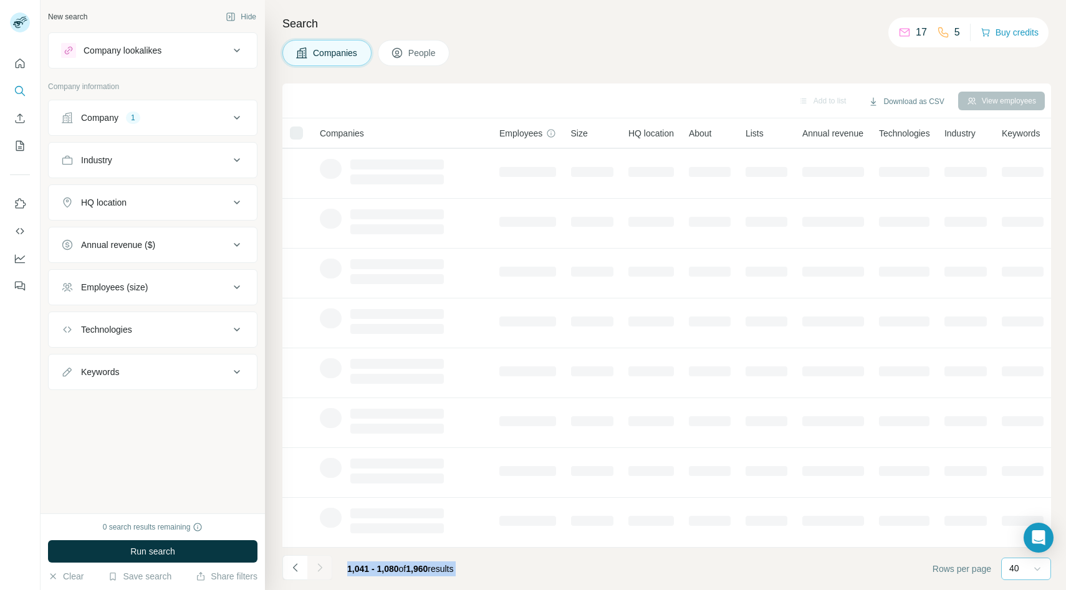
click at [319, 572] on div at bounding box center [319, 568] width 25 height 25
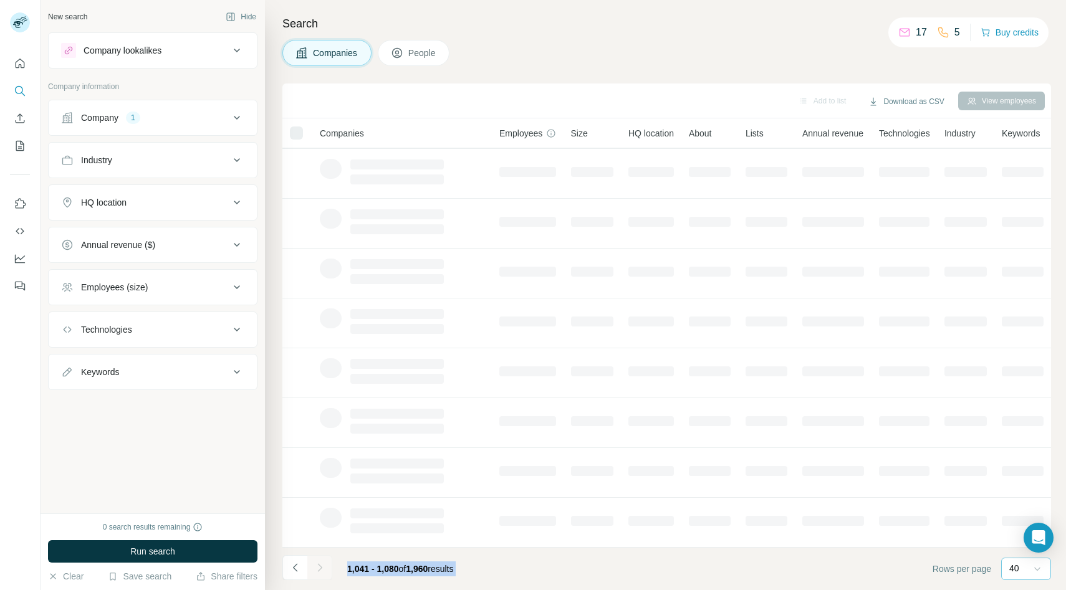
click at [319, 572] on div at bounding box center [319, 568] width 25 height 25
click at [319, 572] on icon "Navigate to next page" at bounding box center [320, 568] width 12 height 12
click at [319, 572] on div at bounding box center [319, 568] width 25 height 25
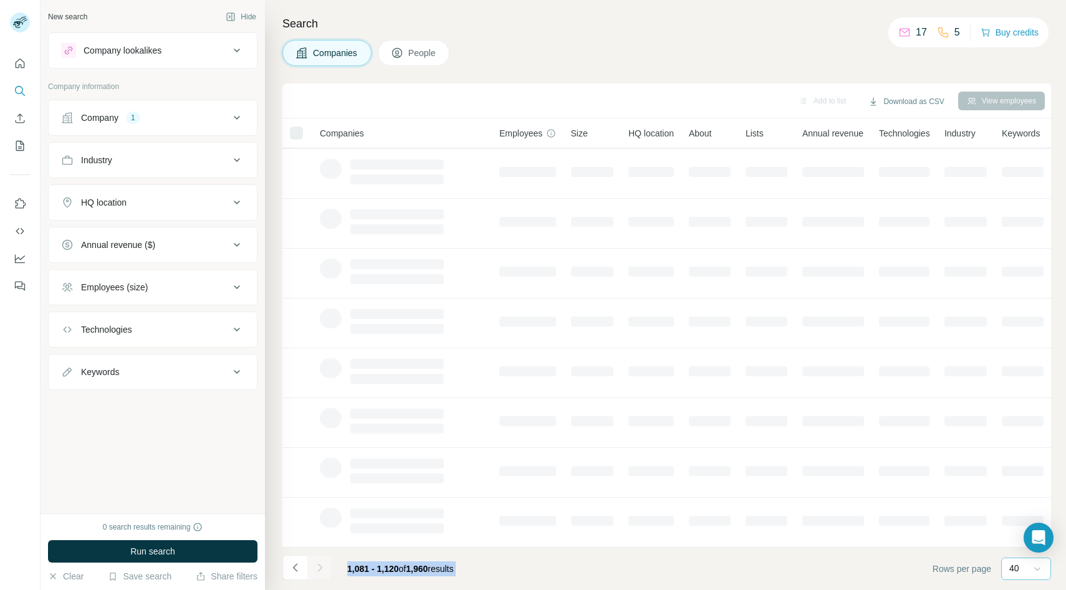
click at [319, 572] on icon "Navigate to next page" at bounding box center [320, 568] width 12 height 12
click at [319, 572] on div at bounding box center [319, 568] width 25 height 25
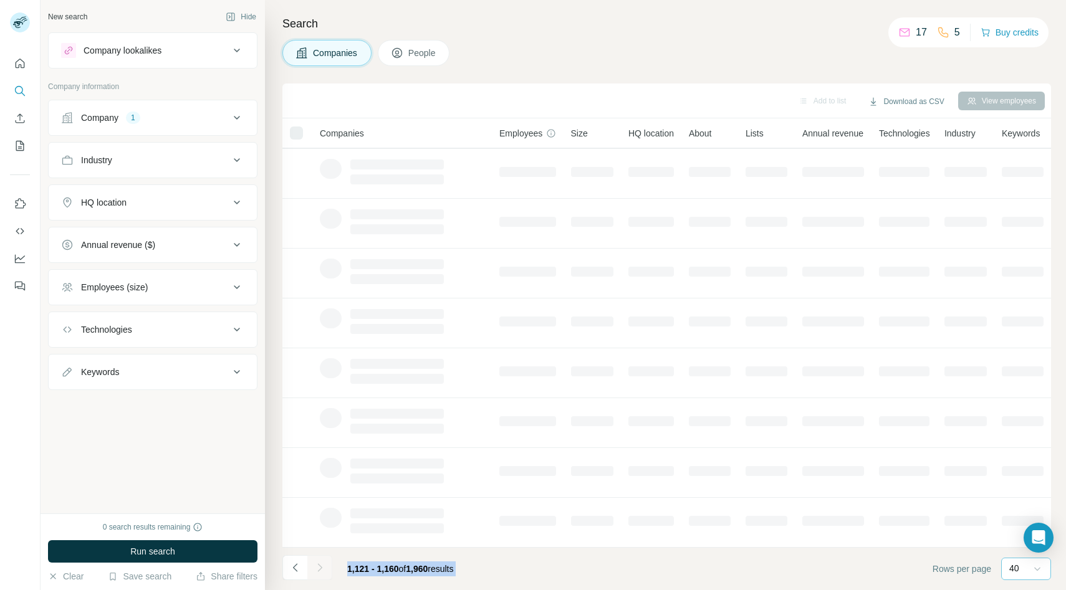
click at [319, 572] on div at bounding box center [319, 568] width 25 height 25
click at [319, 572] on div "Add to list Download as CSV View employees Companies Employees Size HQ location…" at bounding box center [666, 337] width 769 height 507
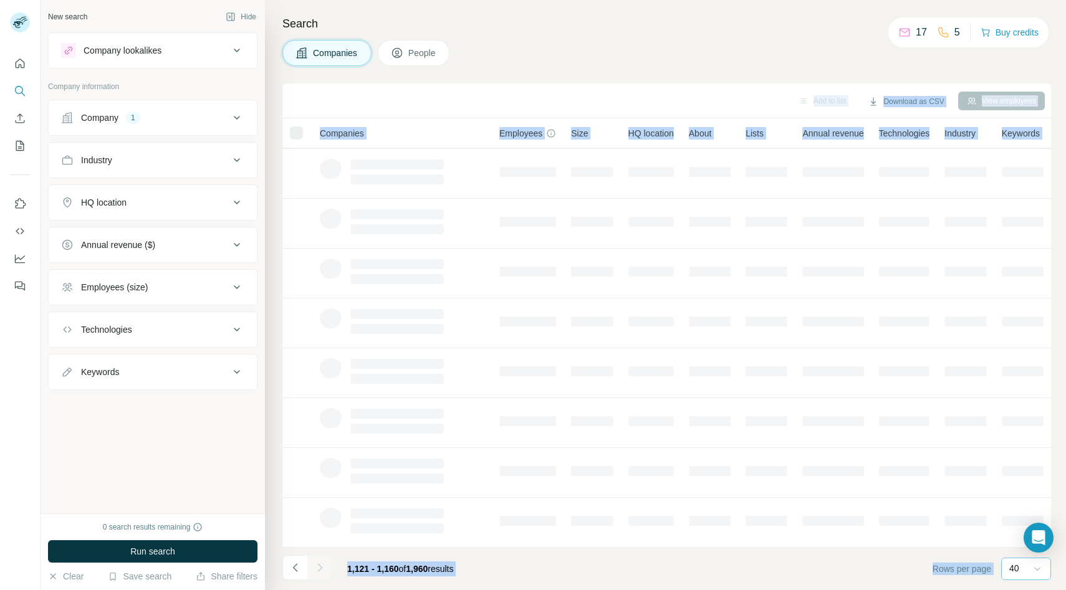
click at [319, 572] on div "Add to list Download as CSV View employees Companies Employees Size HQ location…" at bounding box center [666, 337] width 769 height 507
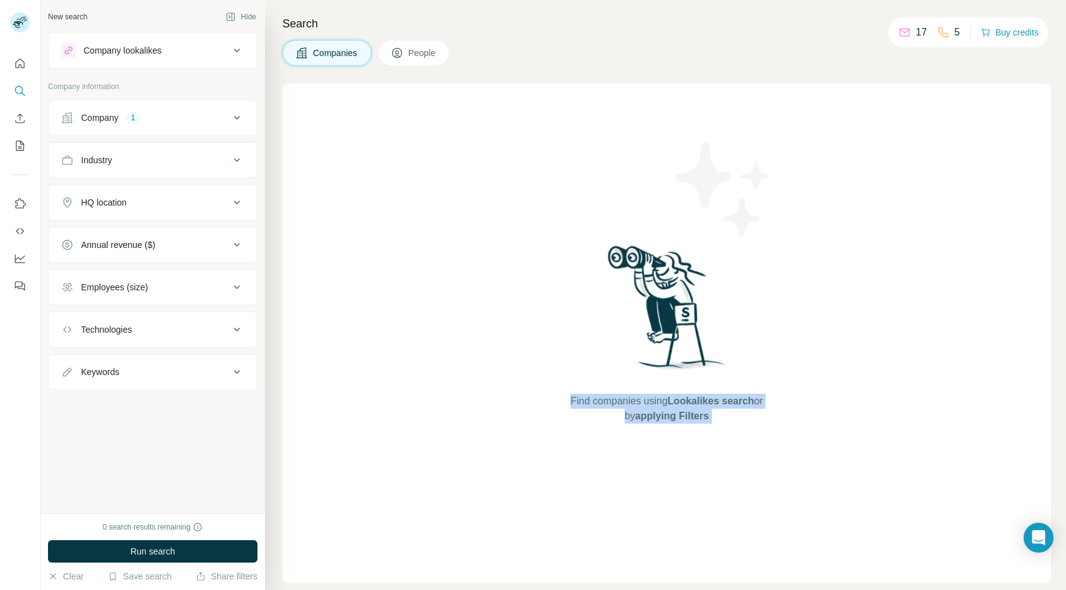
click at [319, 572] on div "Find companies using Lookalikes search or by applying Filters" at bounding box center [666, 333] width 769 height 499
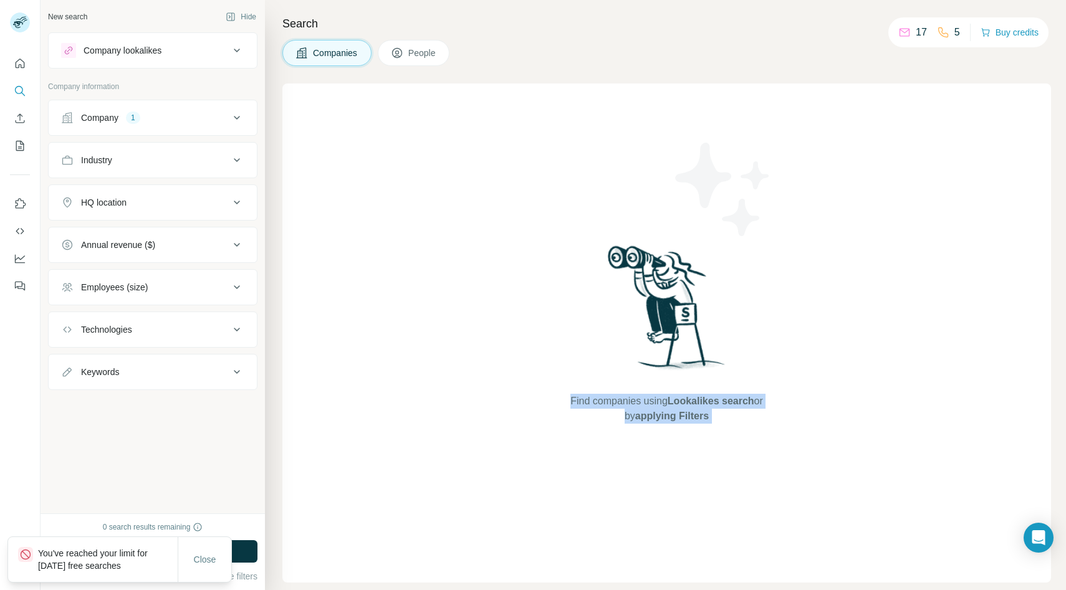
click at [332, 506] on div "Find companies using Lookalikes search or by applying Filters" at bounding box center [666, 333] width 769 height 499
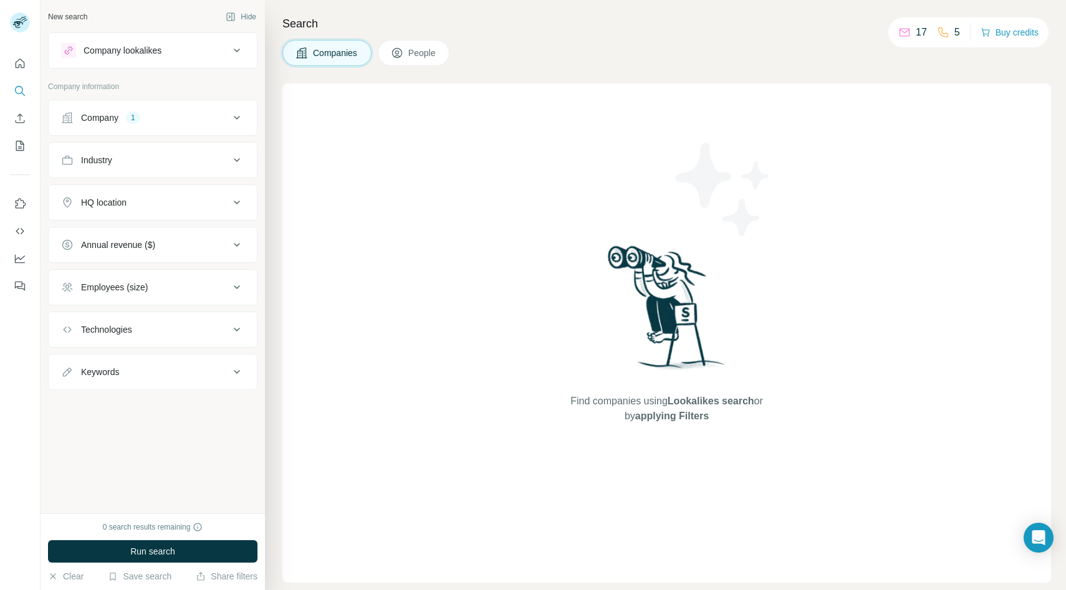
click at [190, 52] on div "Company lookalikes" at bounding box center [145, 50] width 168 height 15
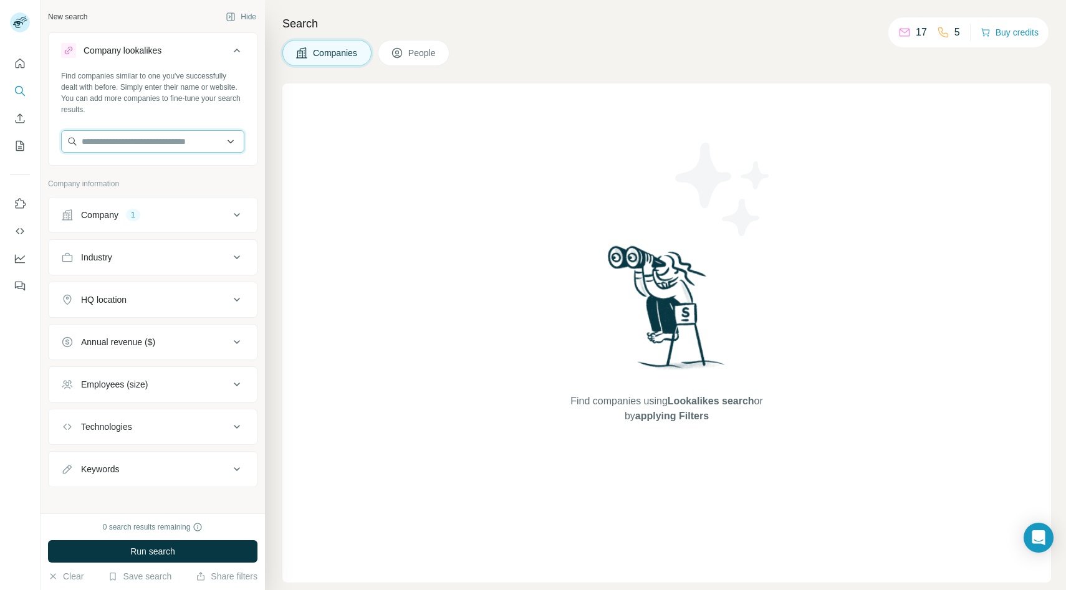
click at [138, 135] on input "text" at bounding box center [152, 141] width 183 height 22
click at [140, 140] on input "text" at bounding box center [152, 141] width 183 height 22
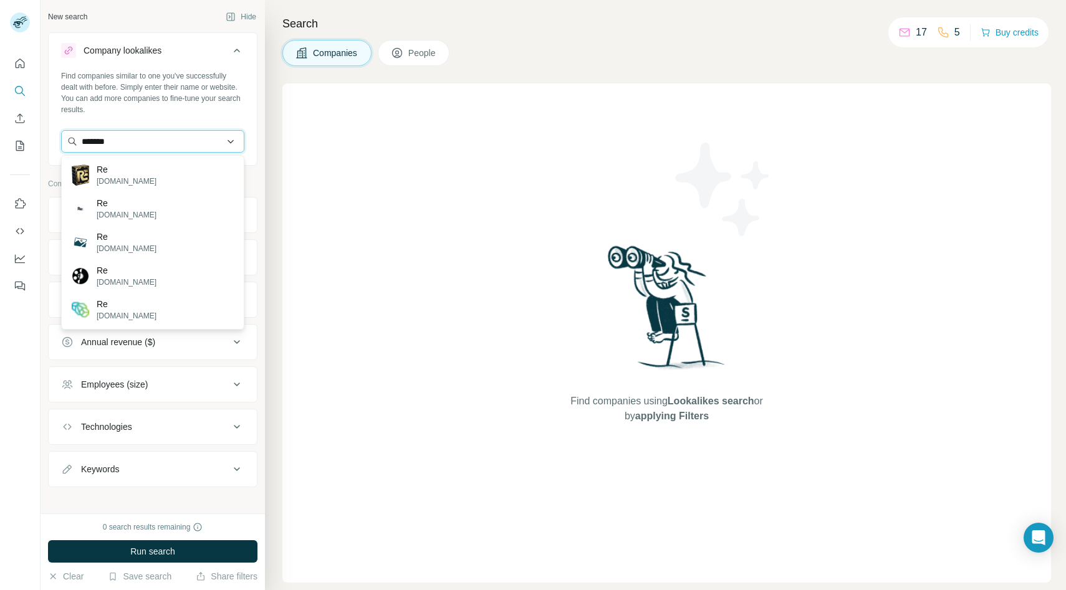
type input "*******"
click at [259, 156] on div "New search Hide Company lookalikes Find companies similar to one you've success…" at bounding box center [153, 257] width 224 height 514
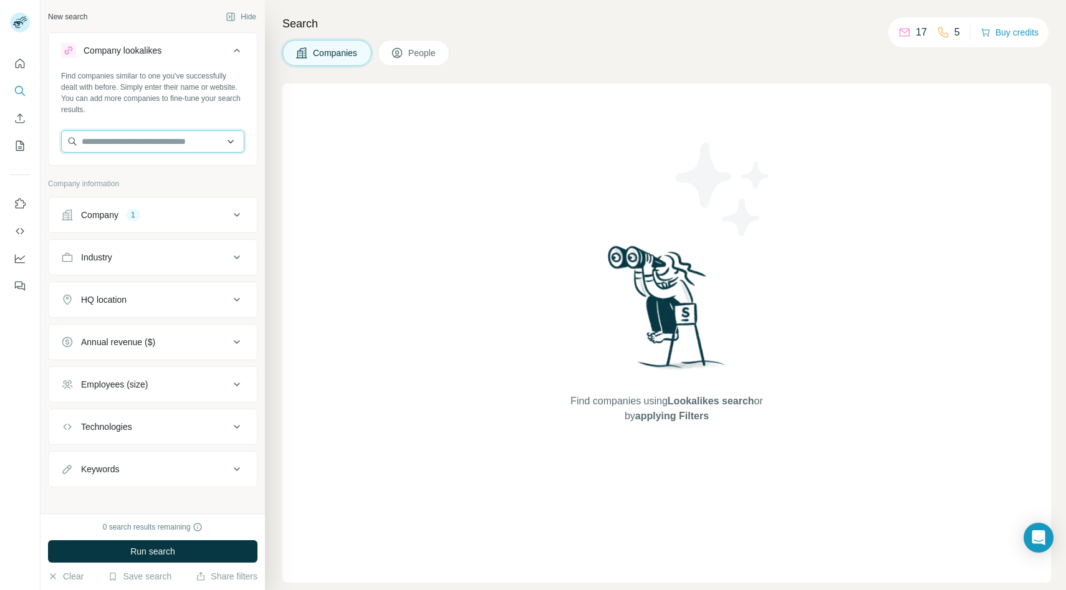
click at [162, 141] on input "text" at bounding box center [152, 141] width 183 height 22
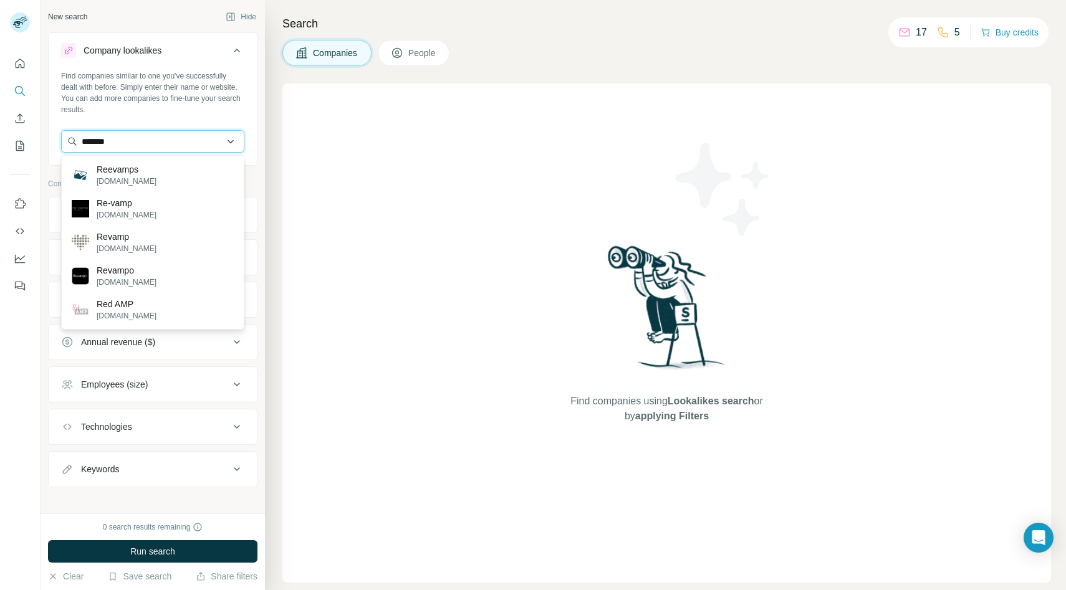
click at [136, 145] on input "*******" at bounding box center [152, 141] width 183 height 22
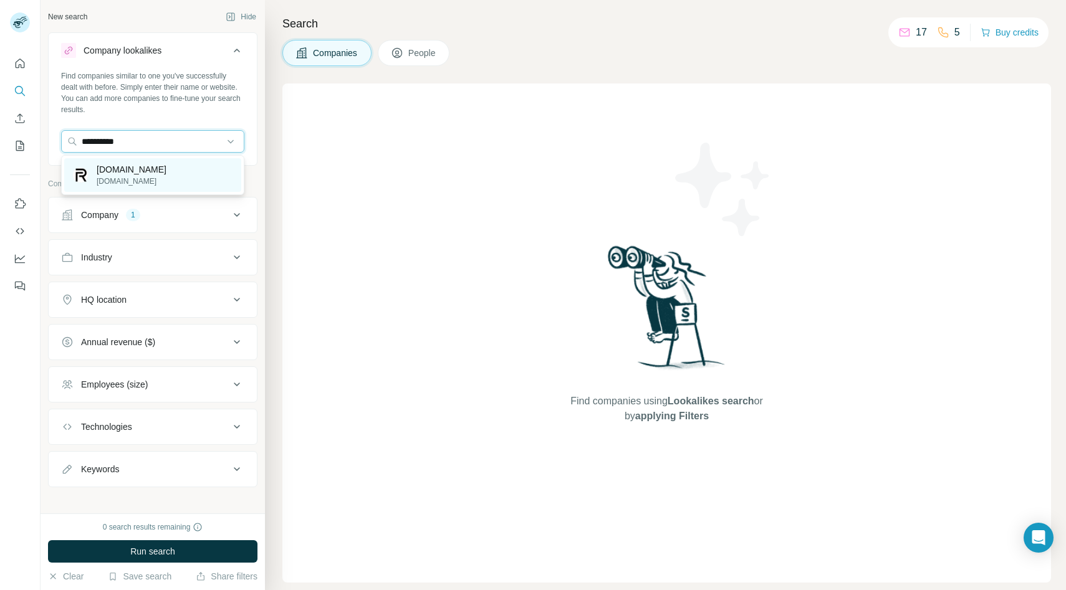
type input "**********"
click at [133, 170] on p "[DOMAIN_NAME]" at bounding box center [132, 169] width 70 height 12
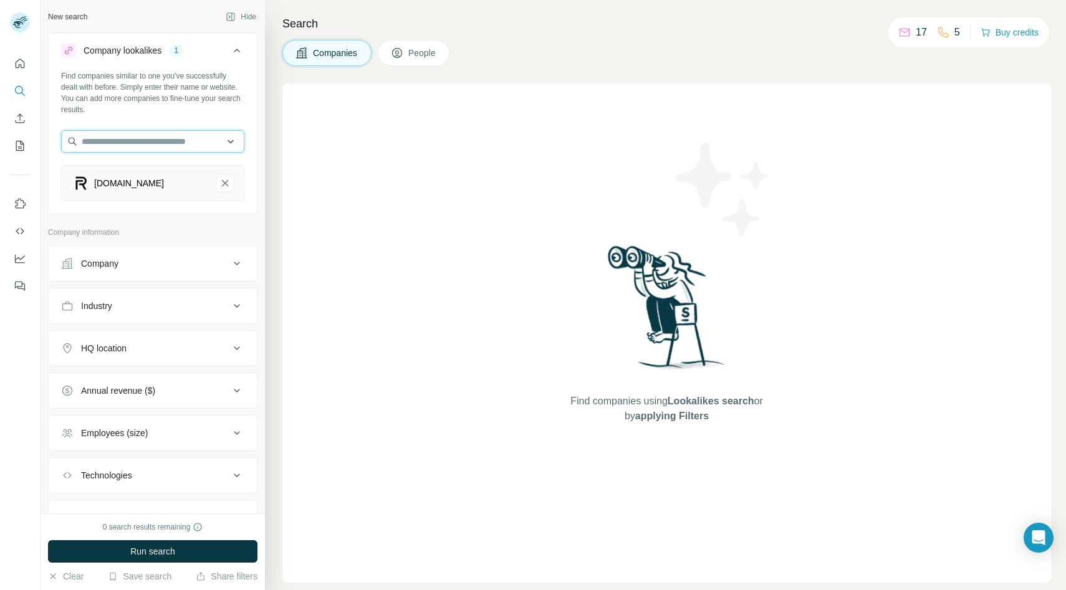
click at [125, 137] on input "text" at bounding box center [152, 141] width 183 height 22
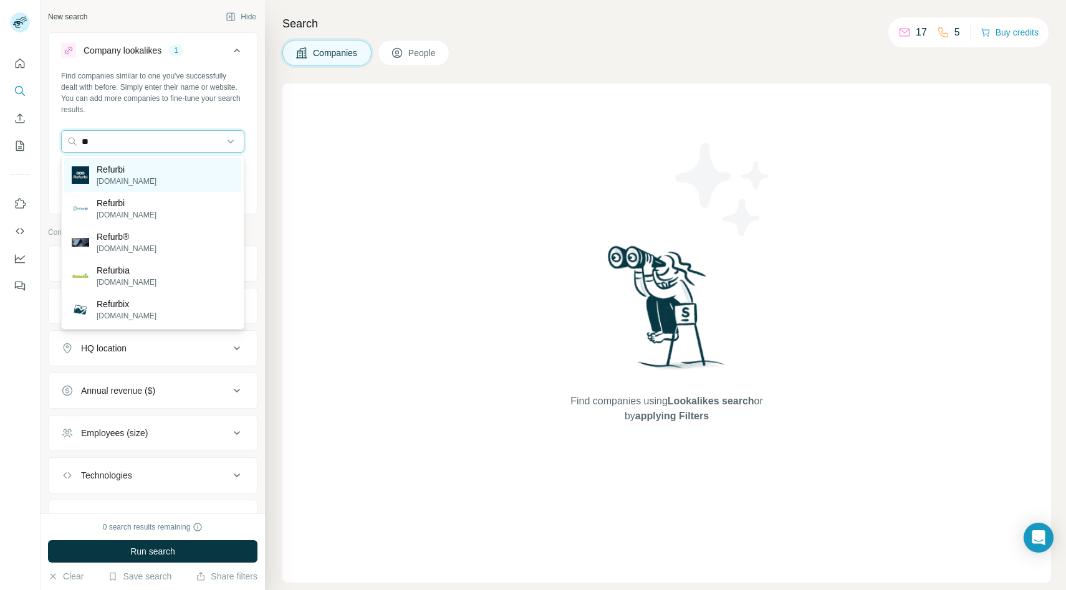
type input "*"
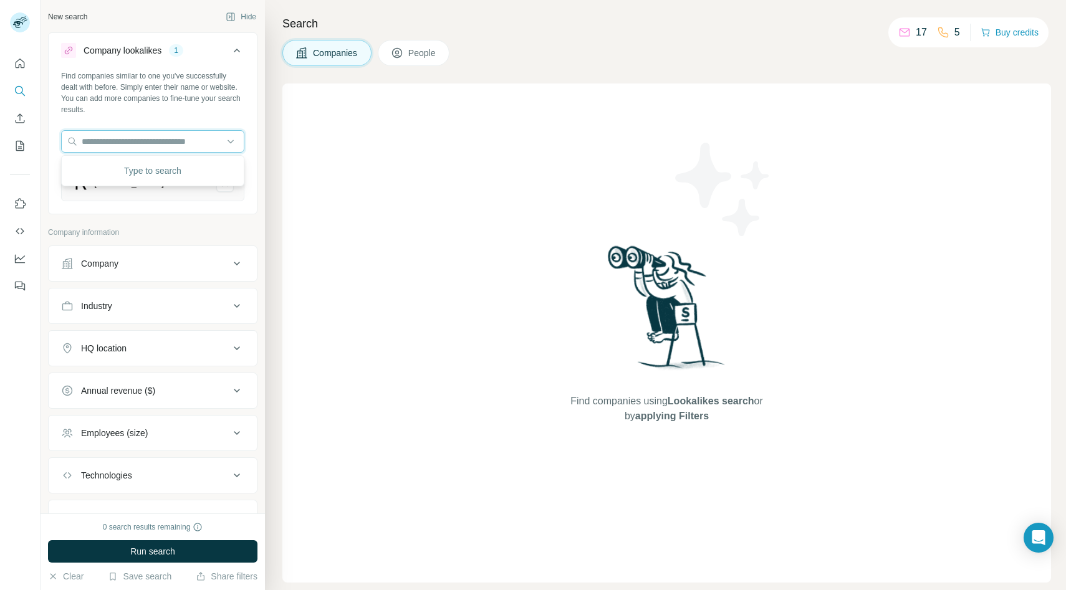
type input "*"
type input "**********"
type input "*"
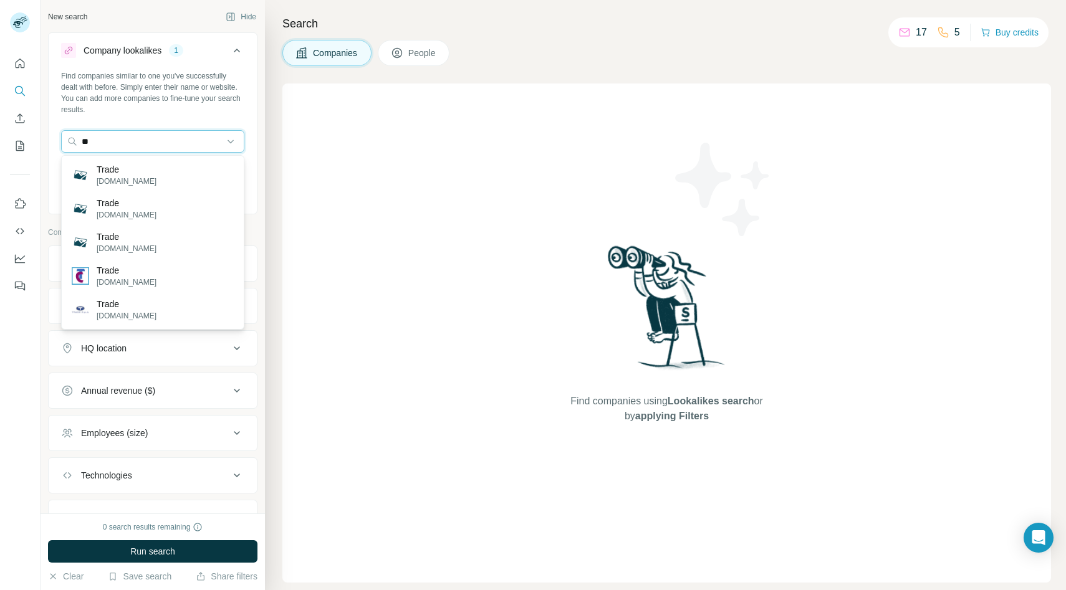
type input "*"
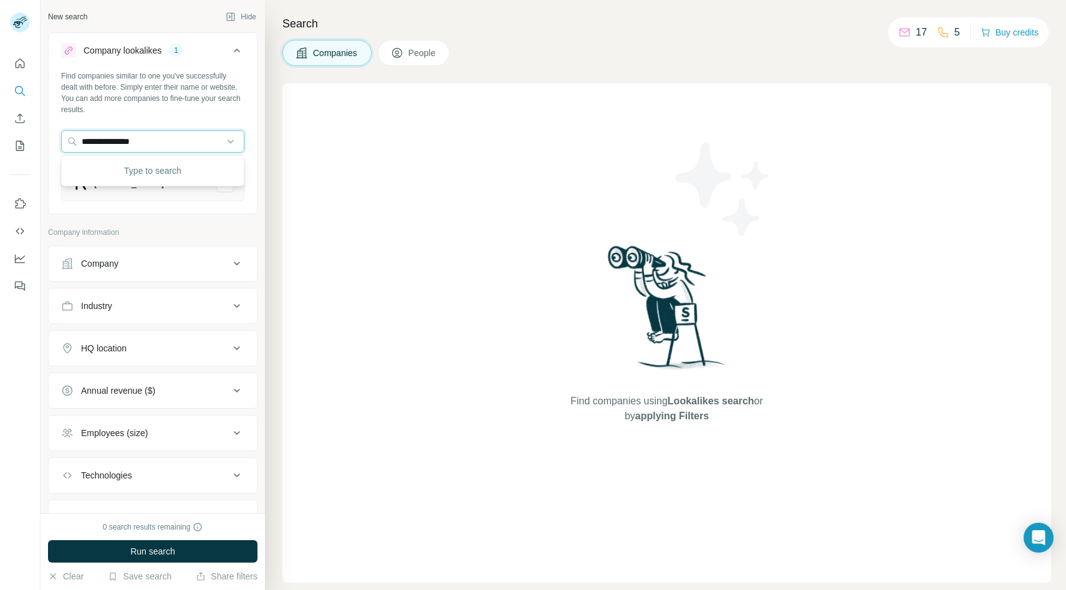
type input "**********"
click at [257, 170] on div "Company lookalikes 1 Find companies similar to one you've successfully dealt wi…" at bounding box center [153, 123] width 210 height 182
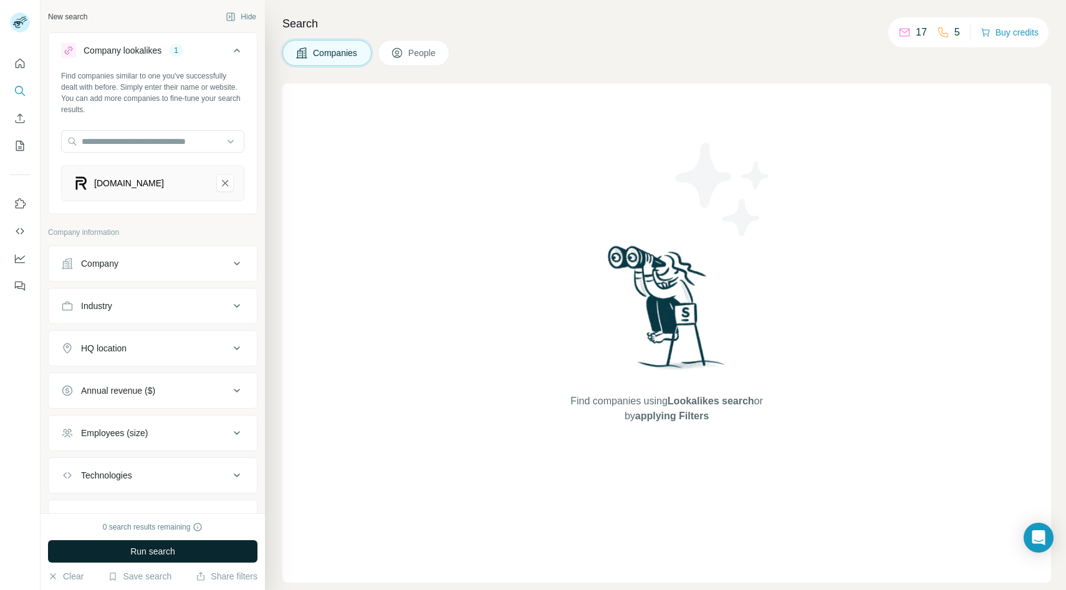
click at [155, 551] on span "Run search" at bounding box center [152, 552] width 45 height 12
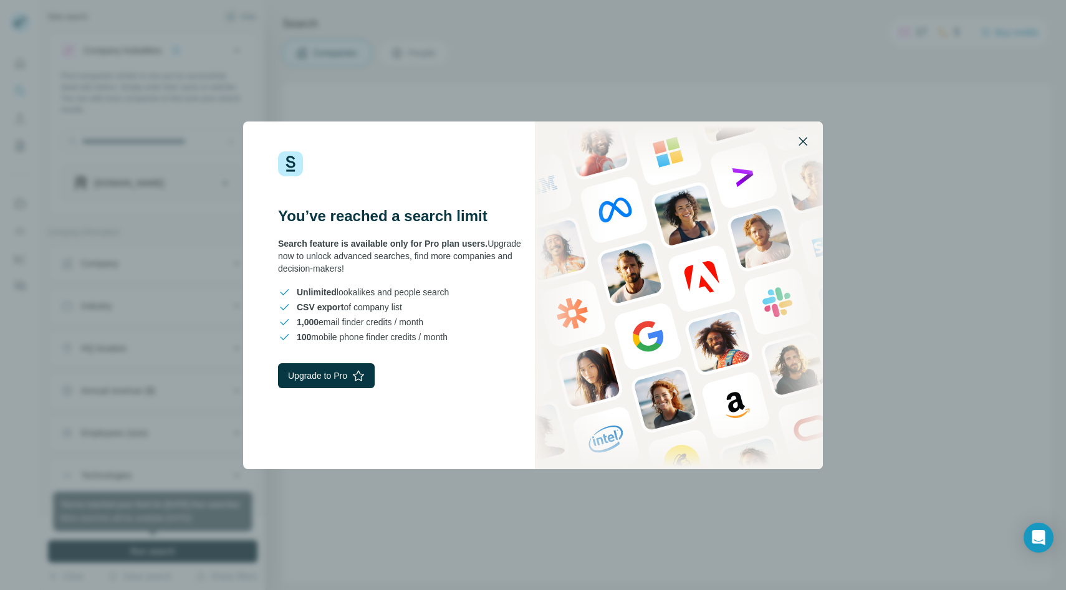
click at [796, 145] on icon "button" at bounding box center [803, 141] width 15 height 15
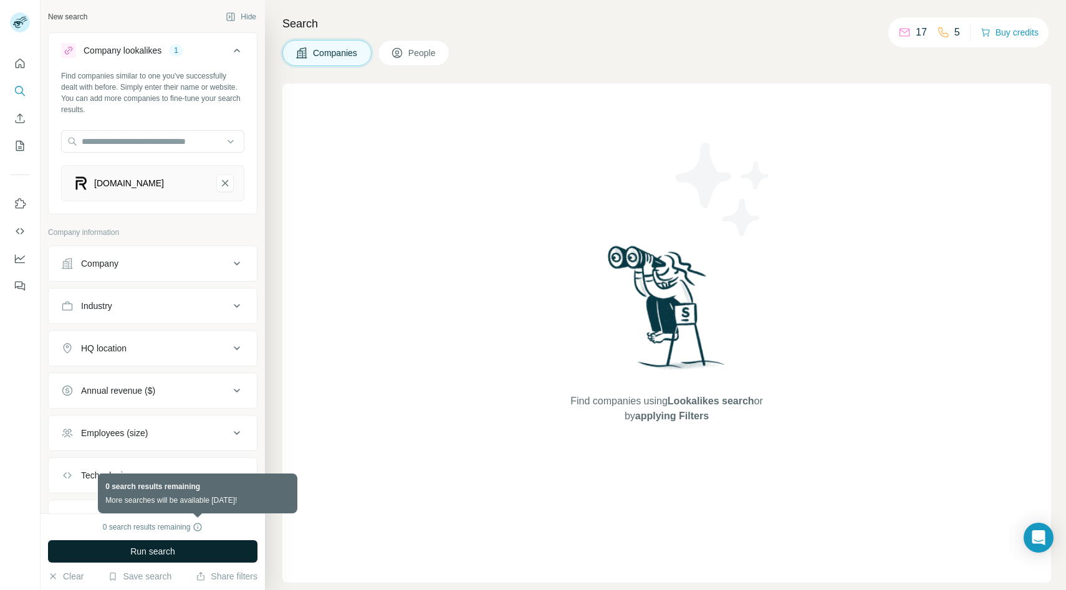
click at [196, 524] on icon at bounding box center [198, 527] width 8 height 8
